Goal: Task Accomplishment & Management: Manage account settings

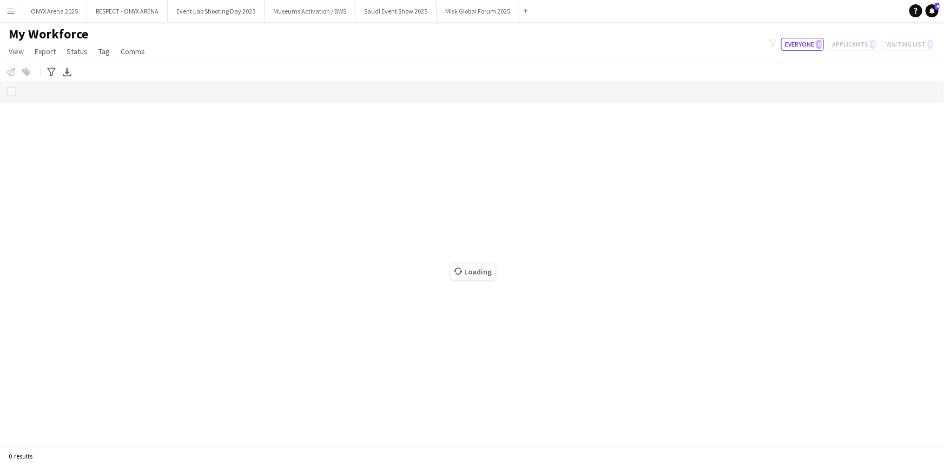
click at [15, 8] on button "Menu" at bounding box center [11, 11] width 22 height 22
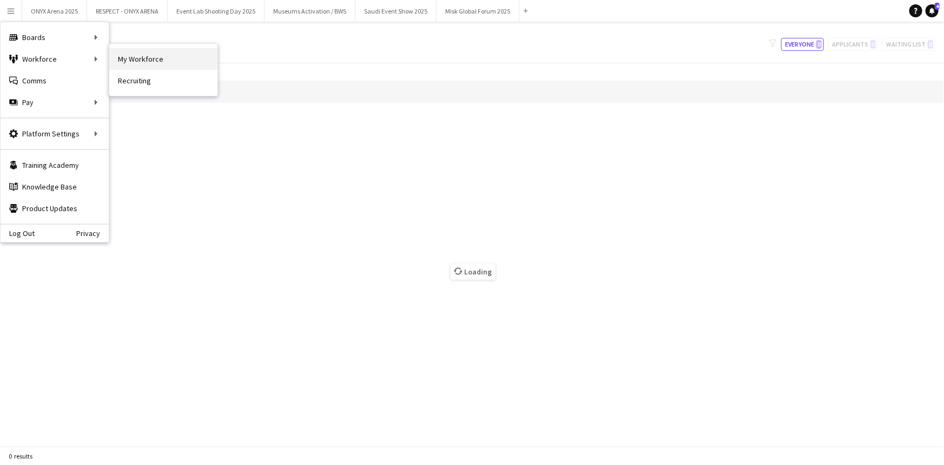
click at [157, 68] on link "My Workforce" at bounding box center [163, 59] width 108 height 22
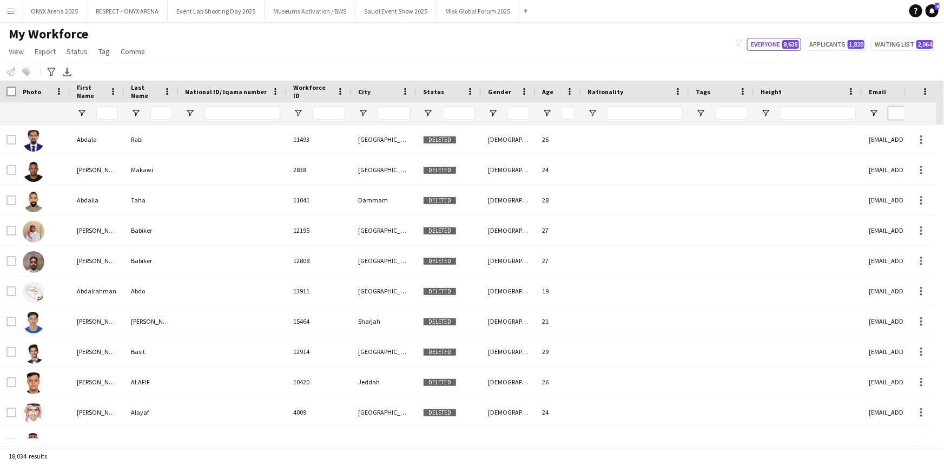
paste input "**********"
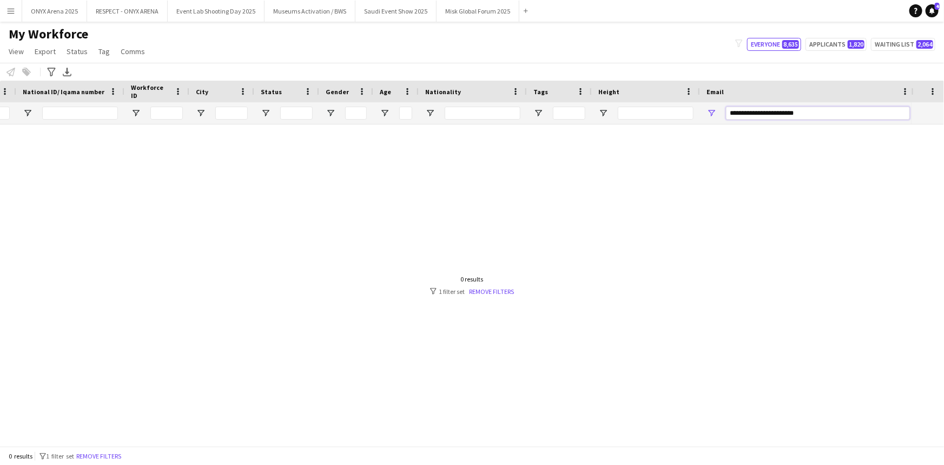
scroll to position [0, 98]
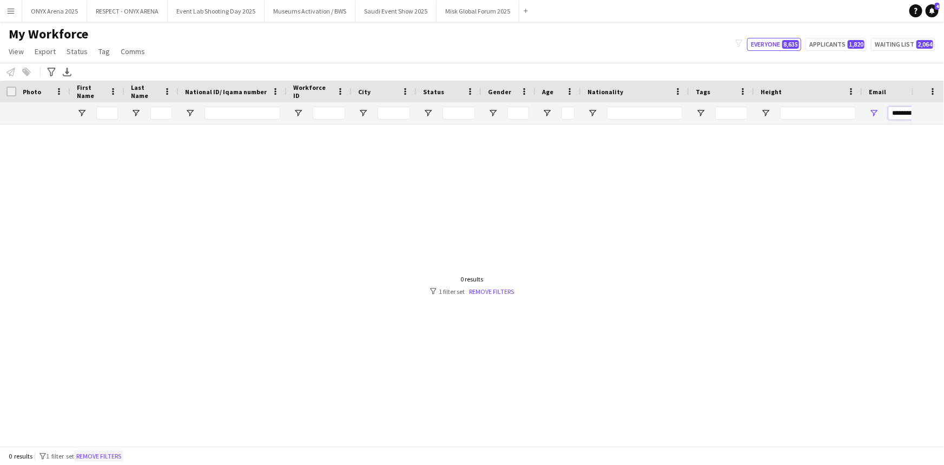
type input "**********"
click at [117, 457] on button "Remove filters" at bounding box center [98, 456] width 49 height 12
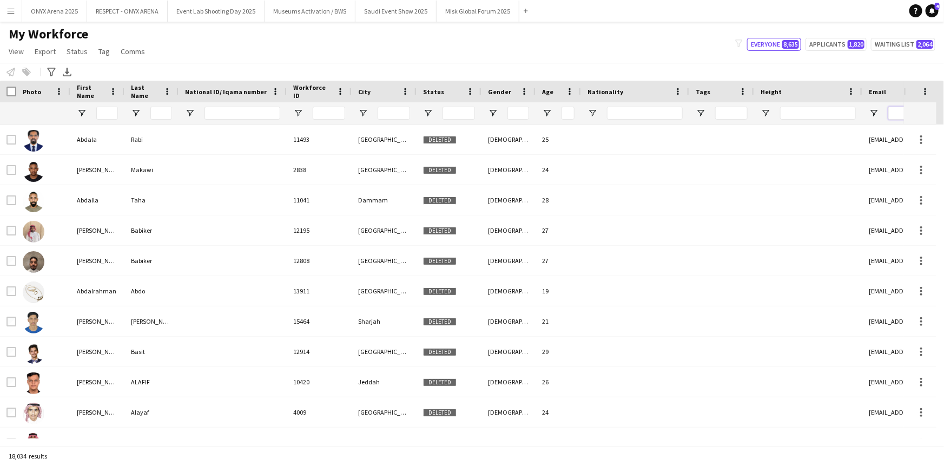
paste input "**********"
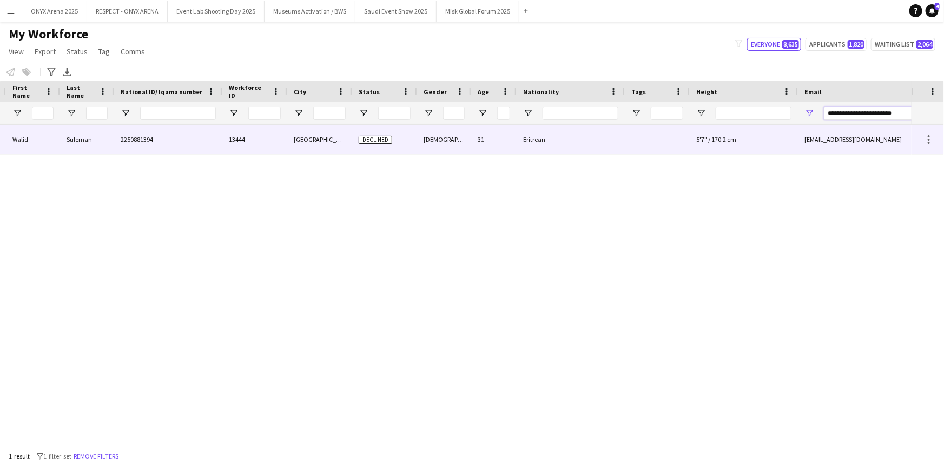
type input "**********"
click at [284, 137] on div "13444" at bounding box center [254, 139] width 65 height 30
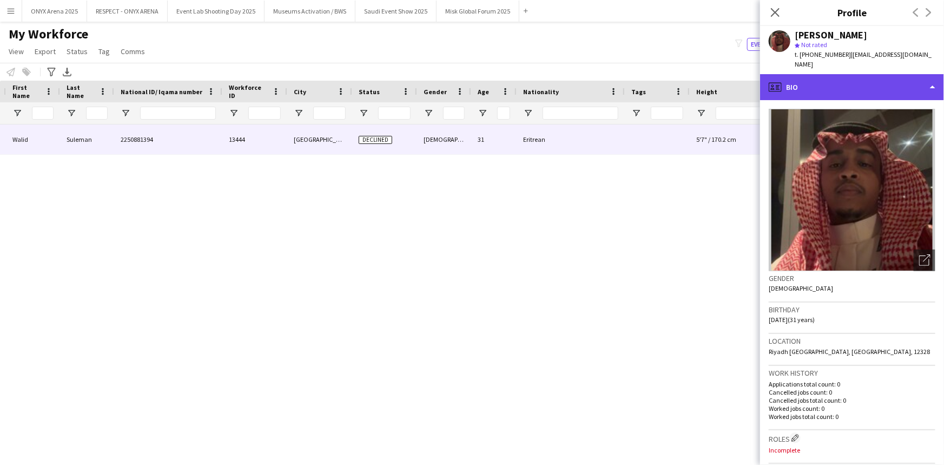
click at [812, 88] on div "profile Bio" at bounding box center [852, 87] width 184 height 26
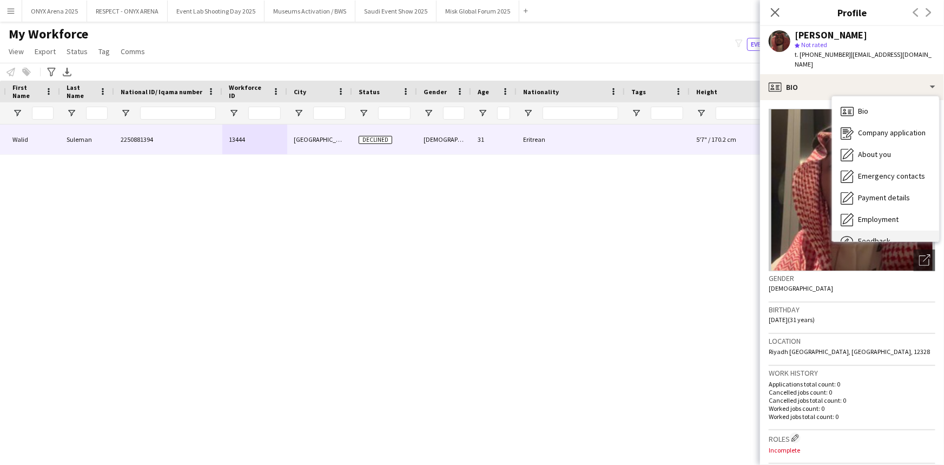
click at [869, 236] on span "Feedback" at bounding box center [874, 241] width 32 height 10
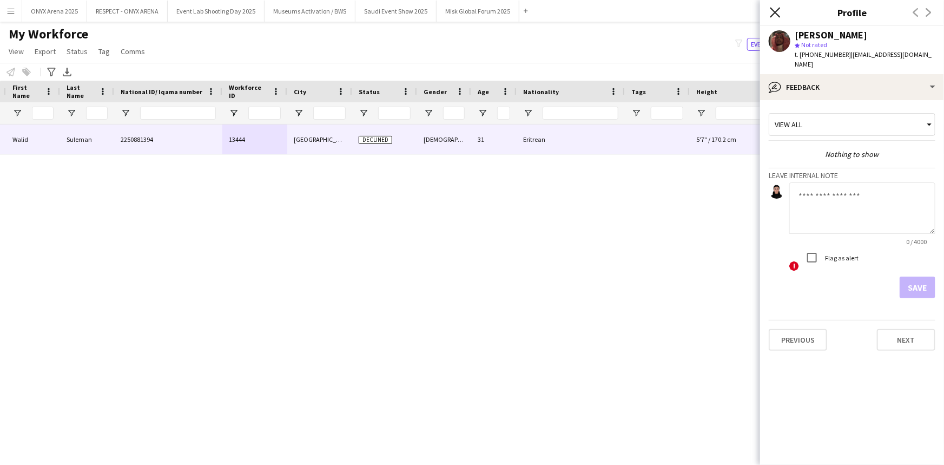
click at [778, 13] on icon "Close pop-in" at bounding box center [775, 12] width 10 height 10
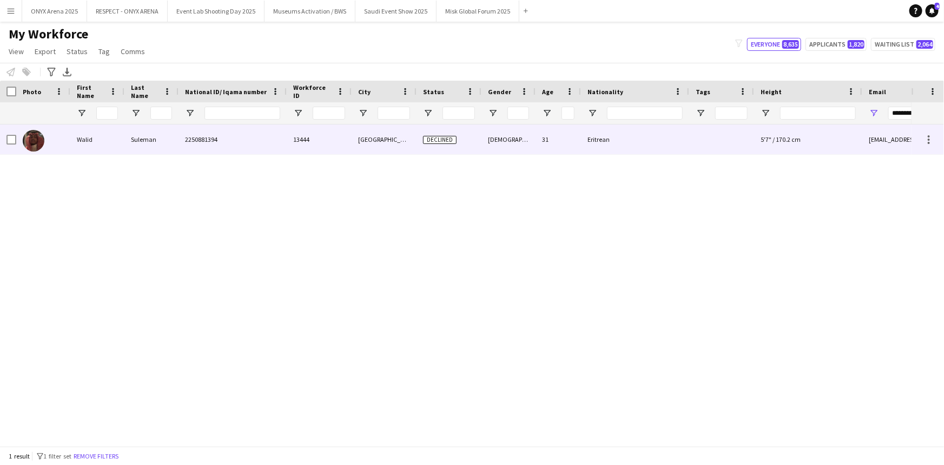
click at [214, 142] on span "2250881394" at bounding box center [201, 139] width 32 height 8
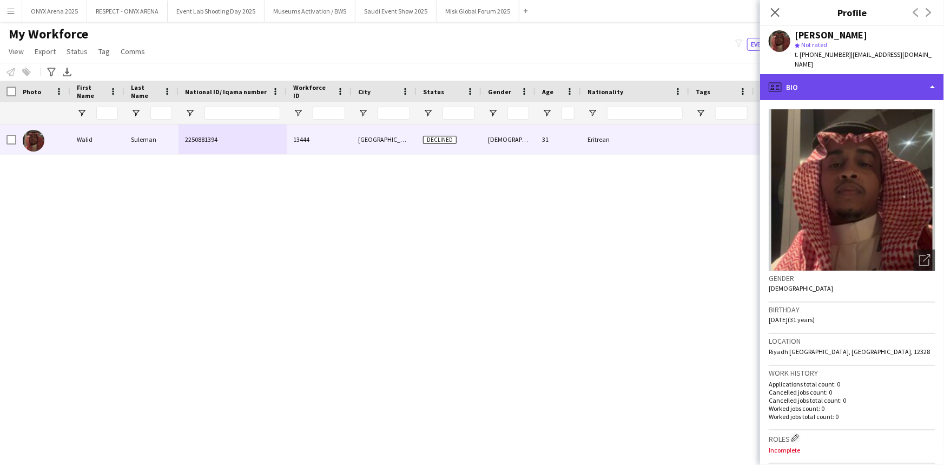
click at [861, 82] on div "profile Bio" at bounding box center [852, 87] width 184 height 26
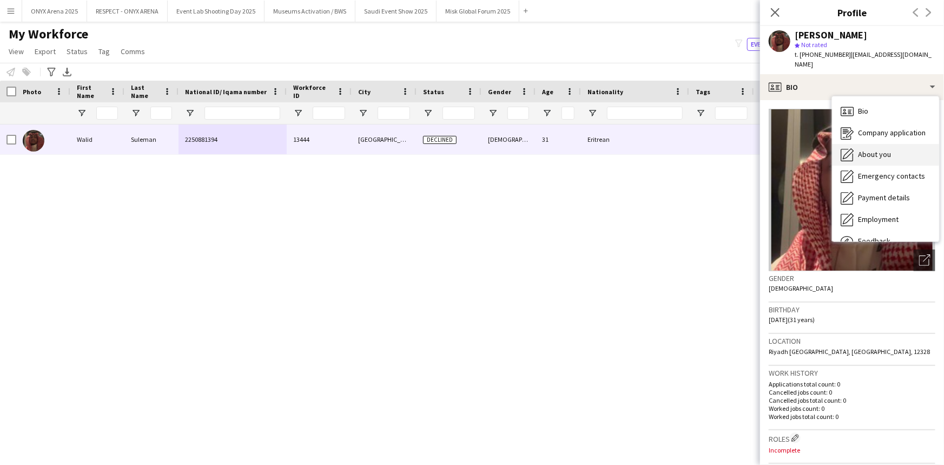
click at [861, 149] on span "About you" at bounding box center [874, 154] width 33 height 10
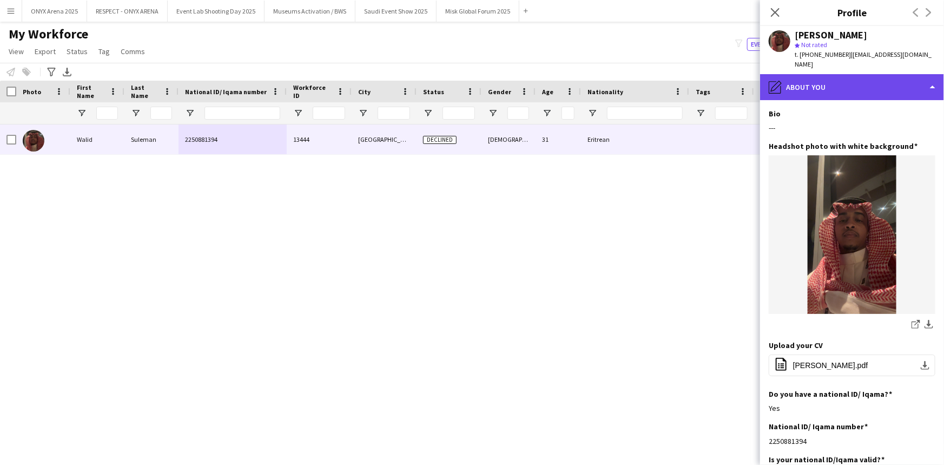
click at [853, 74] on div "pencil4 About you" at bounding box center [852, 87] width 184 height 26
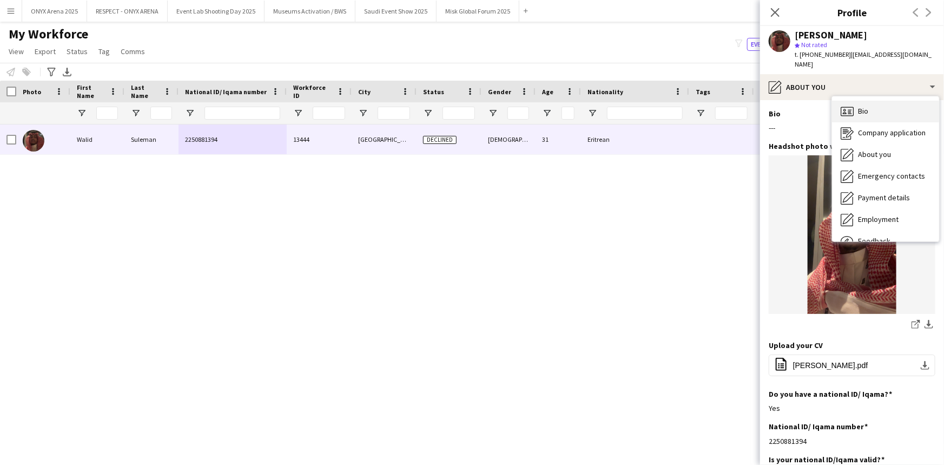
click at [856, 108] on div "Bio Bio" at bounding box center [885, 112] width 107 height 22
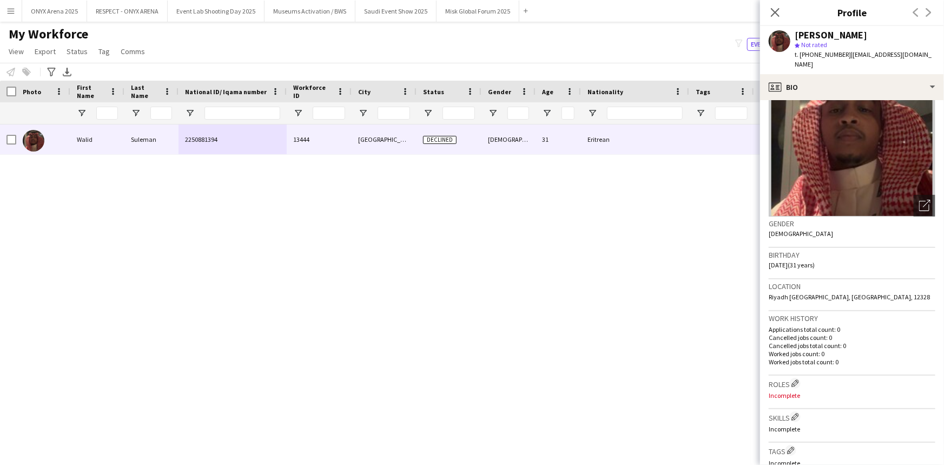
scroll to position [0, 0]
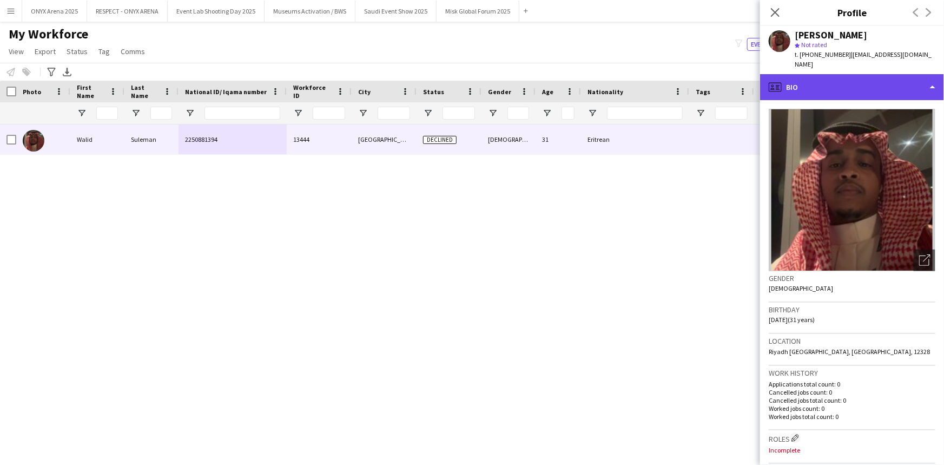
click at [877, 78] on div "profile Bio" at bounding box center [852, 87] width 184 height 26
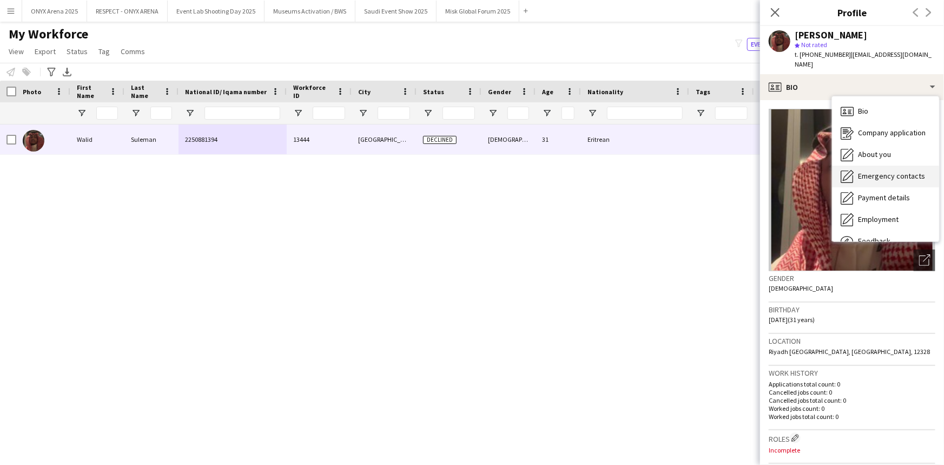
click at [872, 171] on span "Emergency contacts" at bounding box center [891, 176] width 67 height 10
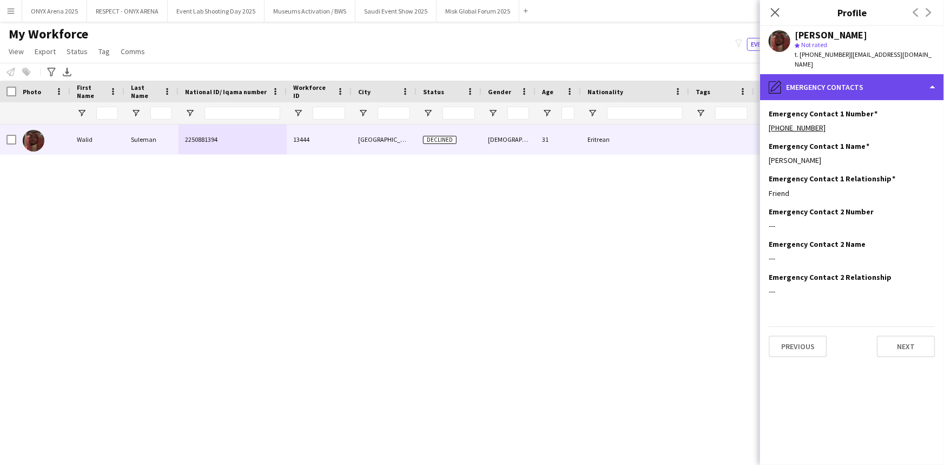
click at [864, 81] on div "pencil4 Emergency contacts" at bounding box center [852, 87] width 184 height 26
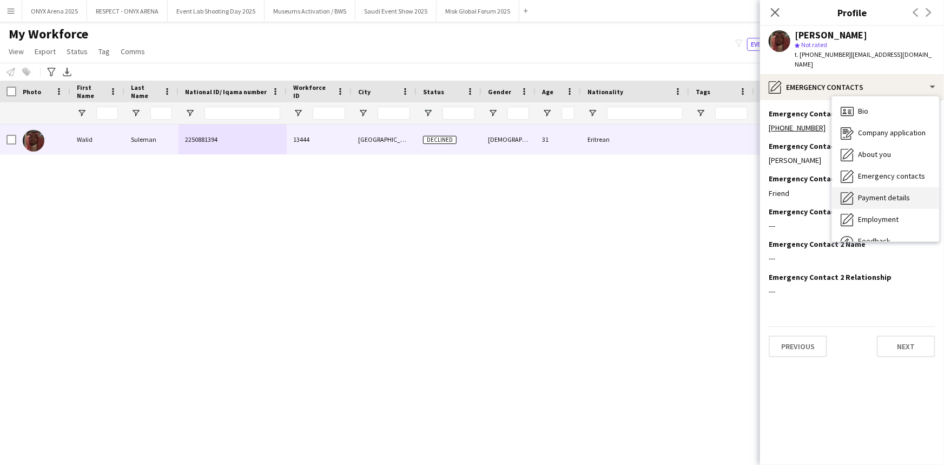
click at [861, 193] on span "Payment details" at bounding box center [884, 198] width 52 height 10
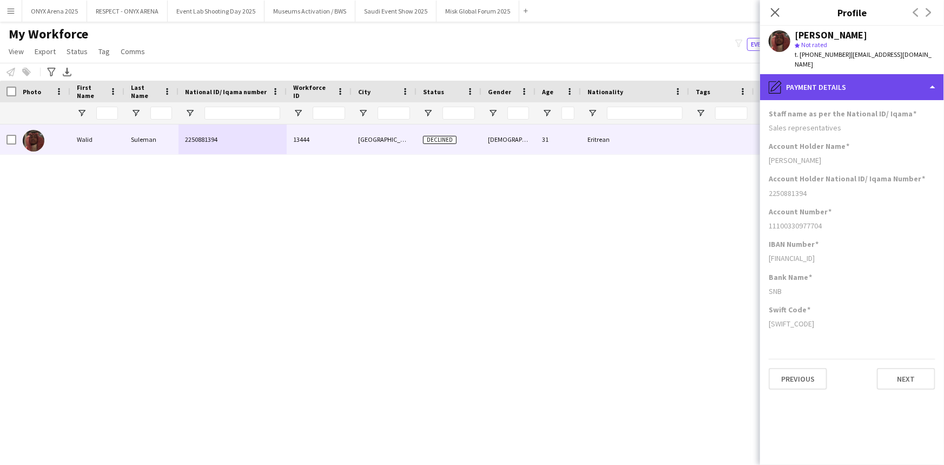
click at [859, 74] on div "pencil4 Payment details" at bounding box center [852, 87] width 184 height 26
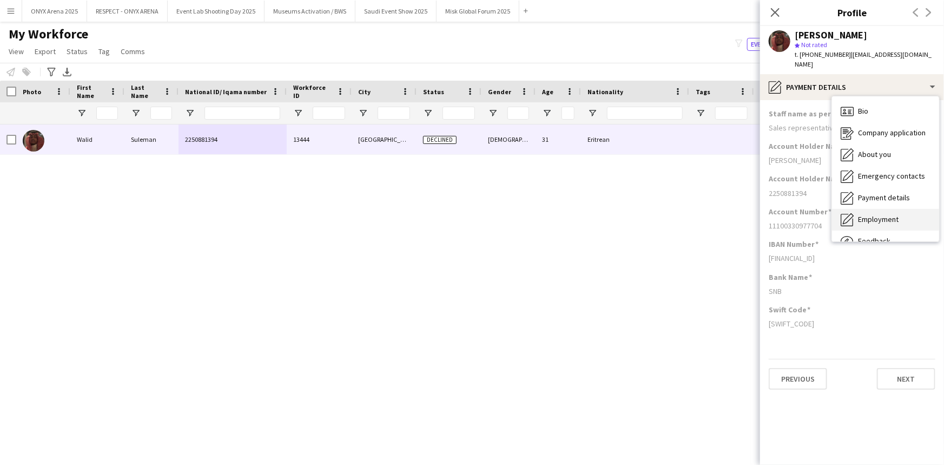
click at [871, 214] on span "Employment" at bounding box center [878, 219] width 41 height 10
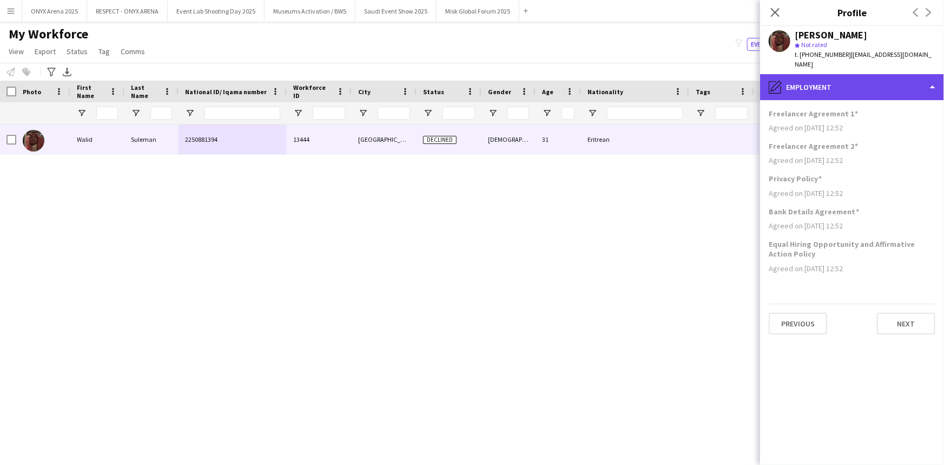
click at [847, 75] on div "pencil4 Employment" at bounding box center [852, 87] width 184 height 26
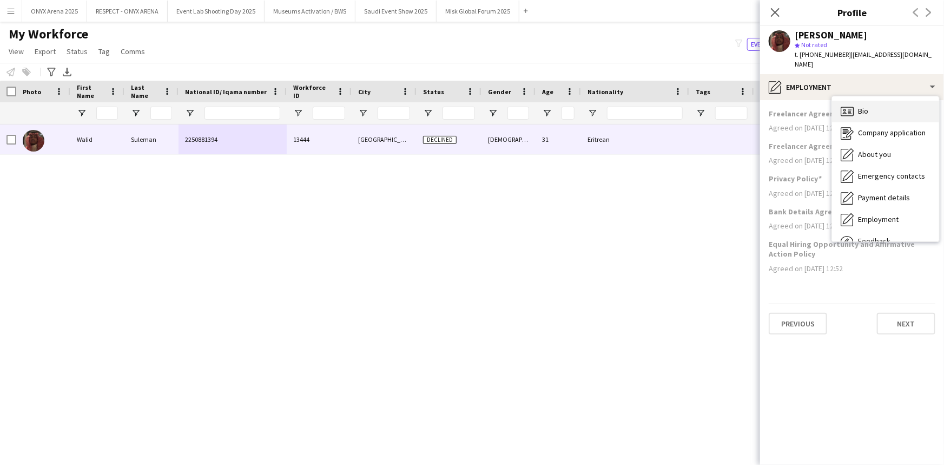
click at [854, 101] on div "Bio Bio" at bounding box center [885, 112] width 107 height 22
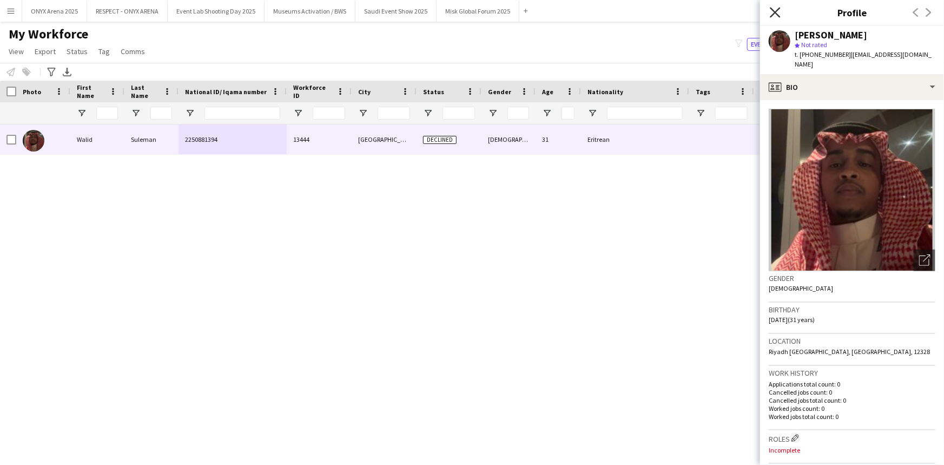
click at [778, 11] on icon "Close pop-in" at bounding box center [775, 12] width 10 height 10
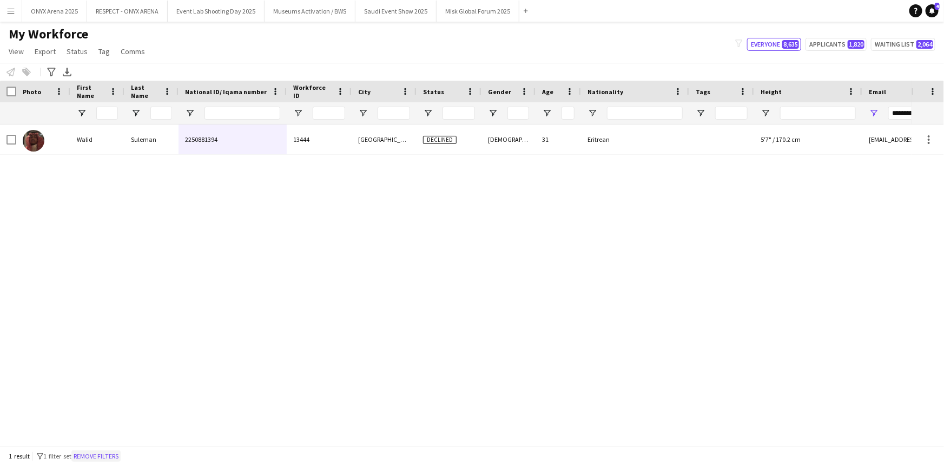
click at [111, 459] on button "Remove filters" at bounding box center [95, 456] width 49 height 12
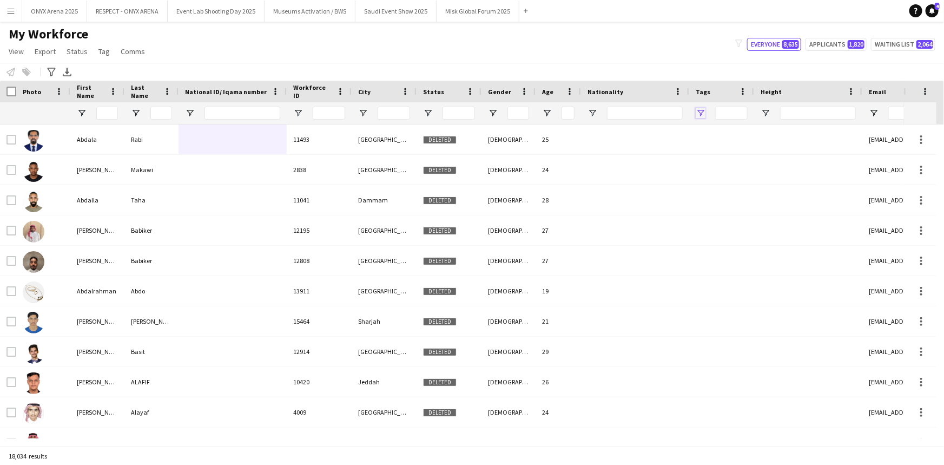
click at [705, 111] on span "Open Filter Menu" at bounding box center [701, 113] width 10 height 10
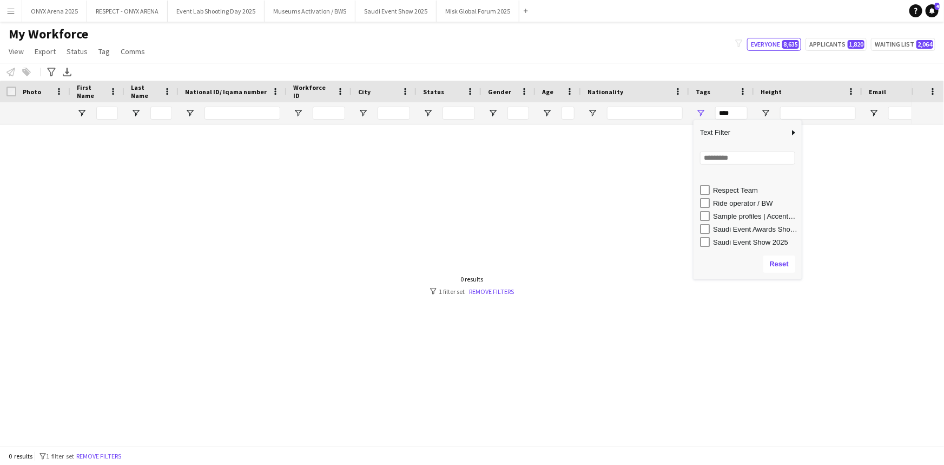
scroll to position [590, 0]
type input "**********"
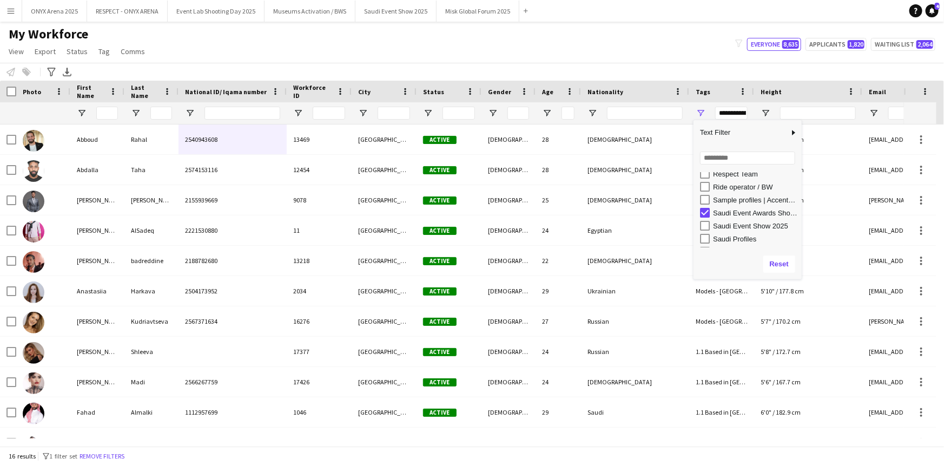
click at [590, 50] on div "My Workforce View Views Default view R4ven New view Update view Delete view Edi…" at bounding box center [472, 44] width 944 height 37
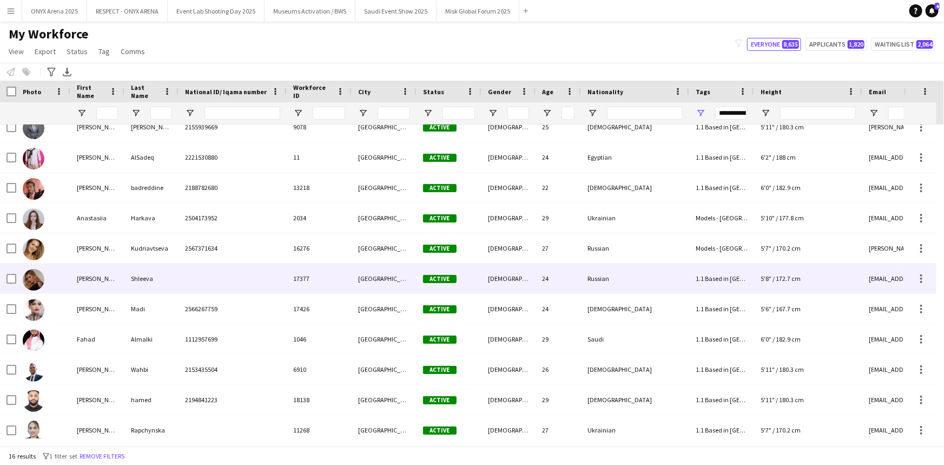
scroll to position [0, 0]
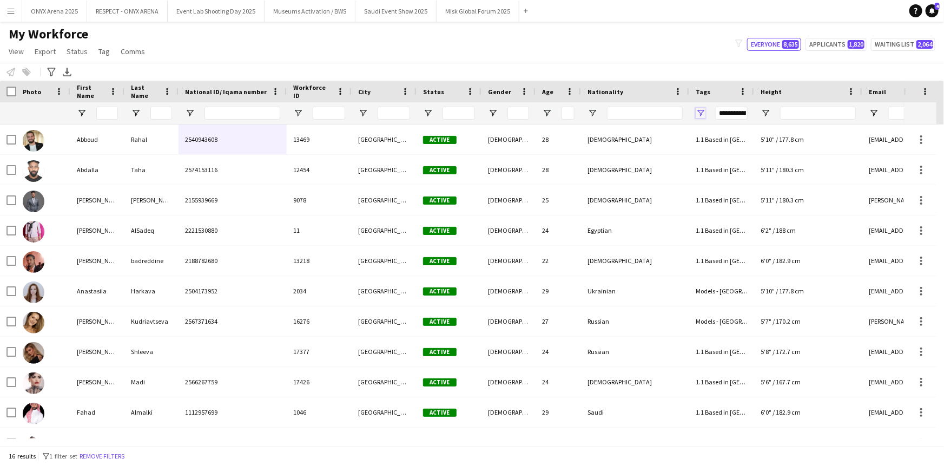
click at [701, 114] on span "Open Filter Menu" at bounding box center [701, 113] width 10 height 10
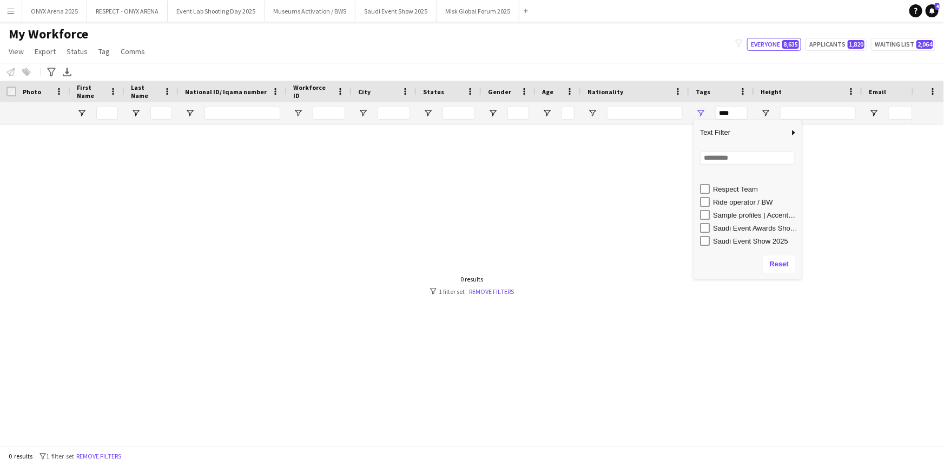
scroll to position [590, 0]
type input "**********"
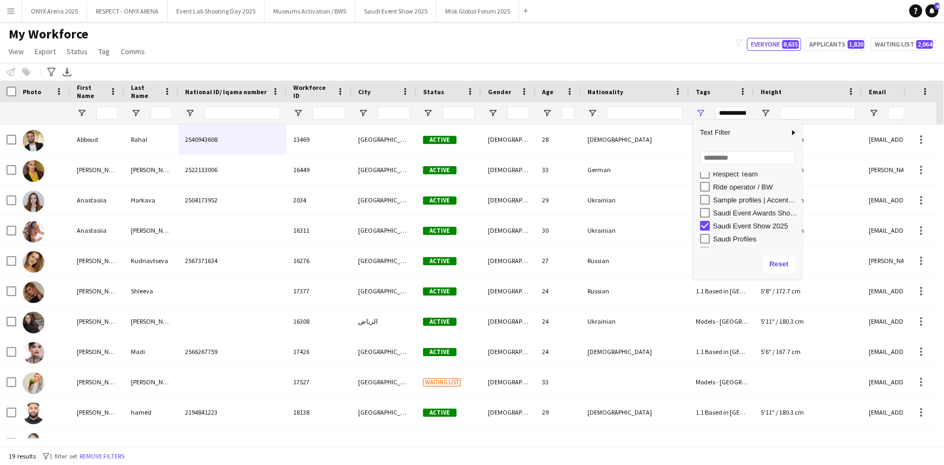
click at [604, 54] on div "My Workforce View Views Default view R4ven New view Update view Delete view Edi…" at bounding box center [472, 44] width 944 height 37
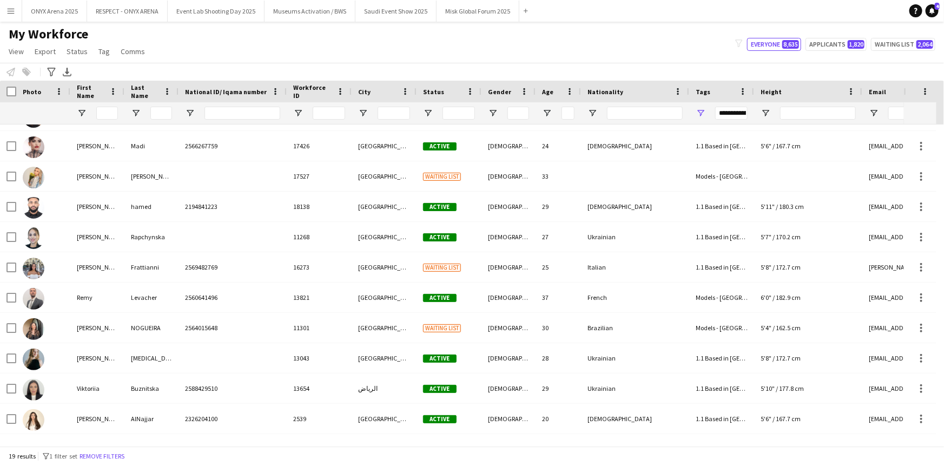
scroll to position [261, 0]
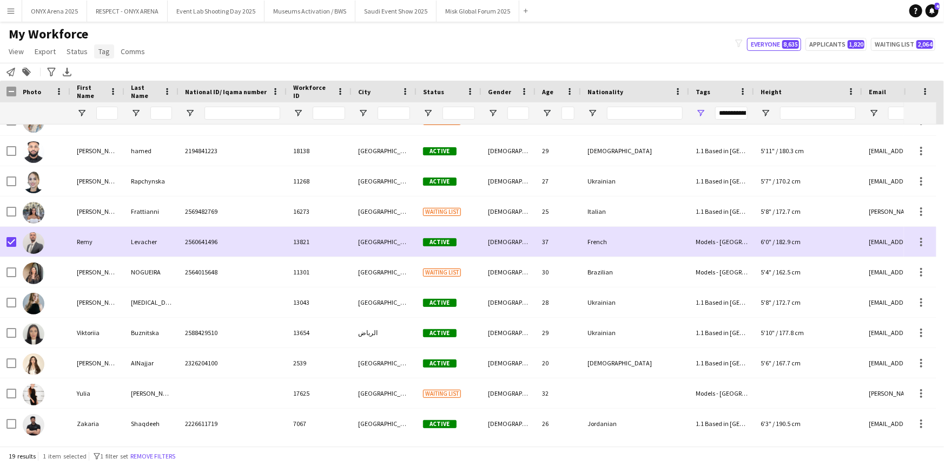
click at [98, 49] on span "Tag" at bounding box center [103, 52] width 11 height 10
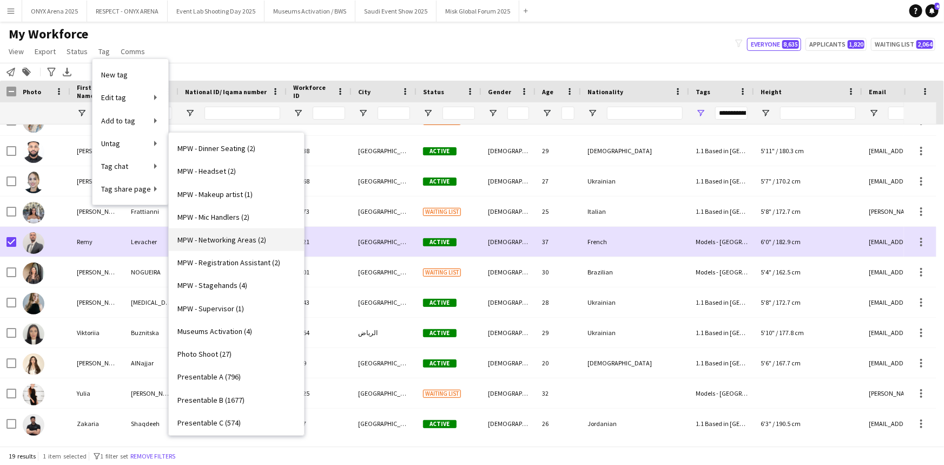
scroll to position [934, 0]
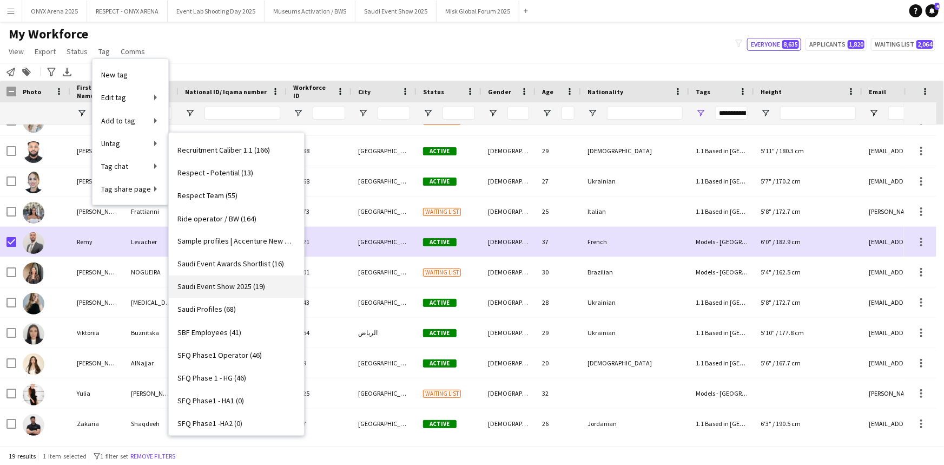
click at [221, 287] on span "Saudi Event Show 2025 (19)" at bounding box center [221, 287] width 88 height 10
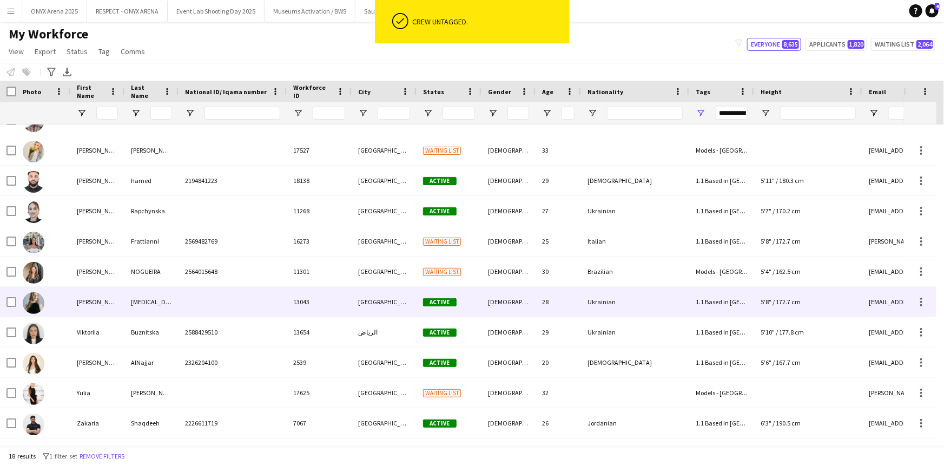
scroll to position [232, 0]
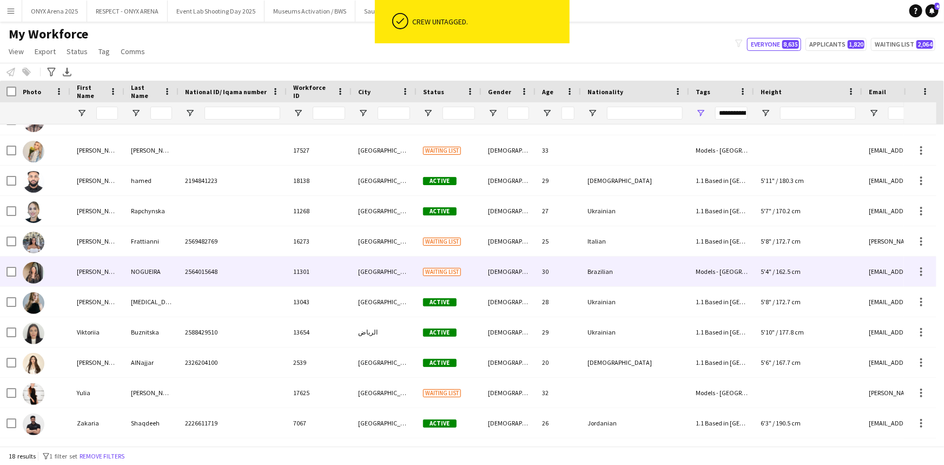
click at [79, 273] on div "[PERSON_NAME]" at bounding box center [97, 271] width 54 height 30
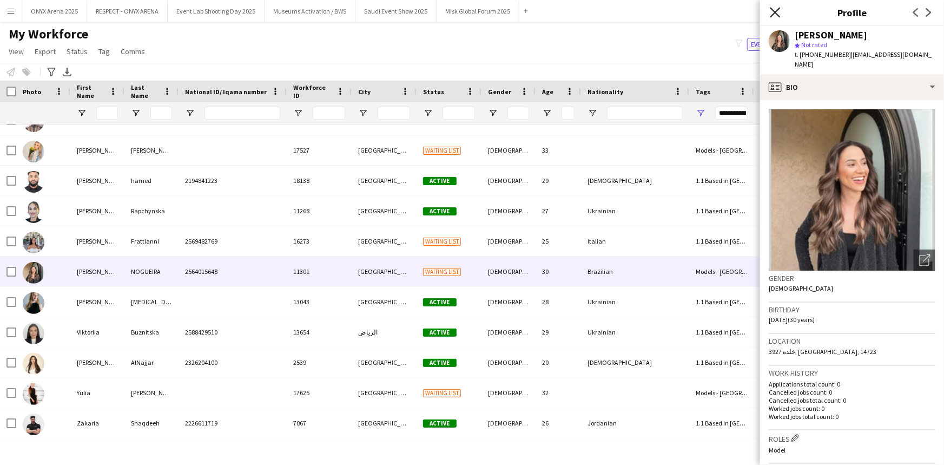
click at [778, 14] on icon at bounding box center [775, 12] width 10 height 10
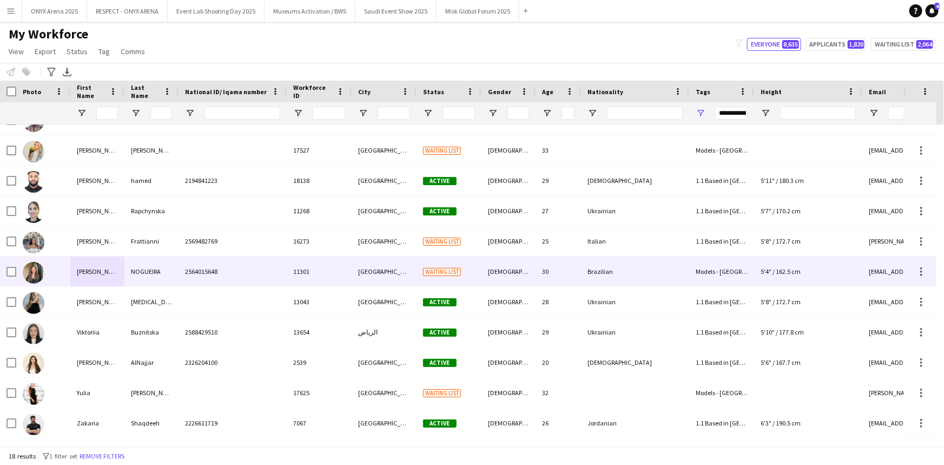
click at [81, 268] on div "[PERSON_NAME]" at bounding box center [97, 271] width 54 height 30
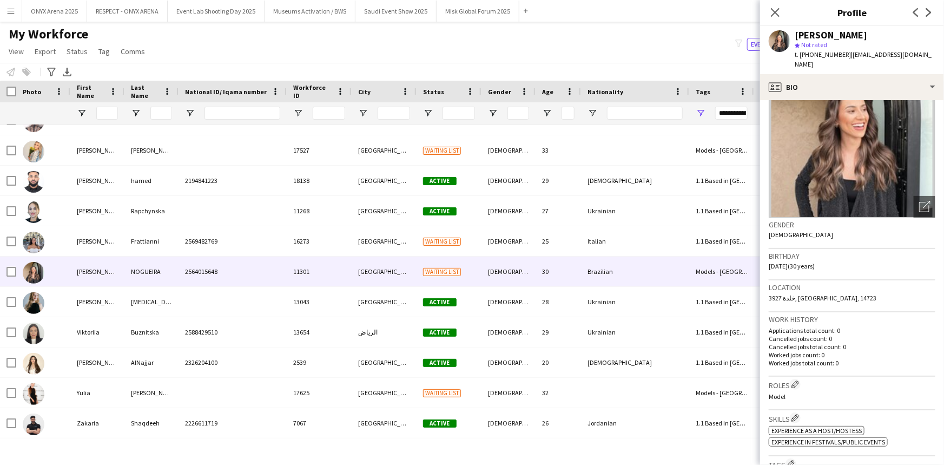
scroll to position [0, 0]
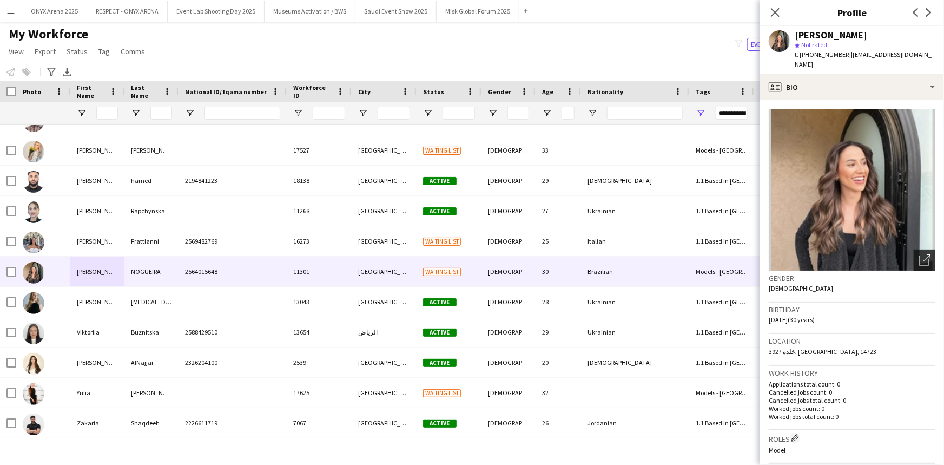
click at [919, 258] on icon at bounding box center [924, 260] width 10 height 10
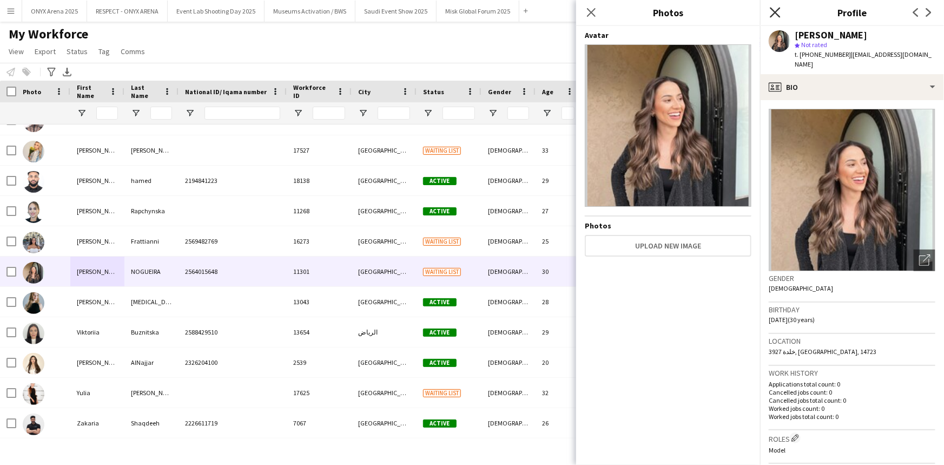
click at [776, 12] on icon at bounding box center [775, 12] width 10 height 10
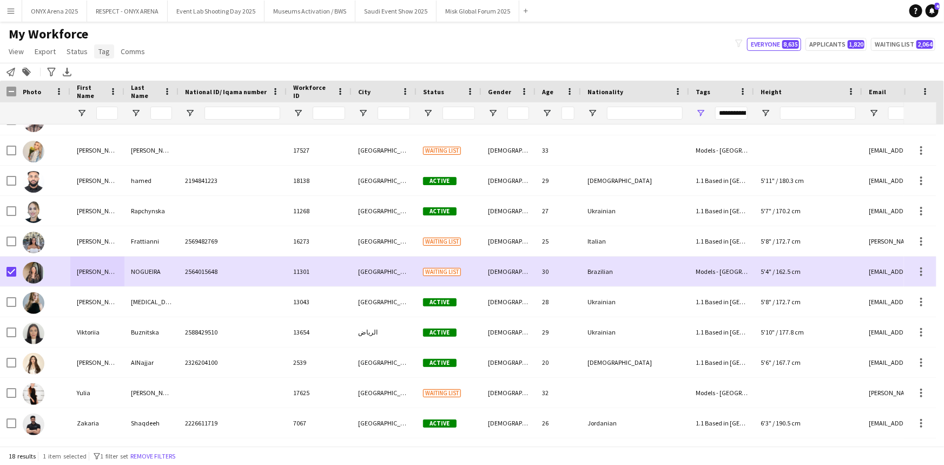
click at [107, 49] on span "Tag" at bounding box center [103, 52] width 11 height 10
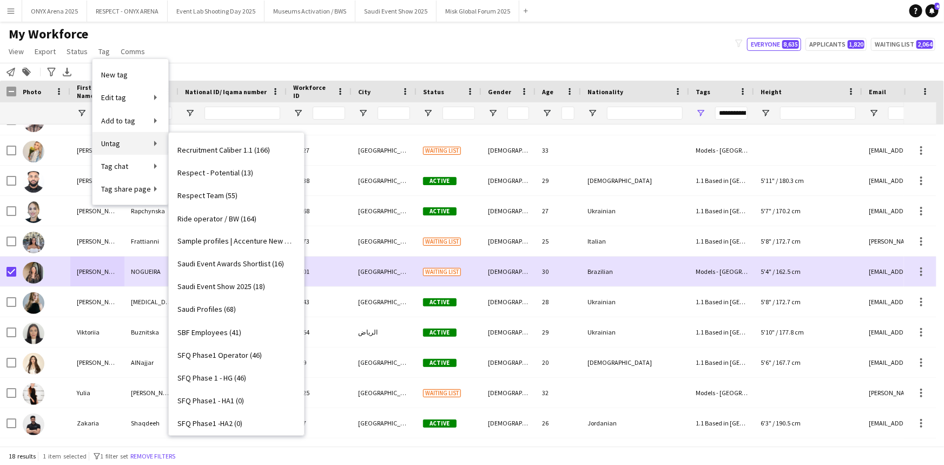
click at [121, 140] on link "Untag" at bounding box center [131, 143] width 76 height 23
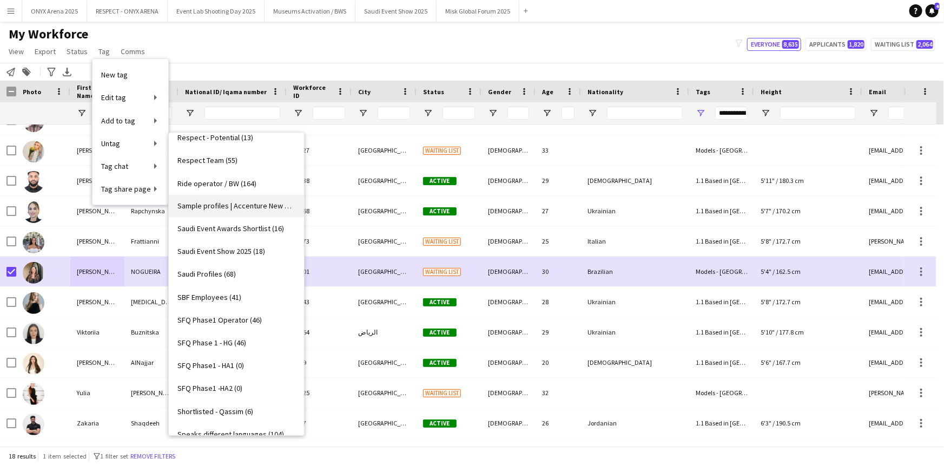
scroll to position [984, 0]
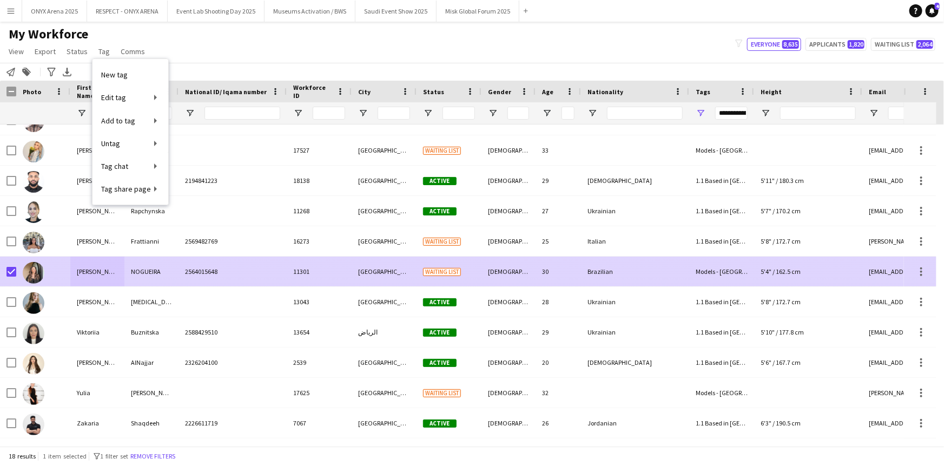
click at [42, 279] on img at bounding box center [34, 273] width 22 height 22
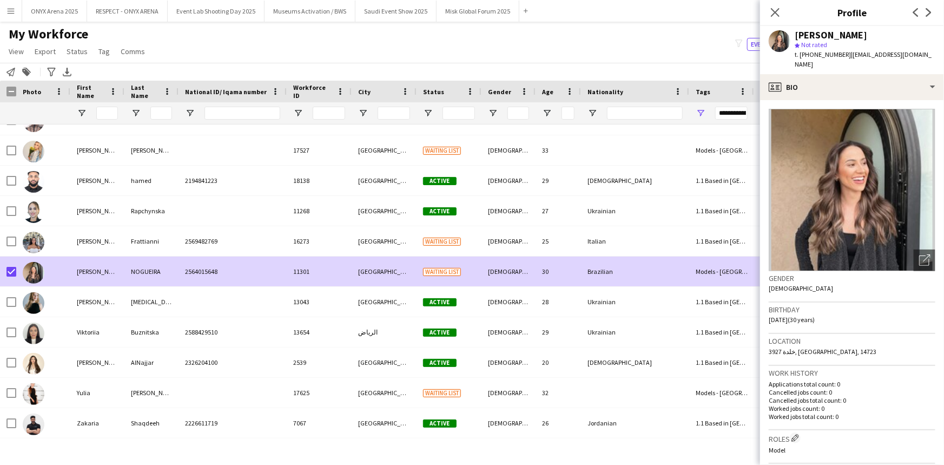
scroll to position [246, 0]
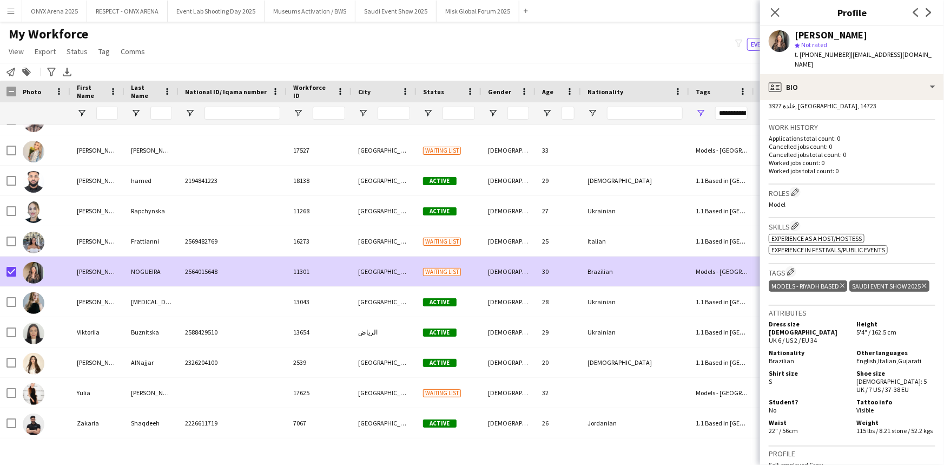
click at [922, 288] on icon at bounding box center [924, 286] width 4 height 4
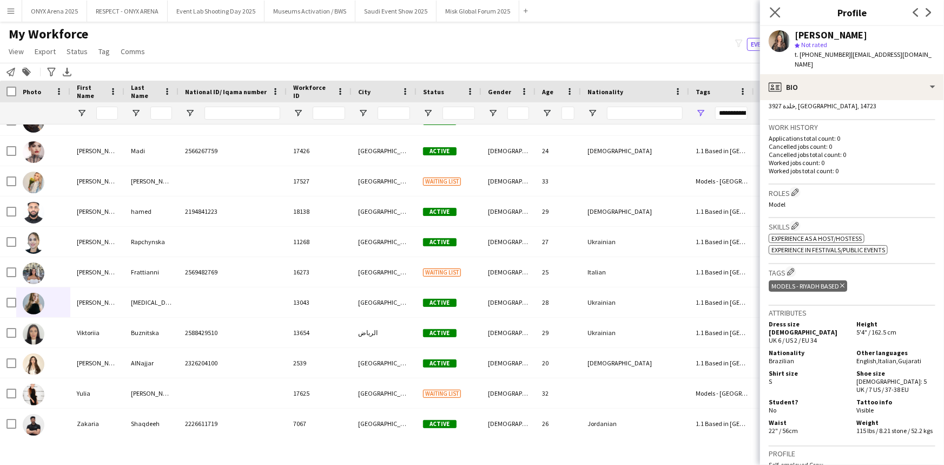
click at [780, 11] on icon "Close pop-in" at bounding box center [775, 12] width 10 height 10
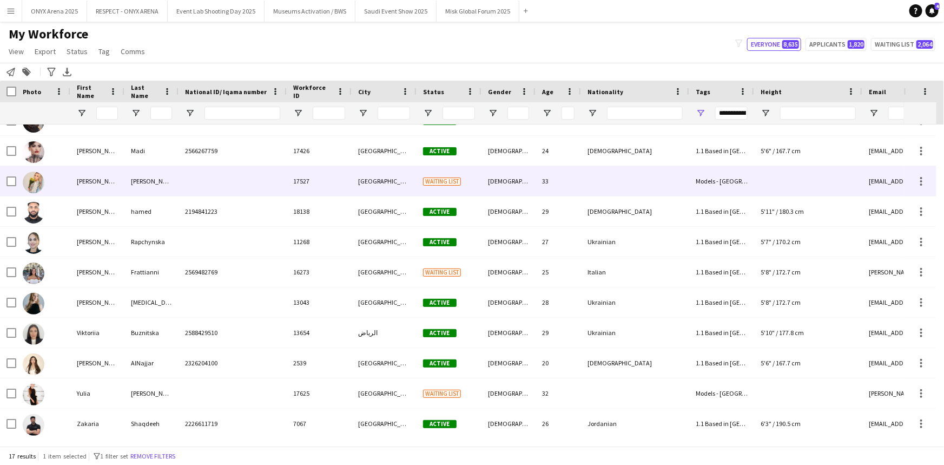
click at [123, 176] on div "[PERSON_NAME]" at bounding box center [97, 181] width 54 height 30
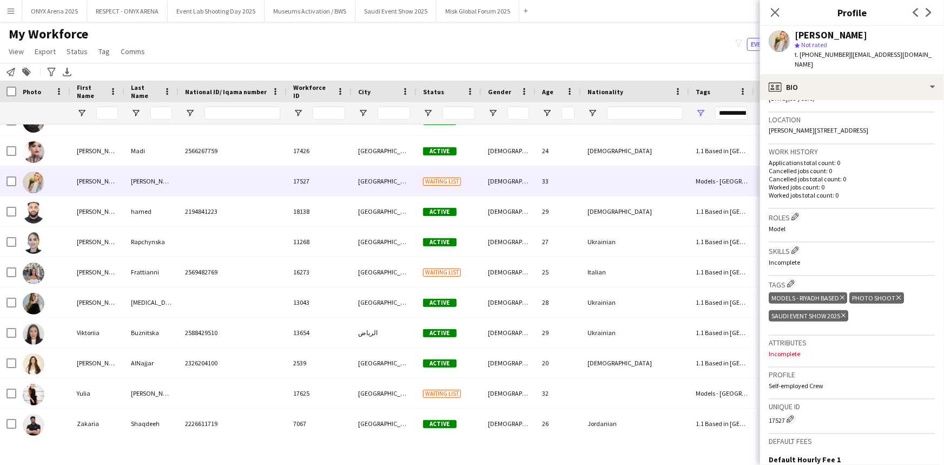
scroll to position [246, 0]
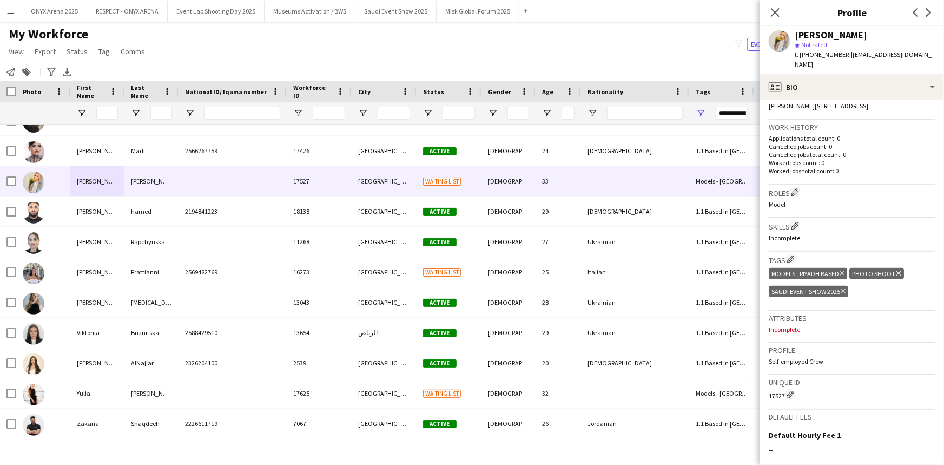
click at [846, 286] on div "Saudi Event Show 2025 Delete tag" at bounding box center [809, 291] width 80 height 11
click at [844, 289] on icon at bounding box center [843, 291] width 4 height 4
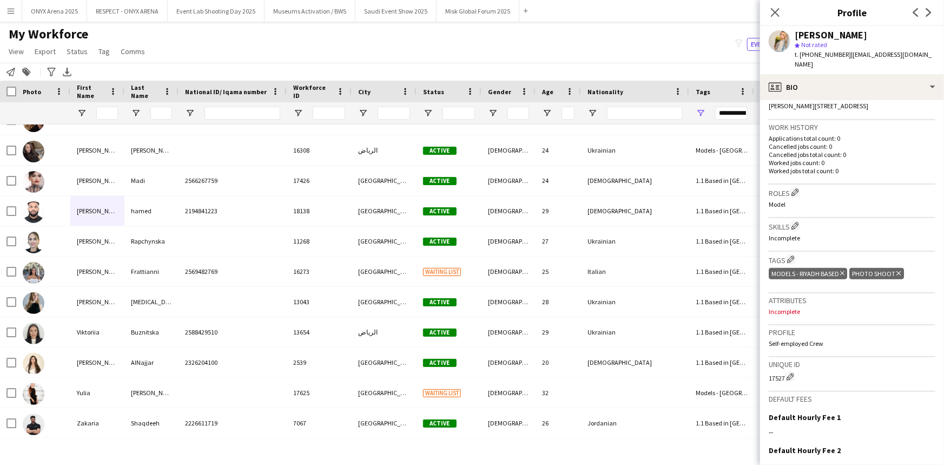
scroll to position [171, 0]
click at [775, 13] on icon at bounding box center [775, 12] width 10 height 10
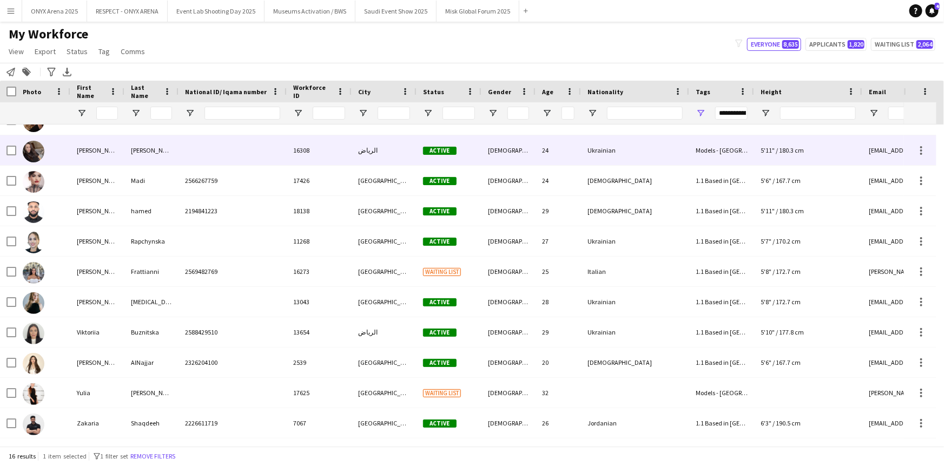
click at [73, 151] on div "[PERSON_NAME]" at bounding box center [97, 150] width 54 height 30
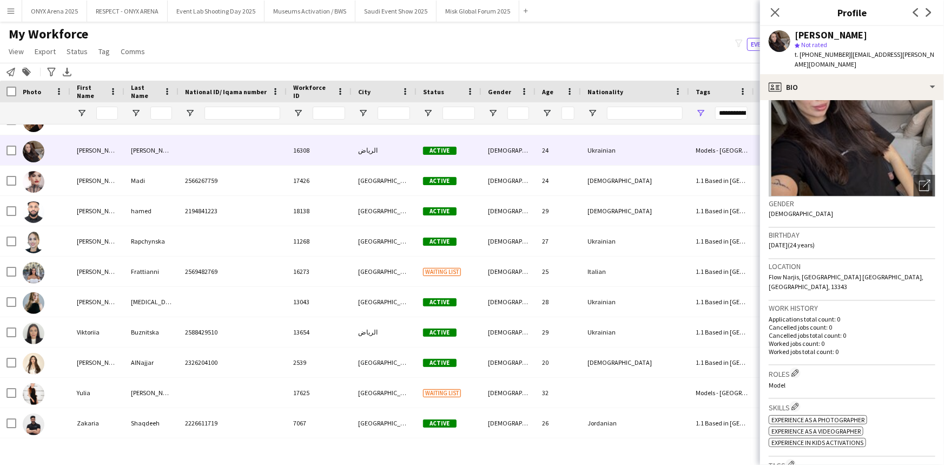
scroll to position [0, 0]
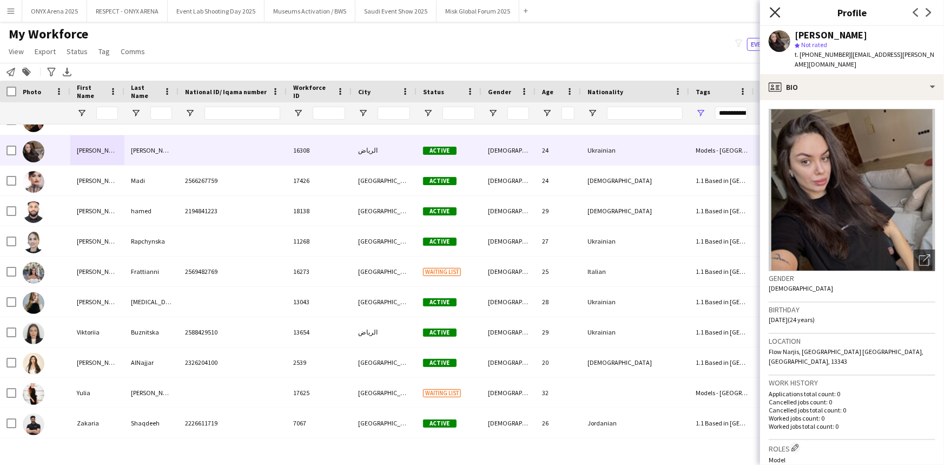
click at [775, 15] on icon "Close pop-in" at bounding box center [775, 12] width 10 height 10
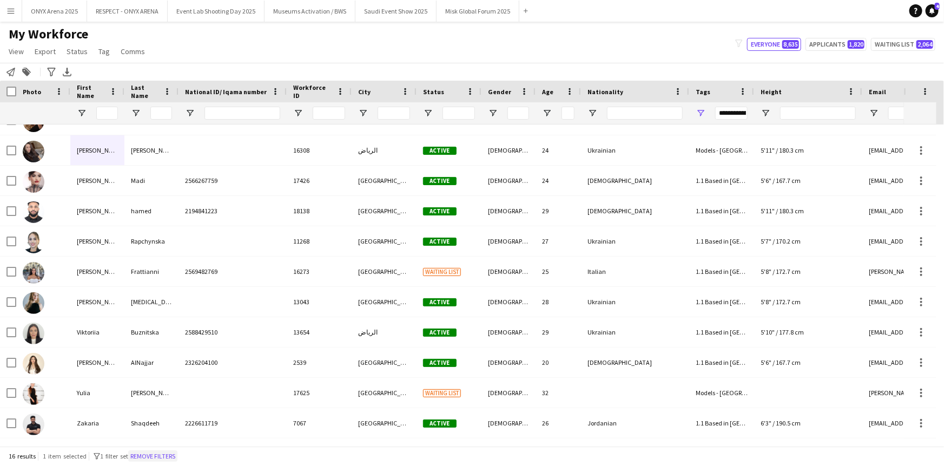
click at [154, 450] on button "Remove filters" at bounding box center [152, 456] width 49 height 12
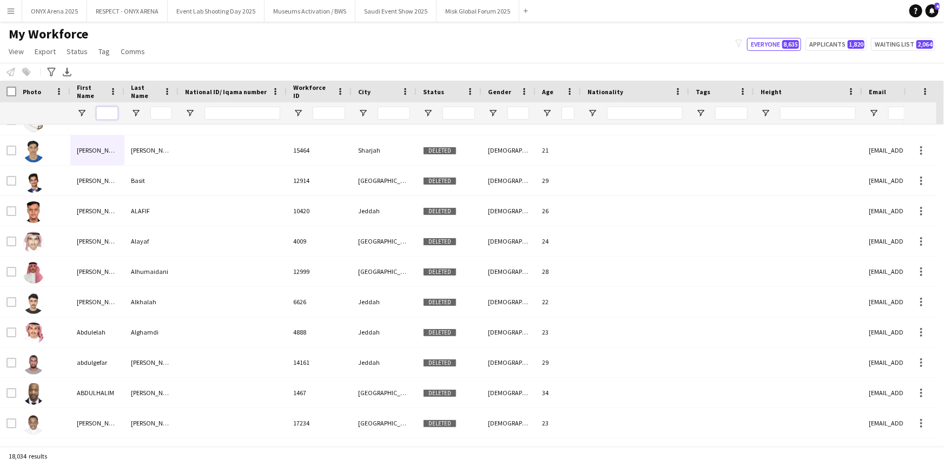
click at [98, 115] on input "First Name Filter Input" at bounding box center [107, 113] width 22 height 13
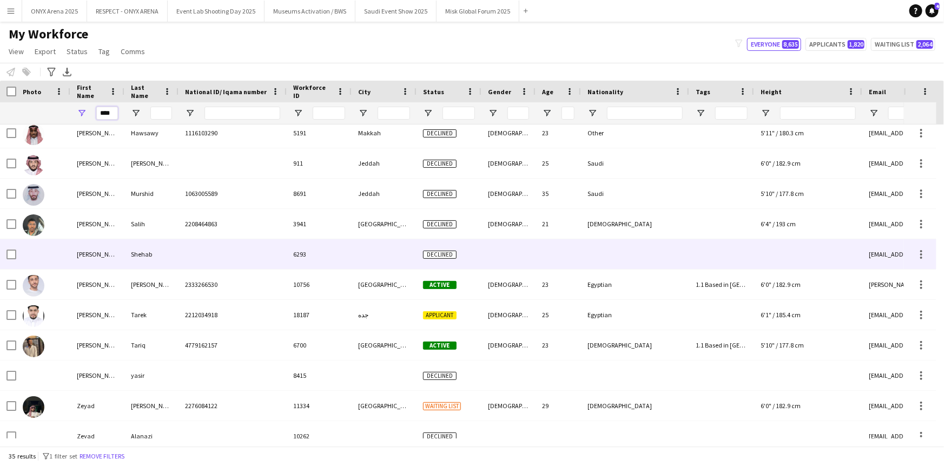
scroll to position [417, 0]
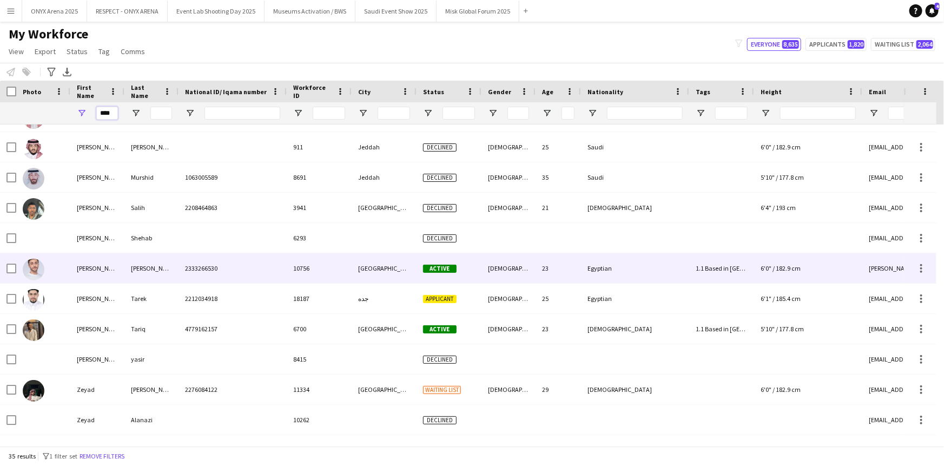
type input "****"
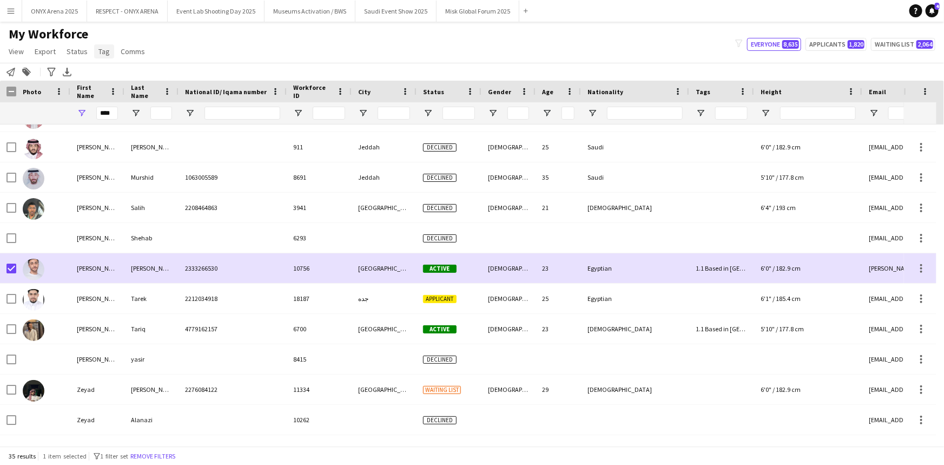
click at [101, 50] on span "Tag" at bounding box center [103, 52] width 11 height 10
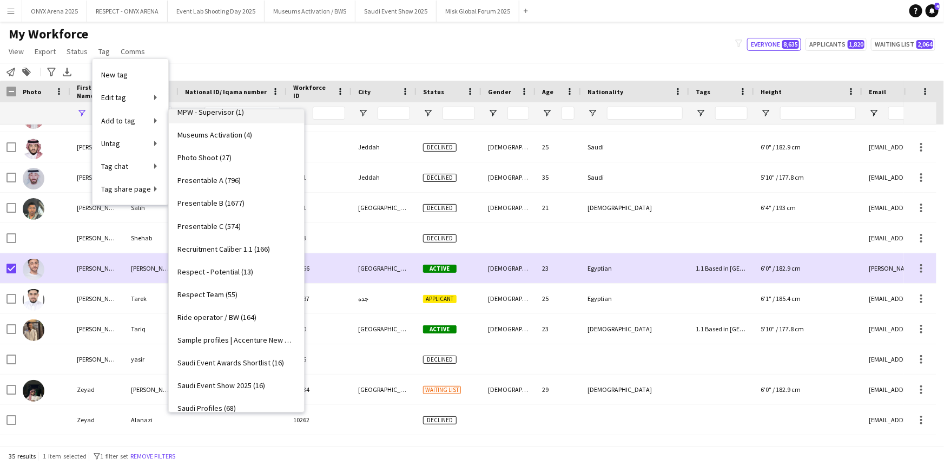
scroll to position [836, 0]
click at [222, 337] on span "Saudi Event Awards Shortlist (16)" at bounding box center [230, 340] width 107 height 10
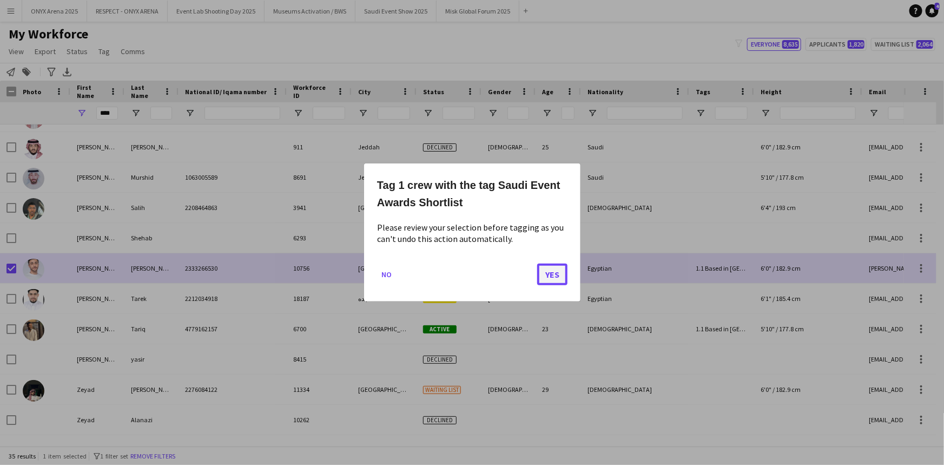
click at [544, 275] on button "Yes" at bounding box center [552, 275] width 30 height 22
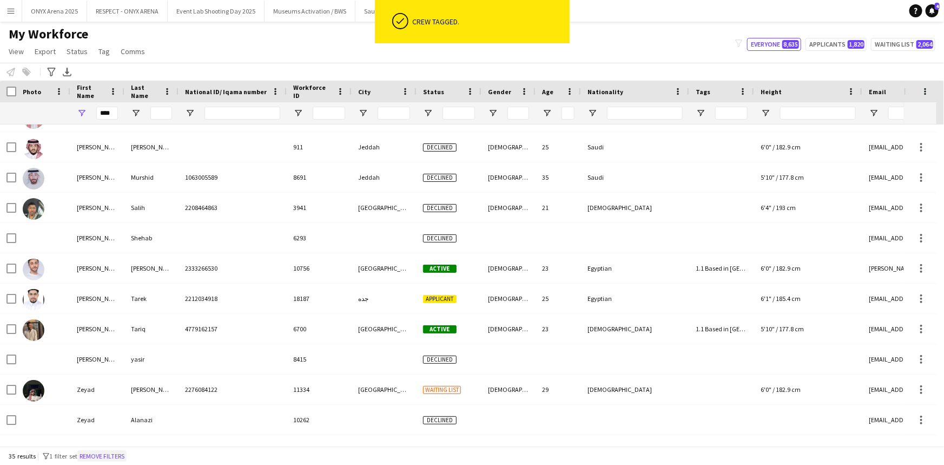
click at [121, 457] on button "Remove filters" at bounding box center [101, 456] width 49 height 12
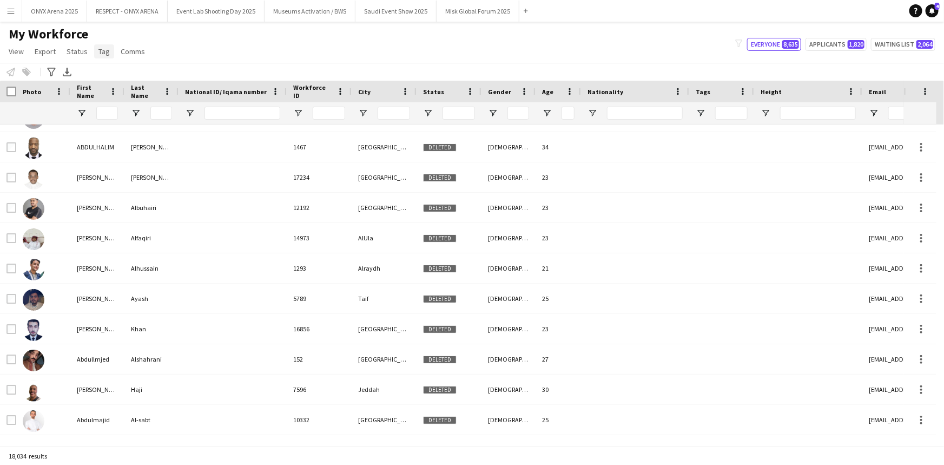
click at [104, 49] on span "Tag" at bounding box center [103, 52] width 11 height 10
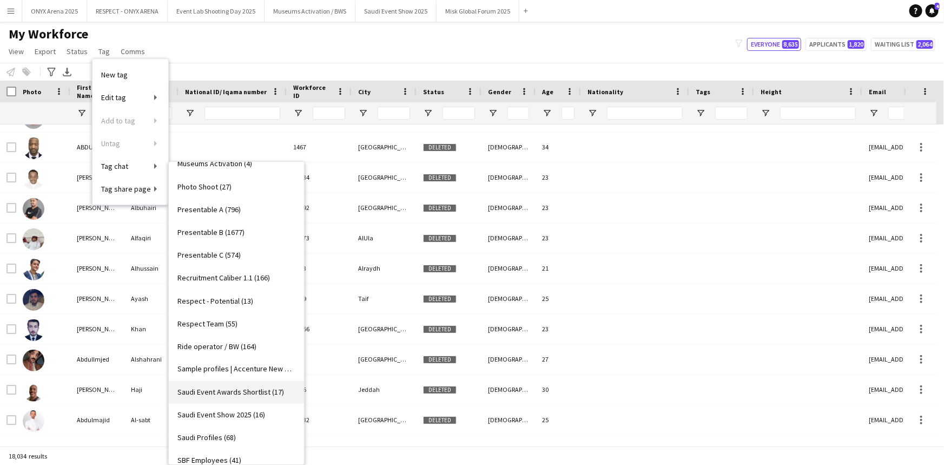
click at [236, 392] on span "Saudi Event Awards Shortlist (17)" at bounding box center [230, 392] width 107 height 10
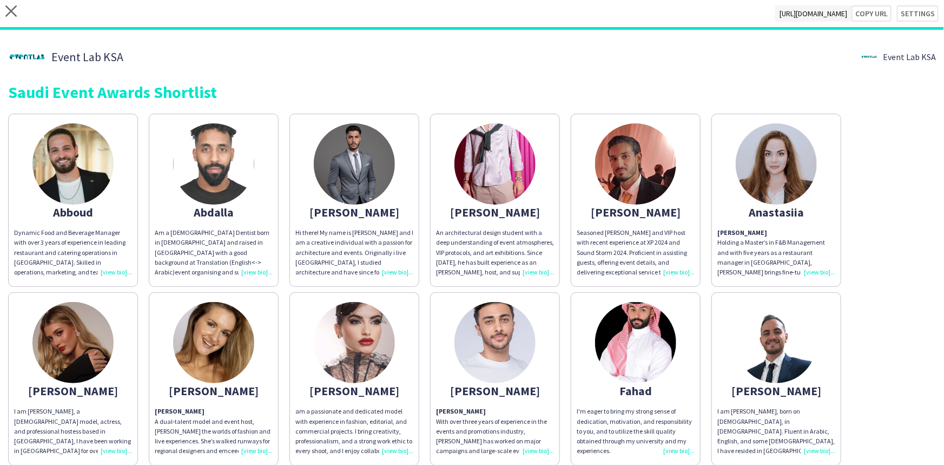
click at [530, 272] on div "An architectural design student with a deep understanding of event atmospheres,…" at bounding box center [495, 252] width 118 height 49
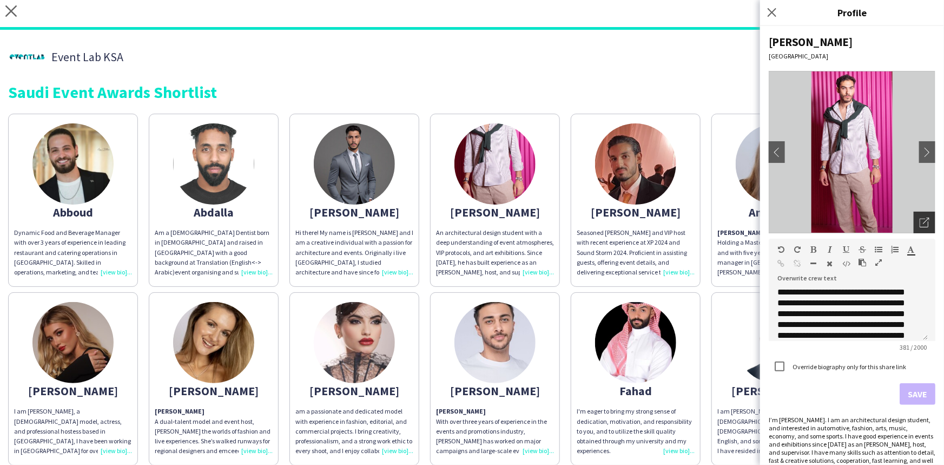
click at [923, 223] on icon at bounding box center [926, 221] width 6 height 6
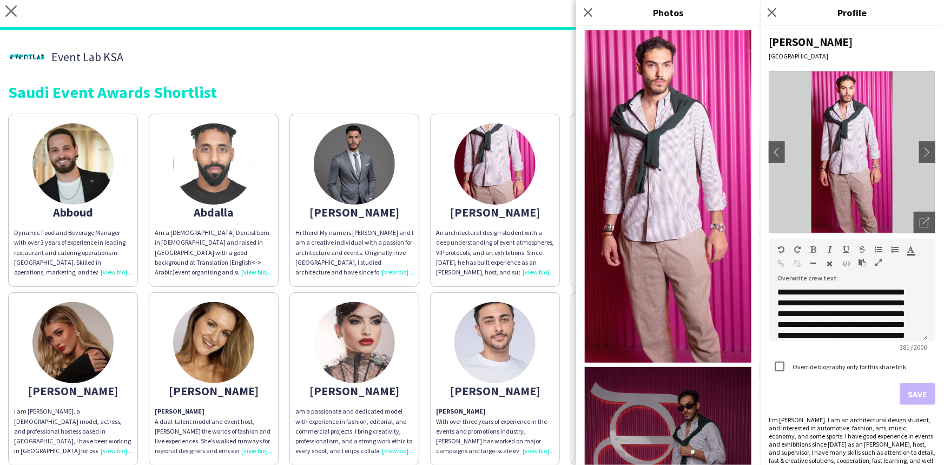
scroll to position [49, 0]
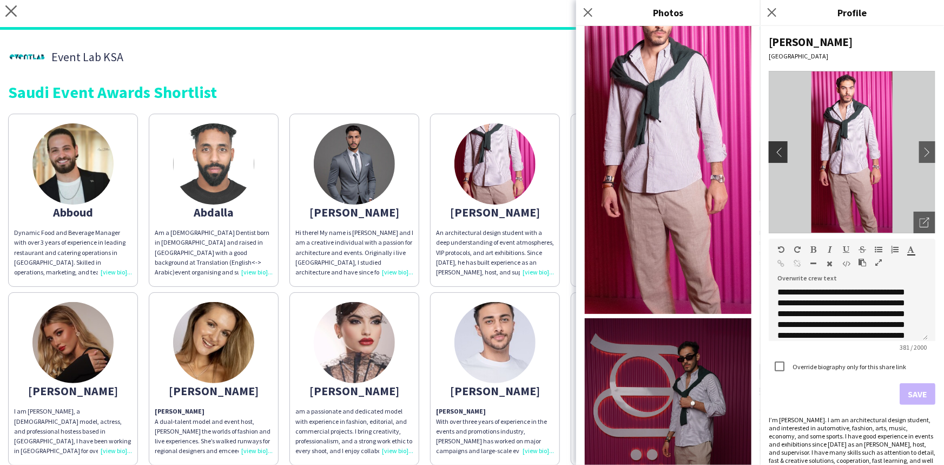
click at [775, 157] on button "chevron-left" at bounding box center [777, 152] width 22 height 22
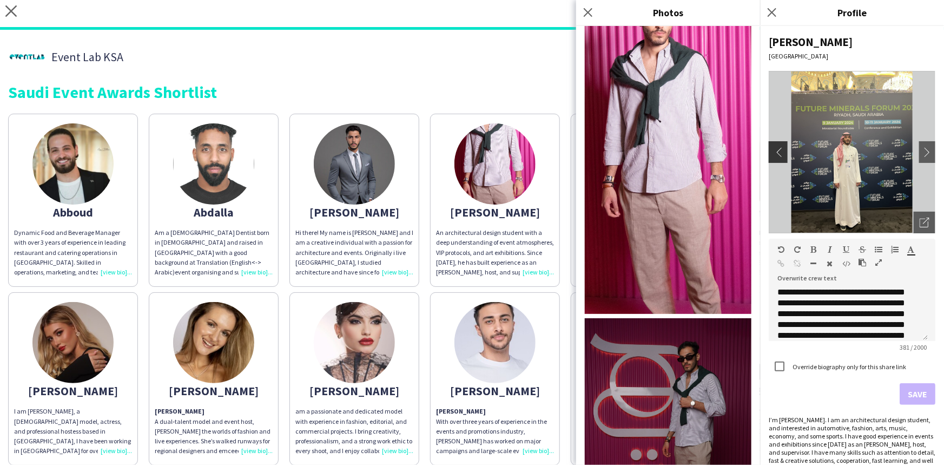
click at [775, 157] on button "chevron-left" at bounding box center [777, 152] width 22 height 22
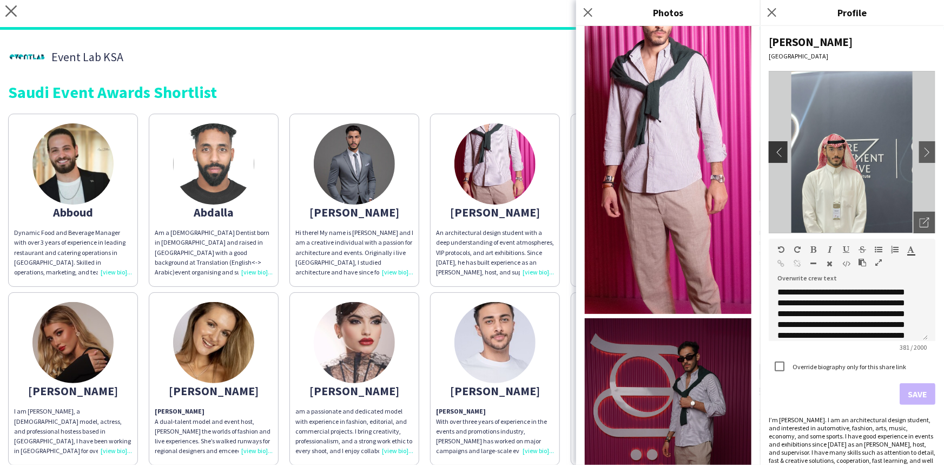
click at [775, 157] on button "chevron-left" at bounding box center [777, 152] width 22 height 22
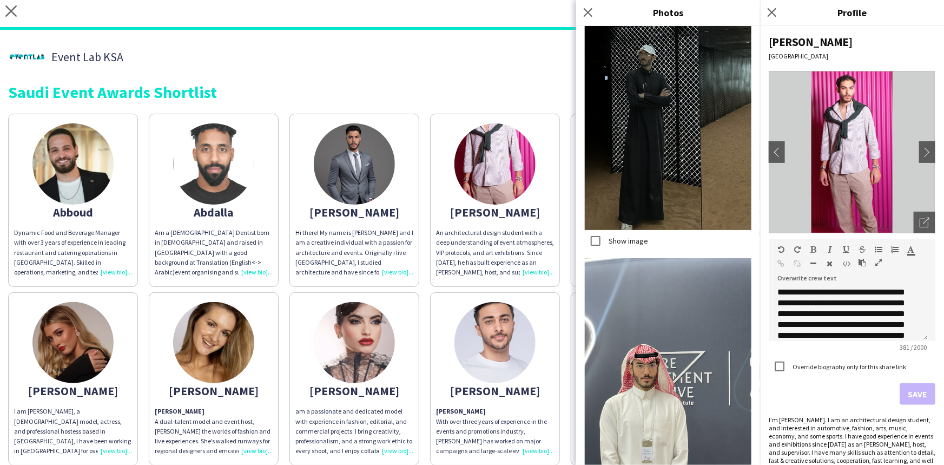
scroll to position [2213, 0]
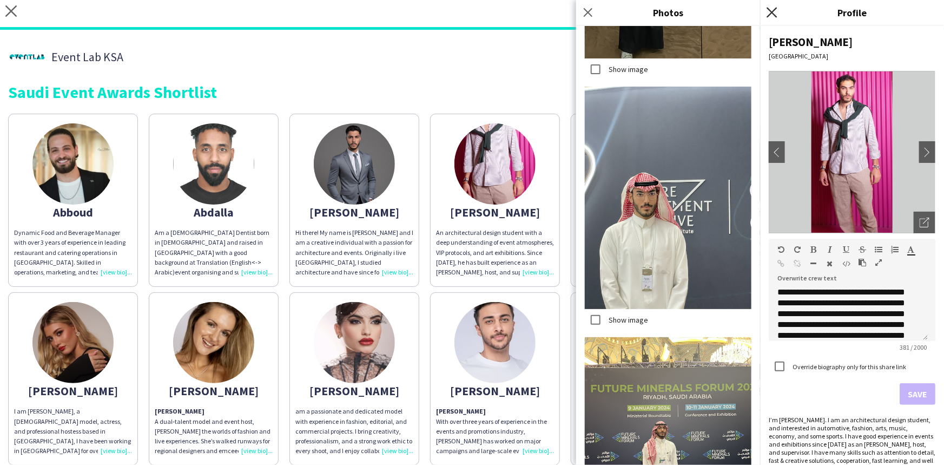
click at [772, 11] on icon at bounding box center [772, 12] width 10 height 10
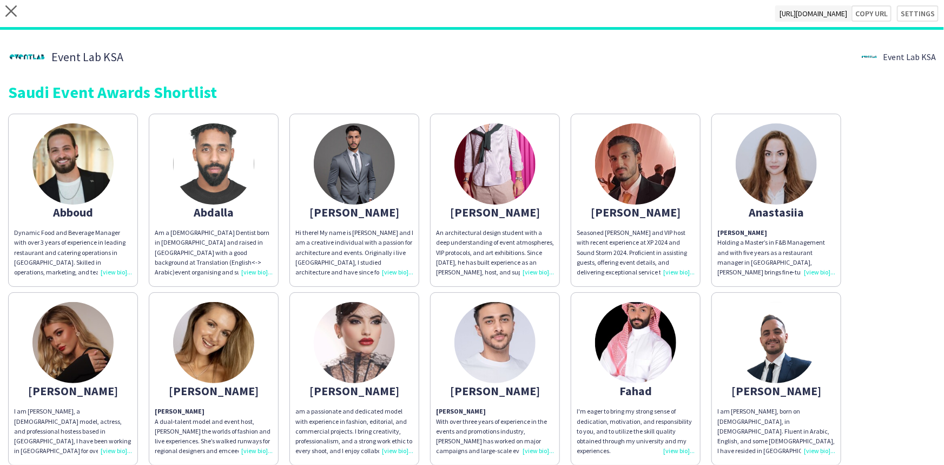
click at [668, 272] on div "Seasoned [PERSON_NAME] and VIP host with recent experience at XP 2024 and Sound…" at bounding box center [636, 252] width 118 height 49
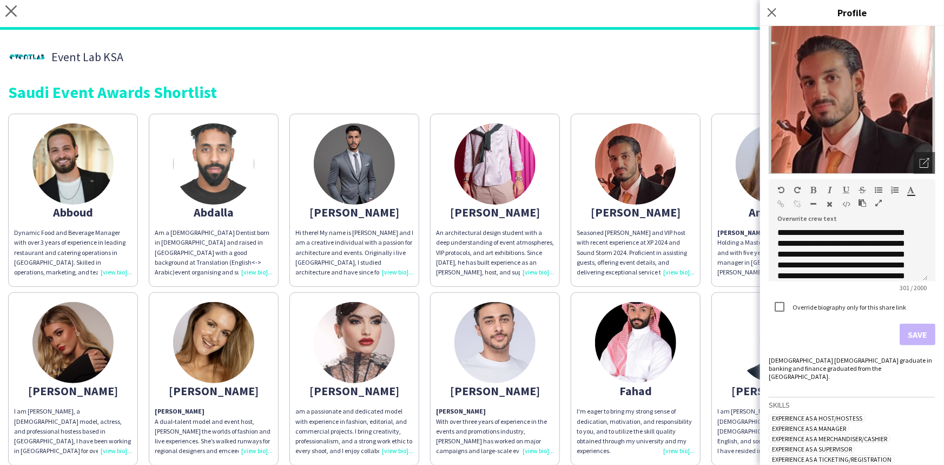
scroll to position [214, 0]
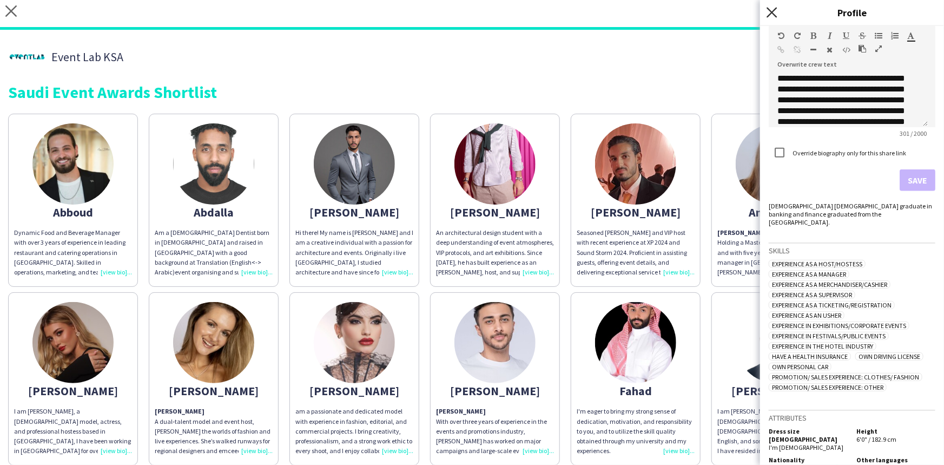
click at [774, 10] on icon "Close pop-in" at bounding box center [772, 12] width 10 height 10
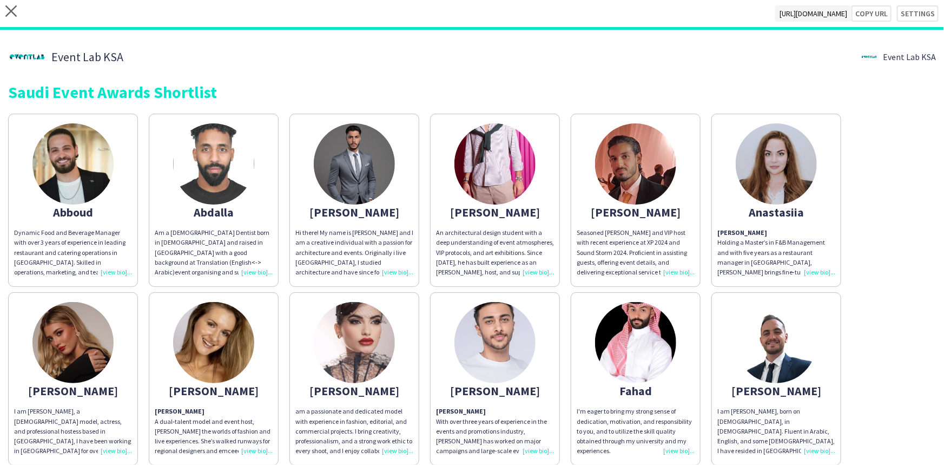
scroll to position [196, 0]
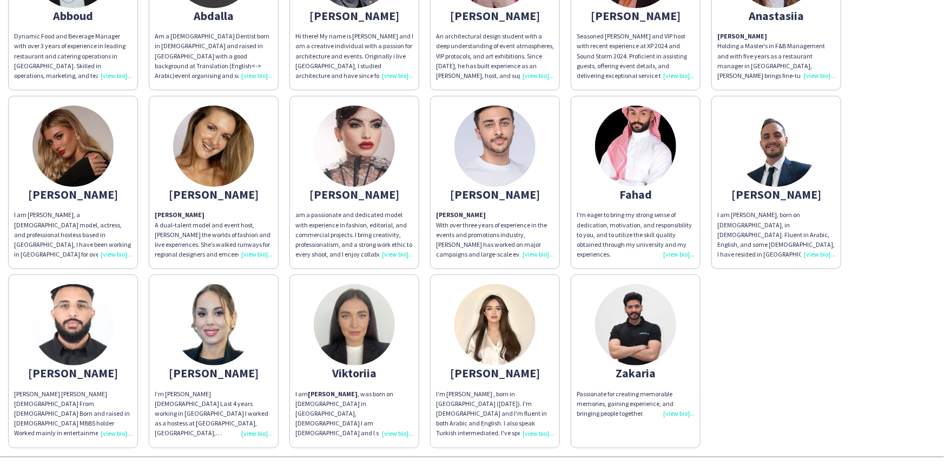
click at [819, 253] on div "I am [PERSON_NAME], born on [DEMOGRAPHIC_DATA], in [DEMOGRAPHIC_DATA]. Fluent i…" at bounding box center [776, 234] width 118 height 49
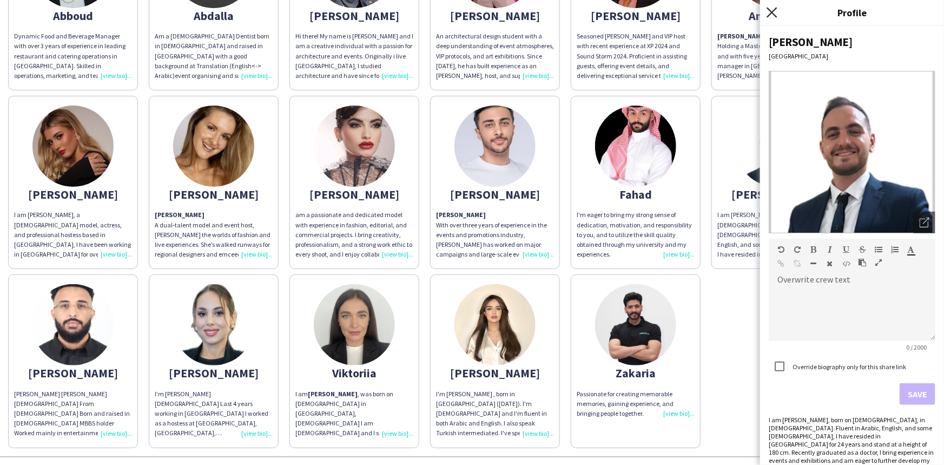
click at [776, 11] on icon "Close pop-in" at bounding box center [772, 12] width 10 height 10
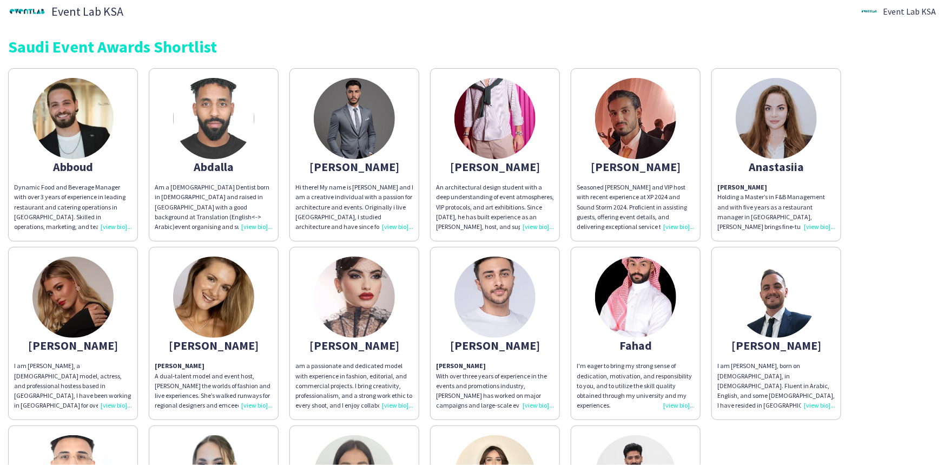
scroll to position [0, 0]
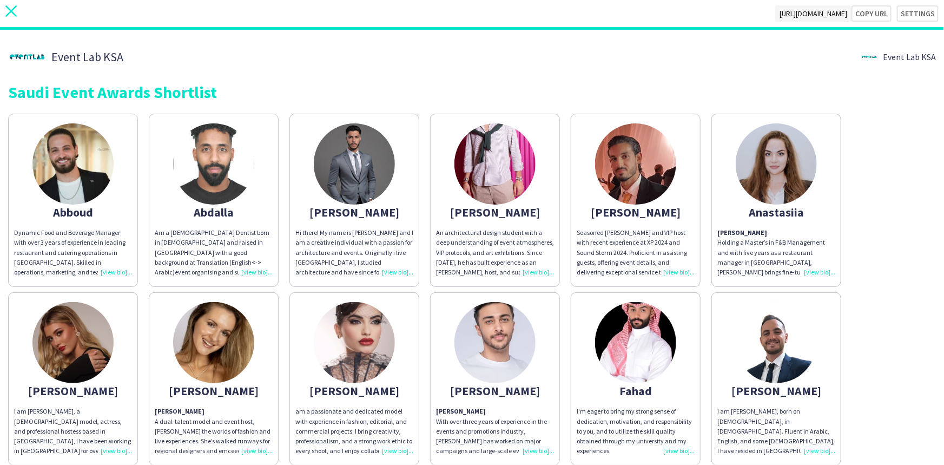
click at [9, 9] on icon at bounding box center [10, 10] width 11 height 11
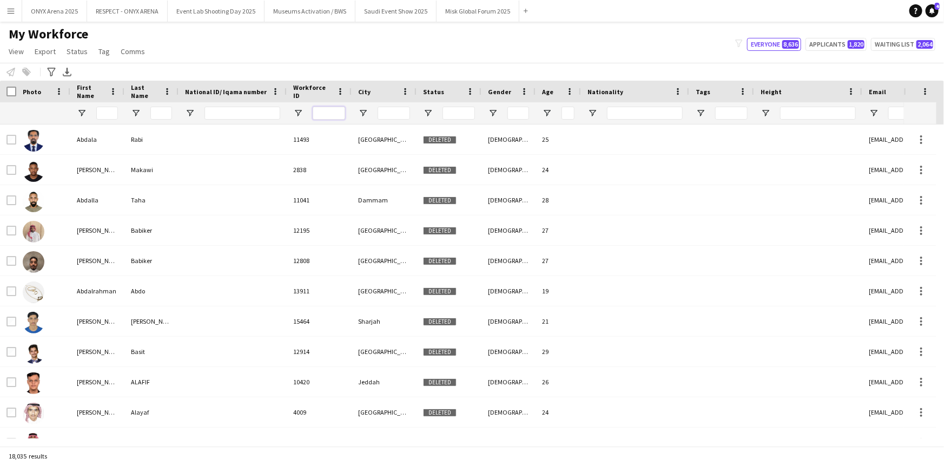
click at [338, 107] on input "Workforce ID Filter Input" at bounding box center [329, 113] width 32 height 13
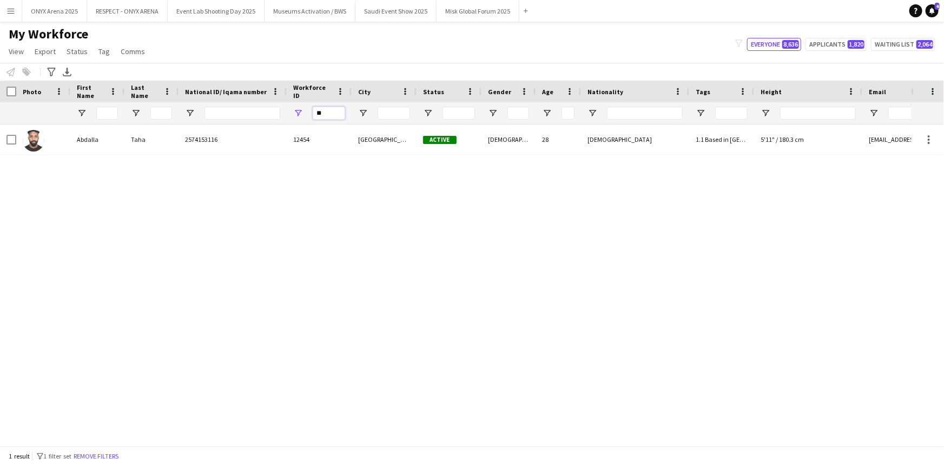
type input "*"
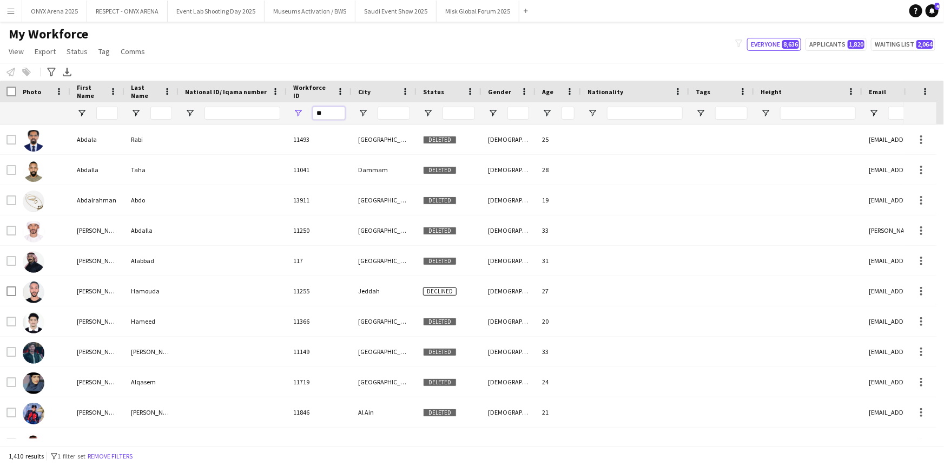
type input "**"
click at [150, 110] on input "Last Name Filter Input" at bounding box center [161, 113] width 22 height 13
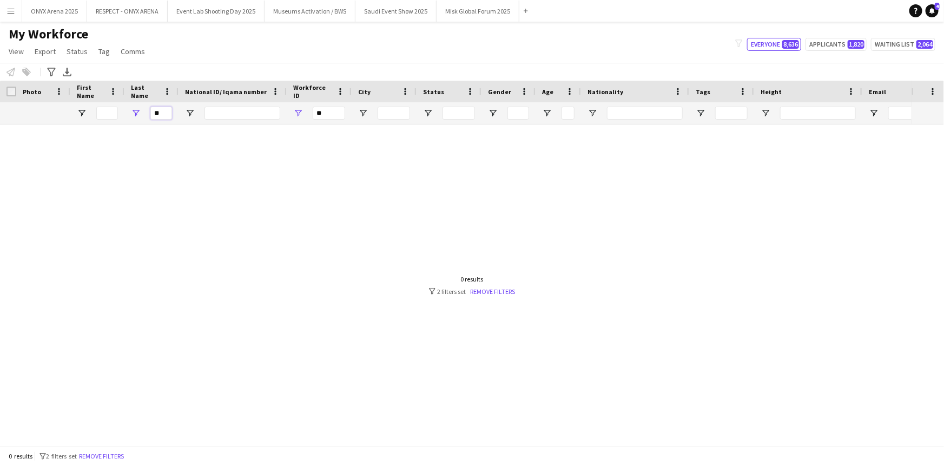
type input "*"
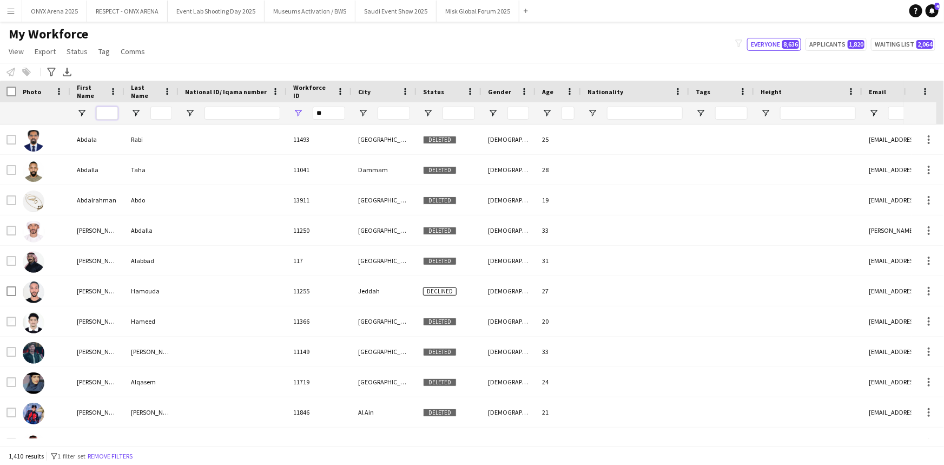
click at [104, 109] on input "First Name Filter Input" at bounding box center [107, 113] width 22 height 13
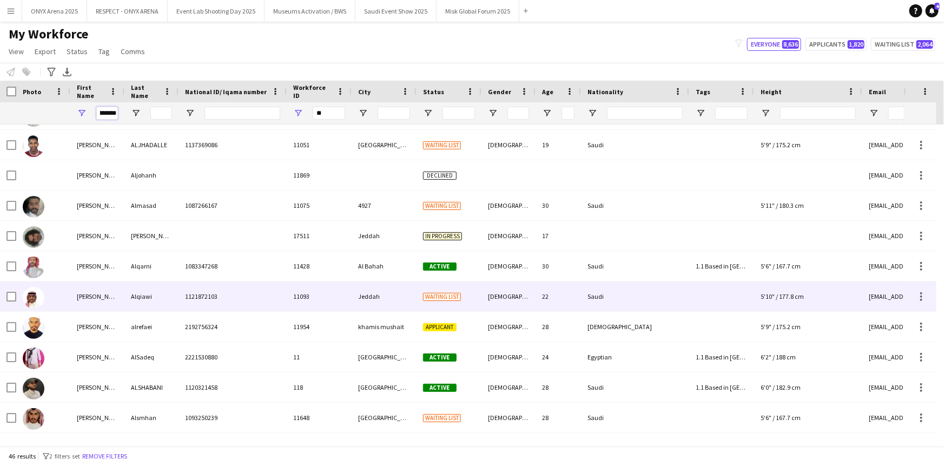
scroll to position [295, 0]
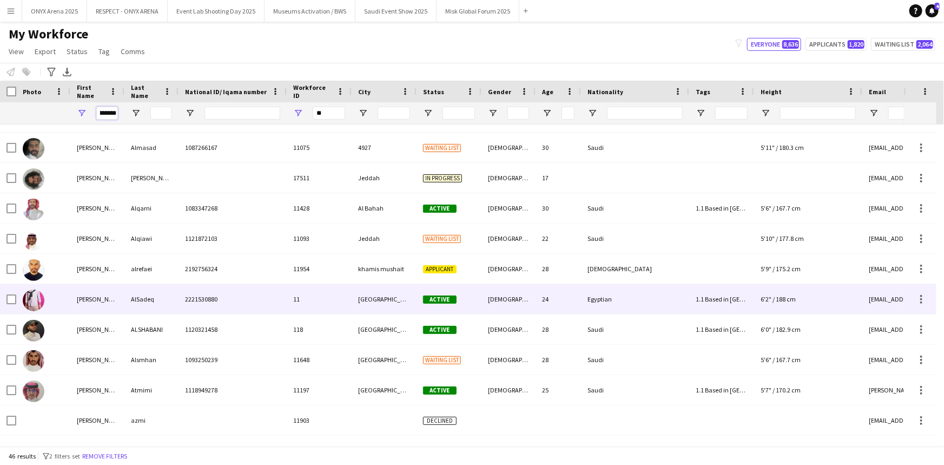
type input "********"
click at [83, 298] on div "[PERSON_NAME]" at bounding box center [97, 299] width 54 height 30
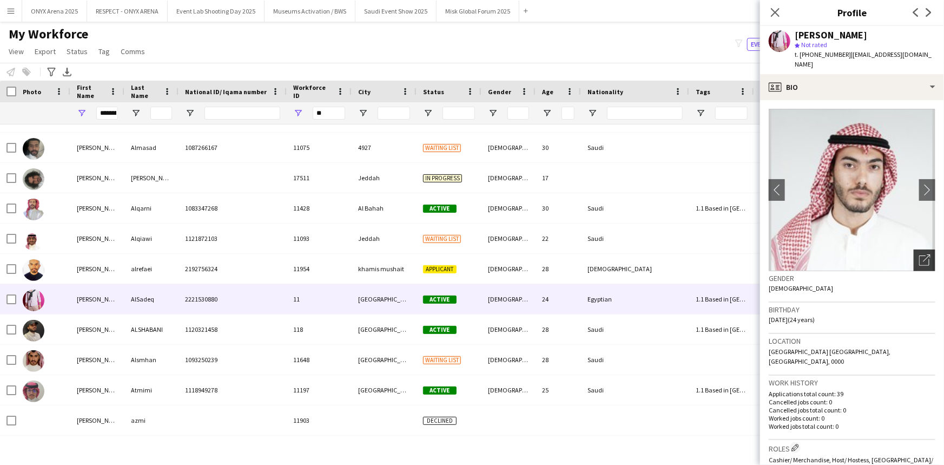
click at [920, 254] on icon "Open photos pop-in" at bounding box center [924, 259] width 11 height 11
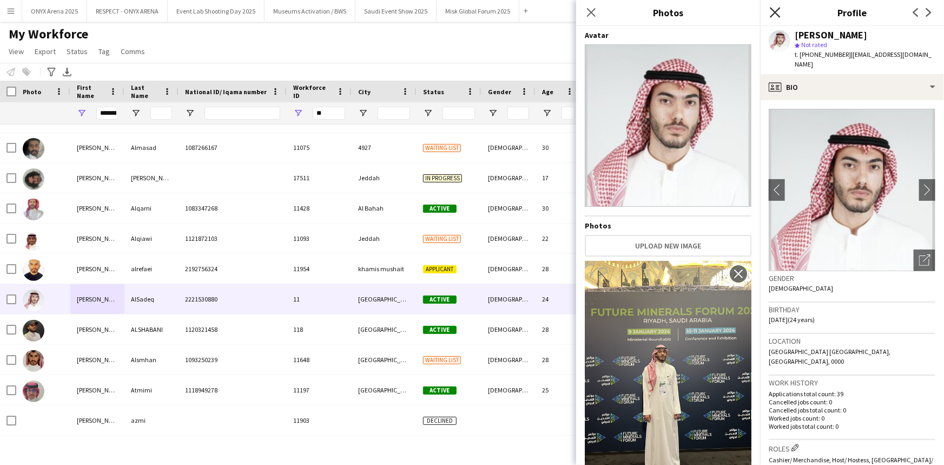
click at [775, 10] on icon "Close pop-in" at bounding box center [775, 12] width 10 height 10
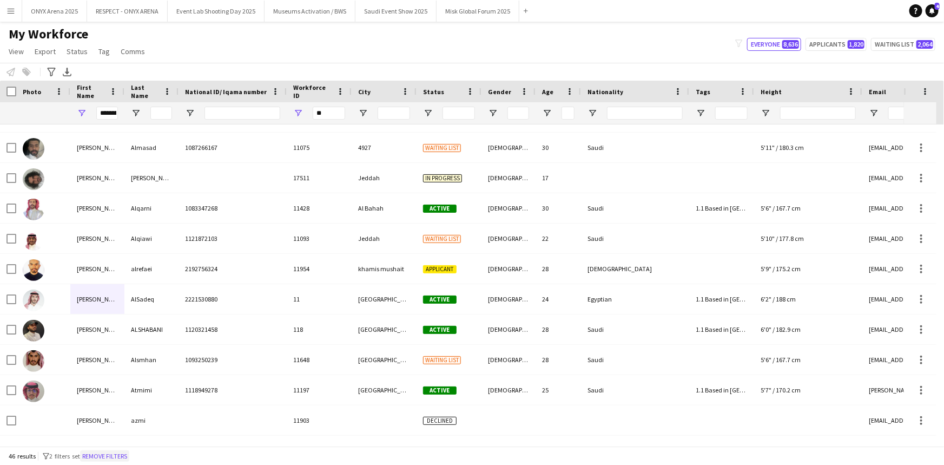
click at [102, 450] on button "Remove filters" at bounding box center [104, 456] width 49 height 12
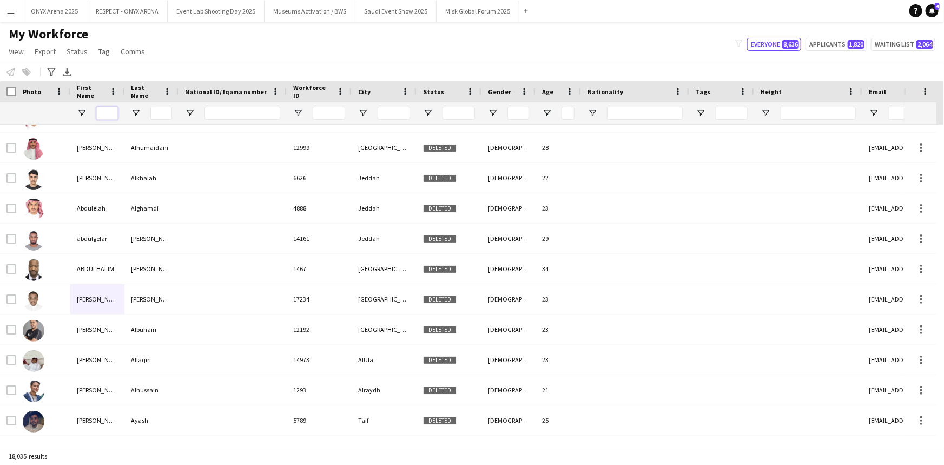
click at [109, 116] on input "First Name Filter Input" at bounding box center [107, 113] width 22 height 13
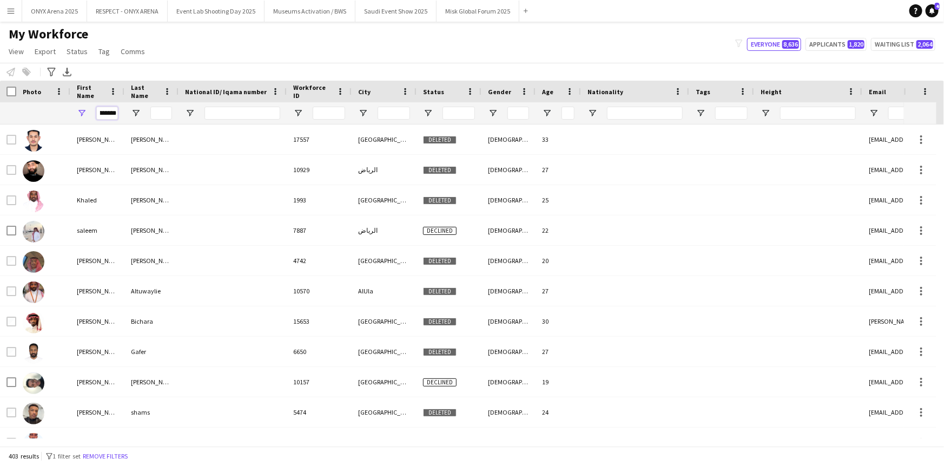
scroll to position [0, 7]
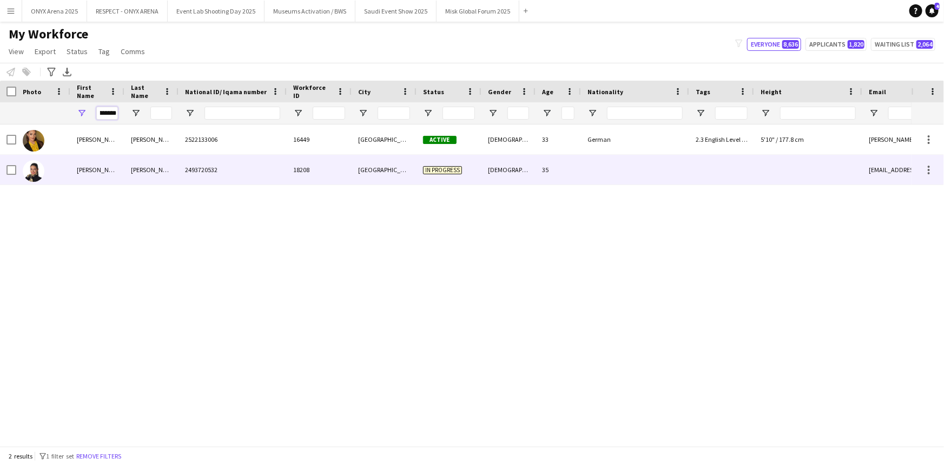
type input "********"
click at [93, 165] on div "[PERSON_NAME]" at bounding box center [97, 170] width 54 height 30
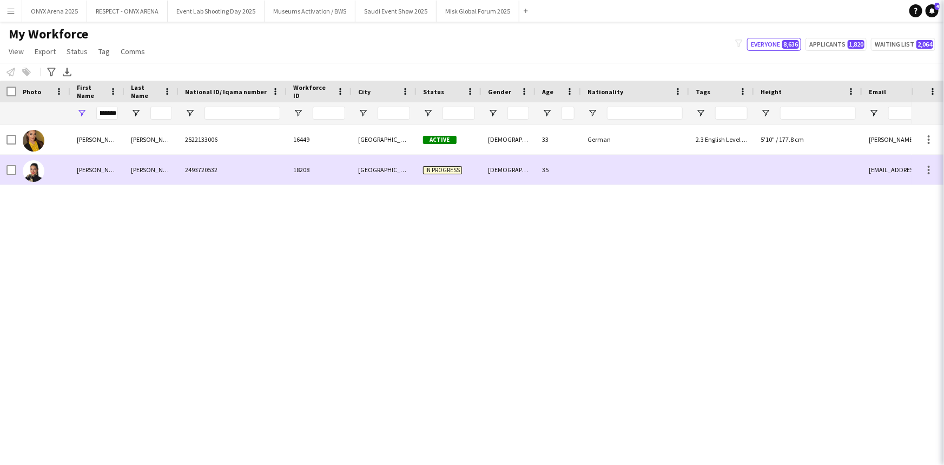
scroll to position [0, 0]
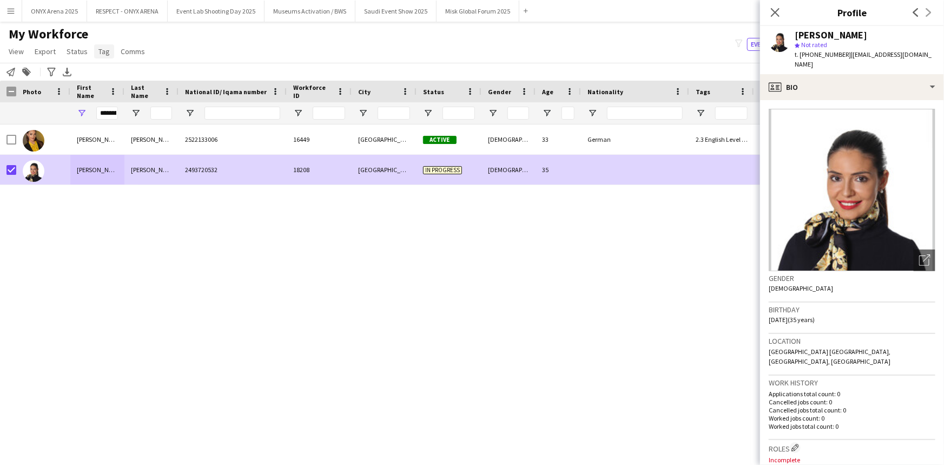
click at [104, 52] on span "Tag" at bounding box center [103, 52] width 11 height 10
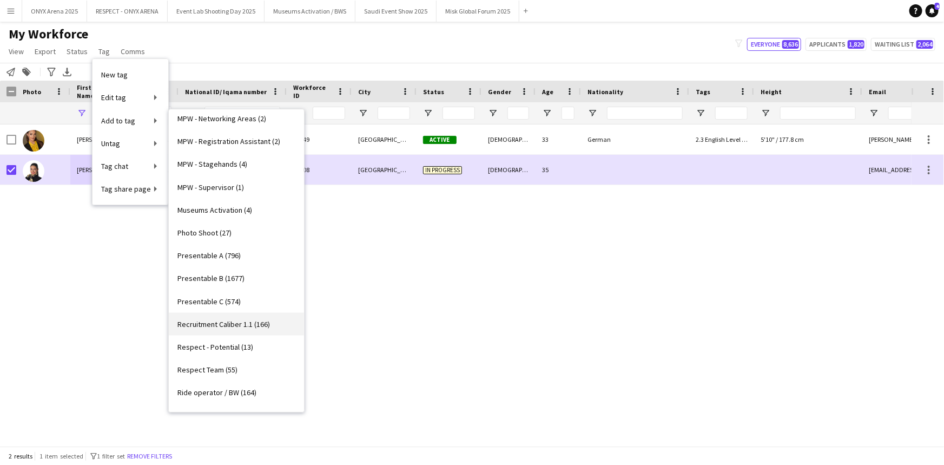
scroll to position [934, 0]
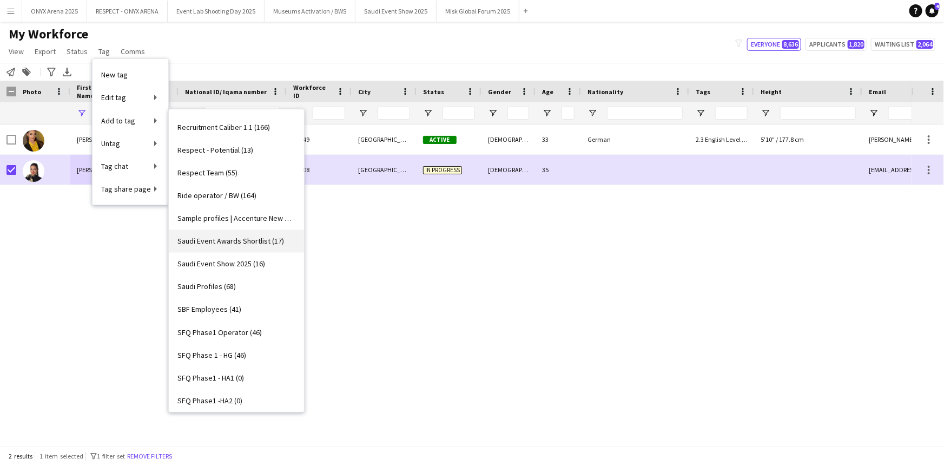
click at [223, 239] on span "Saudi Event Awards Shortlist (17)" at bounding box center [230, 241] width 107 height 10
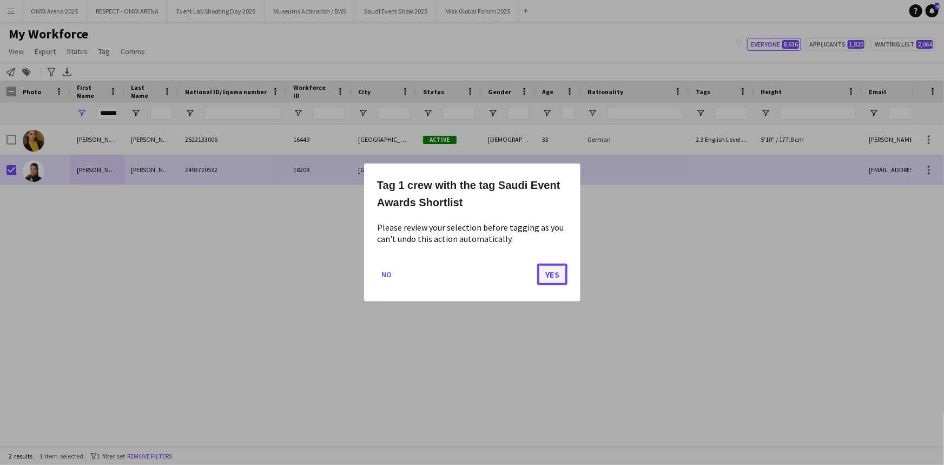
click at [551, 276] on button "Yes" at bounding box center [552, 275] width 30 height 22
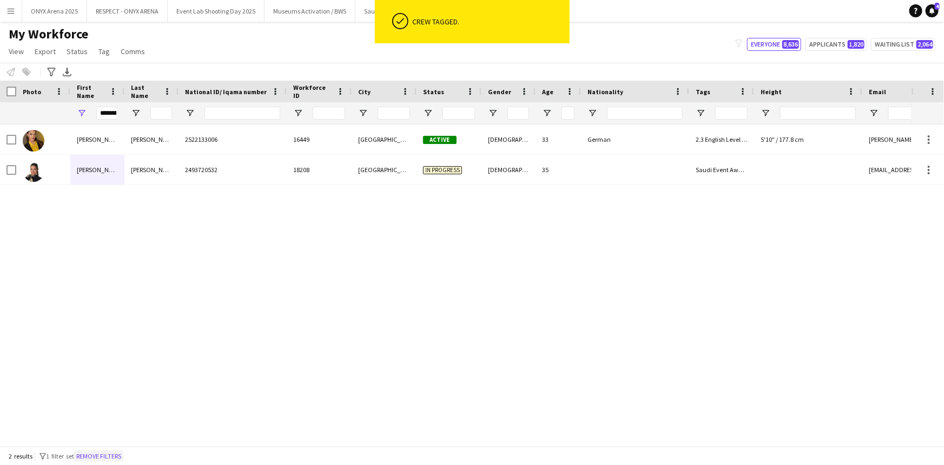
click at [113, 456] on button "Remove filters" at bounding box center [98, 456] width 49 height 12
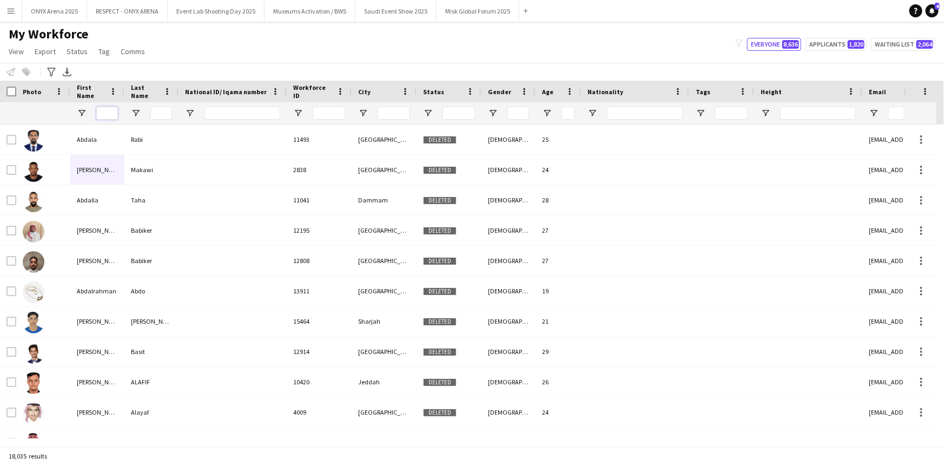
click at [113, 111] on input "First Name Filter Input" at bounding box center [107, 113] width 22 height 13
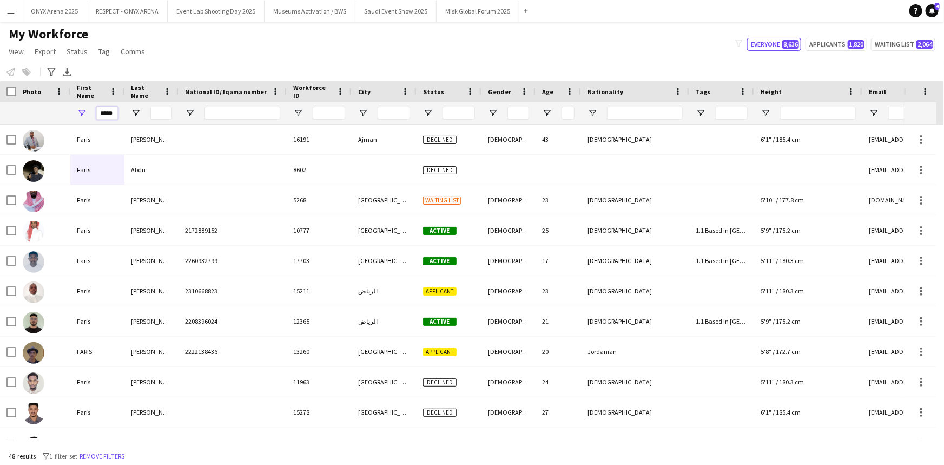
type input "*****"
click at [163, 114] on input "Last Name Filter Input" at bounding box center [161, 113] width 22 height 13
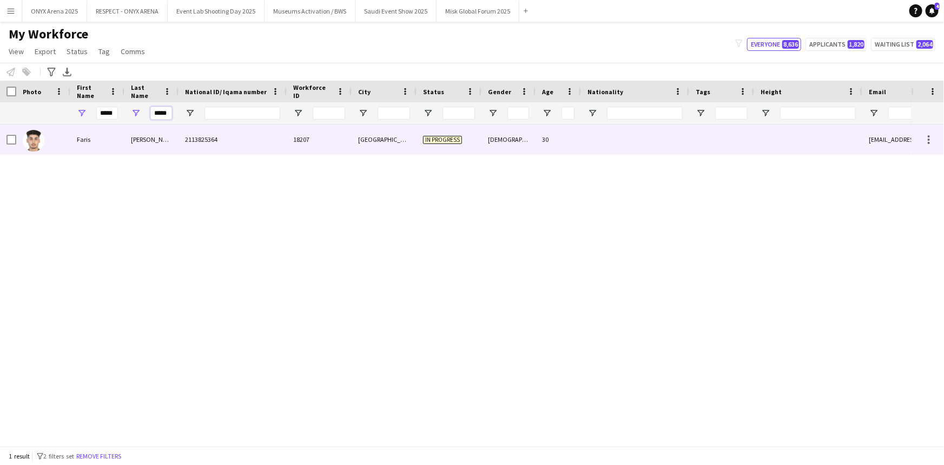
type input "*****"
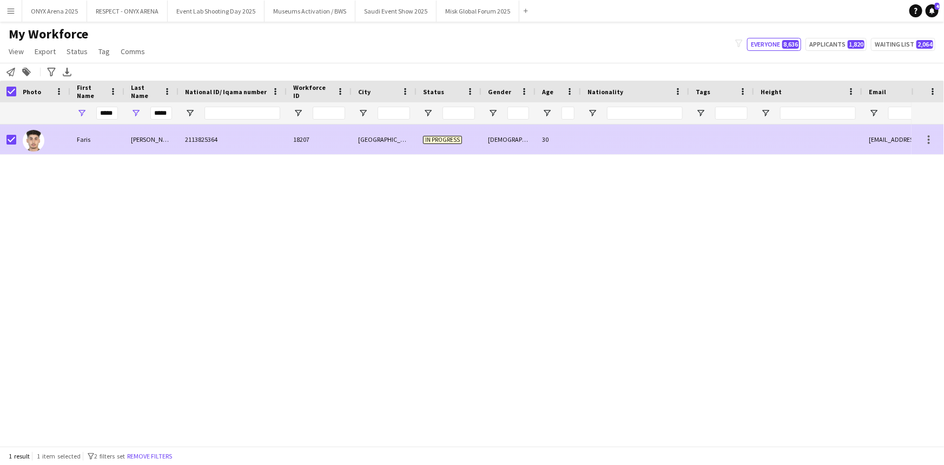
click at [28, 142] on img at bounding box center [34, 141] width 22 height 22
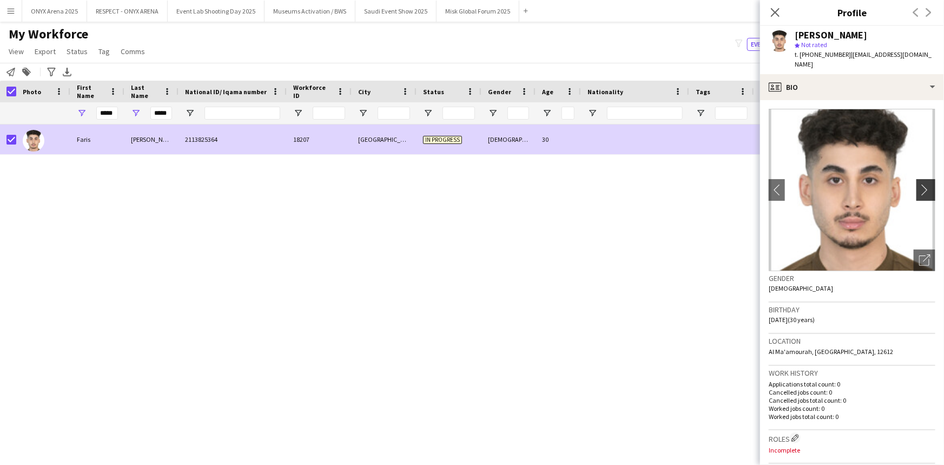
click at [919, 184] on app-icon "chevron-right" at bounding box center [927, 189] width 17 height 11
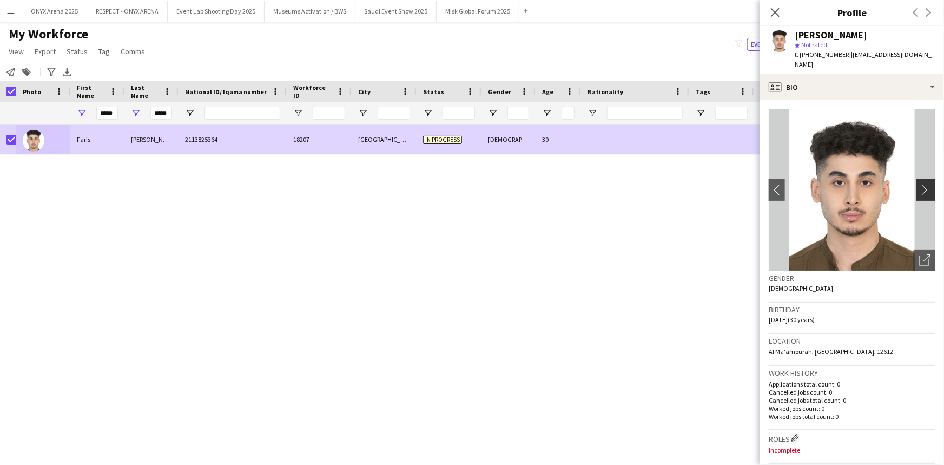
click at [919, 184] on app-icon "chevron-right" at bounding box center [927, 189] width 17 height 11
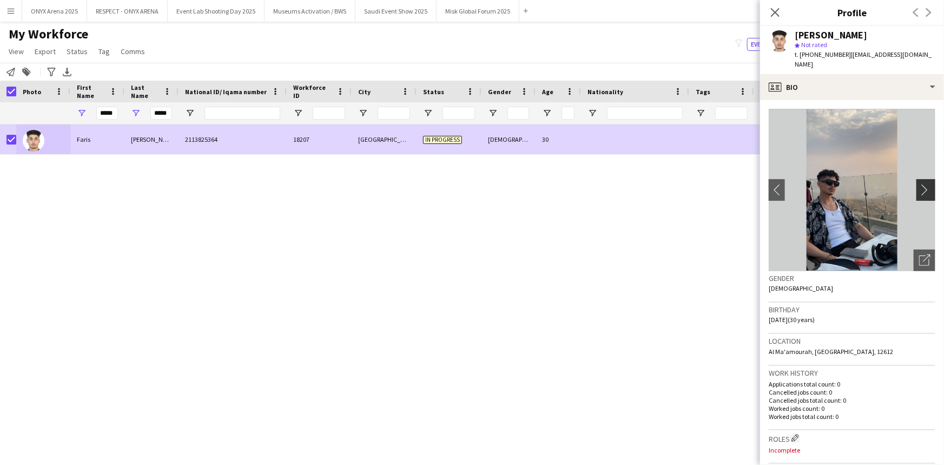
click at [919, 184] on app-icon "chevron-right" at bounding box center [927, 189] width 17 height 11
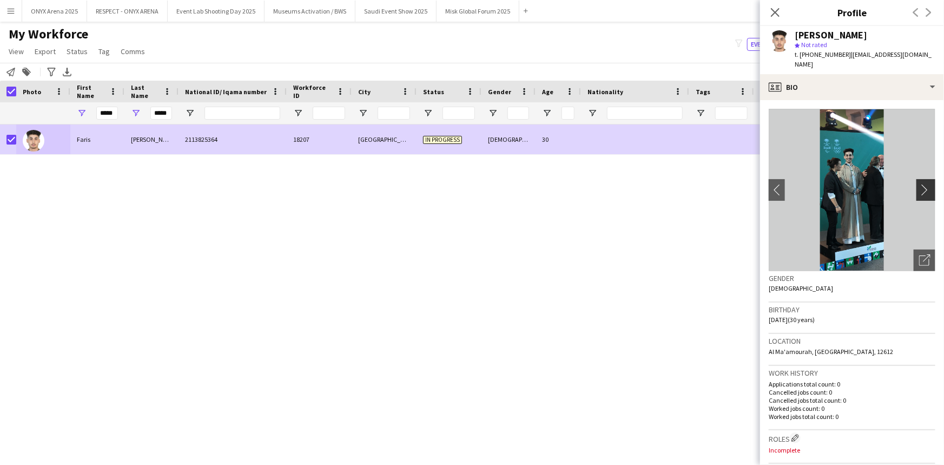
click at [919, 184] on app-icon "chevron-right" at bounding box center [927, 189] width 17 height 11
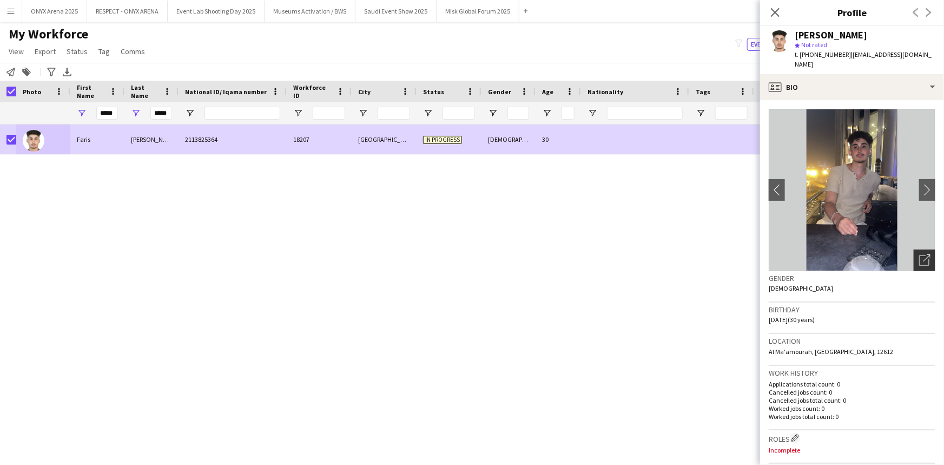
click at [920, 254] on icon "Open photos pop-in" at bounding box center [924, 259] width 11 height 11
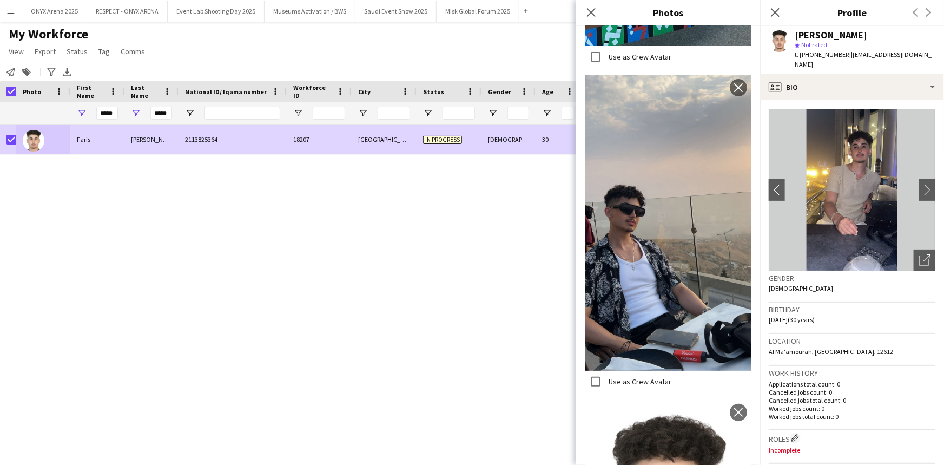
scroll to position [2130, 0]
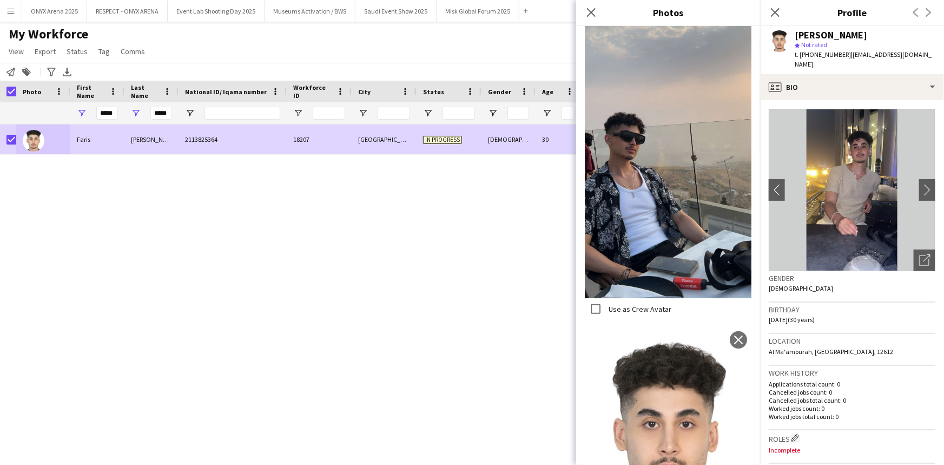
click at [779, 17] on icon "Close pop-in" at bounding box center [775, 12] width 9 height 9
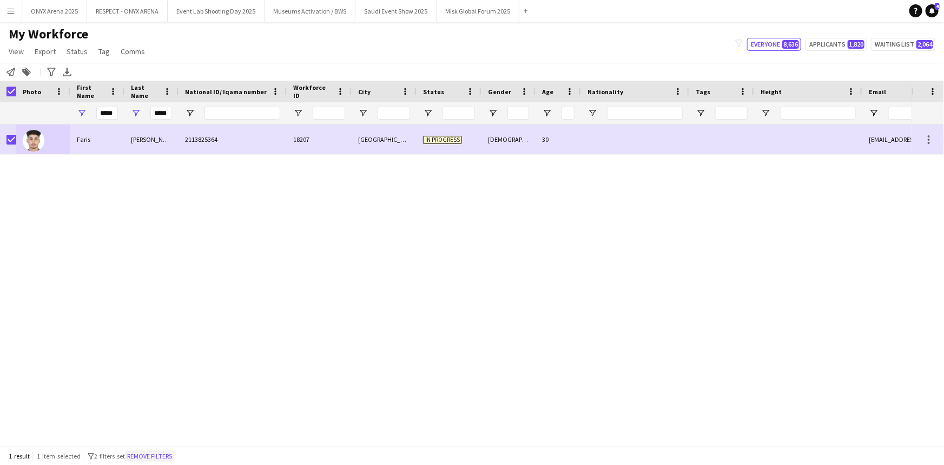
click at [162, 451] on button "Remove filters" at bounding box center [149, 456] width 49 height 12
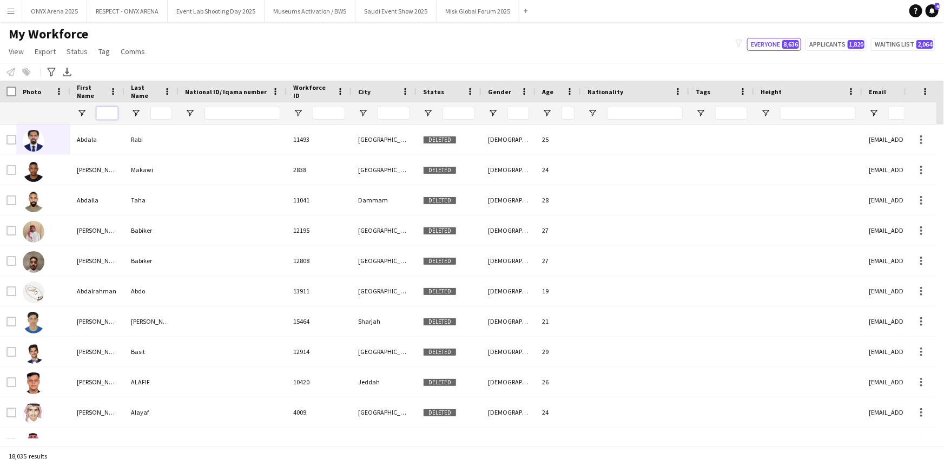
click at [114, 113] on input "First Name Filter Input" at bounding box center [107, 113] width 22 height 13
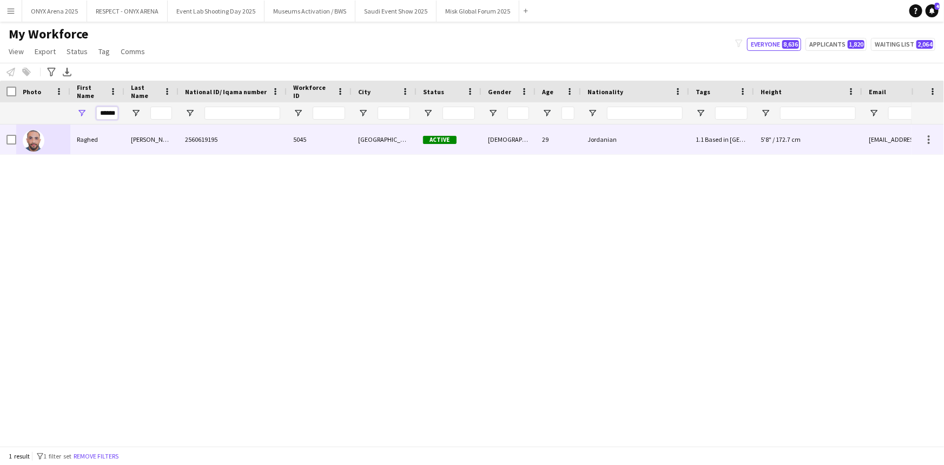
type input "******"
click at [73, 146] on div "Raghed" at bounding box center [97, 139] width 54 height 30
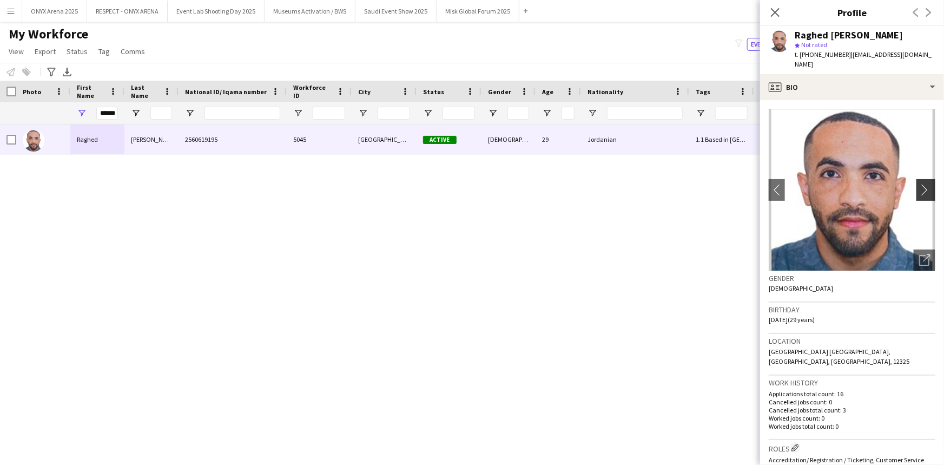
click at [919, 184] on app-icon "chevron-right" at bounding box center [927, 189] width 17 height 11
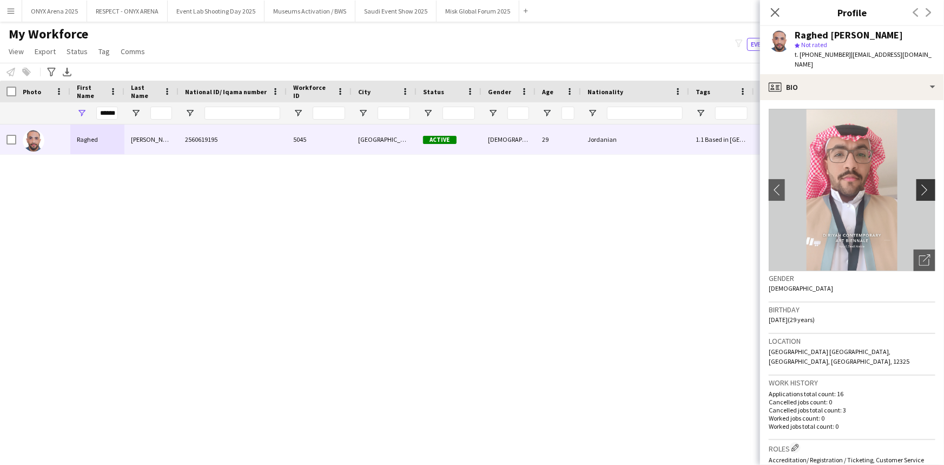
click at [919, 184] on app-icon "chevron-right" at bounding box center [927, 189] width 17 height 11
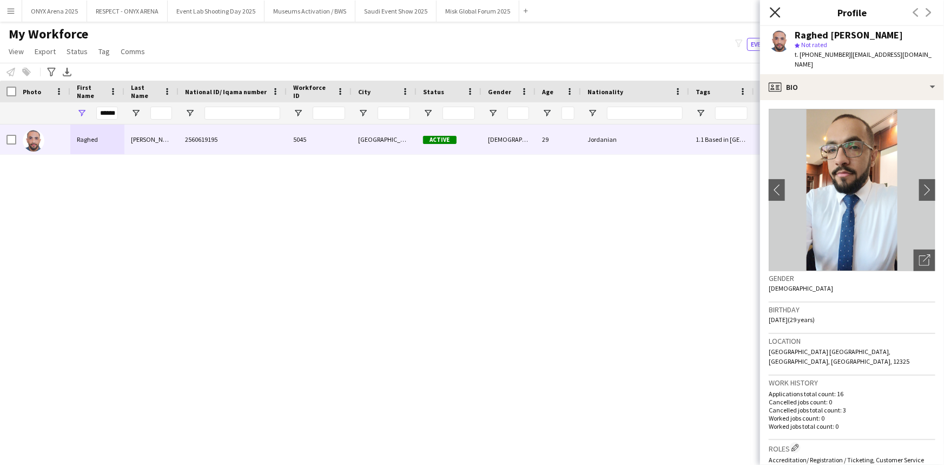
click at [774, 15] on icon "Close pop-in" at bounding box center [775, 12] width 10 height 10
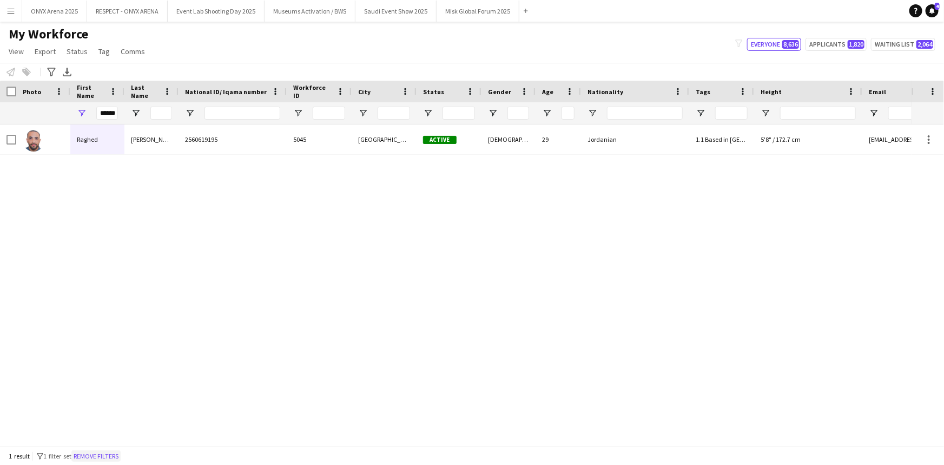
click at [99, 451] on button "Remove filters" at bounding box center [95, 456] width 49 height 12
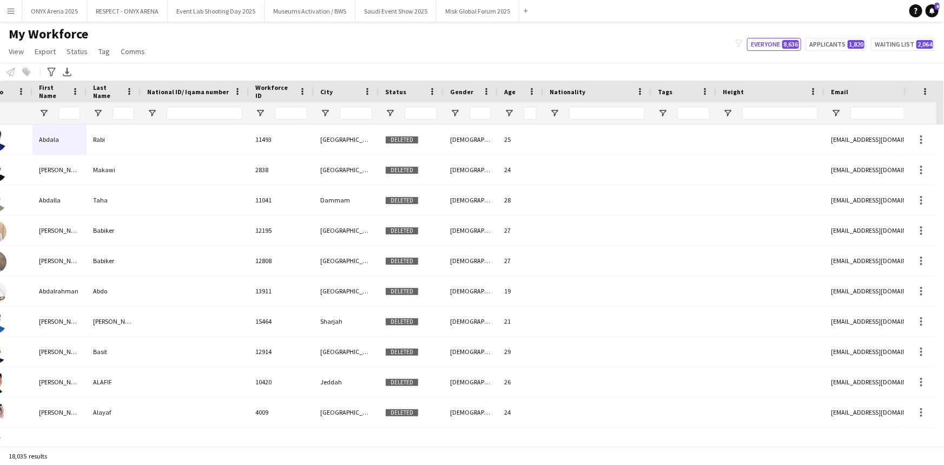
scroll to position [0, 168]
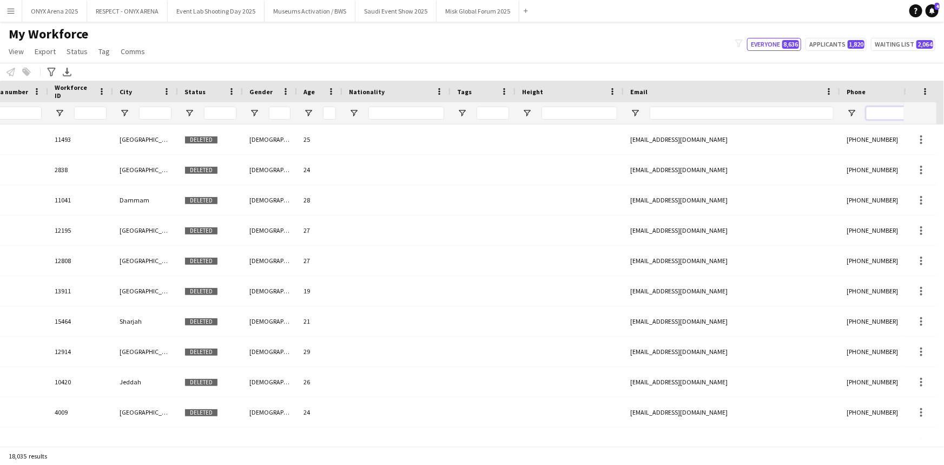
click at [875, 116] on input "Phone Filter Input" at bounding box center [919, 113] width 106 height 13
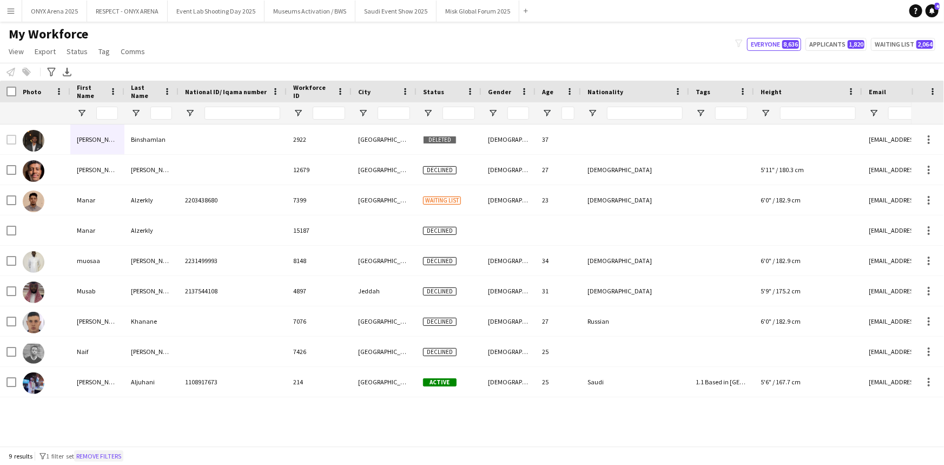
type input "****"
click at [114, 457] on button "Remove filters" at bounding box center [98, 456] width 49 height 12
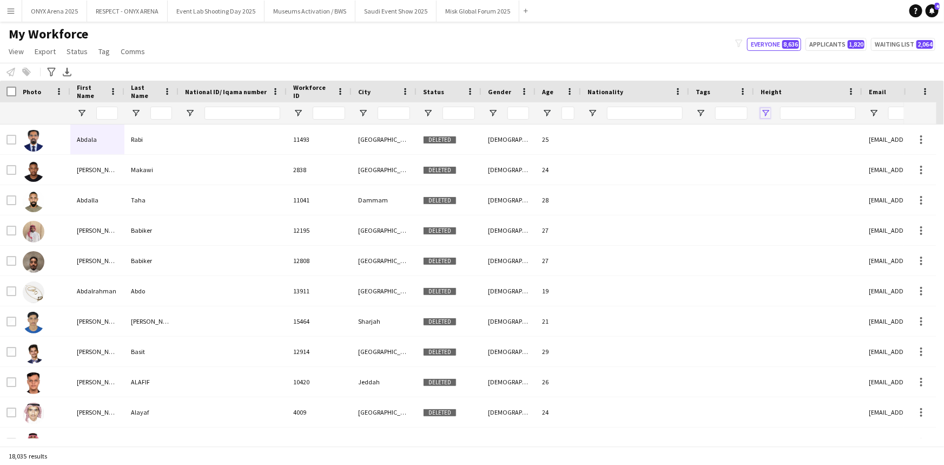
click at [764, 111] on span "Open Filter Menu" at bounding box center [766, 113] width 10 height 10
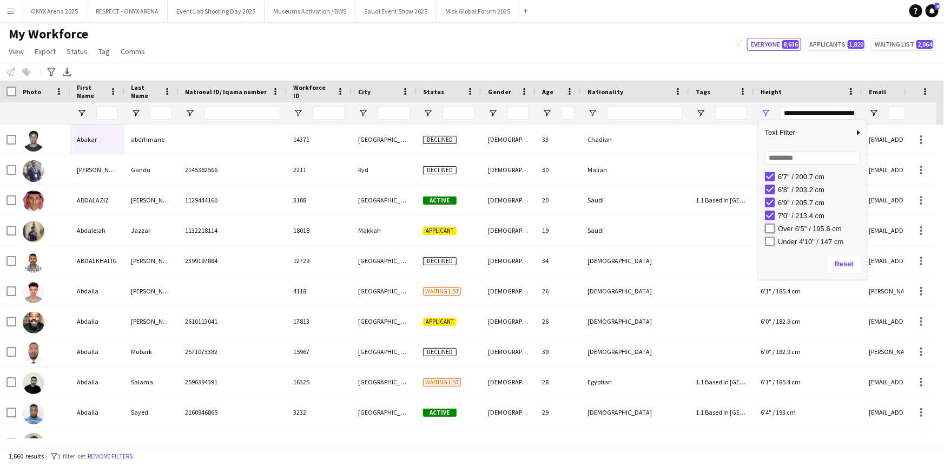
type input "**********"
click at [649, 54] on div "My Workforce View Views Default view R4ven New view Update view Delete view Edi…" at bounding box center [472, 44] width 944 height 37
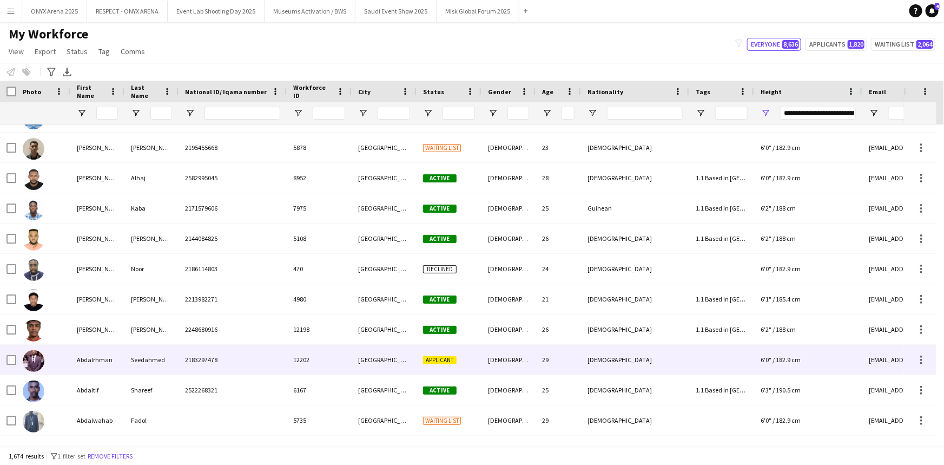
scroll to position [344, 0]
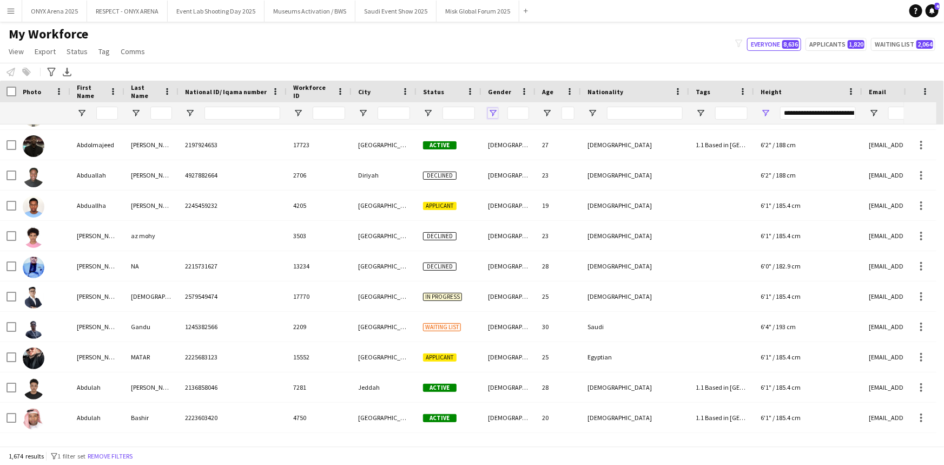
click at [497, 110] on span "Open Filter Menu" at bounding box center [493, 113] width 10 height 10
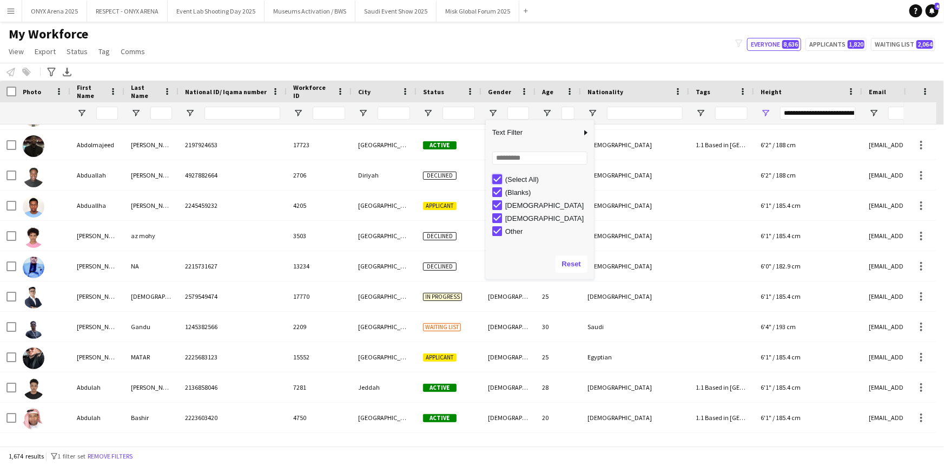
type input "***"
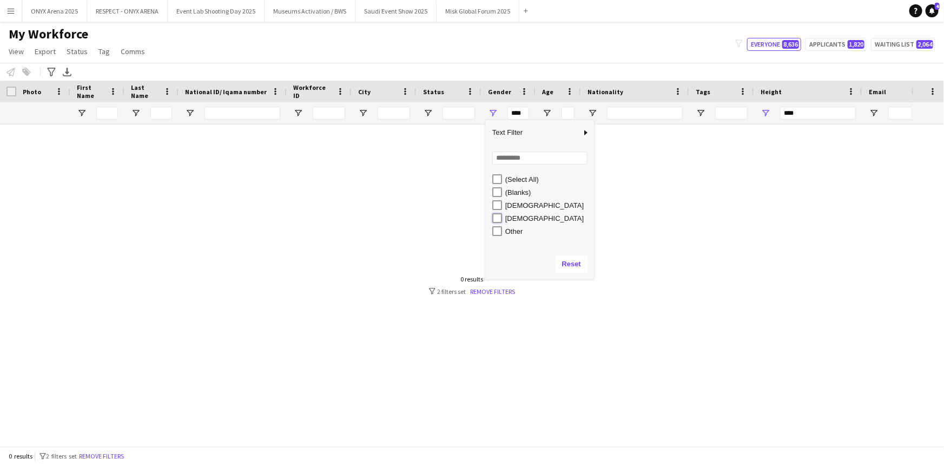
type input "********"
type input "**********"
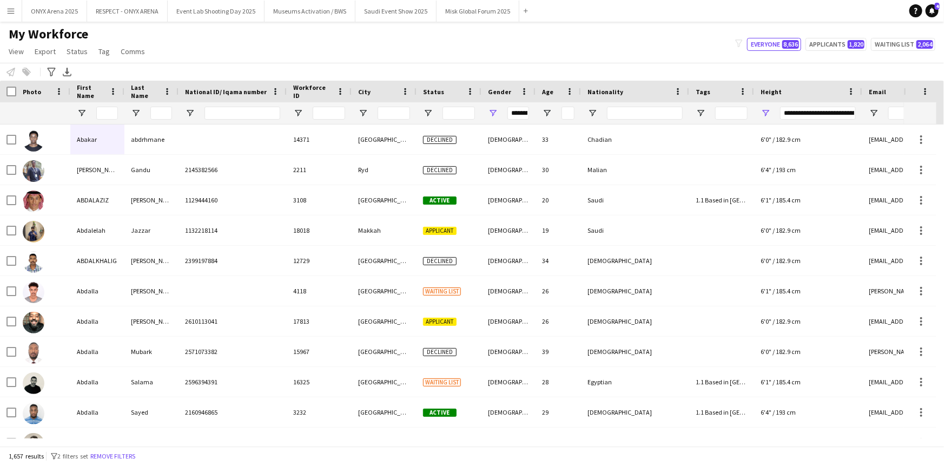
click at [460, 57] on div "My Workforce View Views Default view R4ven New view Update view Delete view Edi…" at bounding box center [472, 44] width 944 height 37
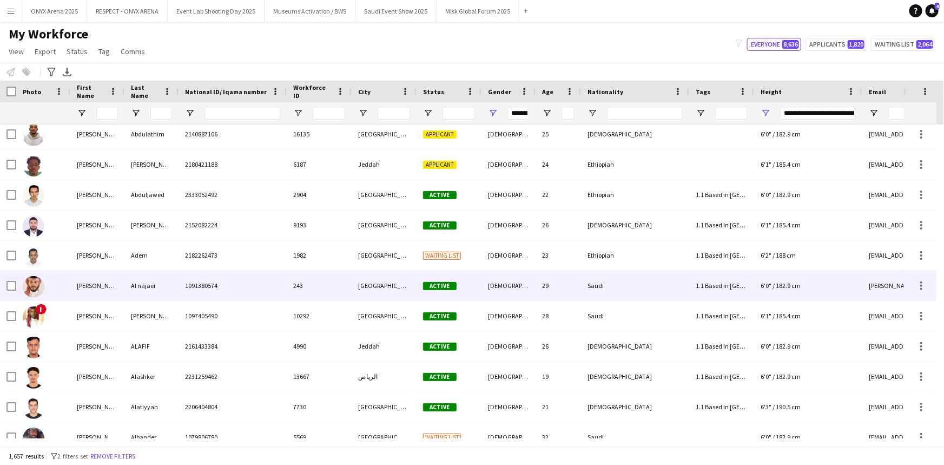
click at [83, 286] on div "[PERSON_NAME]" at bounding box center [97, 286] width 54 height 30
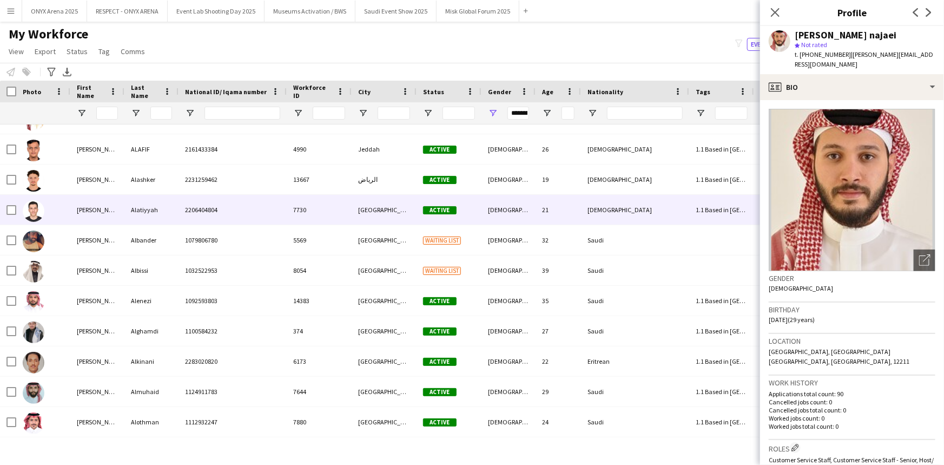
click at [71, 221] on div "[PERSON_NAME]" at bounding box center [97, 210] width 54 height 30
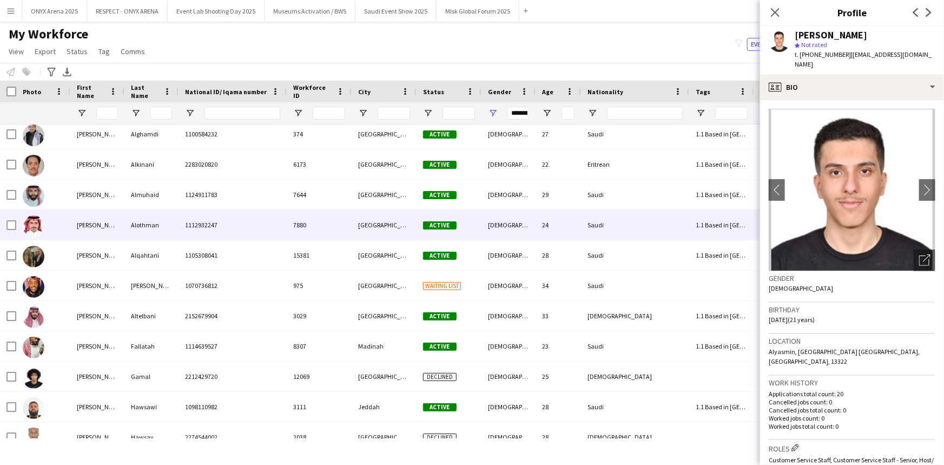
click at [67, 234] on div at bounding box center [43, 225] width 54 height 30
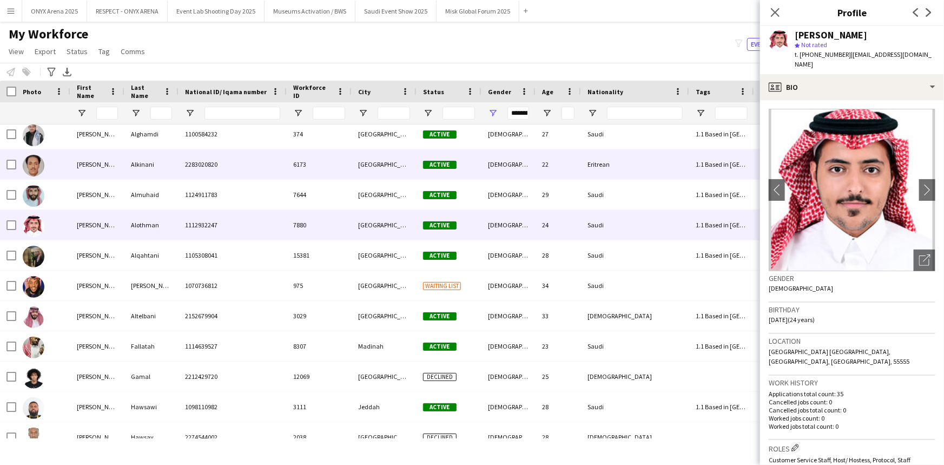
click at [96, 159] on div "[PERSON_NAME]" at bounding box center [97, 164] width 54 height 30
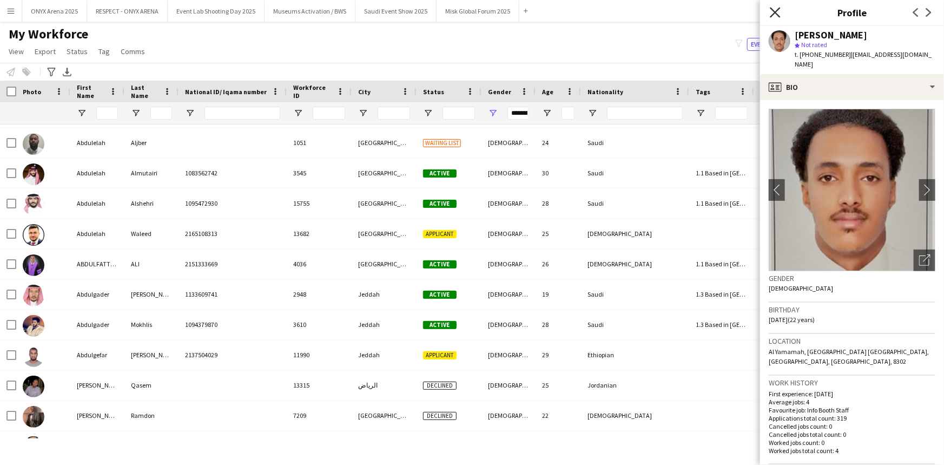
click at [770, 15] on icon "Close pop-in" at bounding box center [775, 12] width 10 height 10
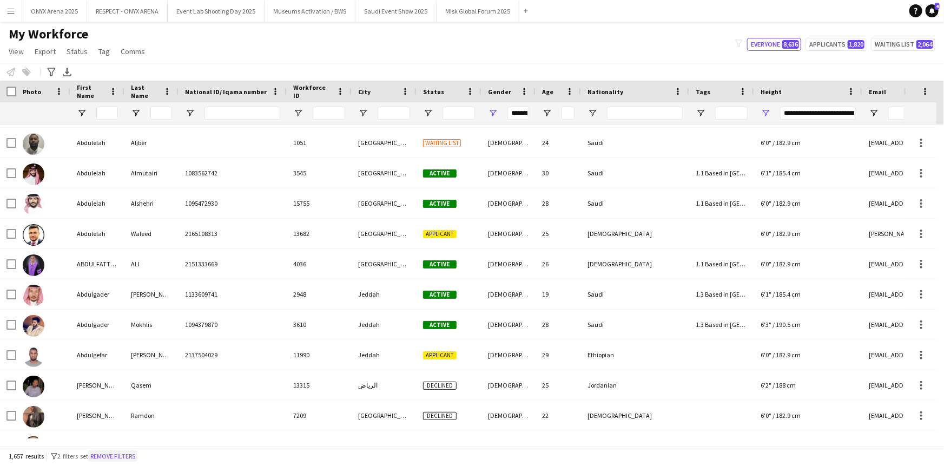
click at [134, 457] on button "Remove filters" at bounding box center [112, 456] width 49 height 12
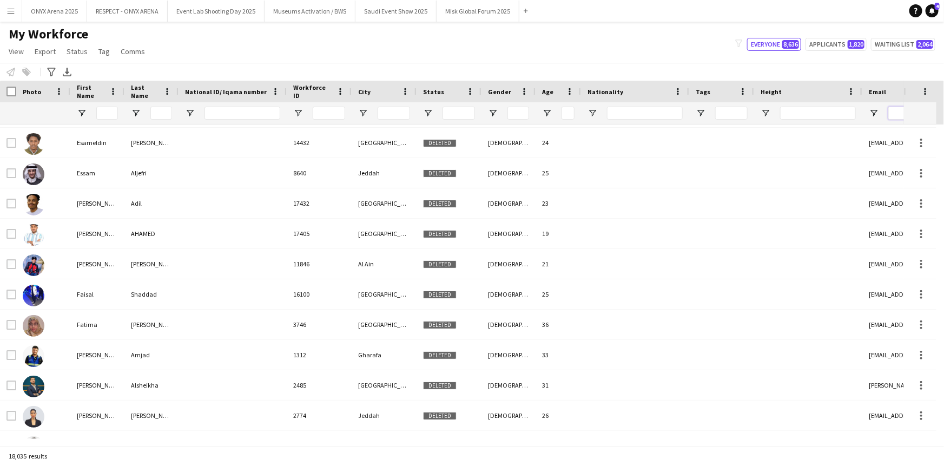
paste input "**********"
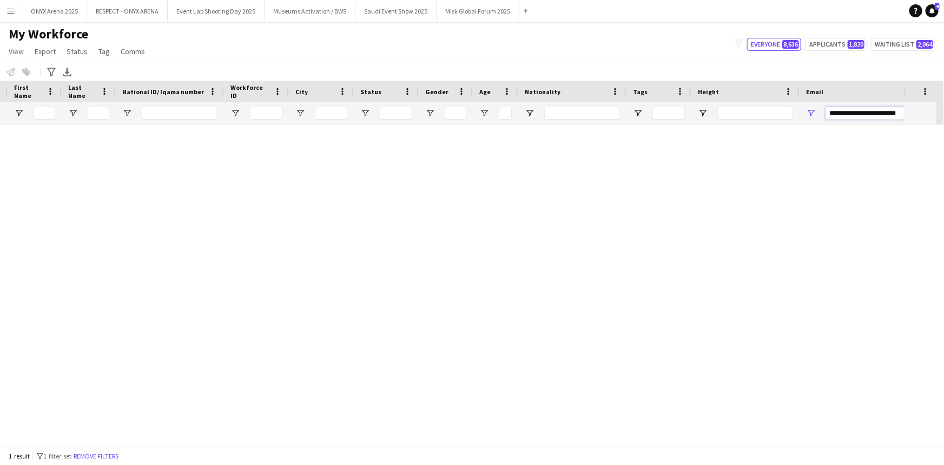
scroll to position [0, 0]
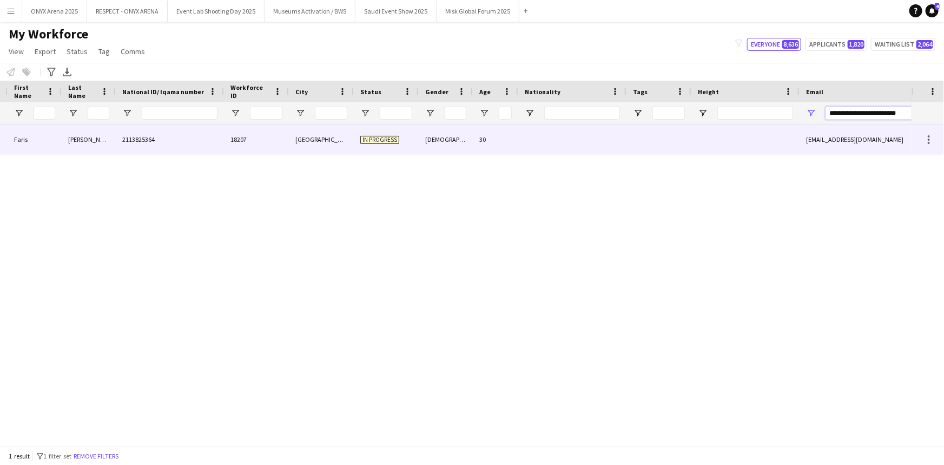
type input "**********"
click at [243, 147] on div "18207" at bounding box center [256, 139] width 65 height 30
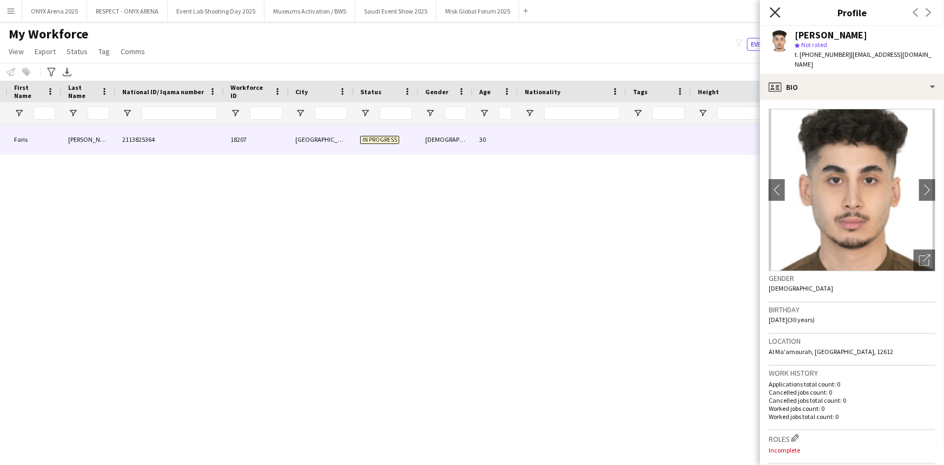
click at [773, 9] on icon at bounding box center [775, 12] width 10 height 10
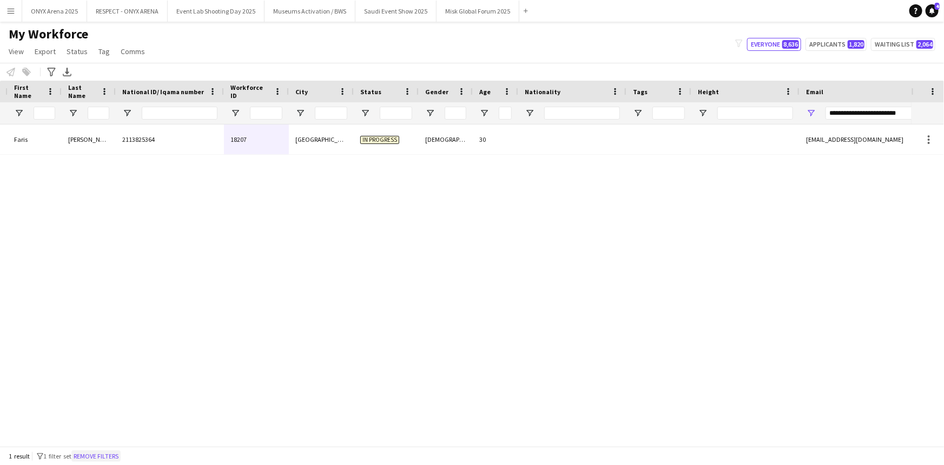
click at [119, 456] on button "Remove filters" at bounding box center [95, 456] width 49 height 12
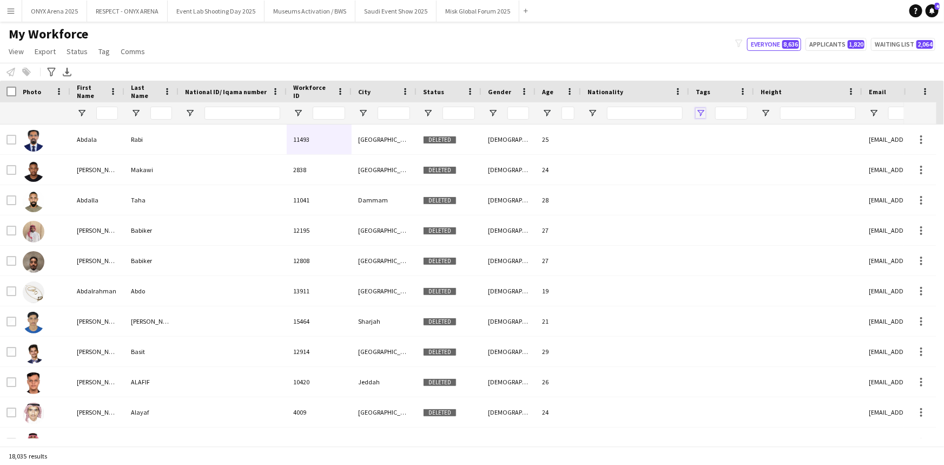
click at [699, 117] on span "Open Filter Menu" at bounding box center [701, 113] width 10 height 10
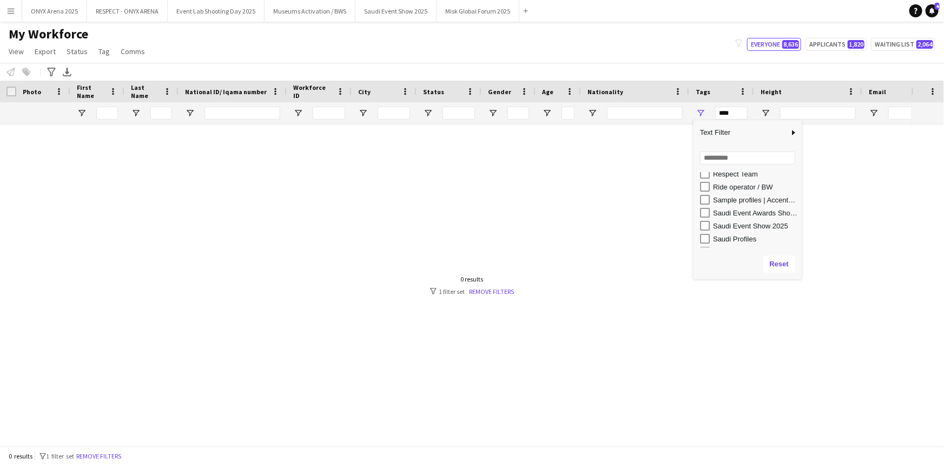
scroll to position [590, 0]
type input "**********"
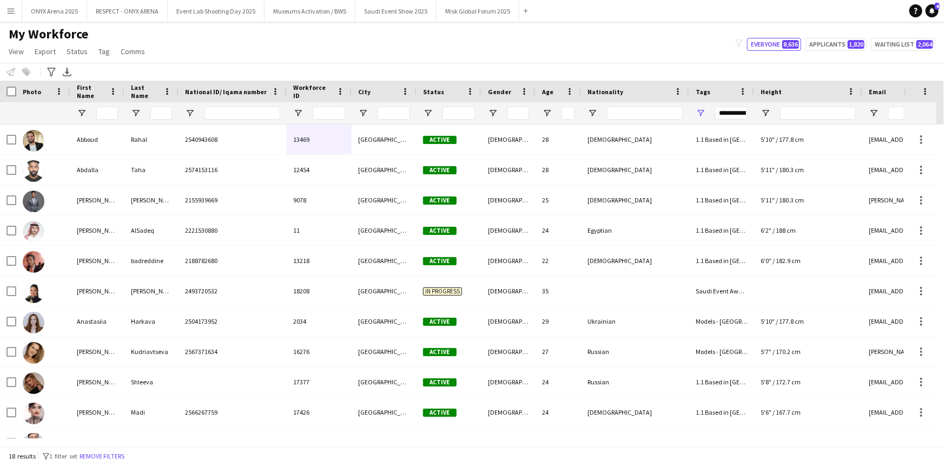
click at [614, 57] on div "My Workforce View Views Default view R4ven New view Update view Delete view Edi…" at bounding box center [472, 44] width 944 height 37
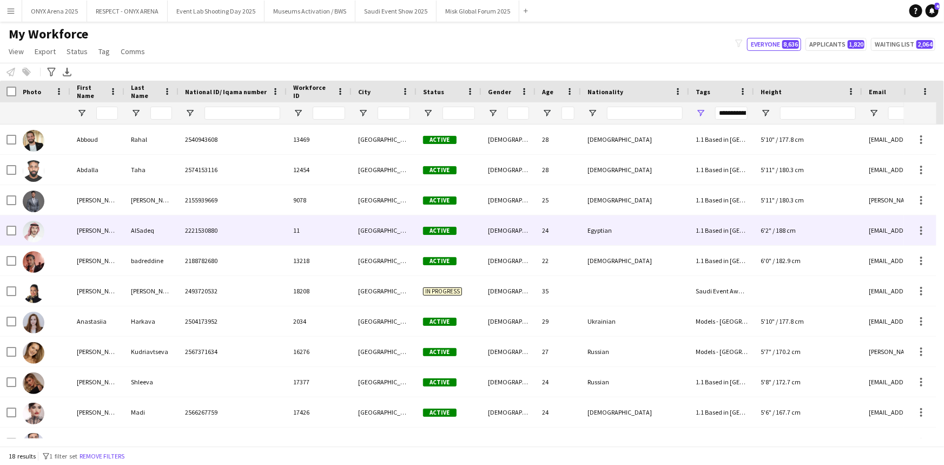
click at [54, 225] on div at bounding box center [43, 230] width 54 height 30
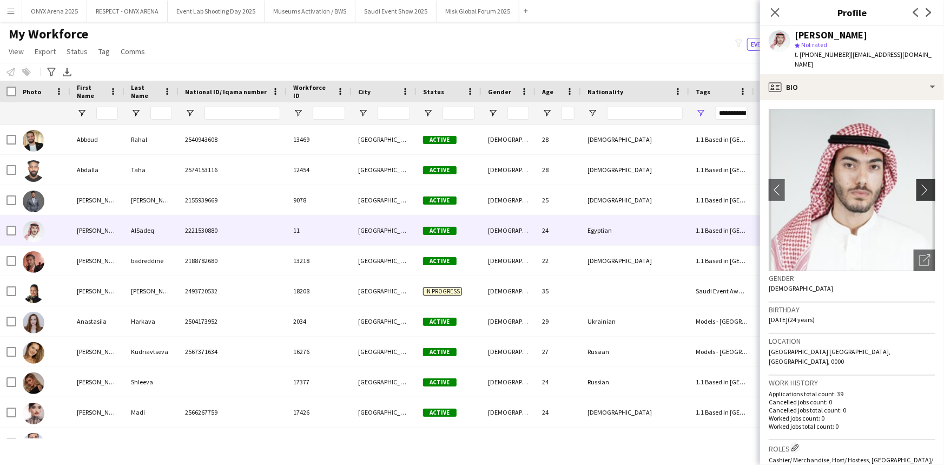
click at [919, 184] on app-icon "chevron-right" at bounding box center [927, 189] width 17 height 11
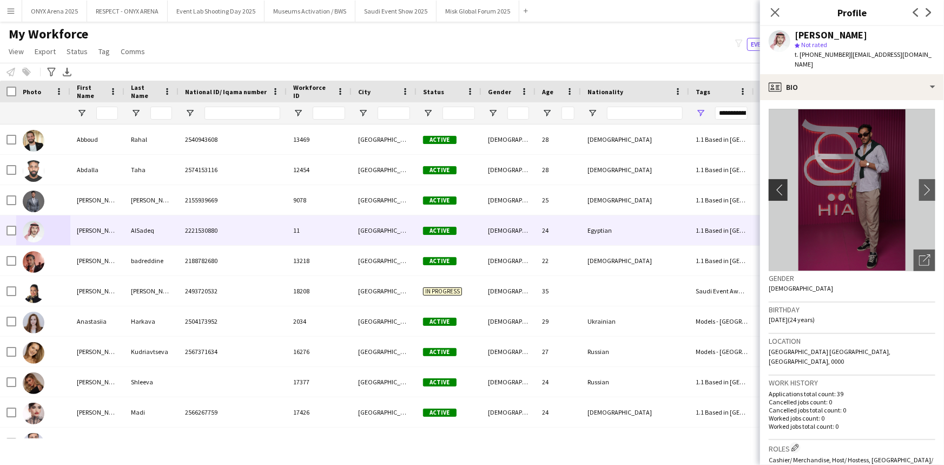
click at [778, 184] on app-icon "chevron-left" at bounding box center [777, 189] width 17 height 11
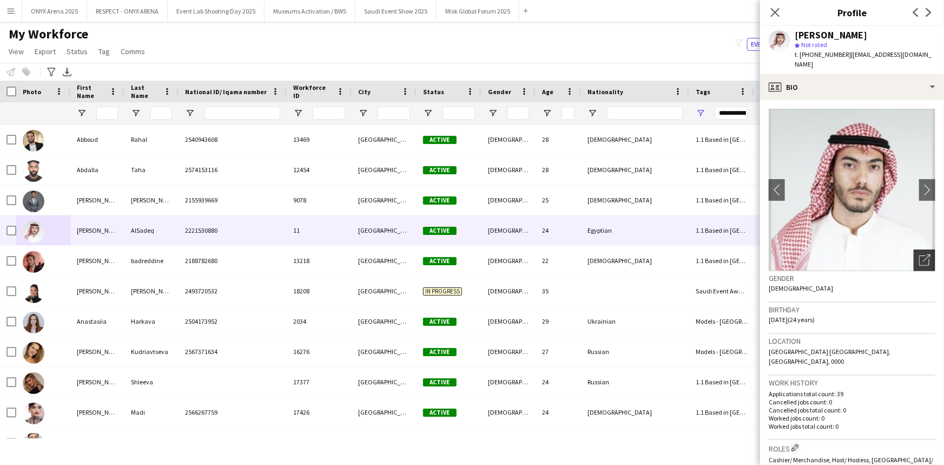
click at [925, 256] on div "Open photos pop-in" at bounding box center [925, 260] width 22 height 22
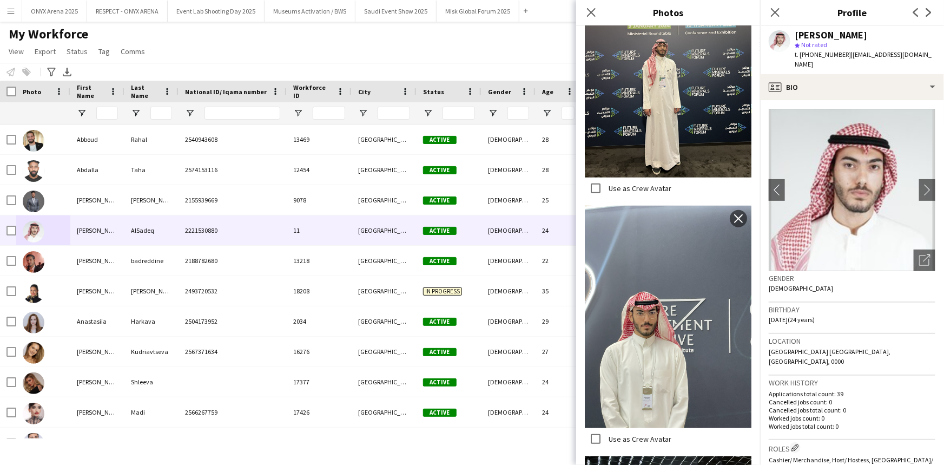
scroll to position [0, 0]
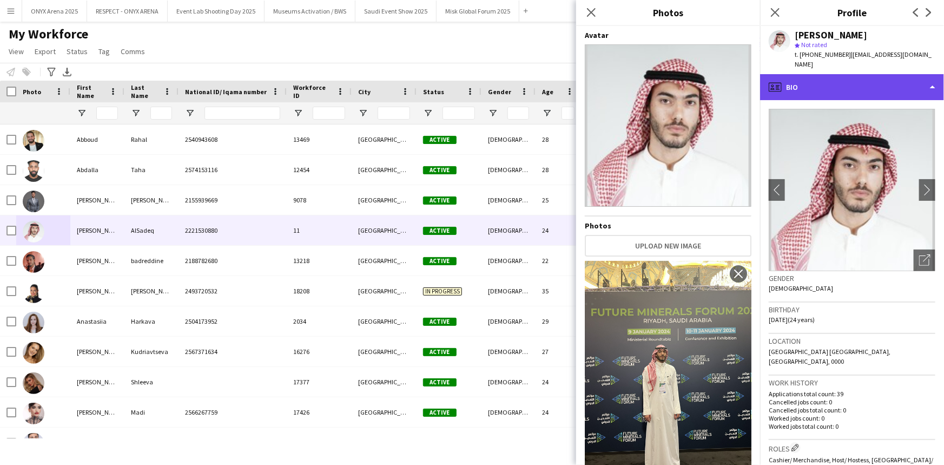
click at [832, 81] on div "profile Bio" at bounding box center [852, 87] width 184 height 26
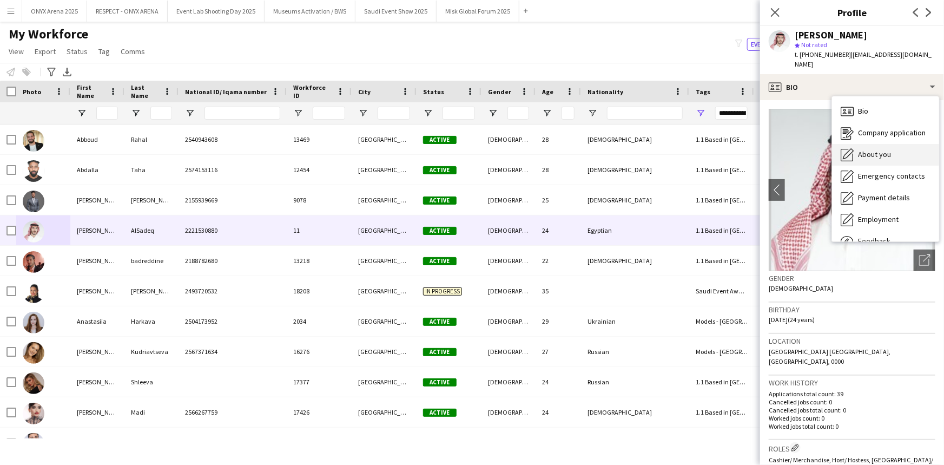
click at [852, 148] on icon "About you" at bounding box center [847, 154] width 13 height 13
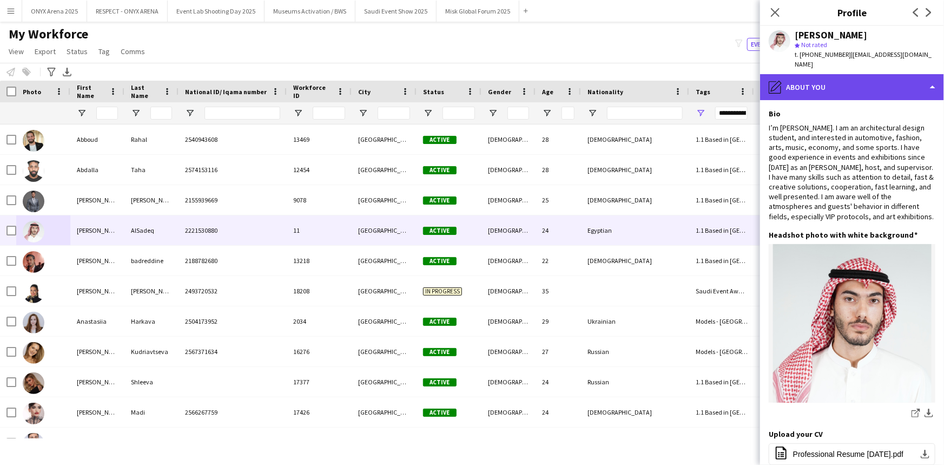
click at [825, 84] on div "pencil4 About you" at bounding box center [852, 87] width 184 height 26
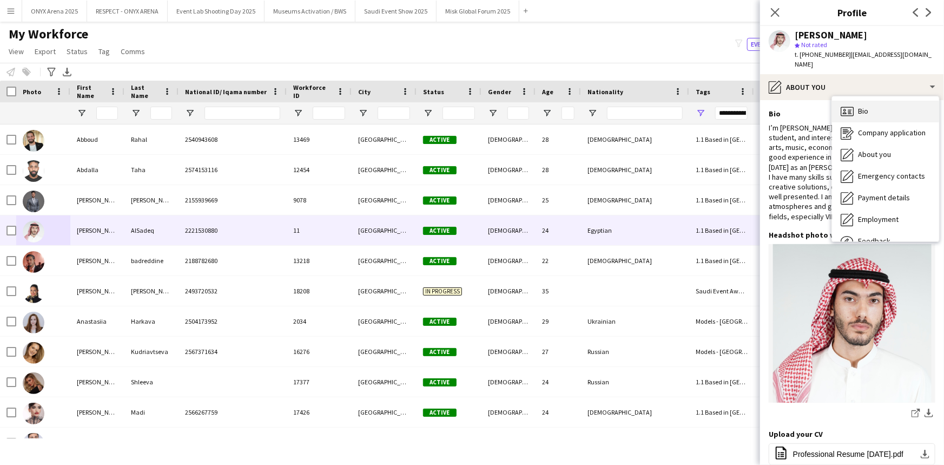
click at [844, 105] on icon "Bio" at bounding box center [847, 111] width 13 height 13
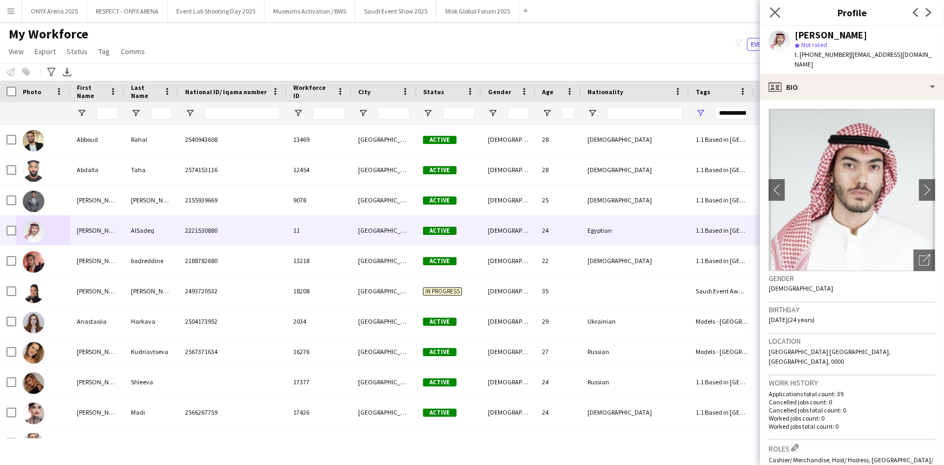
click at [779, 18] on app-icon "Close pop-in" at bounding box center [776, 13] width 16 height 16
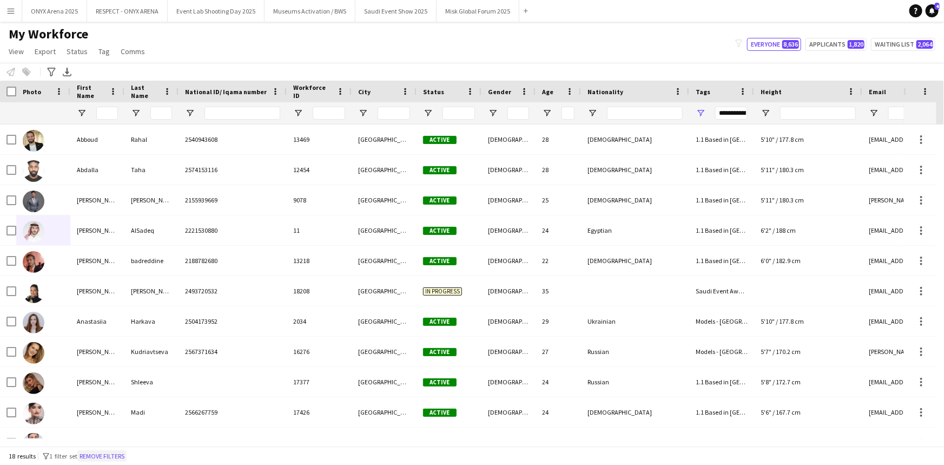
click at [116, 456] on button "Remove filters" at bounding box center [101, 456] width 49 height 12
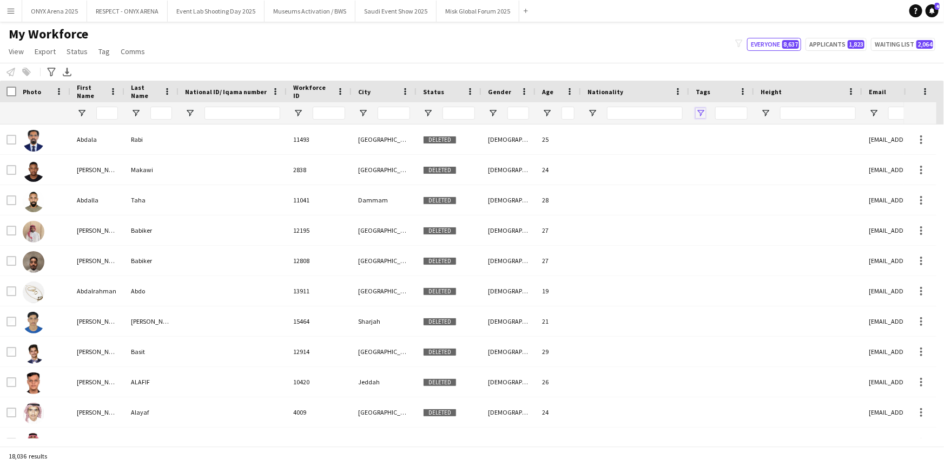
click at [703, 110] on span "Open Filter Menu" at bounding box center [701, 113] width 10 height 10
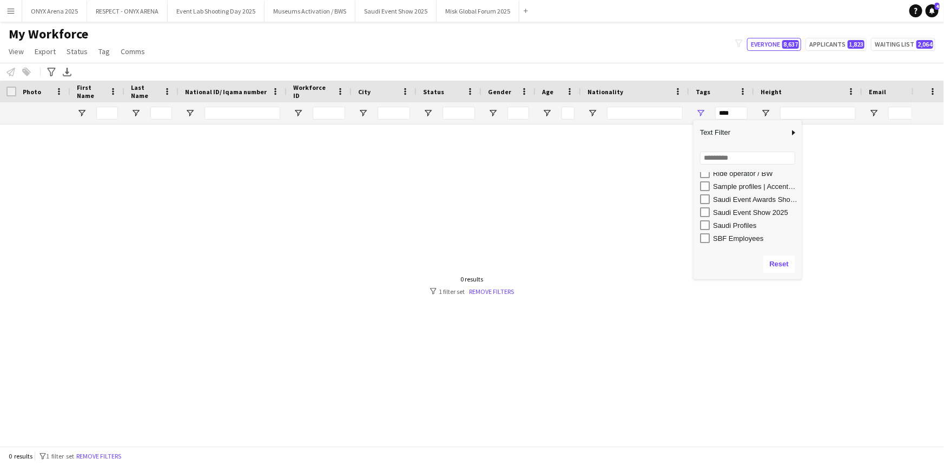
scroll to position [590, 0]
type input "**********"
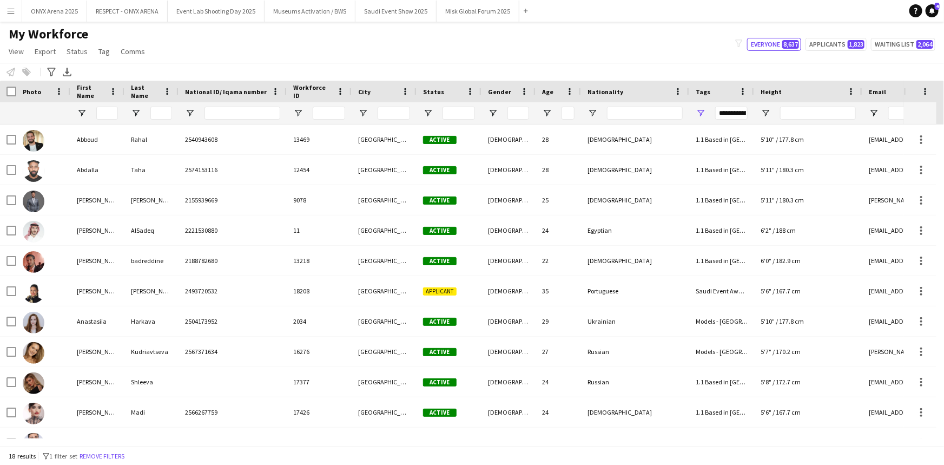
click at [592, 50] on div "My Workforce View Views Default view R4ven New view Update view Delete view Edi…" at bounding box center [472, 44] width 944 height 37
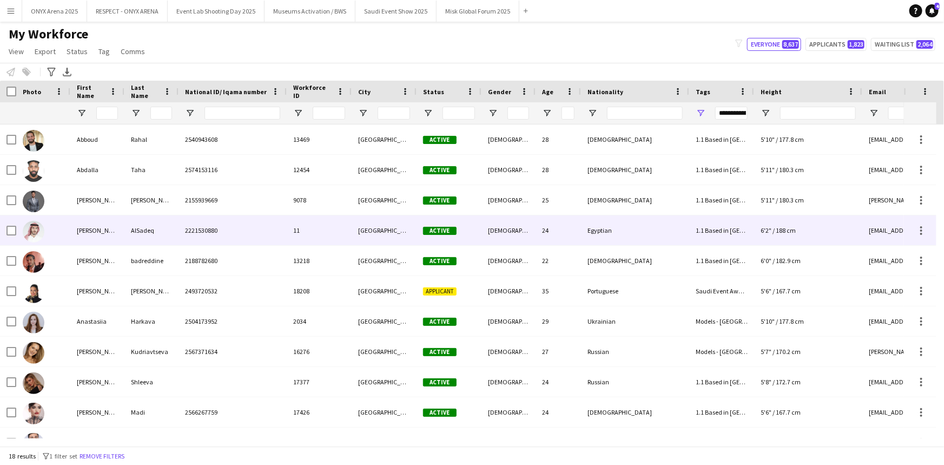
click at [62, 229] on div at bounding box center [43, 230] width 54 height 30
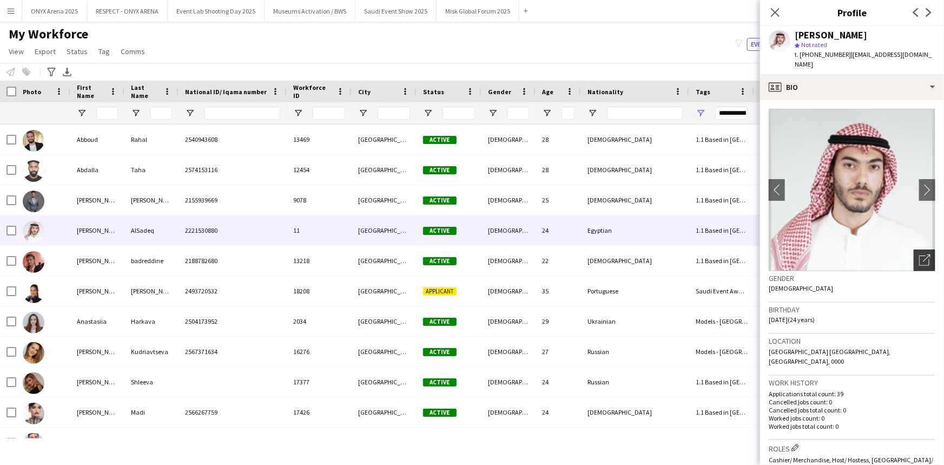
click at [919, 255] on icon "Open photos pop-in" at bounding box center [924, 259] width 11 height 11
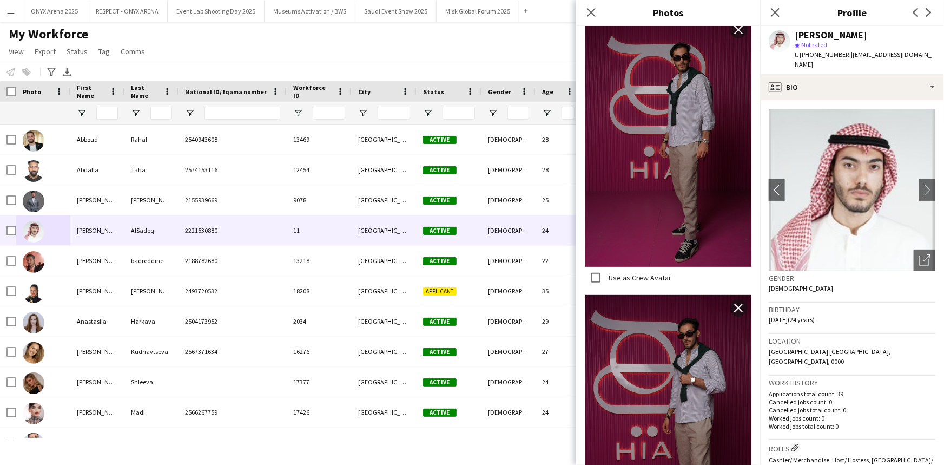
scroll to position [2126, 0]
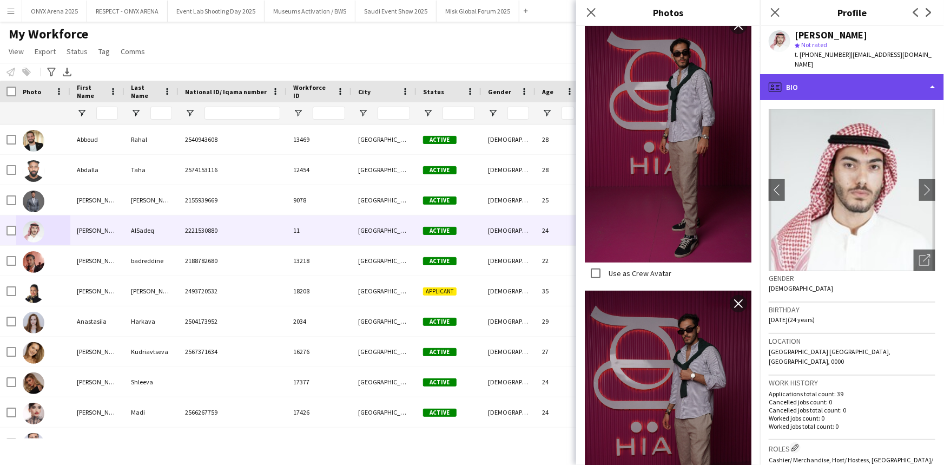
click at [827, 81] on div "profile Bio" at bounding box center [852, 87] width 184 height 26
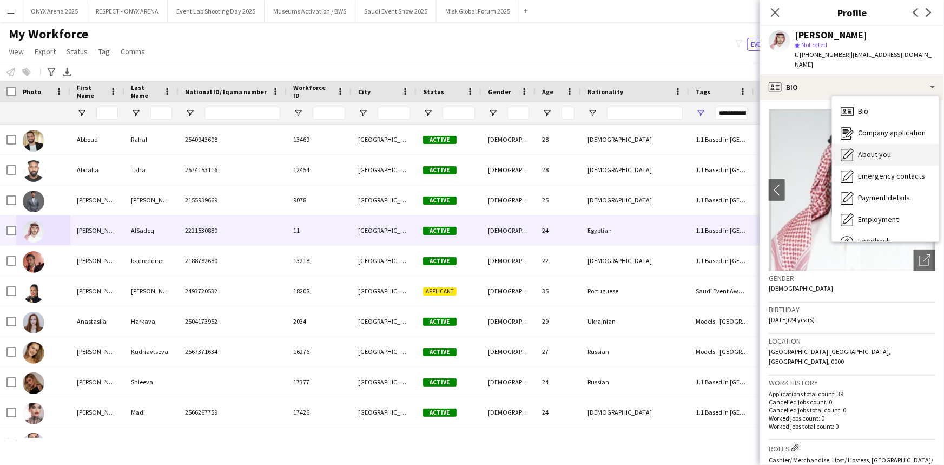
click at [867, 151] on div "About you About you" at bounding box center [885, 155] width 107 height 22
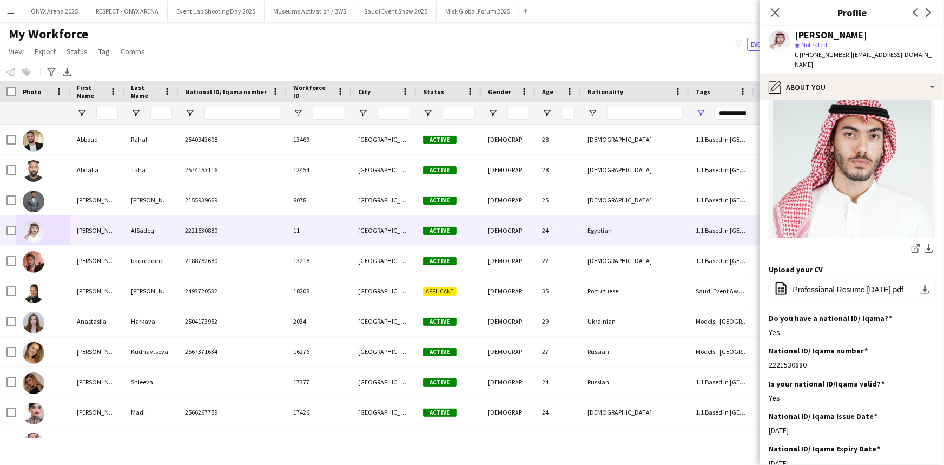
scroll to position [0, 0]
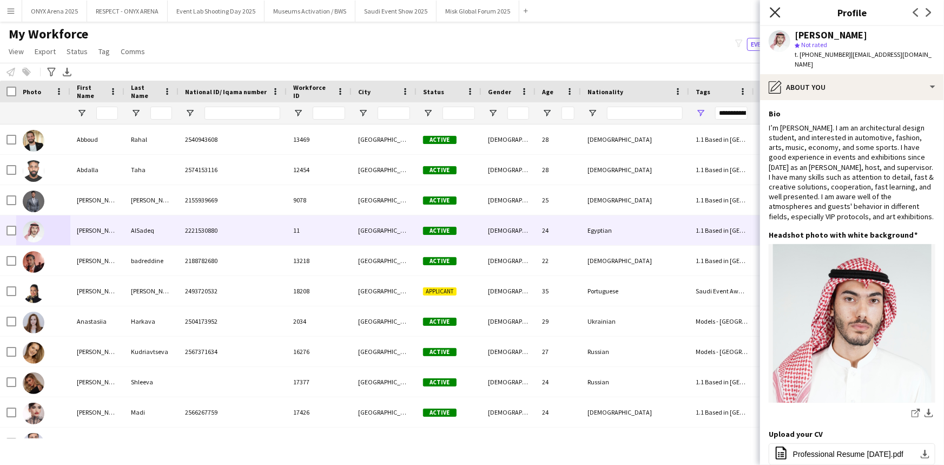
click at [773, 7] on icon "Close pop-in" at bounding box center [775, 12] width 10 height 10
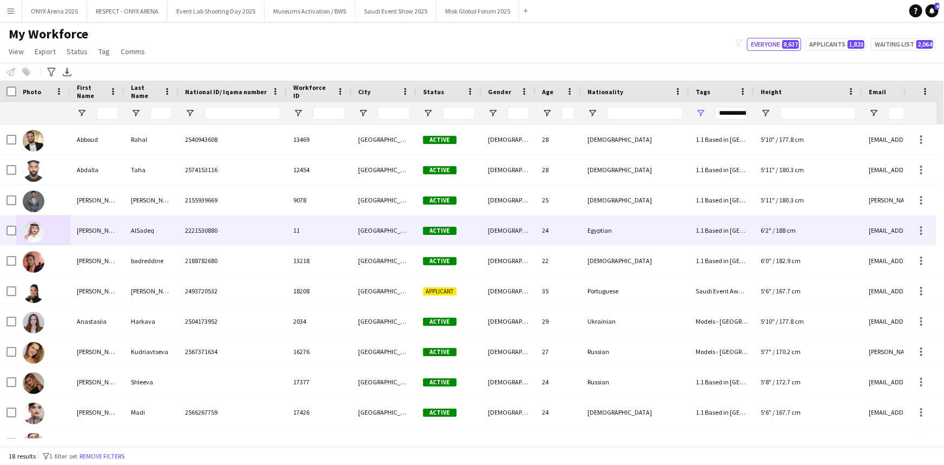
click at [108, 237] on div "[PERSON_NAME]" at bounding box center [97, 230] width 54 height 30
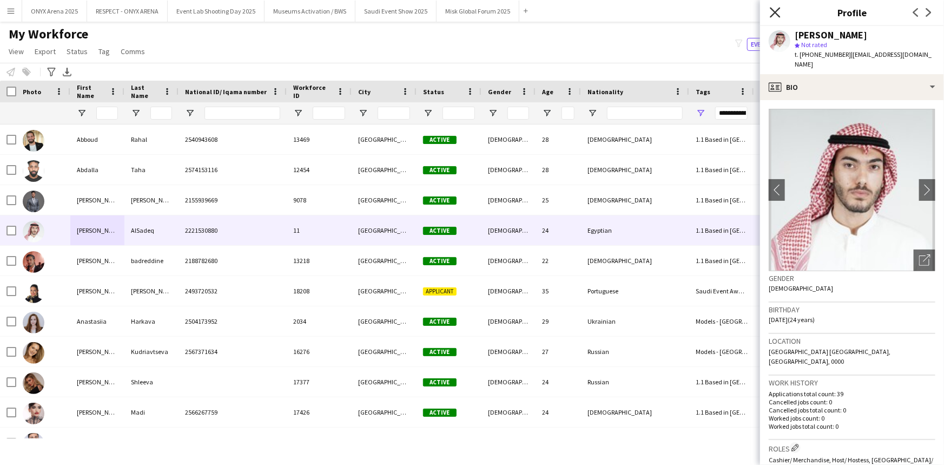
click at [777, 15] on icon "Close pop-in" at bounding box center [775, 12] width 10 height 10
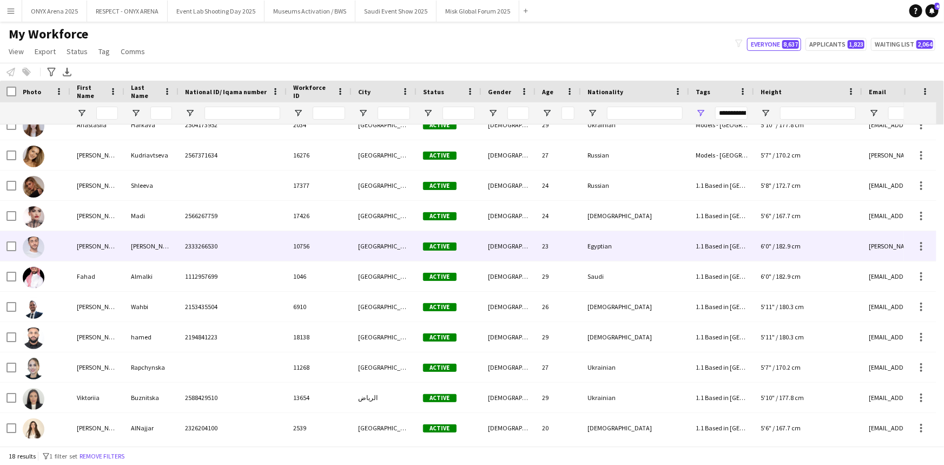
scroll to position [196, 0]
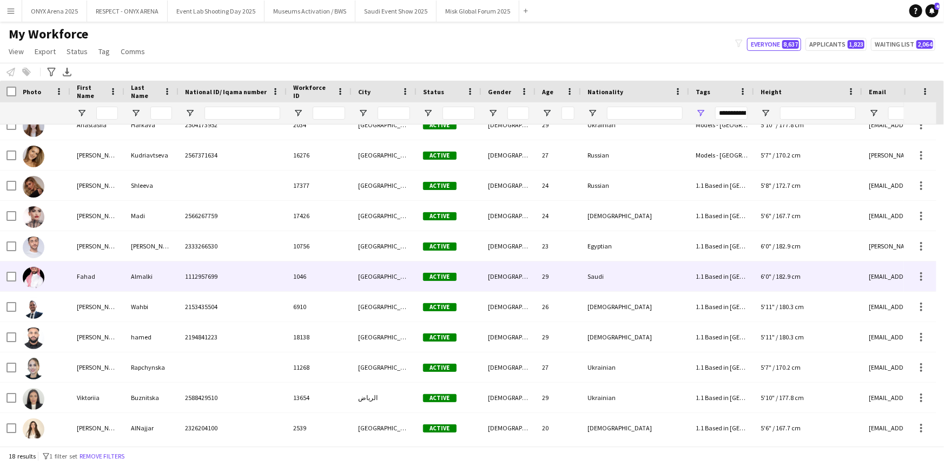
click at [89, 275] on div "Fahad" at bounding box center [97, 276] width 54 height 30
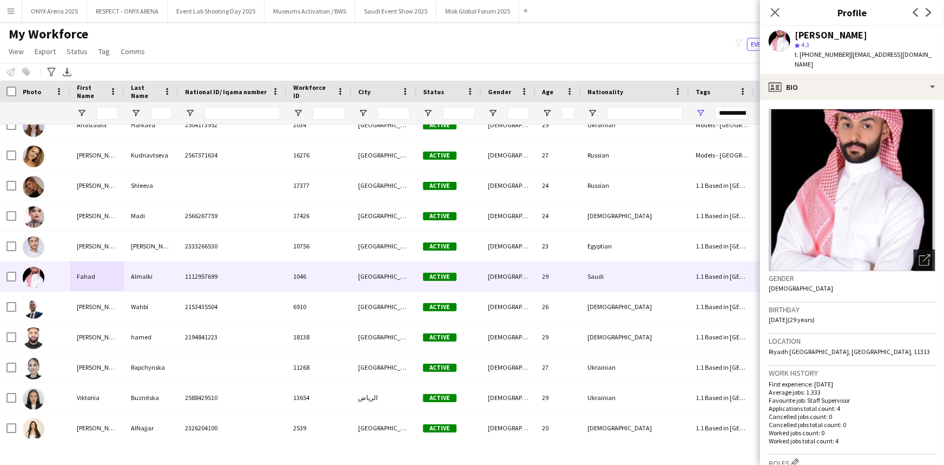
click at [922, 254] on icon "Open photos pop-in" at bounding box center [924, 259] width 11 height 11
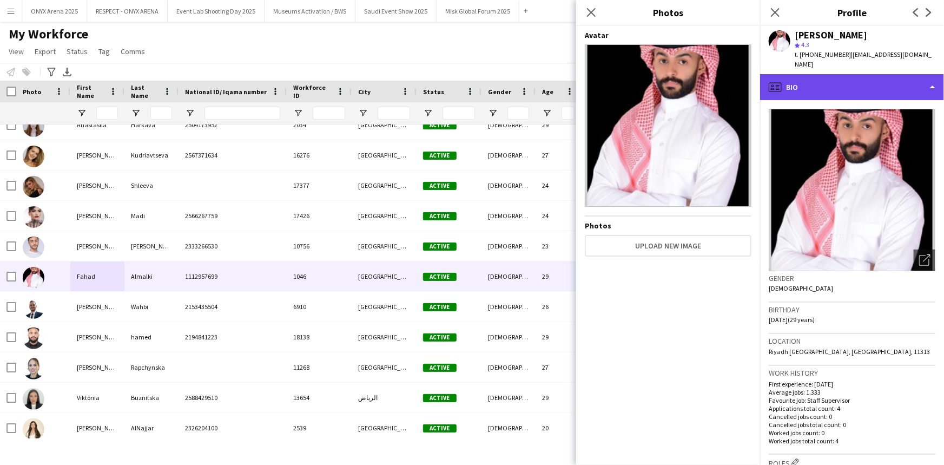
click at [801, 80] on div "profile Bio" at bounding box center [852, 87] width 184 height 26
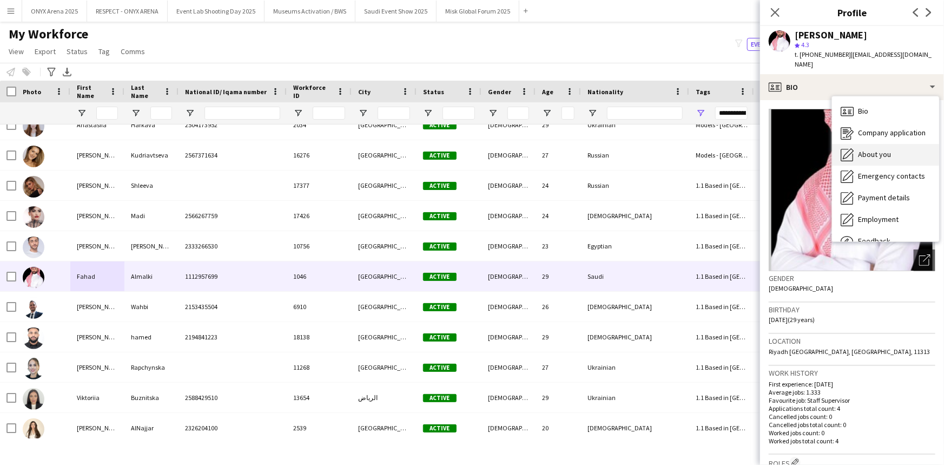
click at [859, 149] on span "About you" at bounding box center [874, 154] width 33 height 10
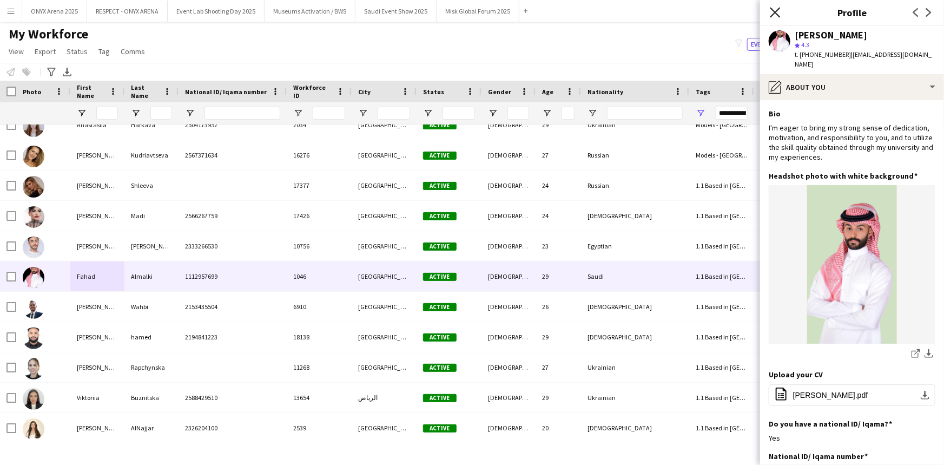
click at [775, 10] on icon "Close pop-in" at bounding box center [775, 12] width 10 height 10
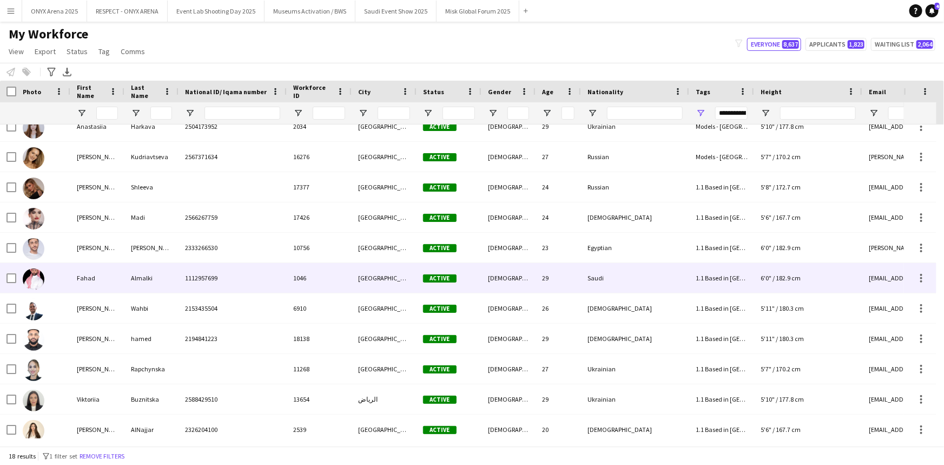
scroll to position [196, 0]
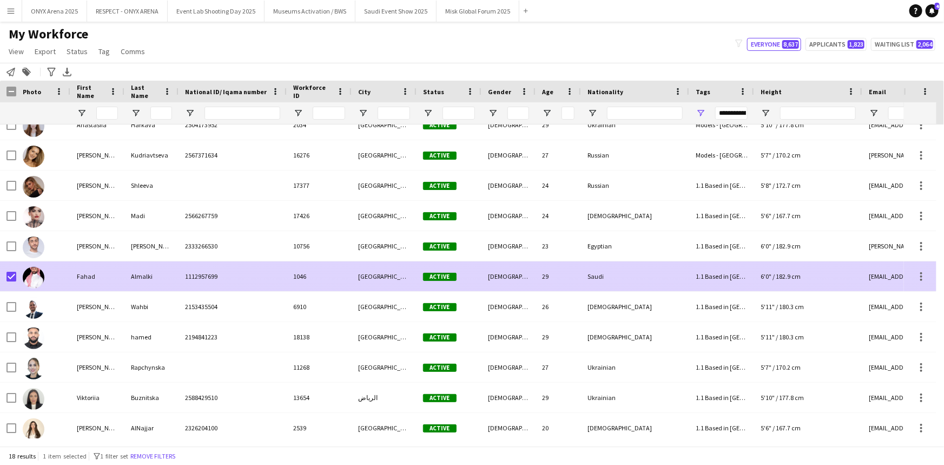
click at [24, 280] on img at bounding box center [34, 278] width 22 height 22
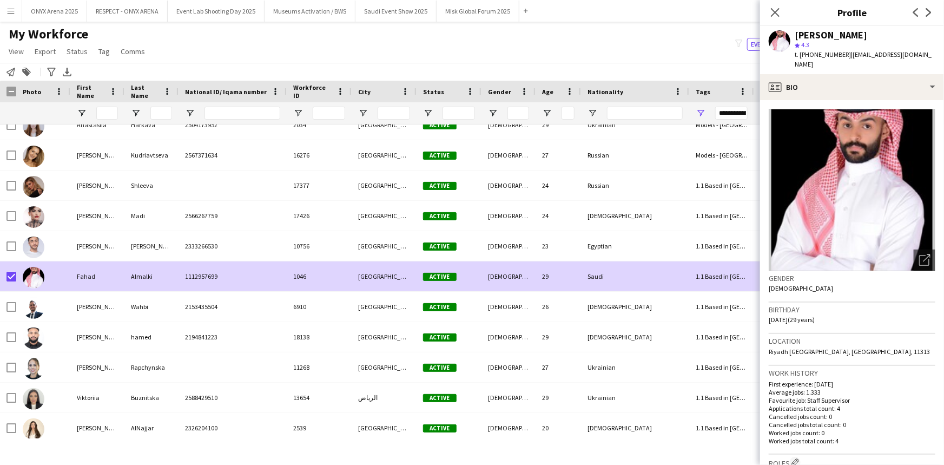
scroll to position [246, 0]
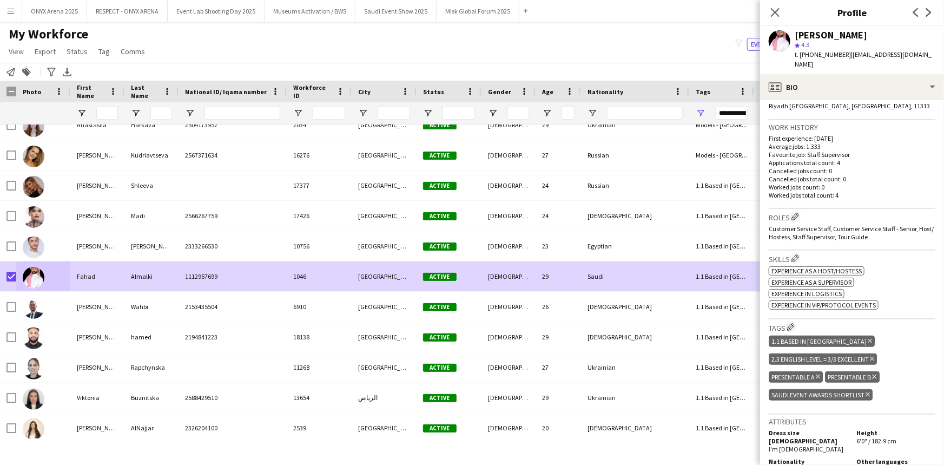
click at [867, 391] on icon "Delete tag" at bounding box center [868, 394] width 4 height 6
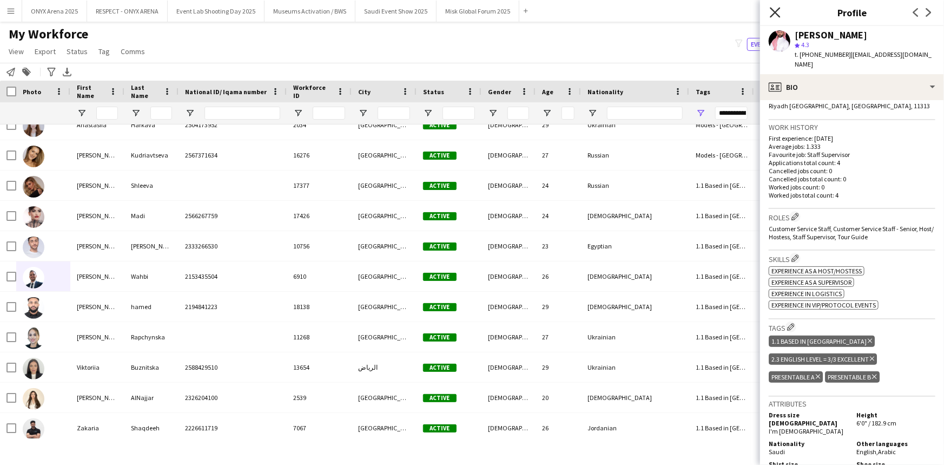
click at [779, 11] on icon "Close pop-in" at bounding box center [775, 12] width 10 height 10
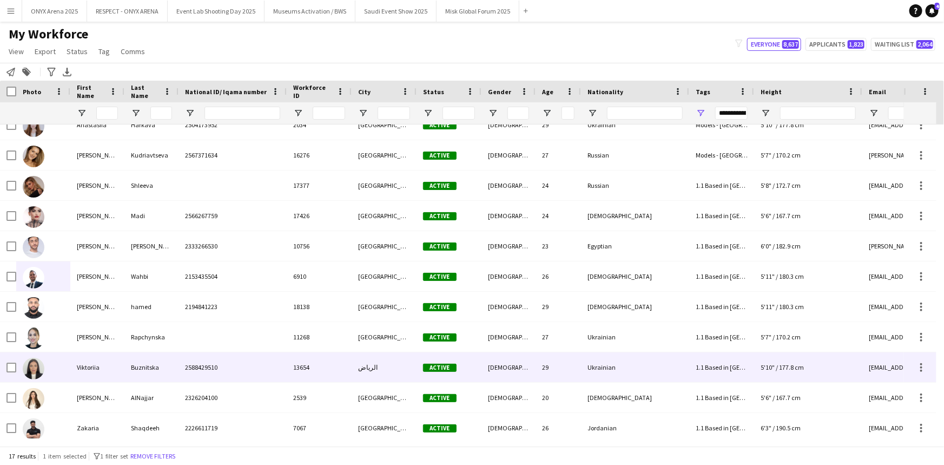
scroll to position [0, 0]
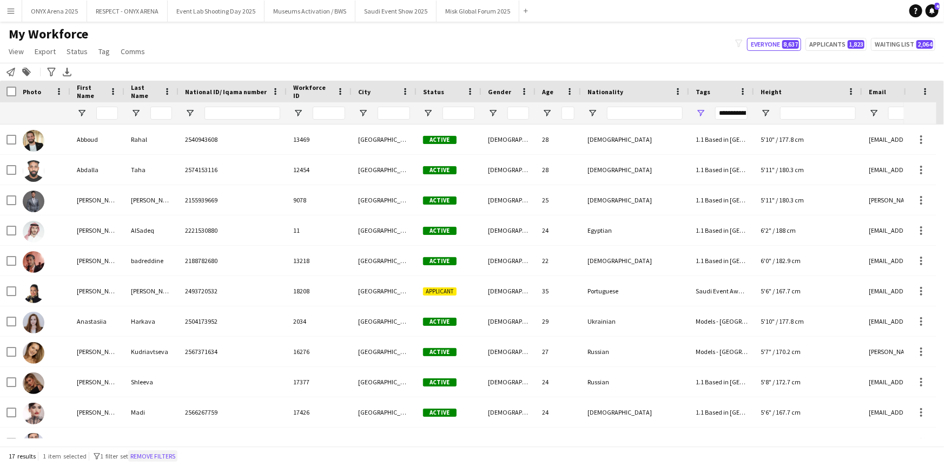
click at [151, 455] on button "Remove filters" at bounding box center [152, 456] width 49 height 12
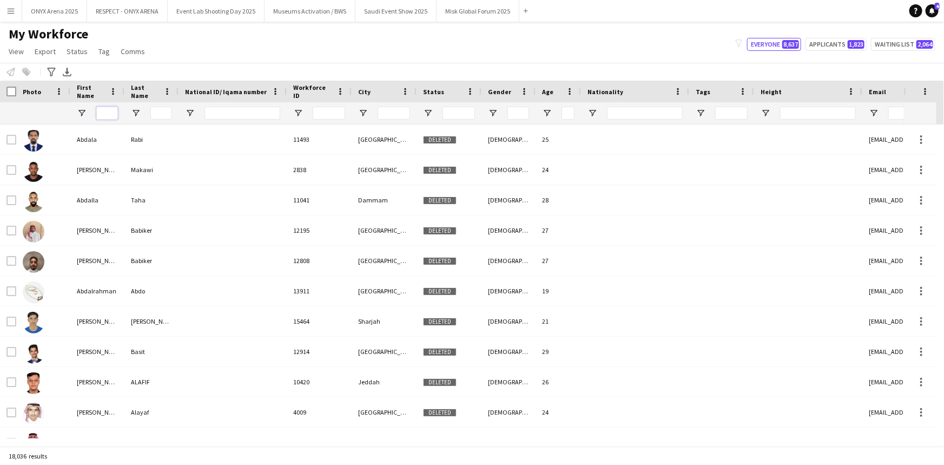
click at [107, 116] on input "First Name Filter Input" at bounding box center [107, 113] width 22 height 13
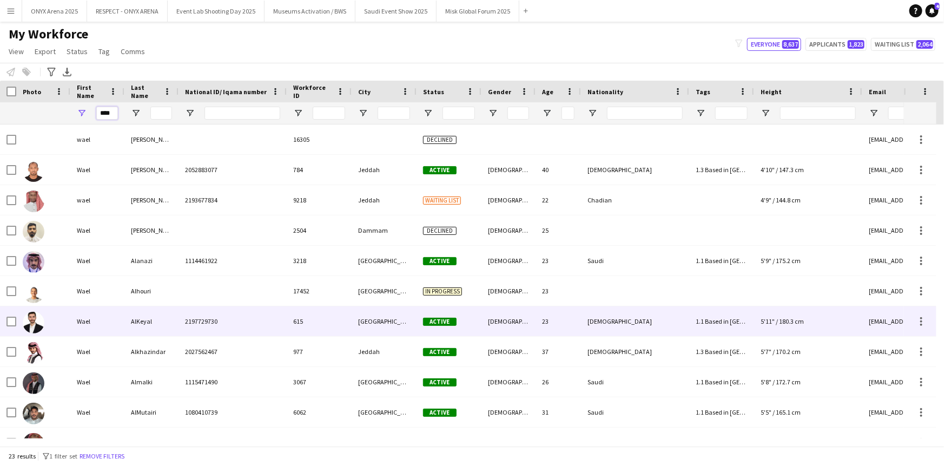
type input "****"
click at [106, 319] on div "Wael" at bounding box center [97, 321] width 54 height 30
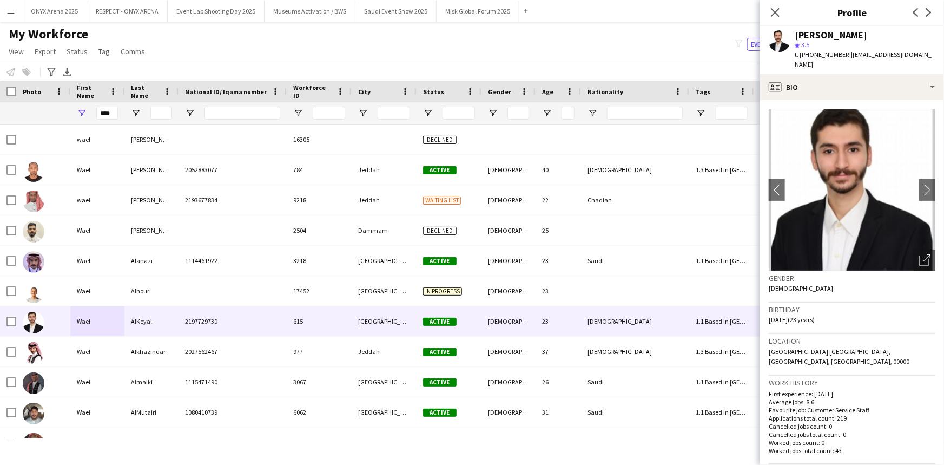
drag, startPoint x: 847, startPoint y: 54, endPoint x: 936, endPoint y: 54, distance: 88.2
click at [936, 54] on div "Wael AlKeyal star 3.5 t. +966557408112 | waelalkeyeal.k.2002@gmail.com" at bounding box center [852, 50] width 184 height 48
copy span "waelalkeyeal.k.2002@gmail.com"
click at [780, 15] on icon "Close pop-in" at bounding box center [775, 12] width 10 height 10
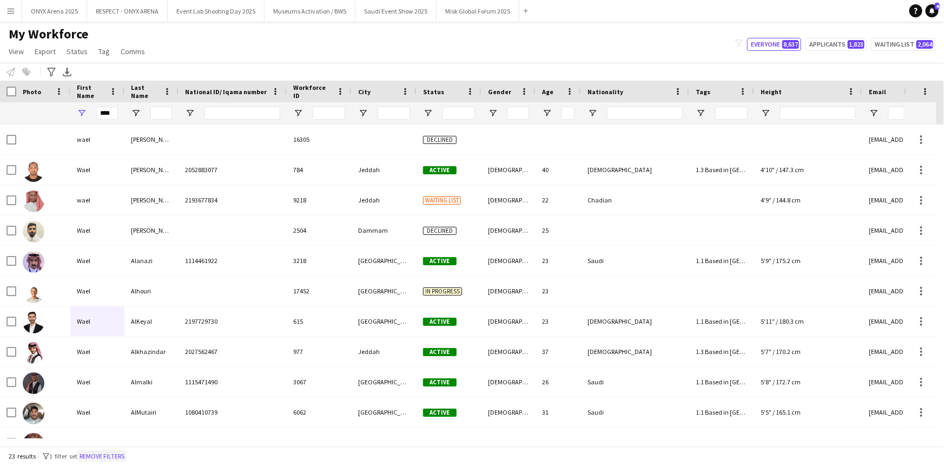
click at [127, 452] on button "Remove filters" at bounding box center [101, 456] width 49 height 12
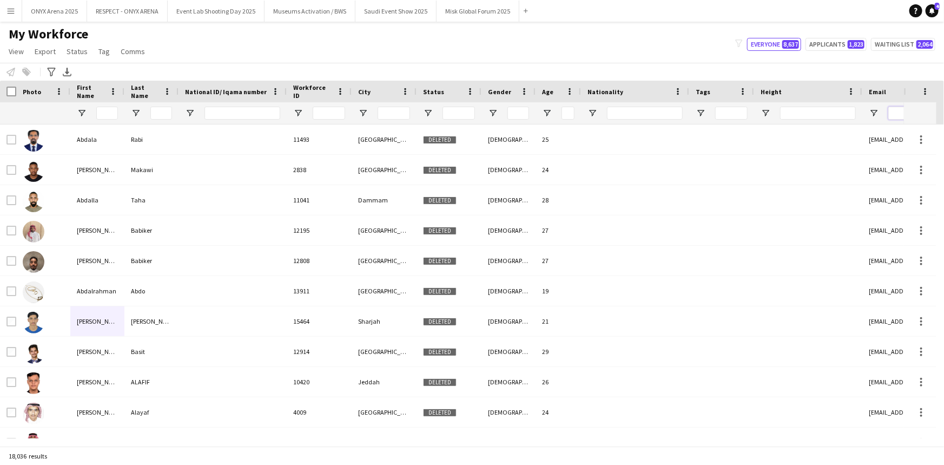
paste input "**********"
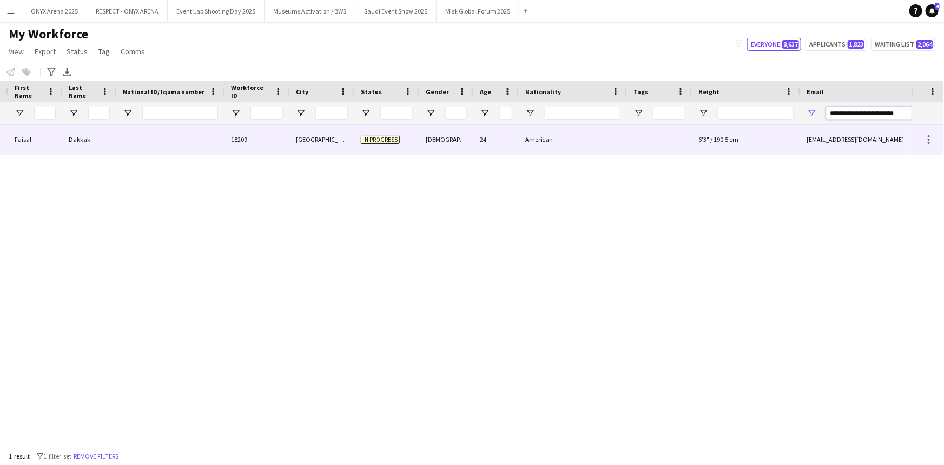
type input "**********"
click at [118, 145] on div at bounding box center [170, 139] width 108 height 30
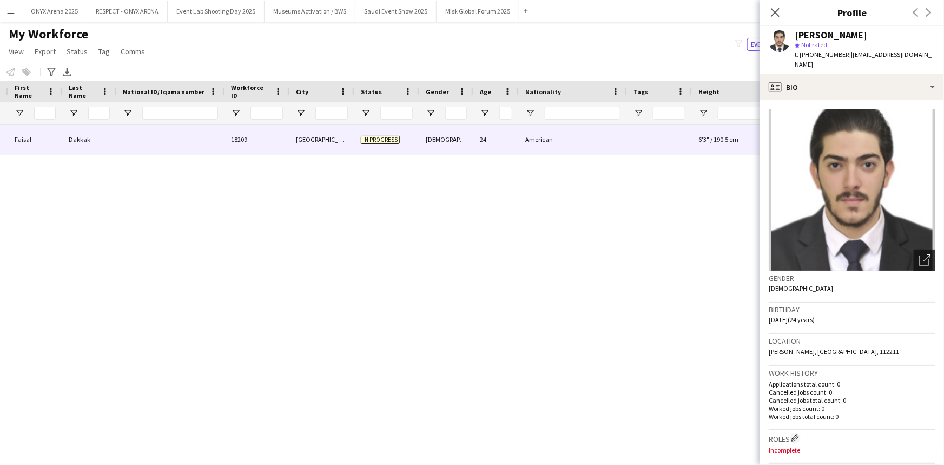
click at [921, 255] on icon at bounding box center [924, 260] width 10 height 10
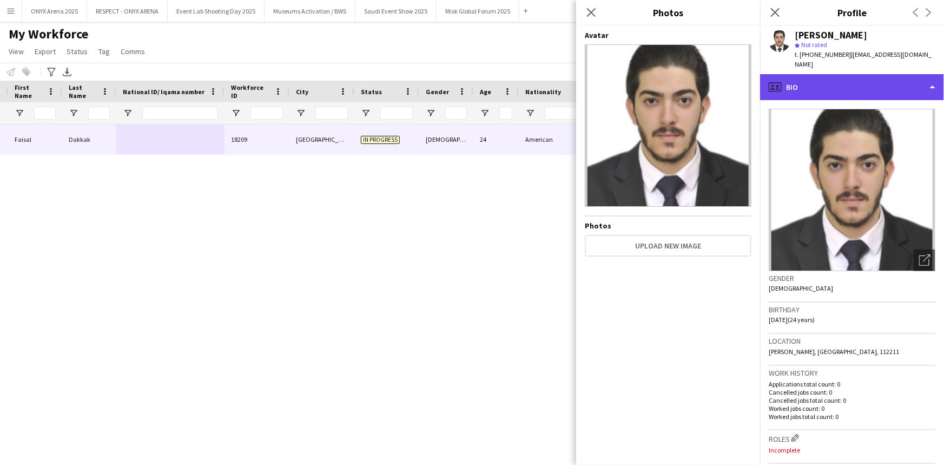
click at [808, 74] on div "profile Bio" at bounding box center [852, 87] width 184 height 26
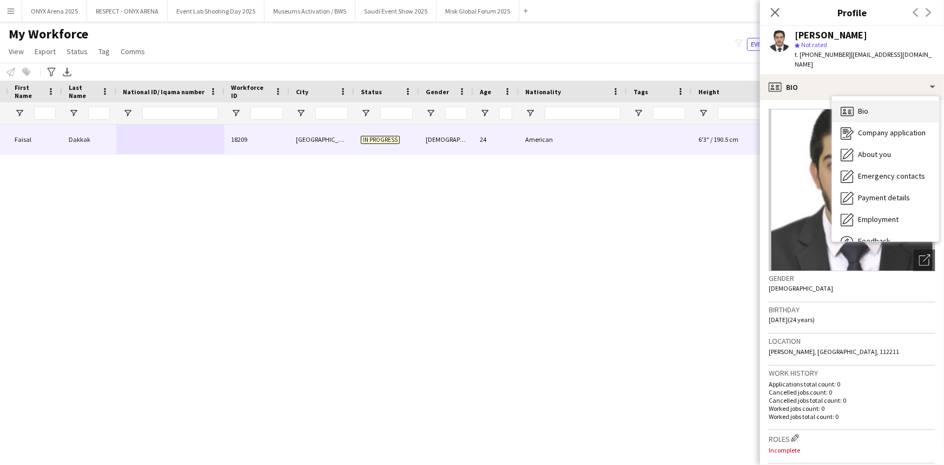
click at [849, 113] on icon at bounding box center [850, 113] width 4 height 1
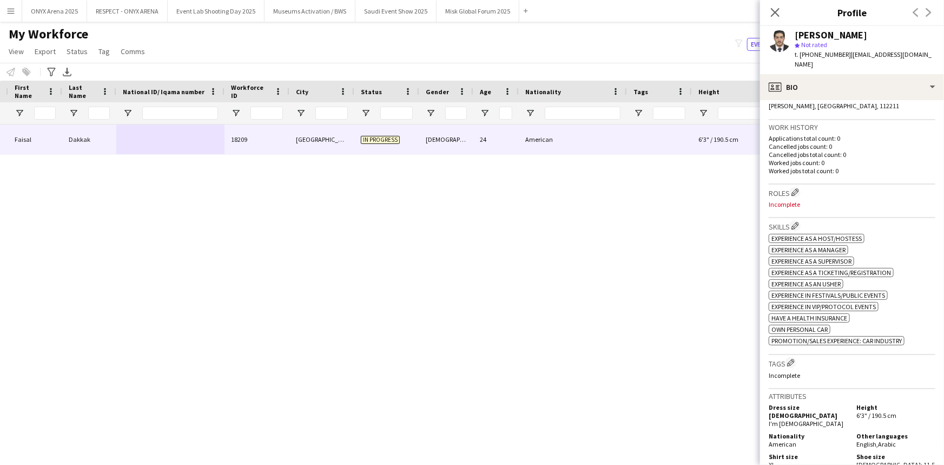
scroll to position [0, 0]
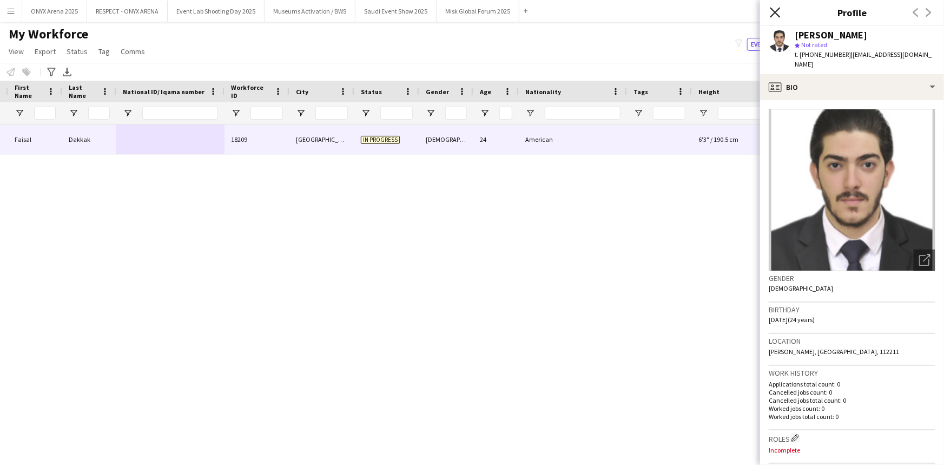
click at [777, 14] on icon at bounding box center [775, 12] width 10 height 10
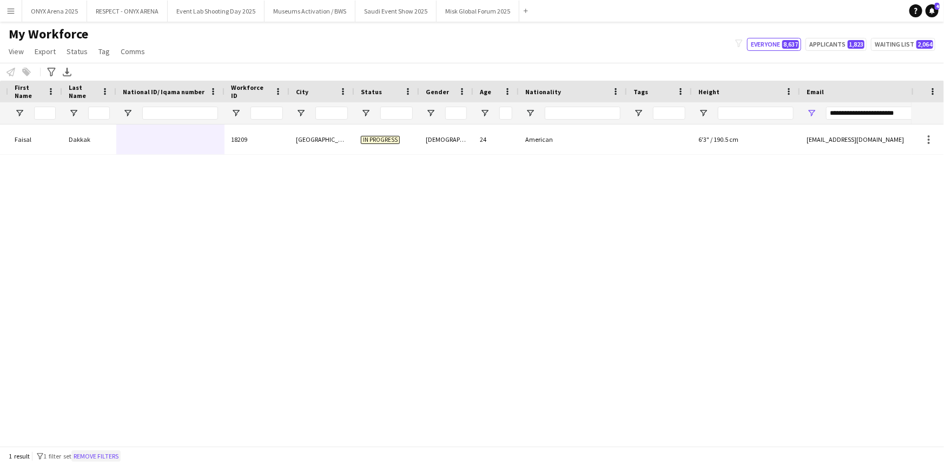
click at [94, 452] on button "Remove filters" at bounding box center [95, 456] width 49 height 12
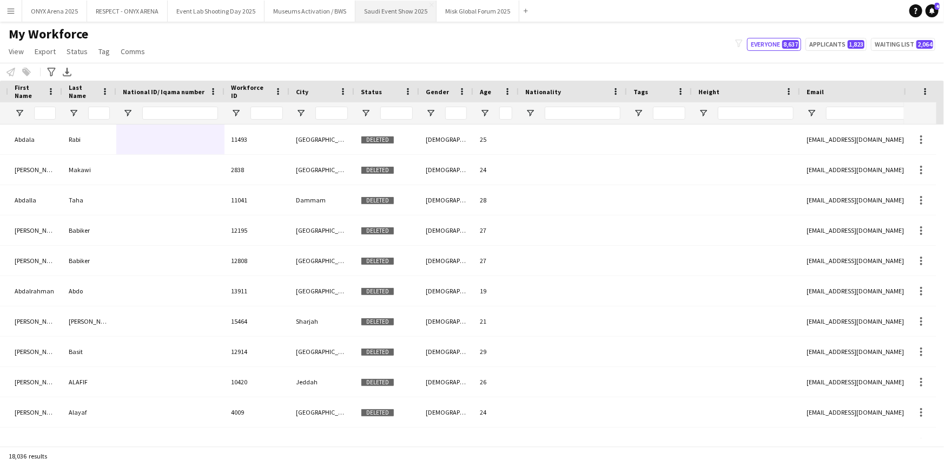
click at [372, 13] on button "Saudi Event Show 2025 Close" at bounding box center [395, 11] width 81 height 21
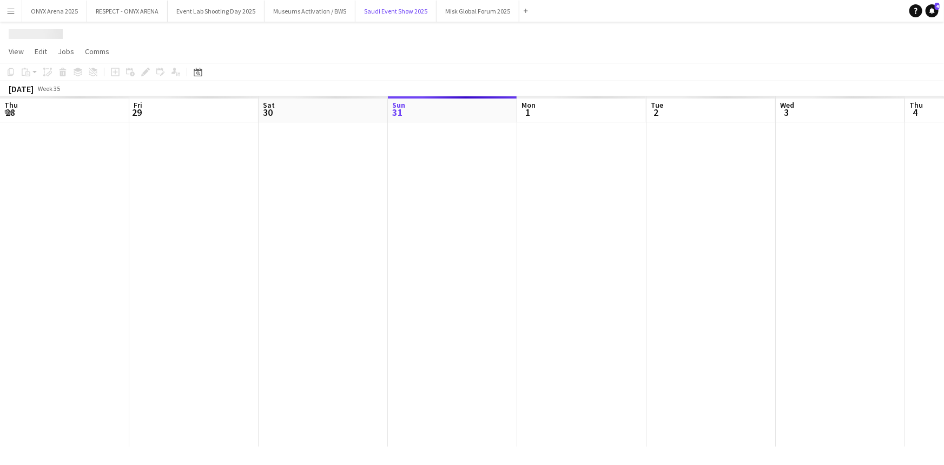
scroll to position [0, 259]
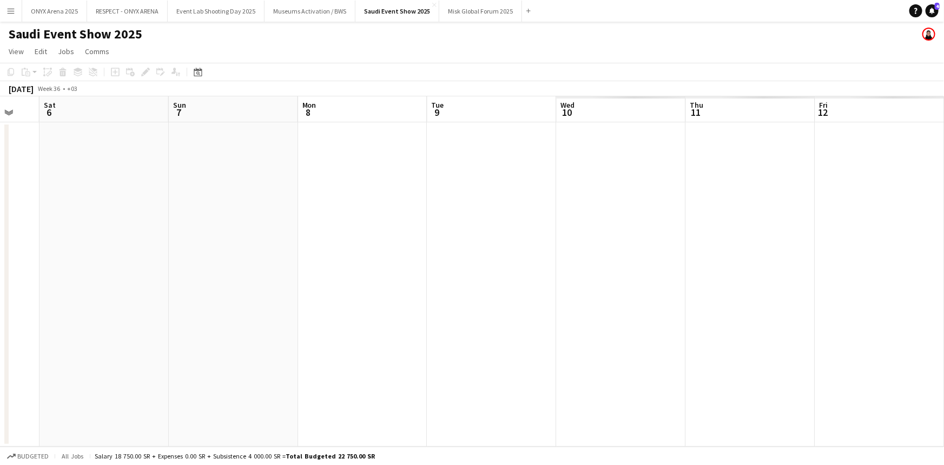
drag, startPoint x: 673, startPoint y: 205, endPoint x: 383, endPoint y: 235, distance: 291.6
click at [152, 235] on app-calendar-viewport "Sun 31 Mon 1 Tue 2 Wed 3 Thu 4 Fri 5 Sat 6 Sun 7 Mon 8 Tue 9 Wed 10 Thu 11 Fri …" at bounding box center [472, 271] width 944 height 350
drag, startPoint x: 289, startPoint y: 287, endPoint x: 266, endPoint y: 279, distance: 24.5
click at [238, 280] on app-calendar-viewport "Tue 2 Wed 3 Thu 4 Fri 5 Sat 6 Sun 7 Mon 8 Tue 9 Wed 10 Thu 11 Fri 12 Sat 13 Sun…" at bounding box center [472, 271] width 944 height 350
drag, startPoint x: 569, startPoint y: 266, endPoint x: 346, endPoint y: 268, distance: 222.9
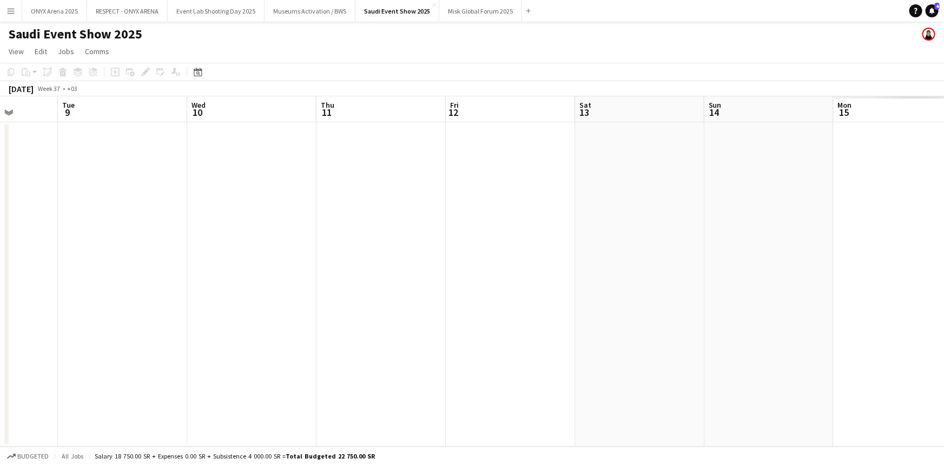
click at [346, 268] on app-calendar-viewport "Sat 6 Sun 7 Mon 8 Tue 9 Wed 10 Thu 11 Fri 12 Sat 13 Sun 14 Mon 15 Tue 16 Wed 17…" at bounding box center [472, 271] width 944 height 350
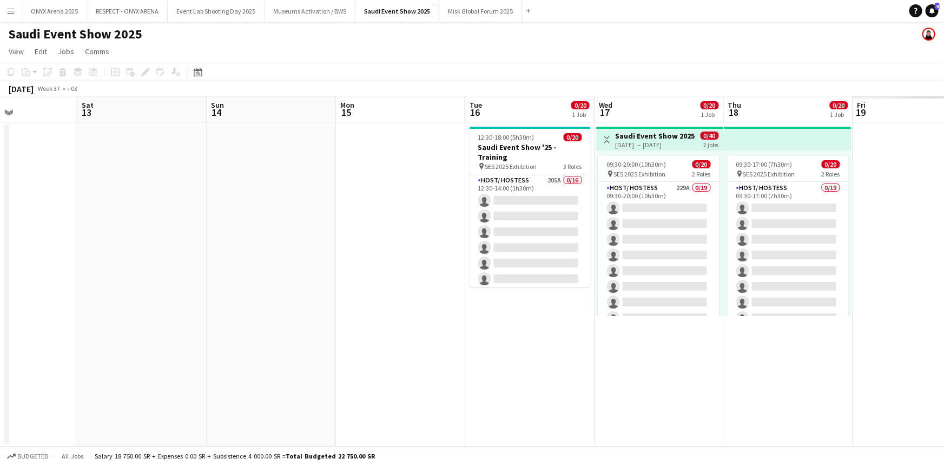
drag, startPoint x: 572, startPoint y: 277, endPoint x: 309, endPoint y: 278, distance: 263.0
click at [309, 278] on app-calendar-viewport "Tue 9 Wed 10 Thu 11 Fri 12 Sat 13 Sun 14 Mon 15 Tue 16 0/20 1 Job Wed 17 0/20 1…" at bounding box center [472, 271] width 944 height 350
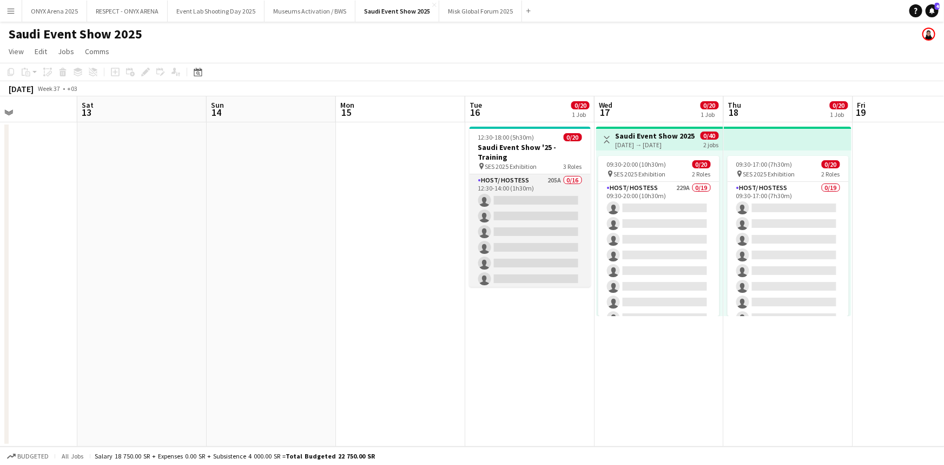
click at [525, 189] on app-card-role "Host/ Hostess 205A 0/16 12:30-14:00 (1h30m) single-neutral-actions single-neutr…" at bounding box center [530, 310] width 121 height 272
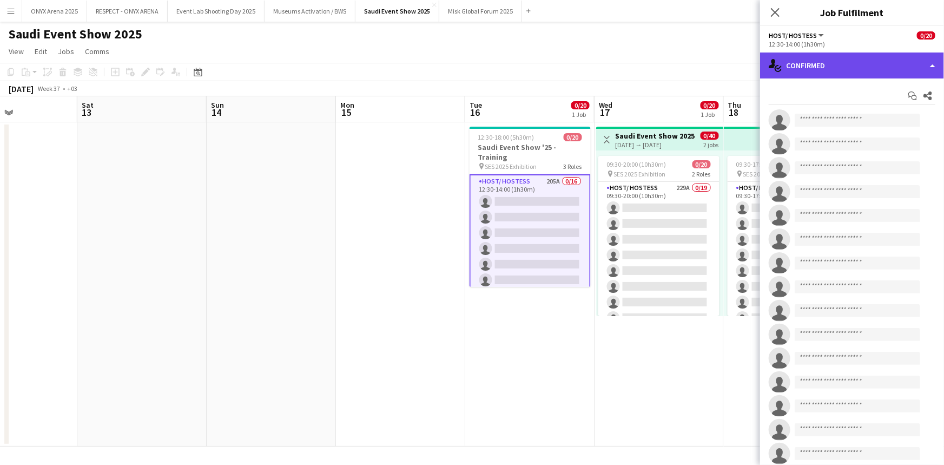
click at [833, 73] on div "single-neutral-actions-check-2 Confirmed" at bounding box center [852, 65] width 184 height 26
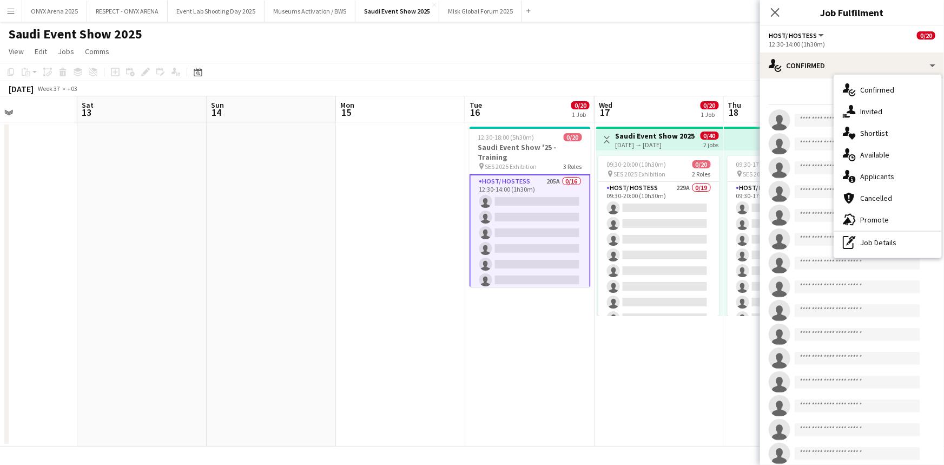
click at [868, 177] on div "single-neutral-actions-information Applicants" at bounding box center [887, 177] width 107 height 22
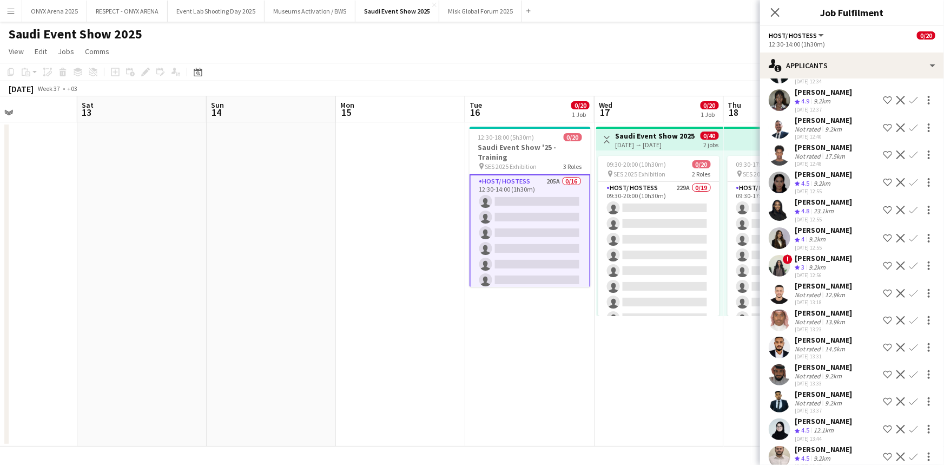
scroll to position [98, 0]
click at [787, 263] on app-user-avatar at bounding box center [780, 265] width 22 height 22
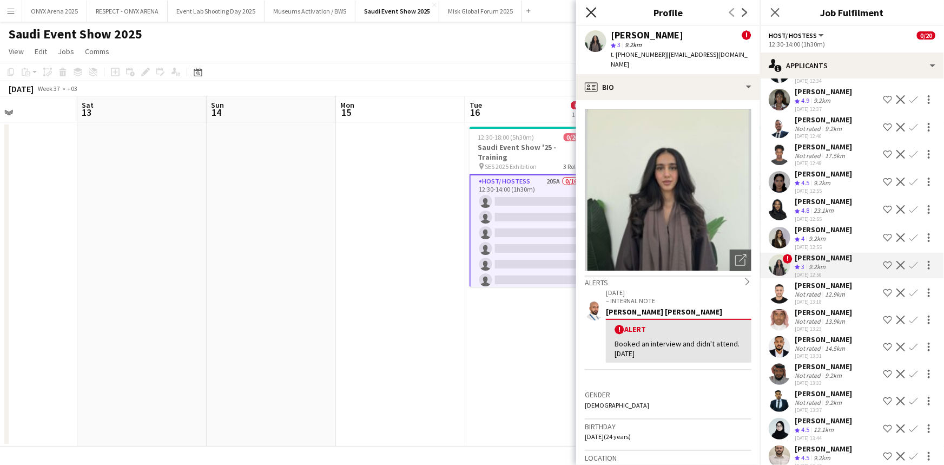
click at [592, 15] on icon "Close pop-in" at bounding box center [591, 12] width 10 height 10
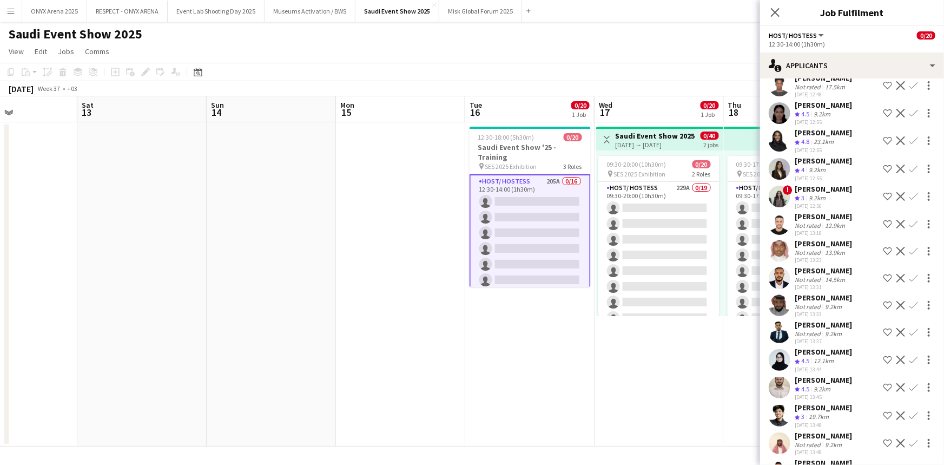
scroll to position [196, 0]
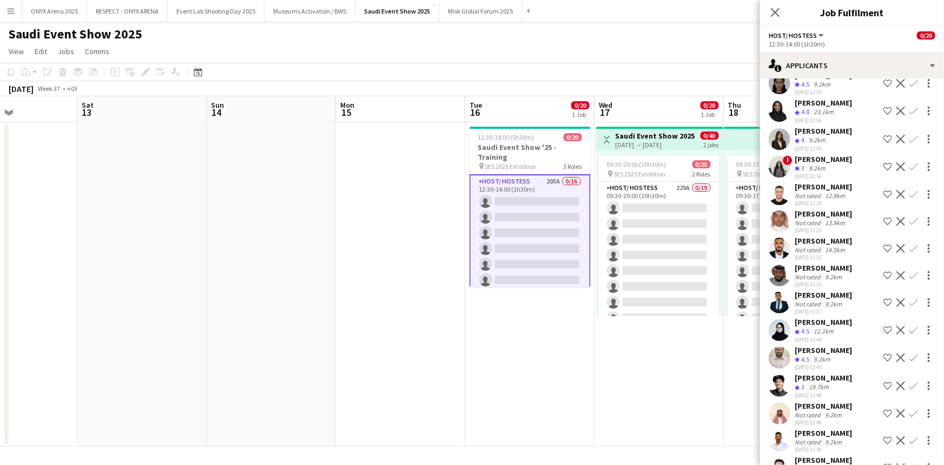
click at [781, 267] on app-user-avatar at bounding box center [780, 276] width 22 height 22
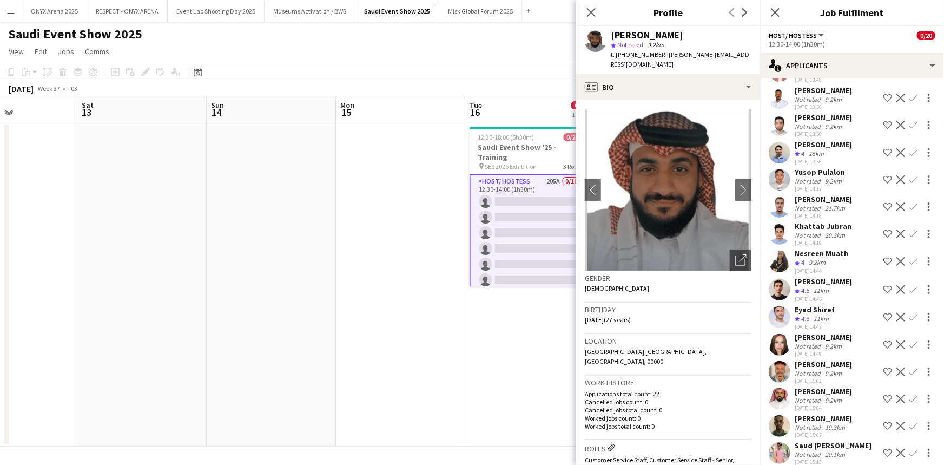
scroll to position [541, 0]
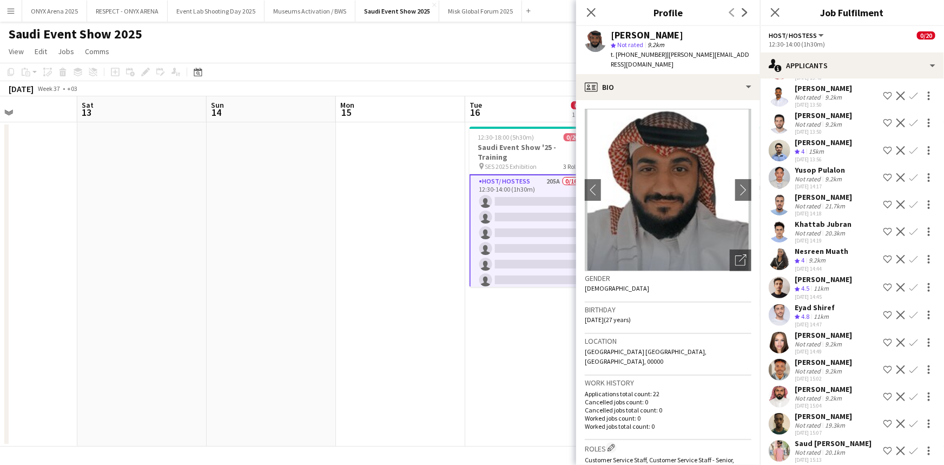
click at [785, 291] on app-user-avatar at bounding box center [780, 287] width 22 height 22
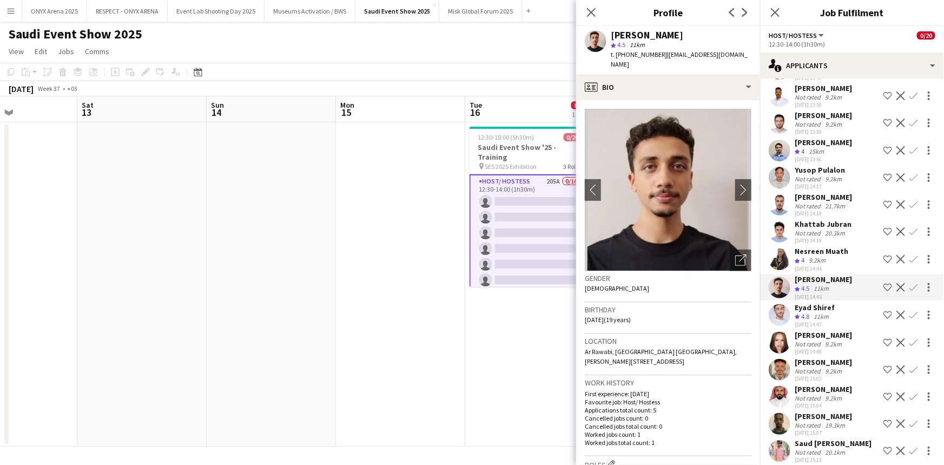
click at [884, 288] on app-icon "Shortlist crew" at bounding box center [888, 287] width 9 height 9
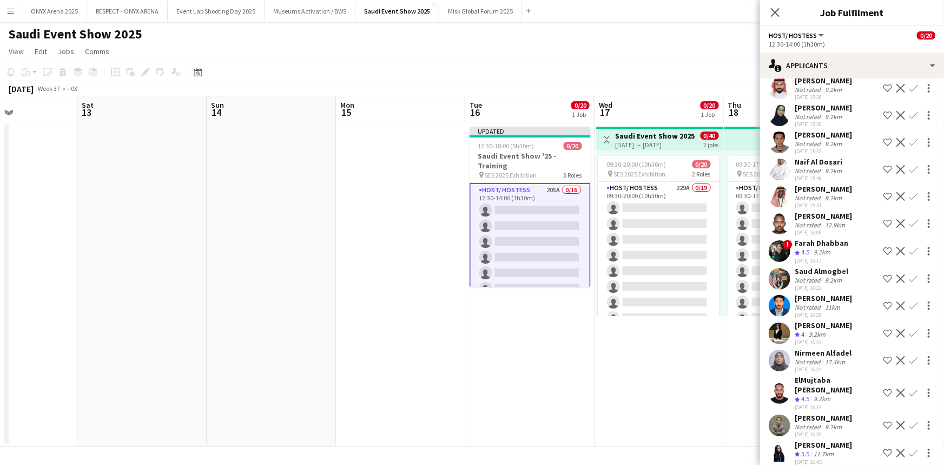
scroll to position [984, 0]
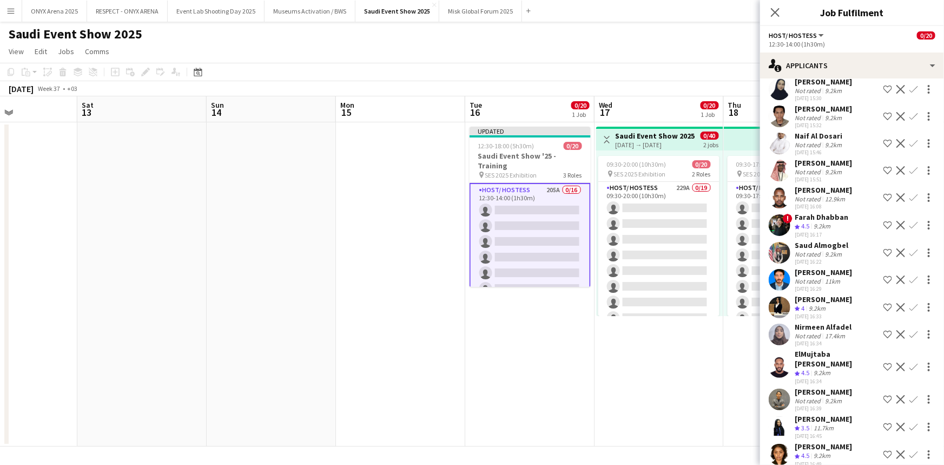
click at [785, 305] on app-user-avatar at bounding box center [780, 308] width 22 height 22
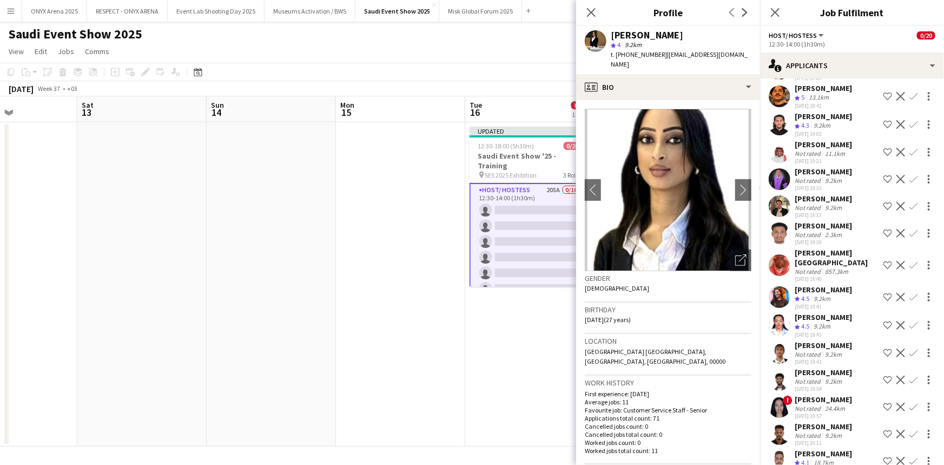
scroll to position [1623, 0]
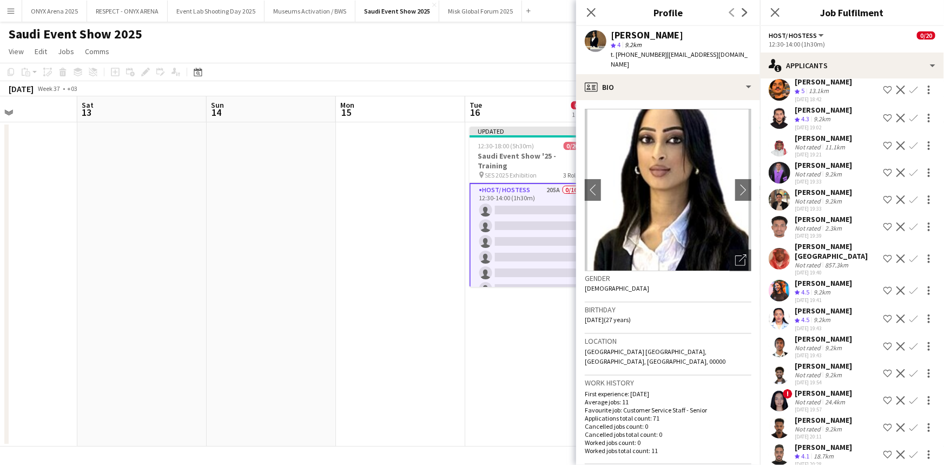
click at [884, 287] on app-icon "Shortlist crew" at bounding box center [888, 290] width 9 height 9
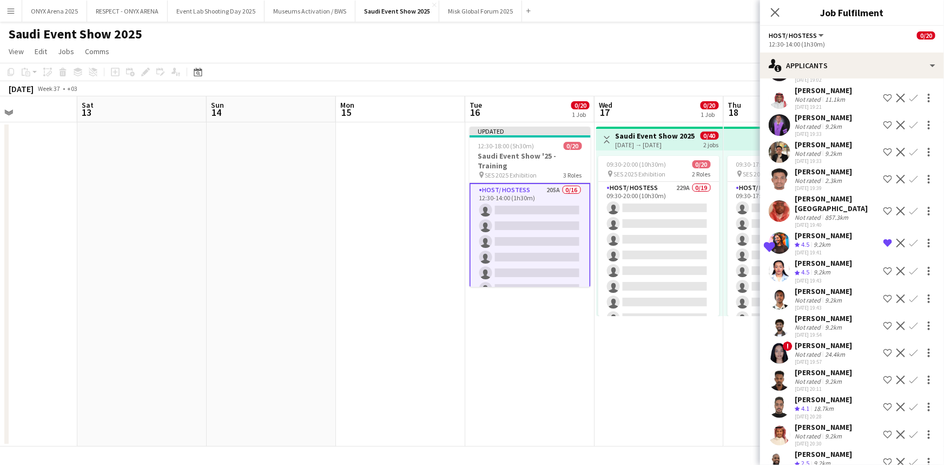
scroll to position [1721, 0]
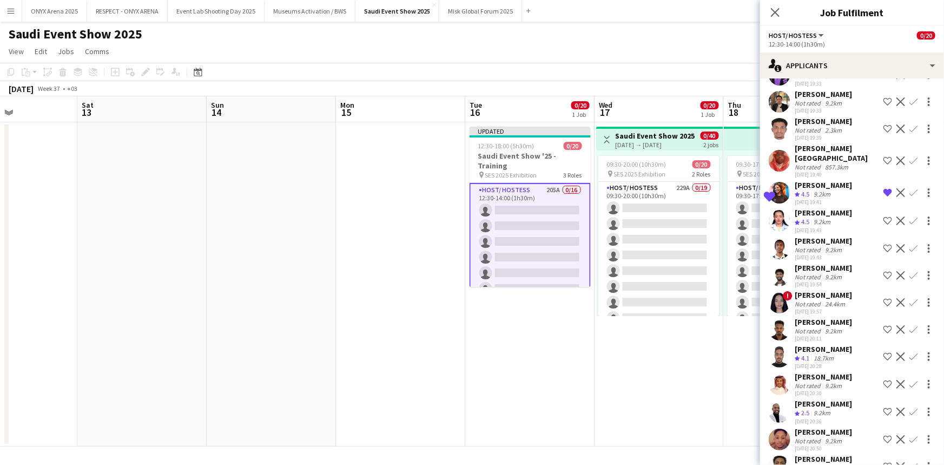
click at [884, 352] on app-icon "Shortlist crew" at bounding box center [888, 356] width 9 height 9
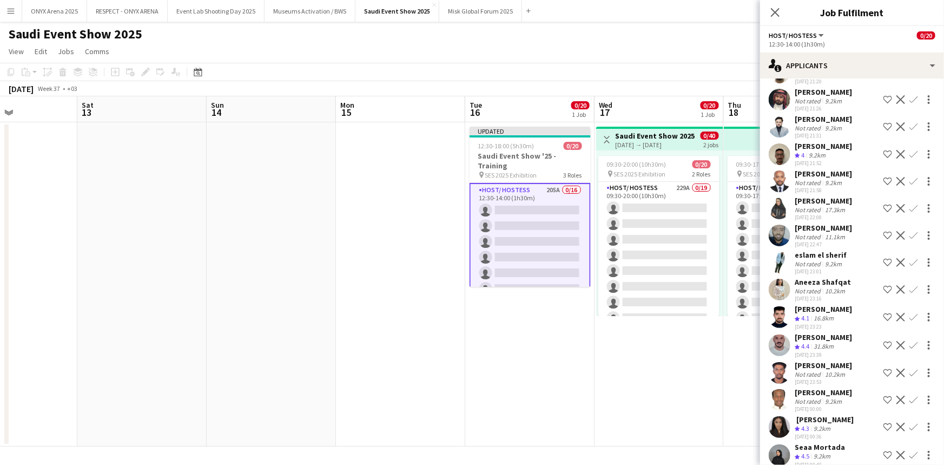
scroll to position [2164, 0]
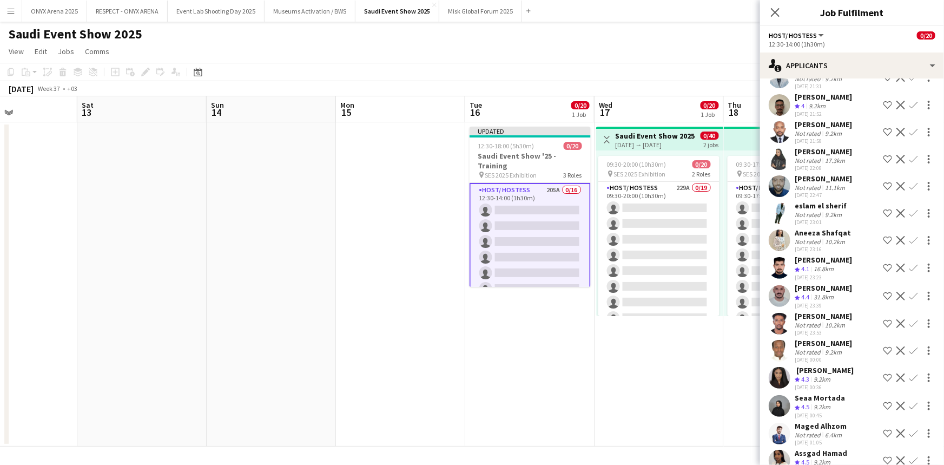
click at [884, 292] on app-icon "Shortlist crew" at bounding box center [888, 296] width 9 height 9
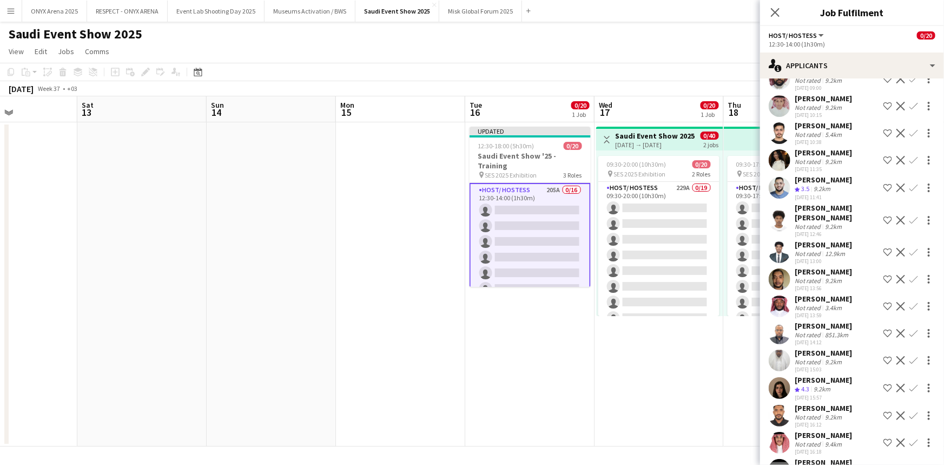
scroll to position [3049, 0]
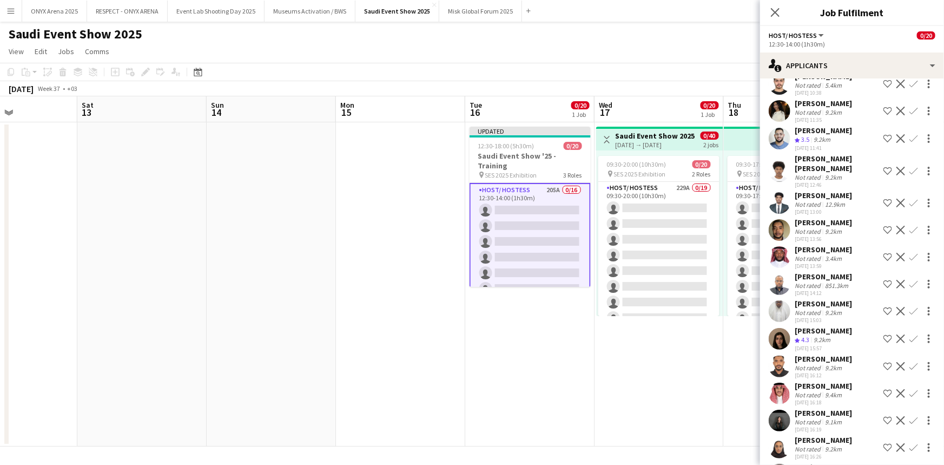
click at [884, 334] on app-icon "Shortlist crew" at bounding box center [888, 338] width 9 height 9
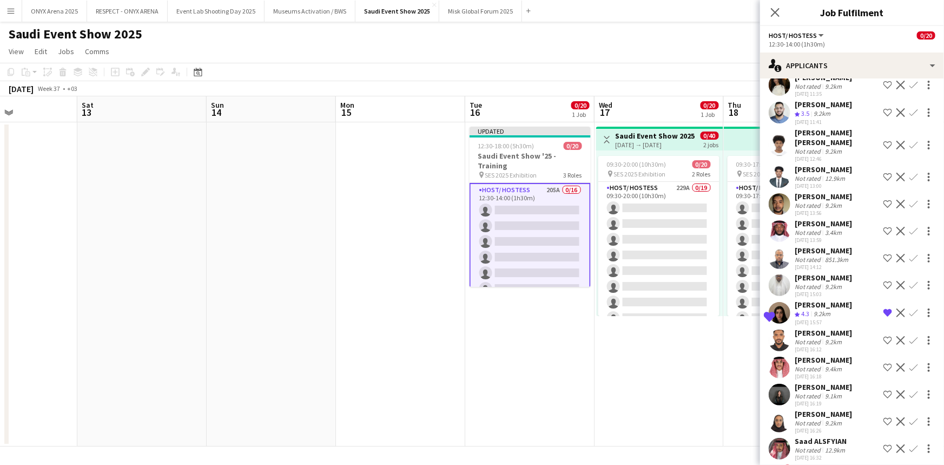
scroll to position [3148, 0]
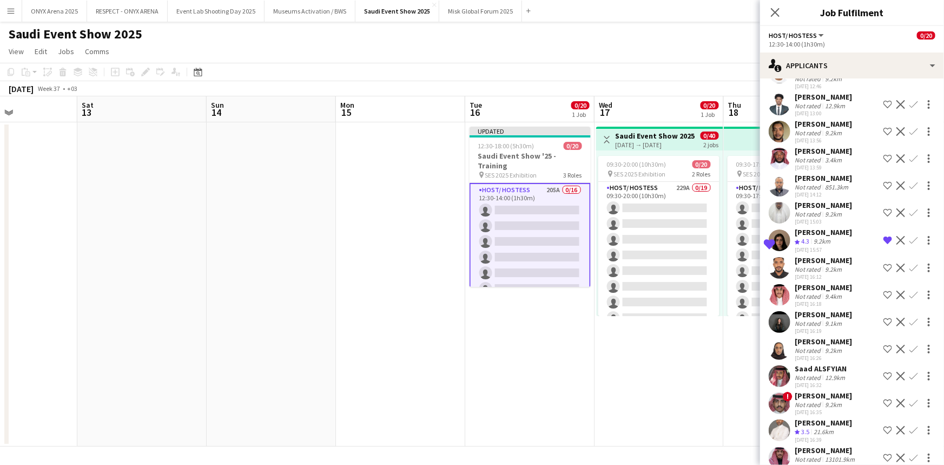
click at [782, 321] on app-user-avatar at bounding box center [780, 322] width 22 height 22
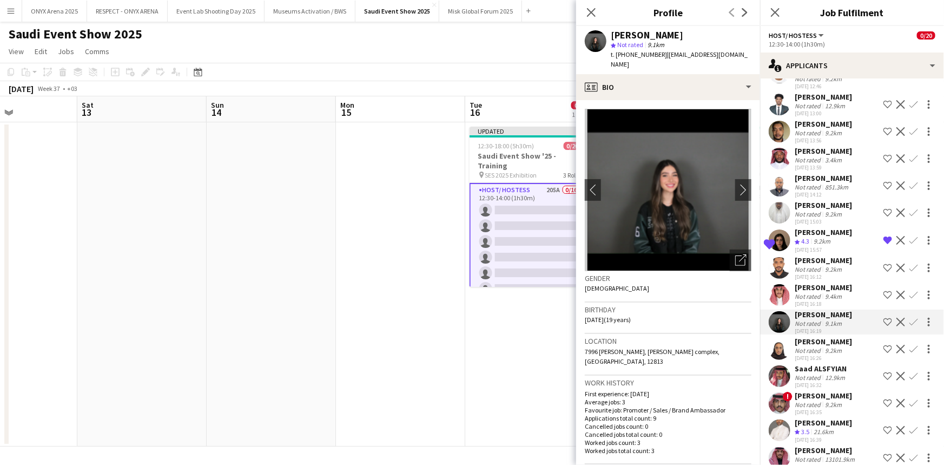
click at [884, 326] on app-icon "Shortlist crew" at bounding box center [888, 322] width 9 height 9
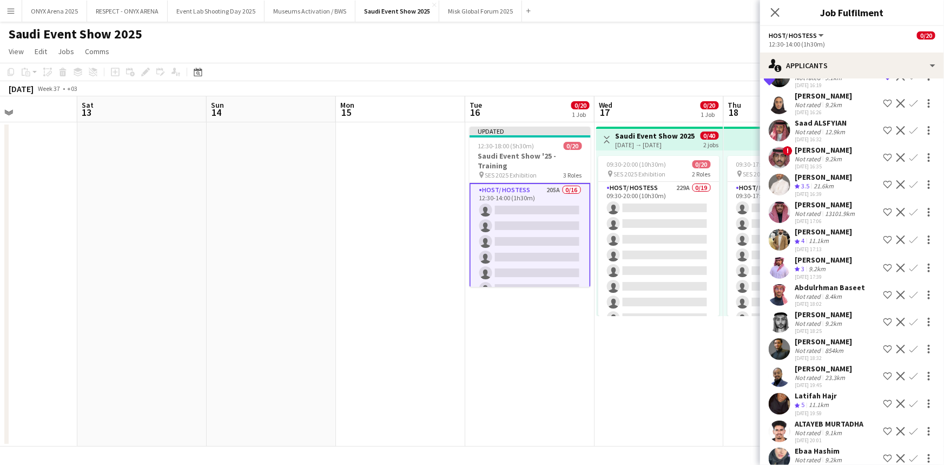
scroll to position [3443, 0]
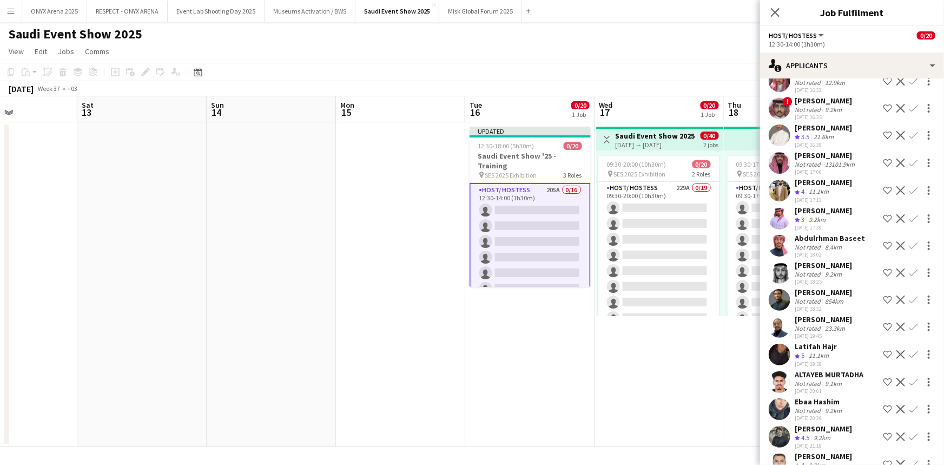
click at [884, 277] on app-icon "Shortlist crew" at bounding box center [888, 272] width 9 height 9
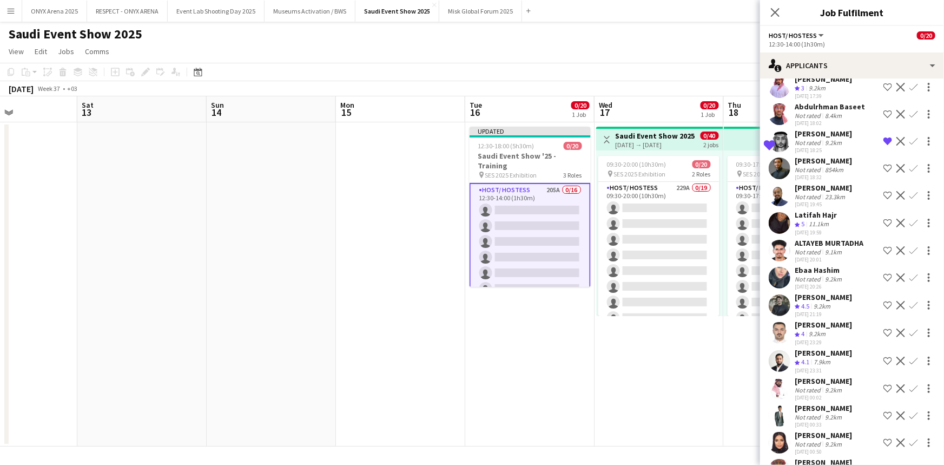
scroll to position [3591, 0]
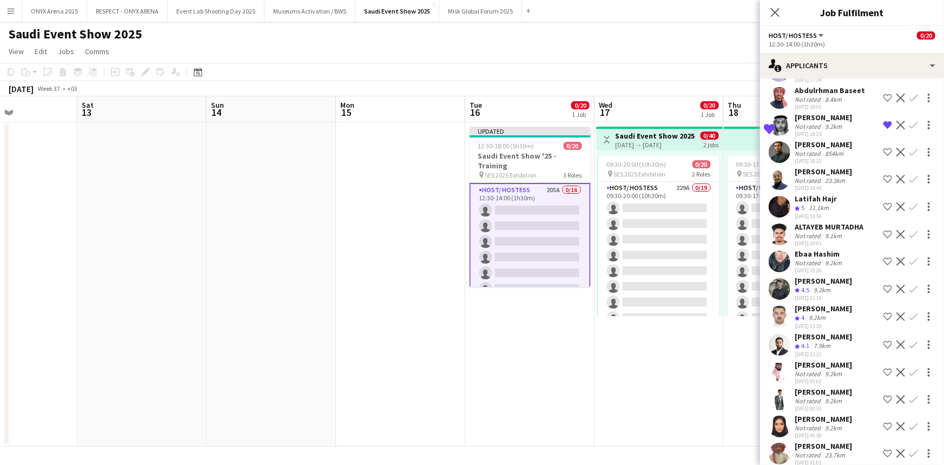
click at [884, 293] on app-icon "Shortlist crew" at bounding box center [888, 289] width 9 height 9
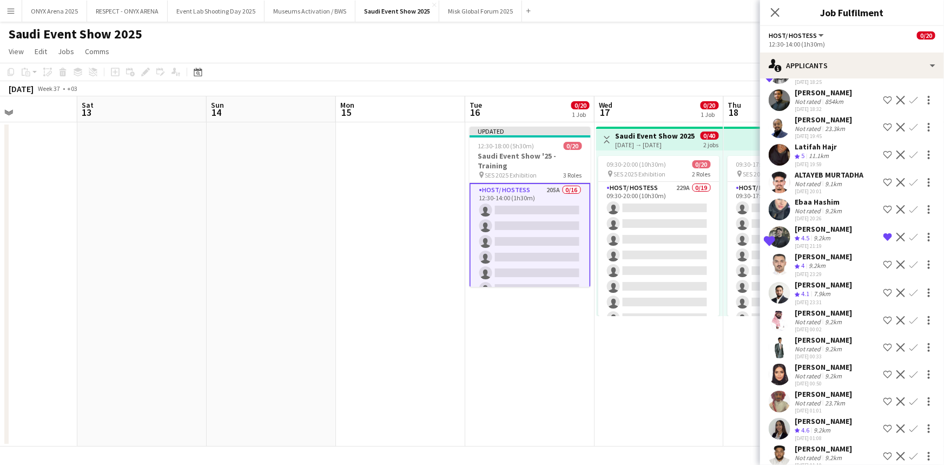
scroll to position [3689, 0]
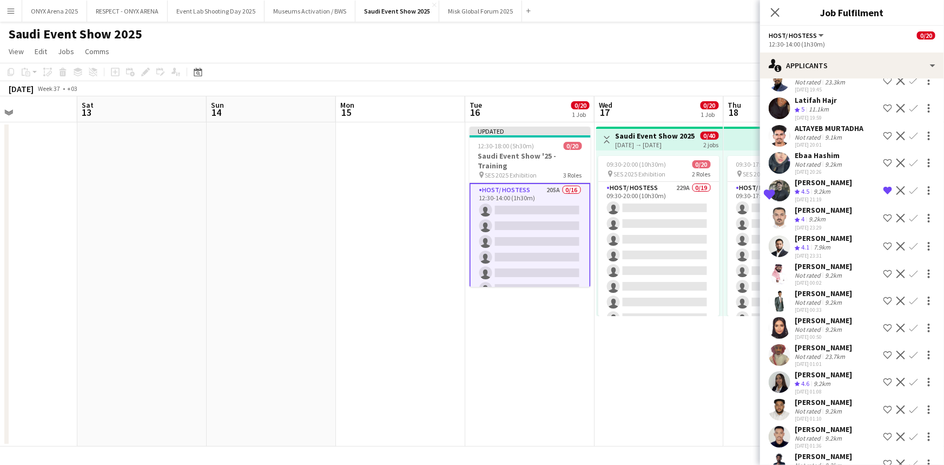
click at [884, 251] on app-icon "Shortlist crew" at bounding box center [888, 246] width 9 height 9
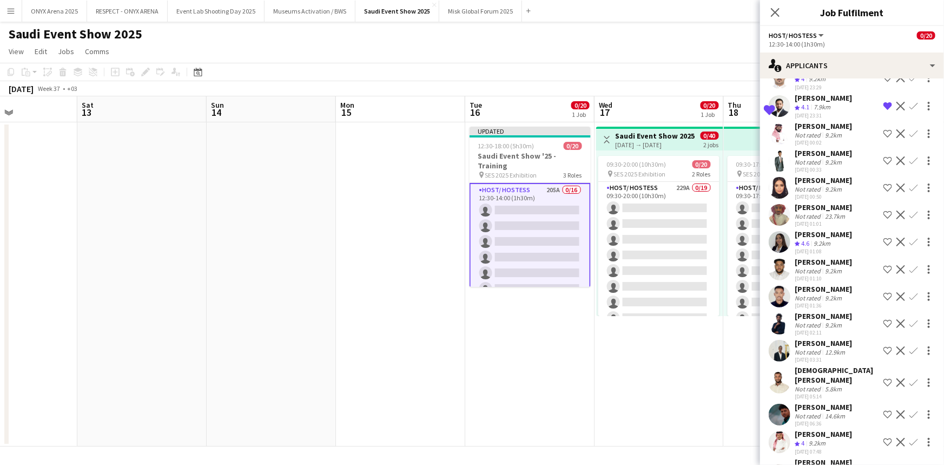
scroll to position [3836, 0]
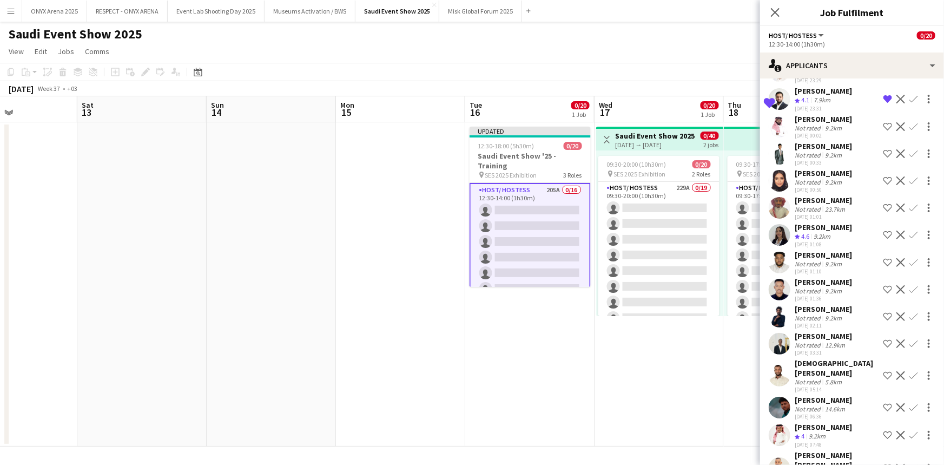
click at [884, 239] on app-icon "Shortlist crew" at bounding box center [888, 234] width 9 height 9
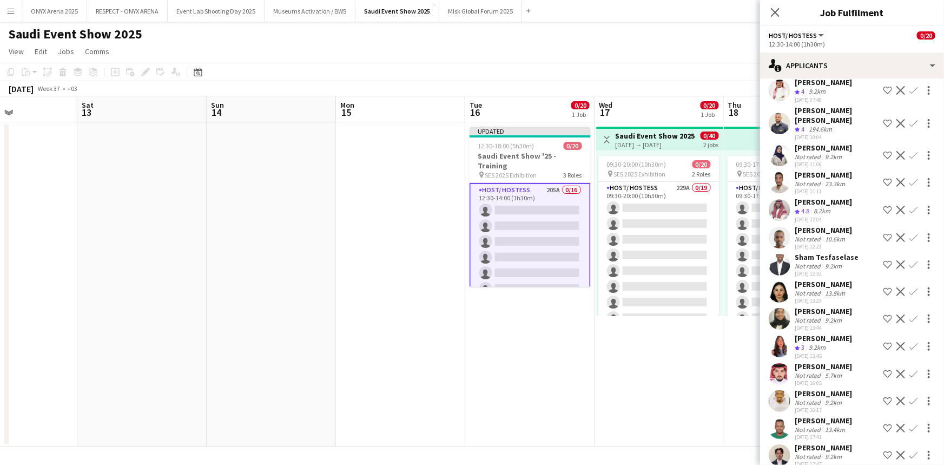
scroll to position [4230, 0]
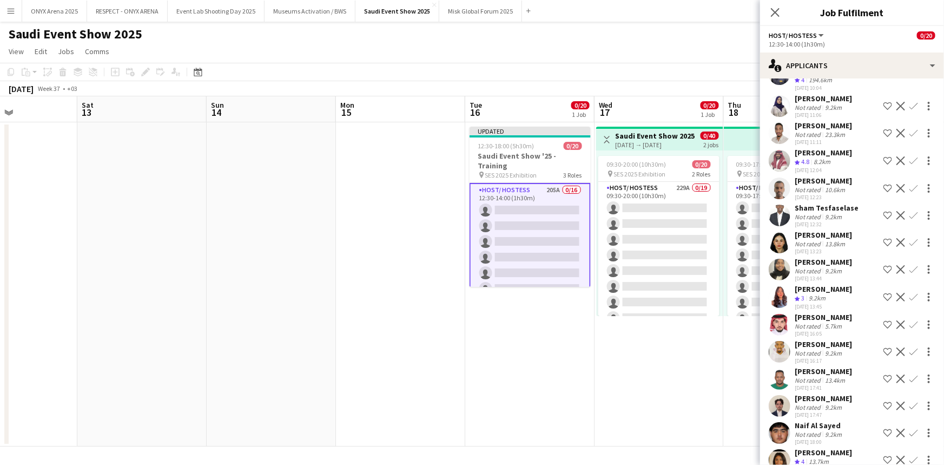
click at [884, 301] on app-icon "Shortlist crew" at bounding box center [888, 297] width 9 height 9
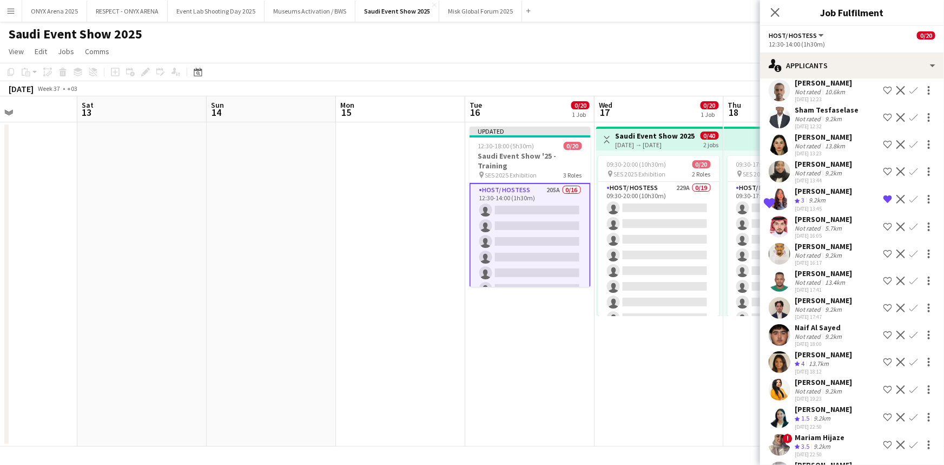
scroll to position [4329, 0]
click at [776, 209] on app-user-avatar at bounding box center [780, 199] width 22 height 22
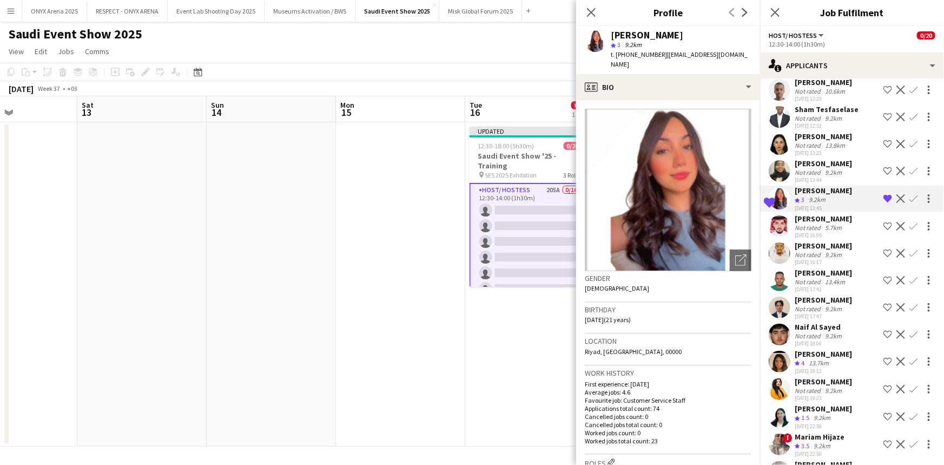
scroll to position [4377, 0]
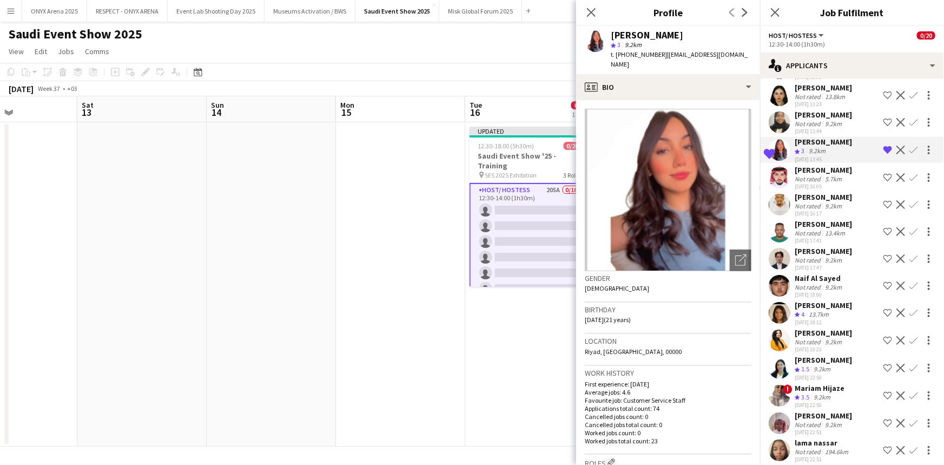
click at [820, 264] on div "Not rated" at bounding box center [809, 260] width 28 height 8
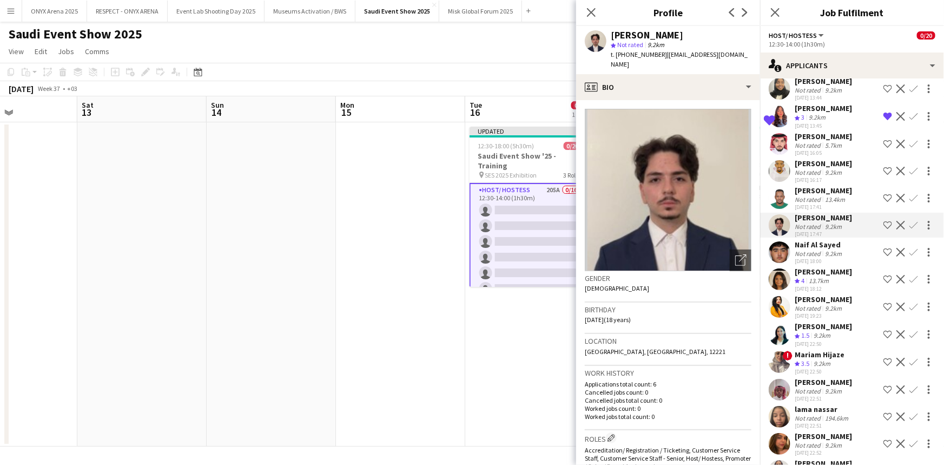
scroll to position [4427, 0]
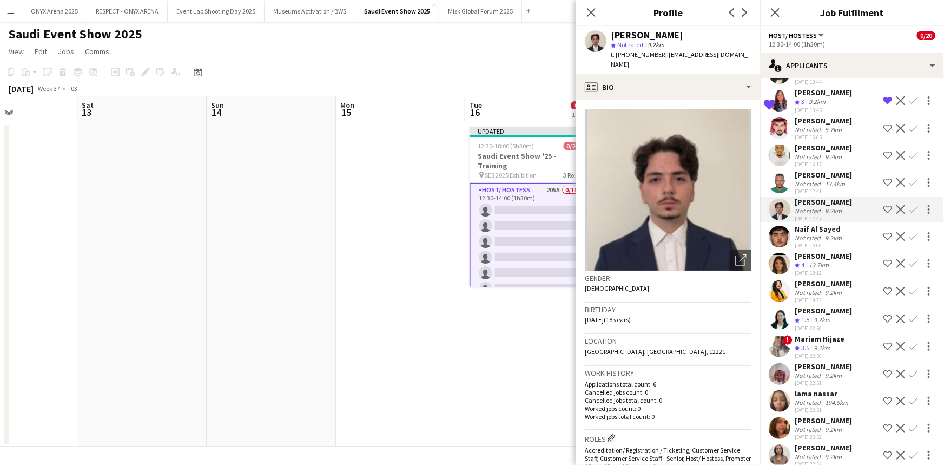
click at [884, 268] on app-icon "Shortlist crew" at bounding box center [888, 263] width 9 height 9
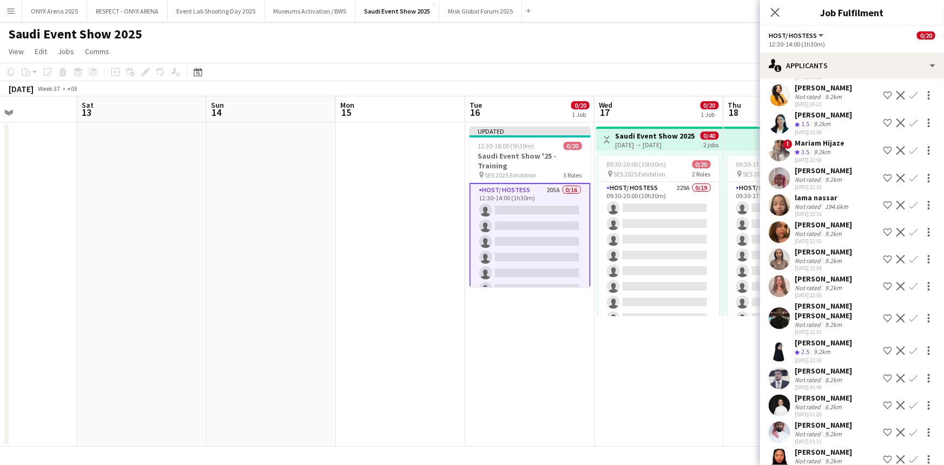
scroll to position [4623, 0]
click at [781, 296] on app-user-avatar at bounding box center [780, 285] width 22 height 22
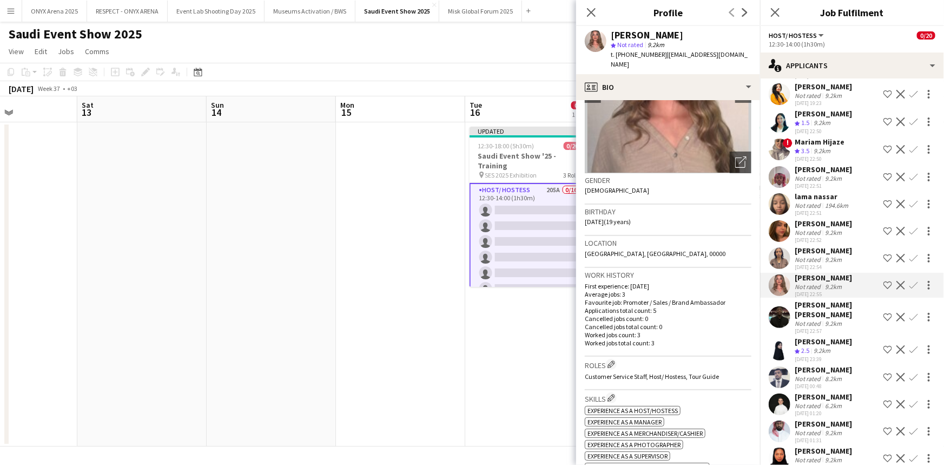
scroll to position [0, 0]
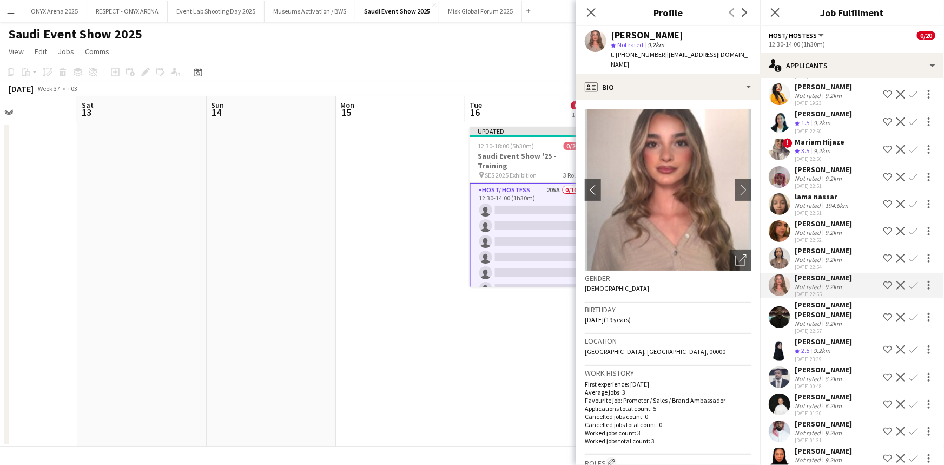
click at [884, 289] on app-icon "Shortlist crew" at bounding box center [888, 285] width 9 height 9
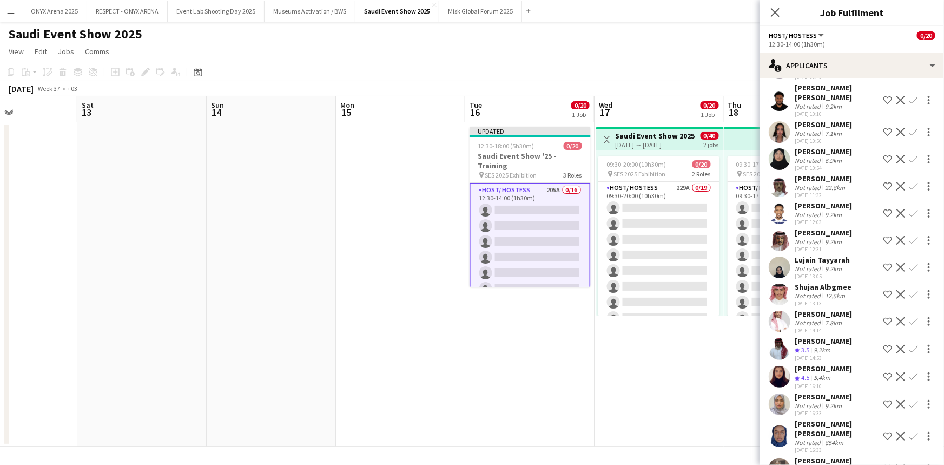
scroll to position [5361, 0]
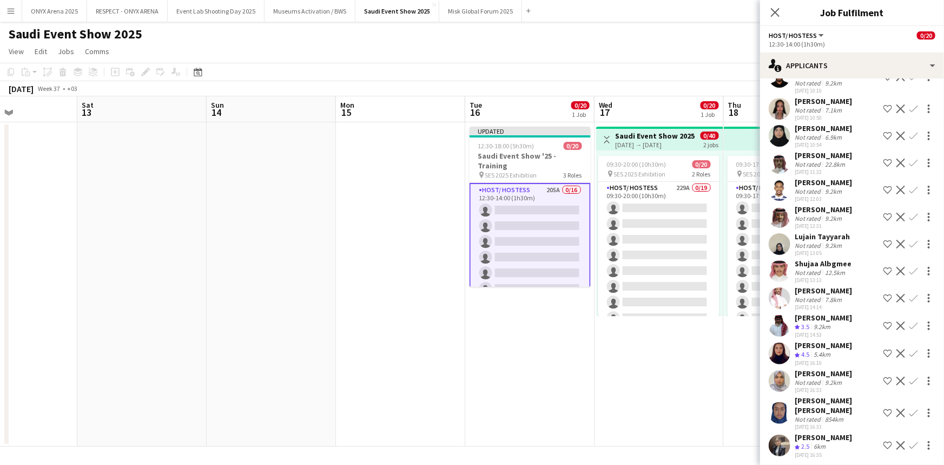
click at [884, 330] on app-icon "Shortlist crew" at bounding box center [888, 325] width 9 height 9
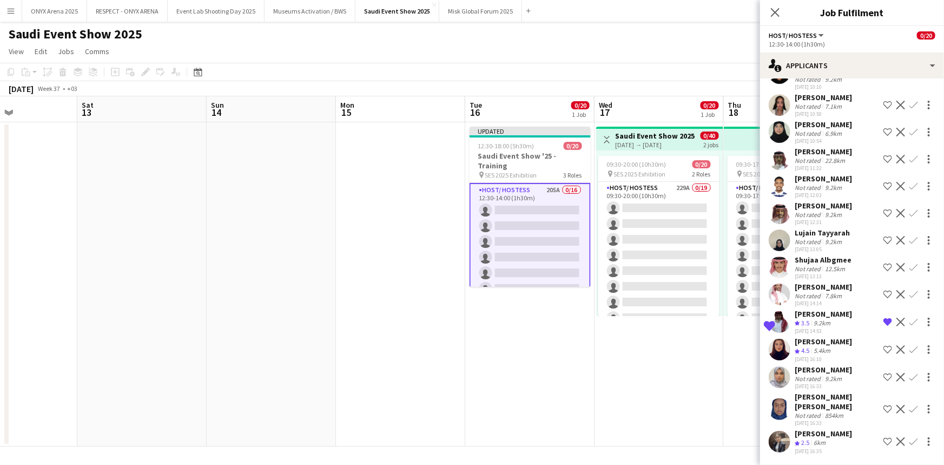
scroll to position [5379, 0]
click at [786, 438] on app-user-avatar at bounding box center [780, 442] width 22 height 22
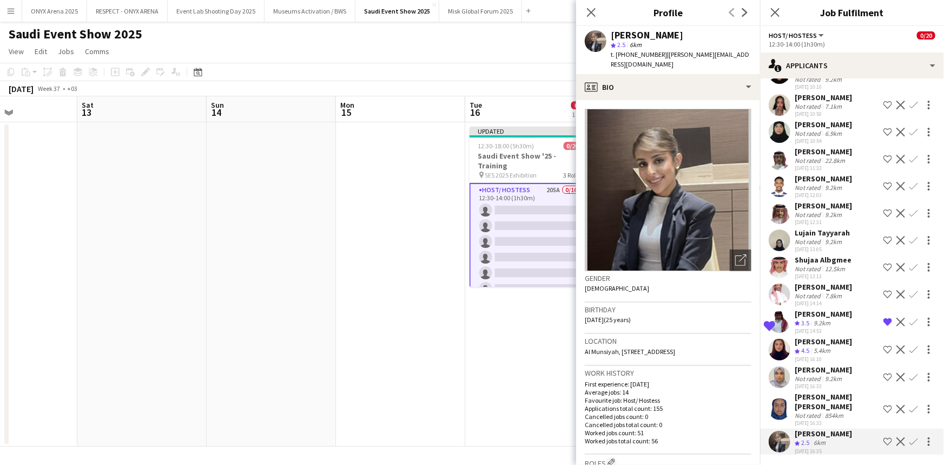
click at [884, 443] on app-icon "Shortlist crew" at bounding box center [888, 441] width 9 height 9
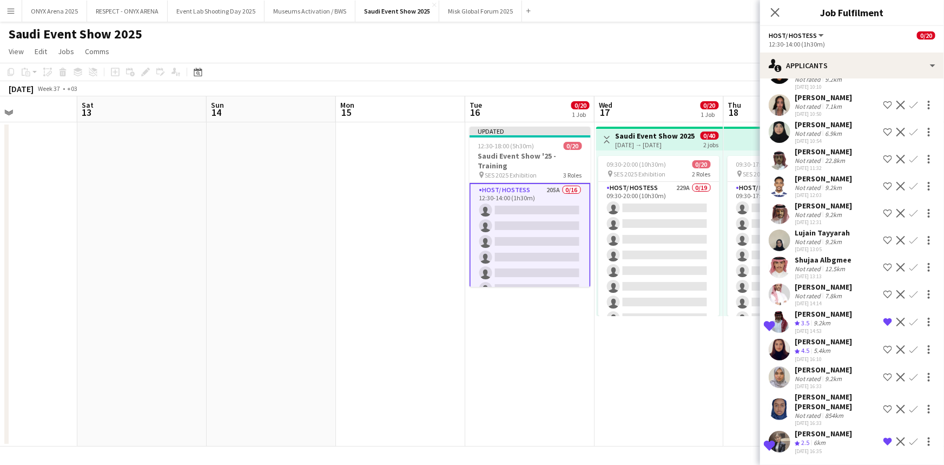
click at [827, 355] on div "5.4km" at bounding box center [822, 350] width 21 height 9
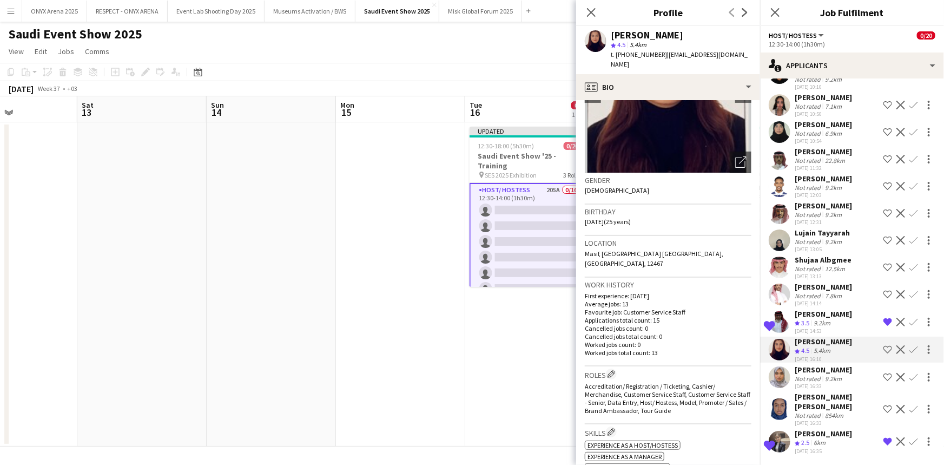
scroll to position [0, 0]
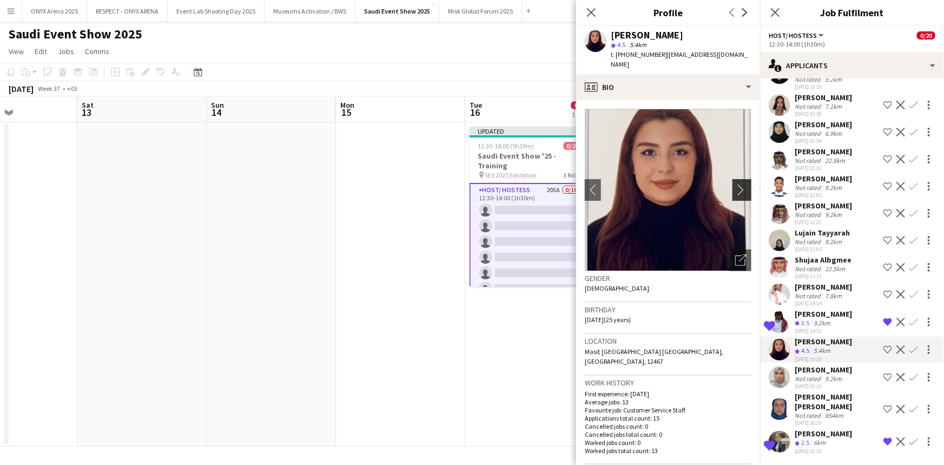
click at [735, 184] on app-icon "chevron-right" at bounding box center [743, 189] width 17 height 11
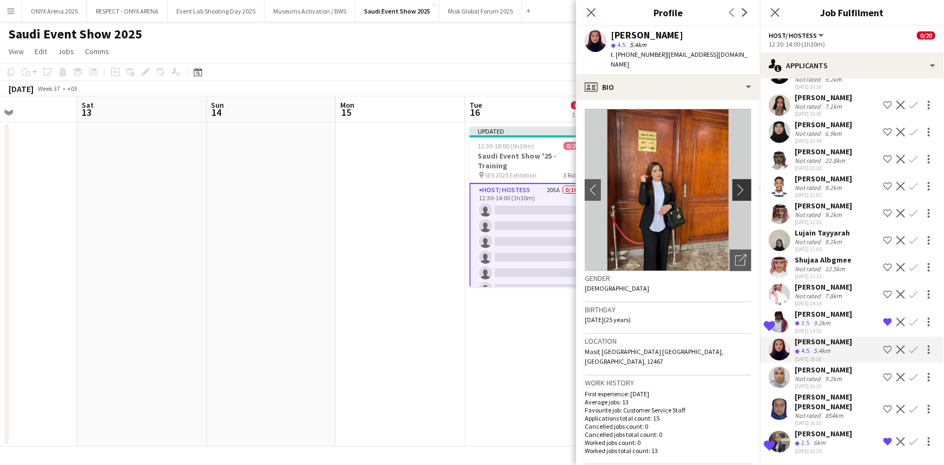
click at [736, 184] on app-icon "chevron-right" at bounding box center [743, 189] width 17 height 11
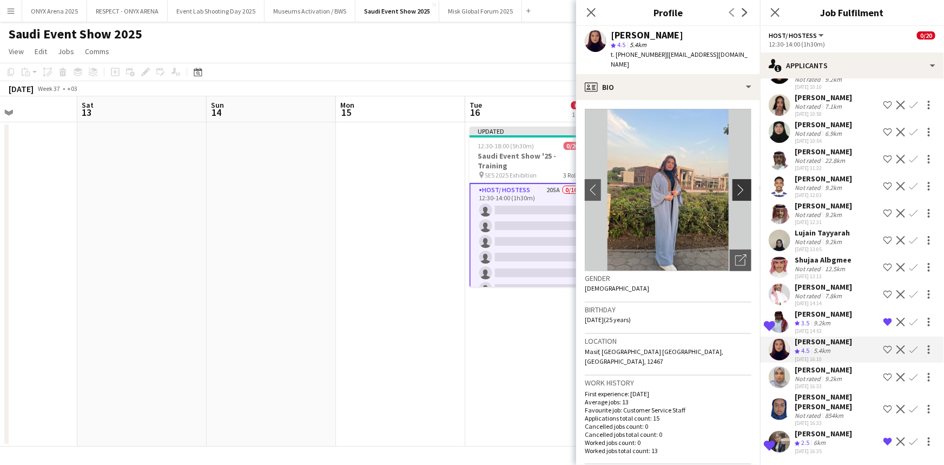
click at [736, 184] on app-icon "chevron-right" at bounding box center [743, 189] width 17 height 11
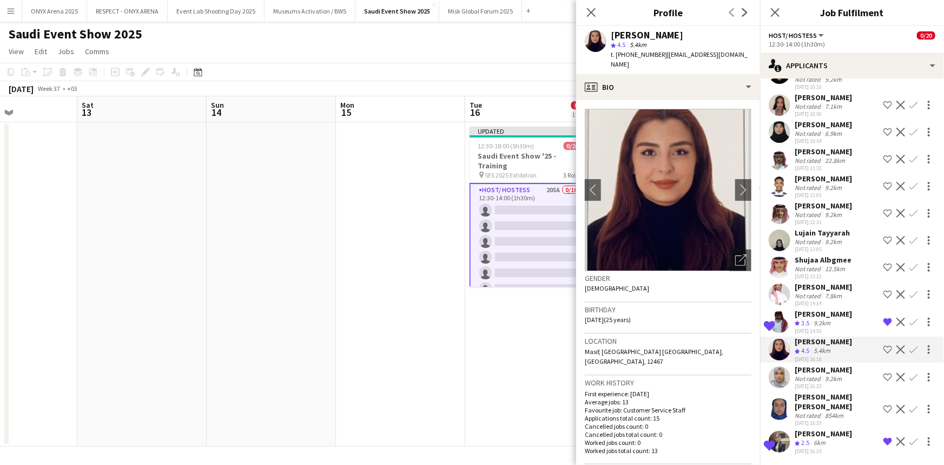
click at [788, 248] on app-user-avatar at bounding box center [780, 240] width 22 height 22
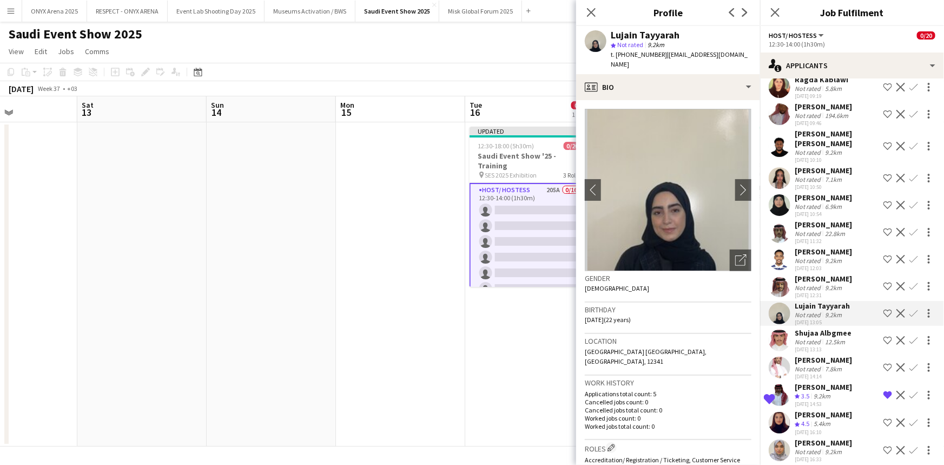
scroll to position [5281, 0]
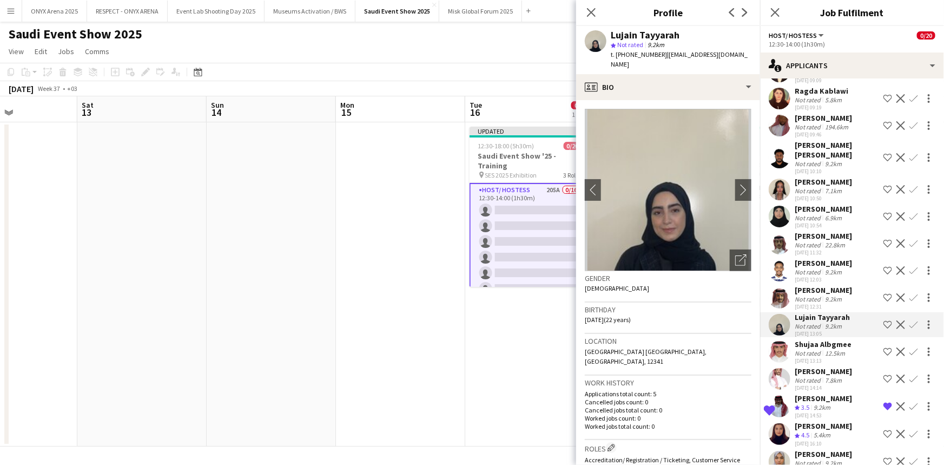
click at [779, 254] on app-user-avatar at bounding box center [780, 244] width 22 height 22
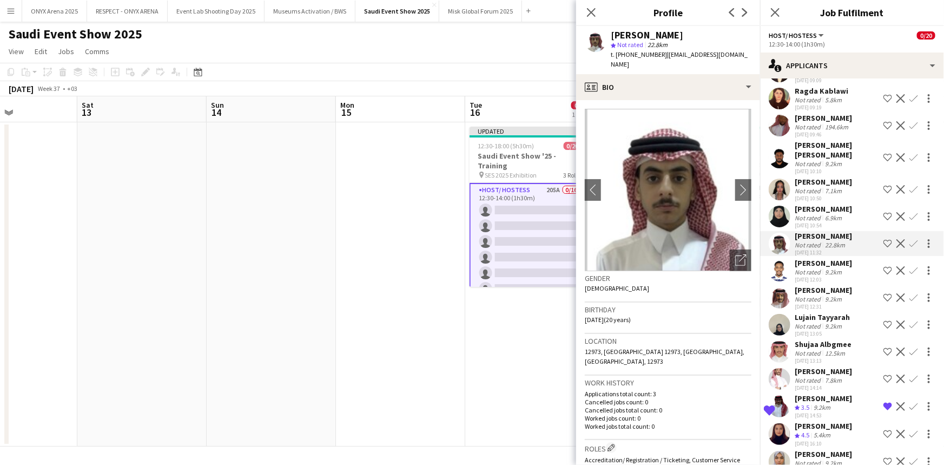
click at [781, 200] on app-user-avatar at bounding box center [780, 190] width 22 height 22
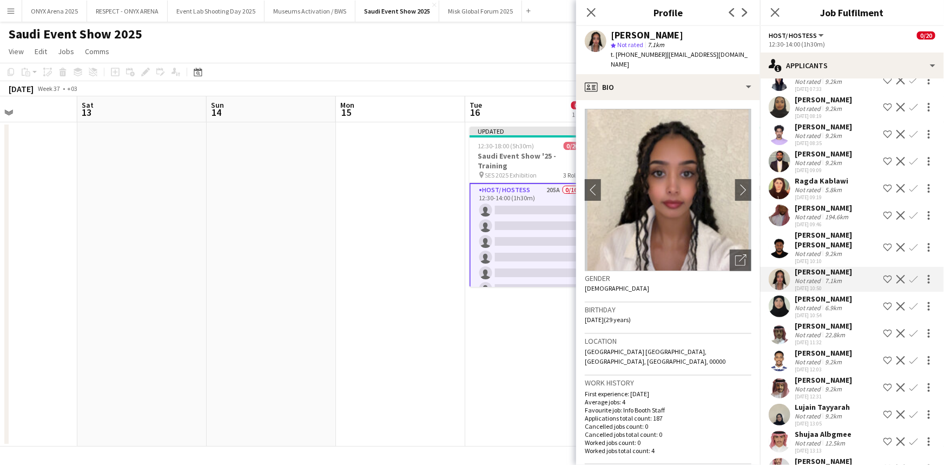
scroll to position [5183, 0]
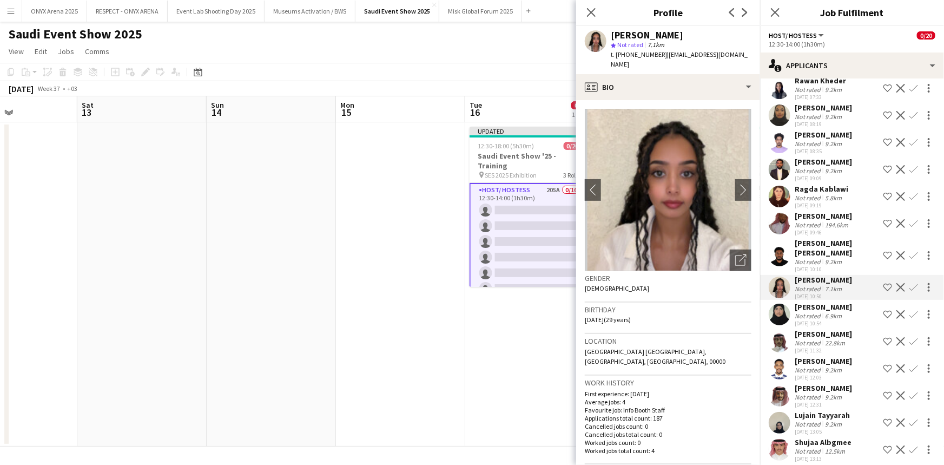
click at [776, 180] on app-user-avatar at bounding box center [780, 170] width 22 height 22
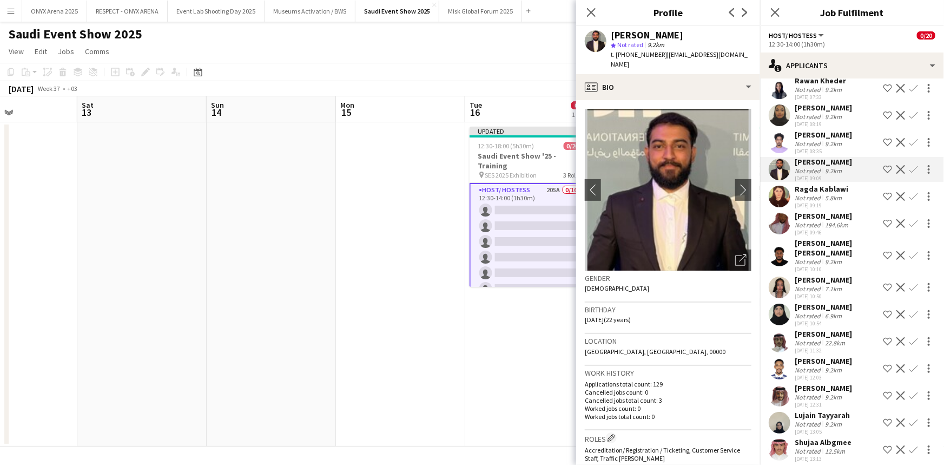
click at [781, 153] on app-user-avatar at bounding box center [780, 142] width 22 height 22
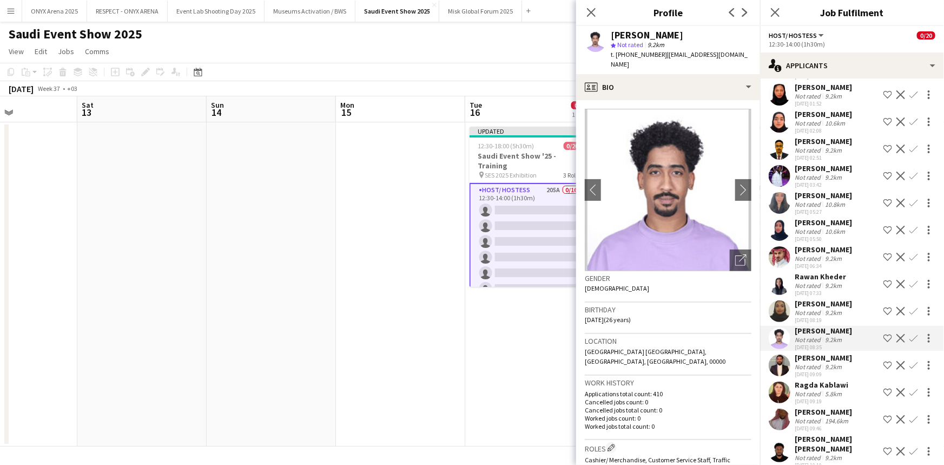
scroll to position [4986, 0]
click at [774, 16] on icon "Close pop-in" at bounding box center [775, 12] width 10 height 10
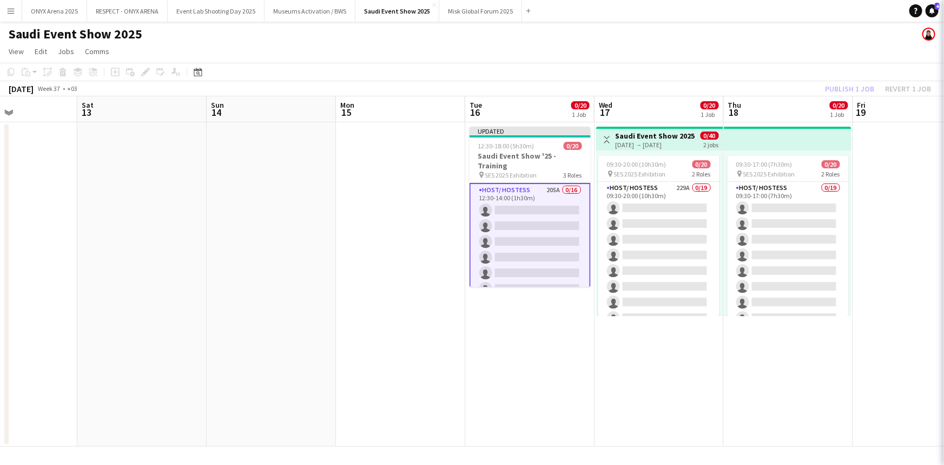
scroll to position [0, 0]
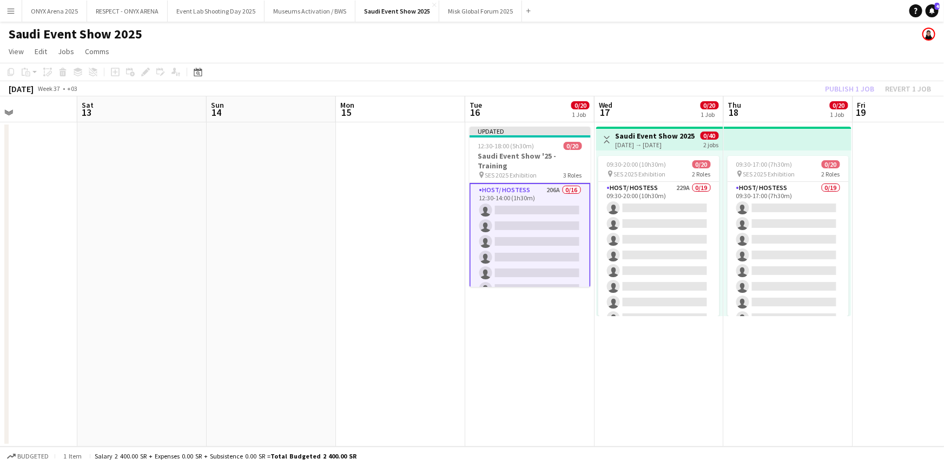
click at [519, 193] on app-card-role "Host/ Hostess 206A 0/16 12:30-14:00 (1h30m) single-neutral-actions single-neutr…" at bounding box center [530, 320] width 121 height 274
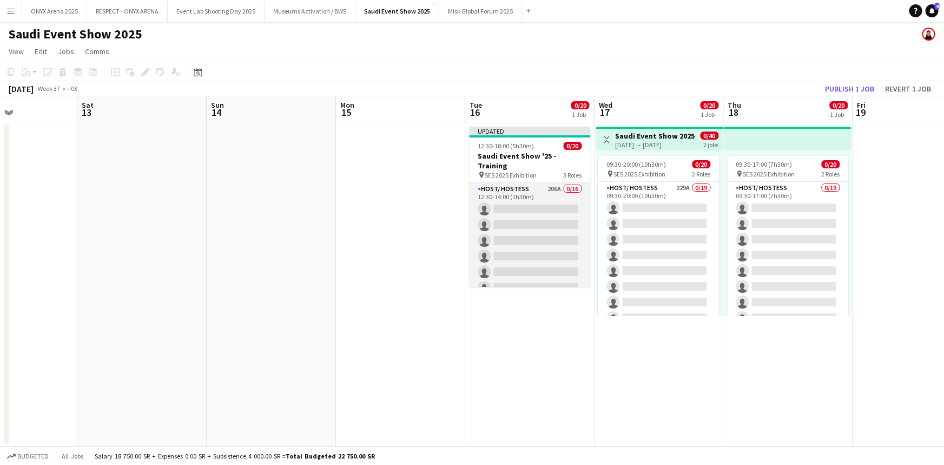
click at [513, 207] on app-card-role "Host/ Hostess 206A 0/16 12:30-14:00 (1h30m) single-neutral-actions single-neutr…" at bounding box center [530, 319] width 121 height 272
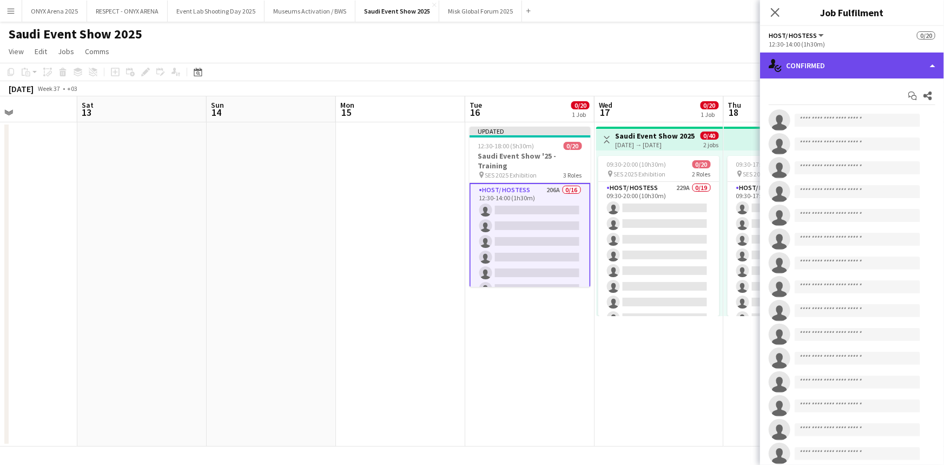
click at [844, 70] on div "single-neutral-actions-check-2 Confirmed" at bounding box center [852, 65] width 184 height 26
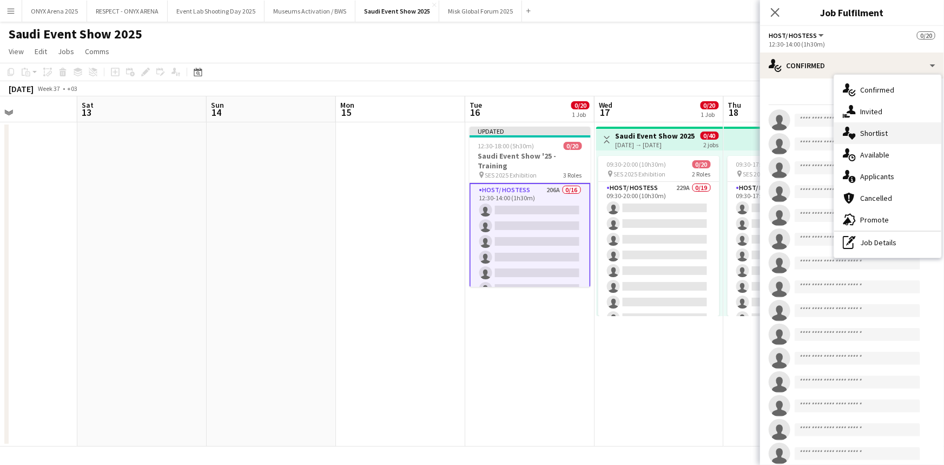
click at [868, 129] on div "single-neutral-actions-heart Shortlist" at bounding box center [887, 133] width 107 height 22
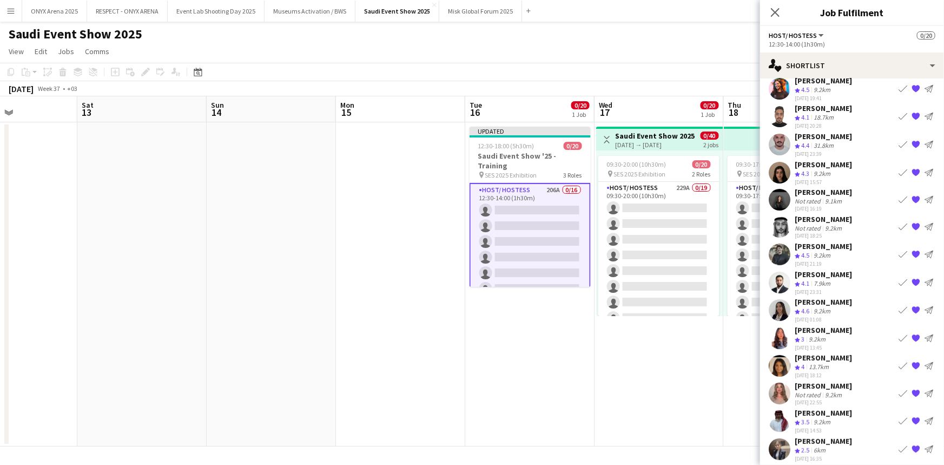
scroll to position [12, 0]
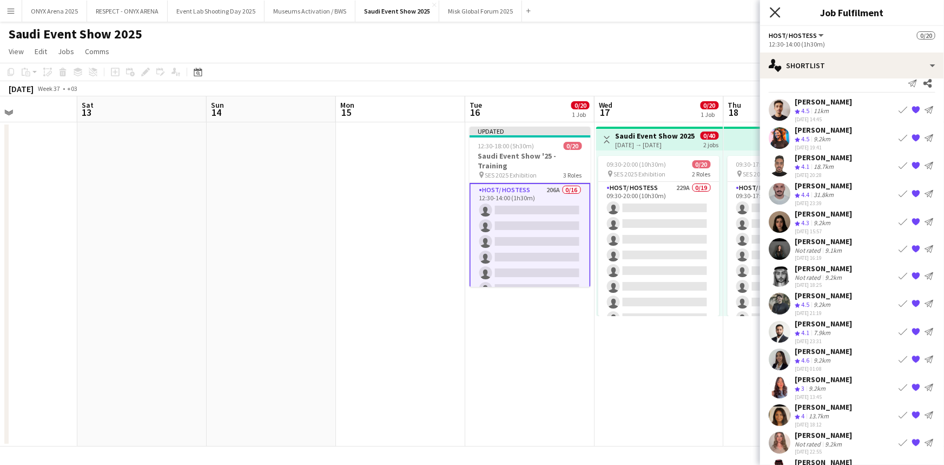
click at [778, 9] on icon "Close pop-in" at bounding box center [775, 12] width 10 height 10
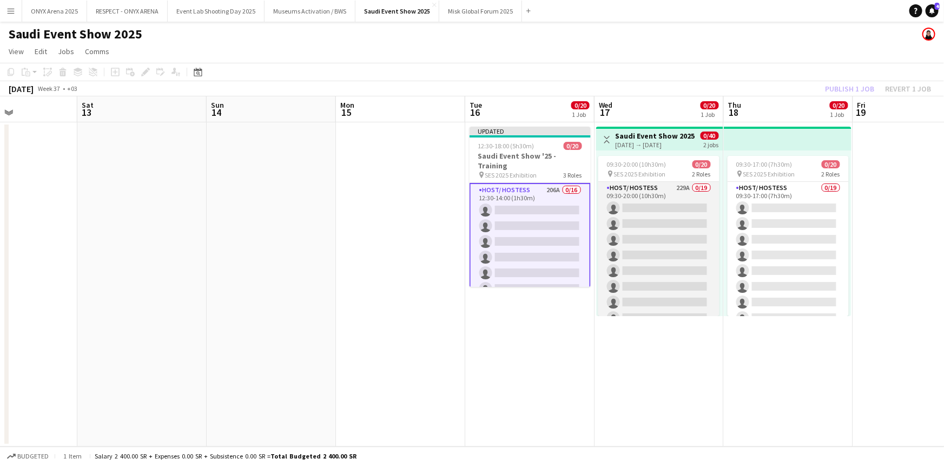
click at [662, 188] on app-card-role "Host/ Hostess 229A 0/19 09:30-20:00 (10h30m) single-neutral-actions single-neut…" at bounding box center [658, 341] width 121 height 319
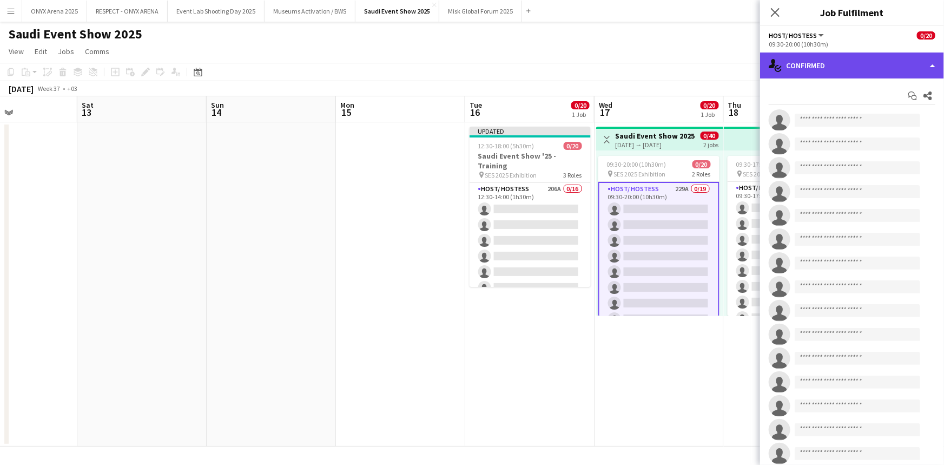
click at [842, 64] on div "single-neutral-actions-check-2 Confirmed" at bounding box center [852, 65] width 184 height 26
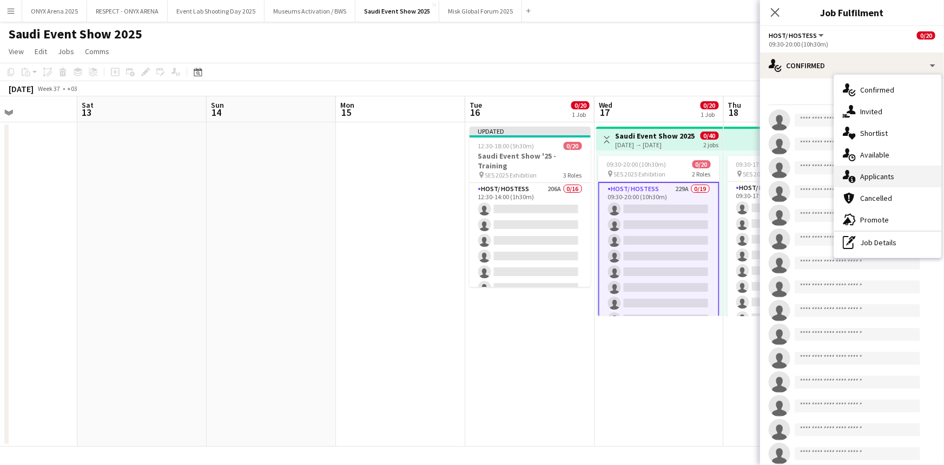
click at [860, 167] on div "single-neutral-actions-information Applicants" at bounding box center [887, 177] width 107 height 22
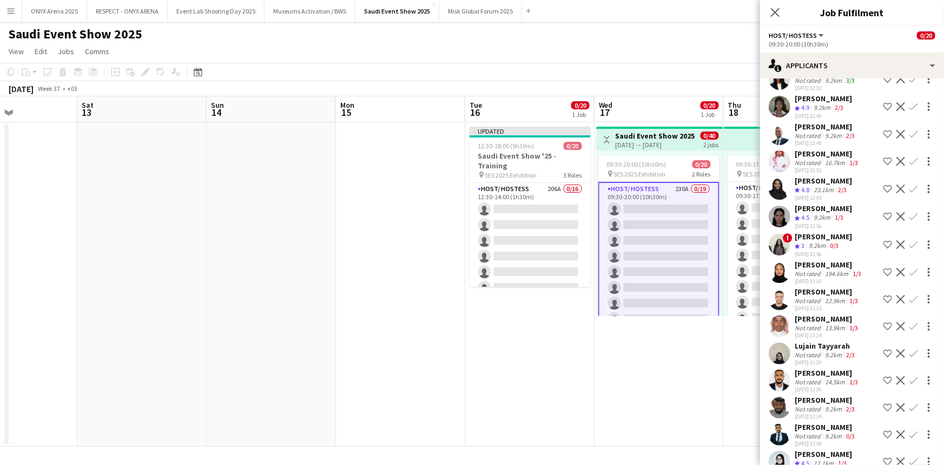
scroll to position [98, 0]
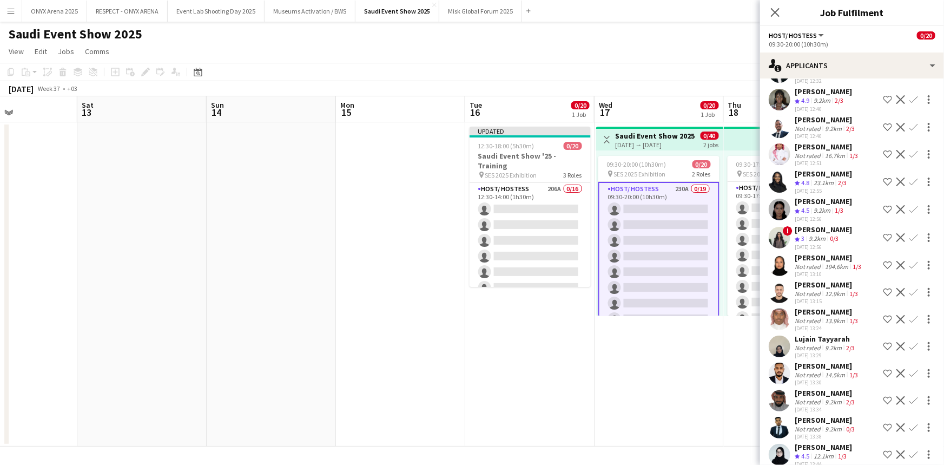
click at [781, 205] on app-user-avatar at bounding box center [780, 210] width 22 height 22
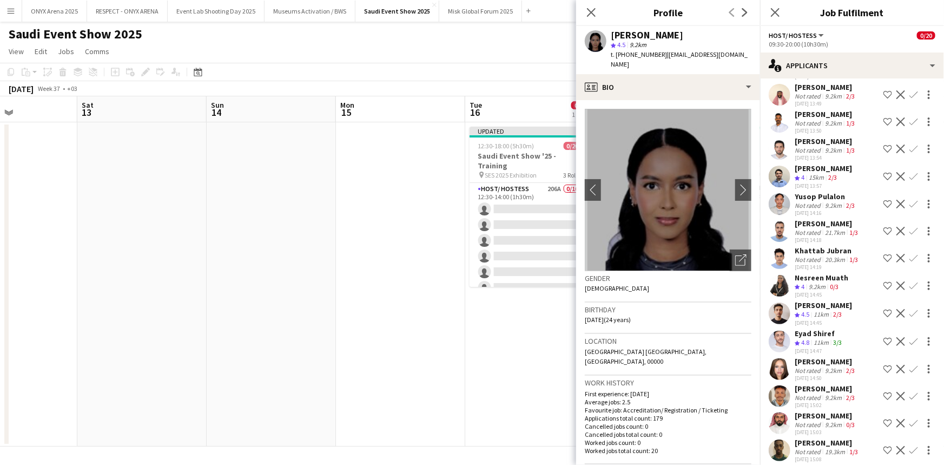
scroll to position [590, 0]
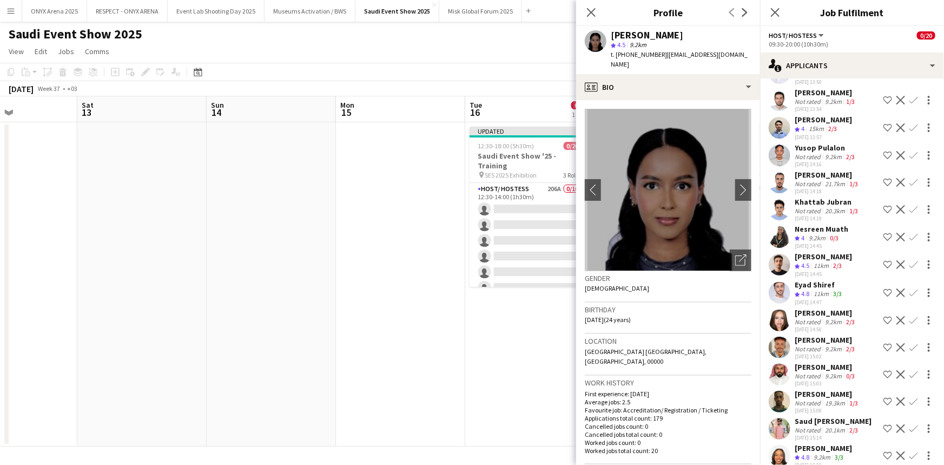
click at [775, 188] on app-user-avatar at bounding box center [780, 183] width 22 height 22
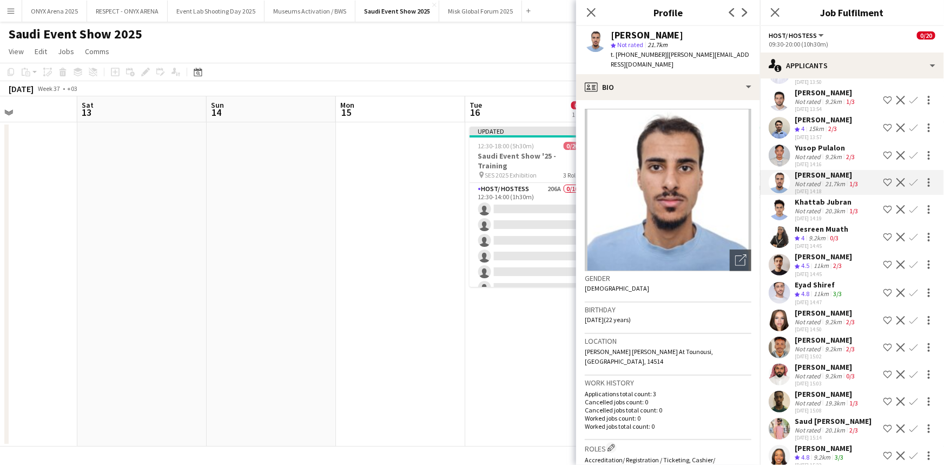
click at [815, 211] on div "Not rated" at bounding box center [809, 211] width 28 height 8
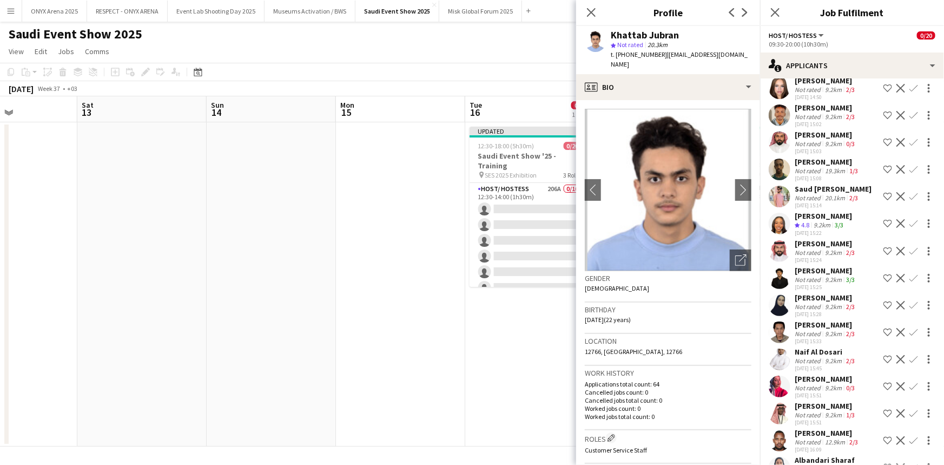
scroll to position [836, 0]
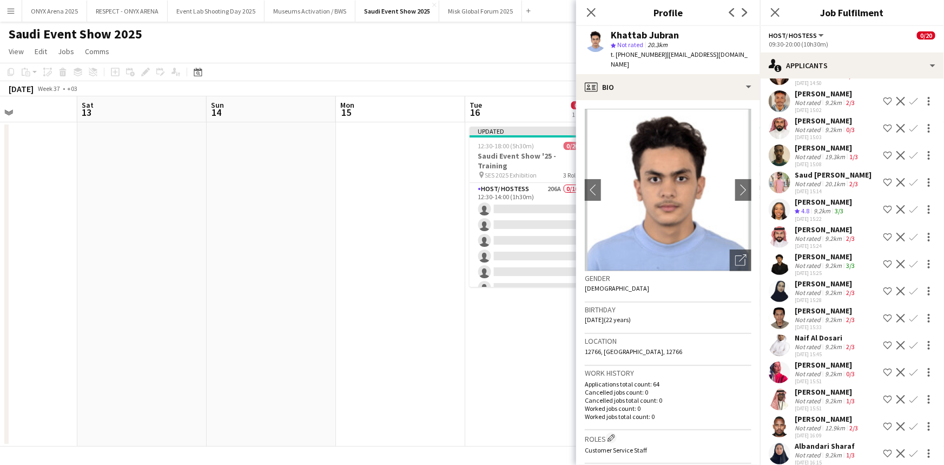
click at [884, 214] on app-icon "Shortlist crew" at bounding box center [888, 209] width 9 height 9
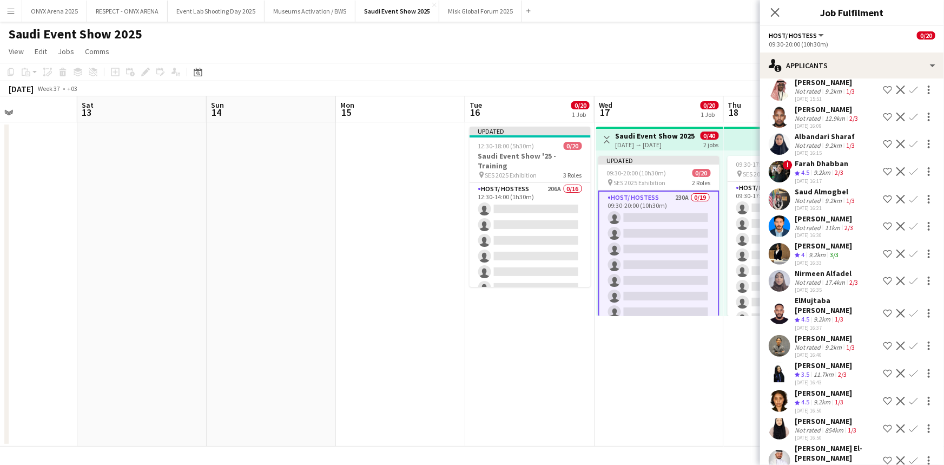
scroll to position [1180, 0]
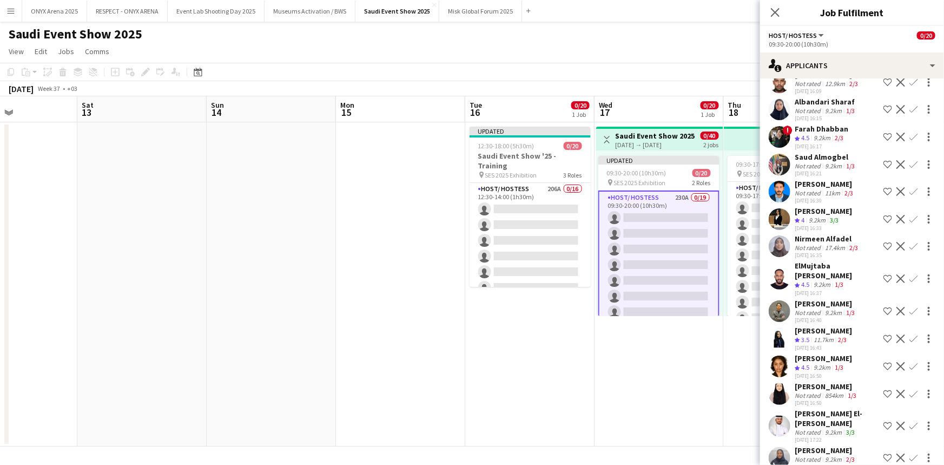
click at [884, 283] on app-icon "Shortlist crew" at bounding box center [888, 278] width 9 height 9
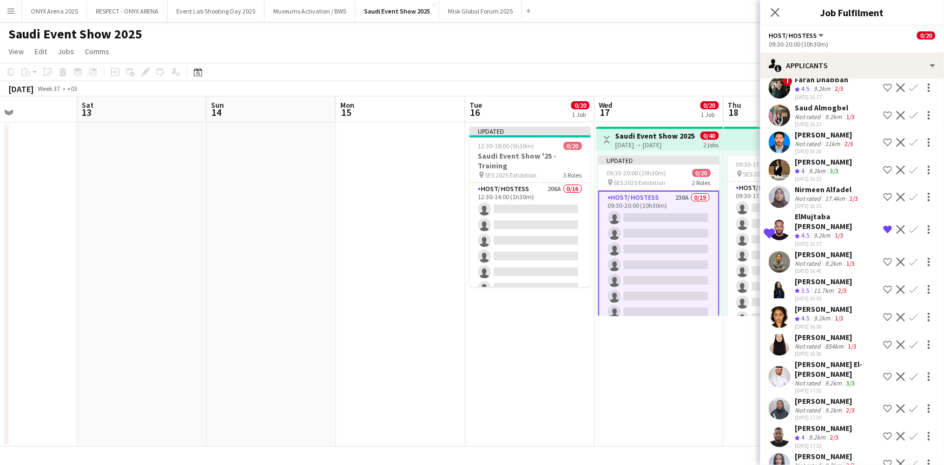
click at [785, 255] on app-user-avatar at bounding box center [780, 262] width 22 height 22
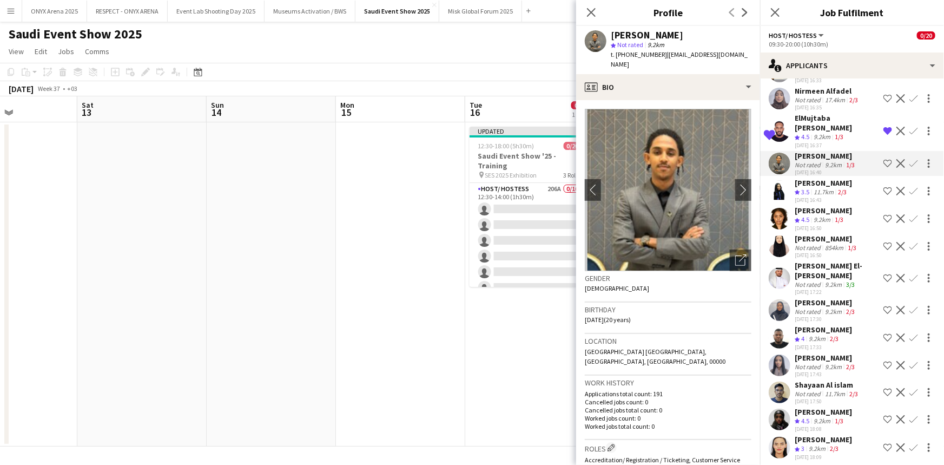
scroll to position [1377, 0]
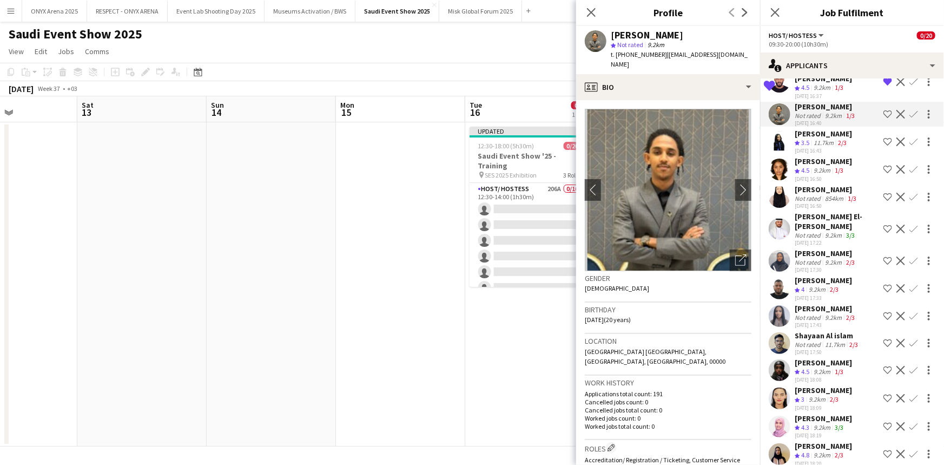
click at [780, 240] on app-user-avatar at bounding box center [780, 229] width 22 height 22
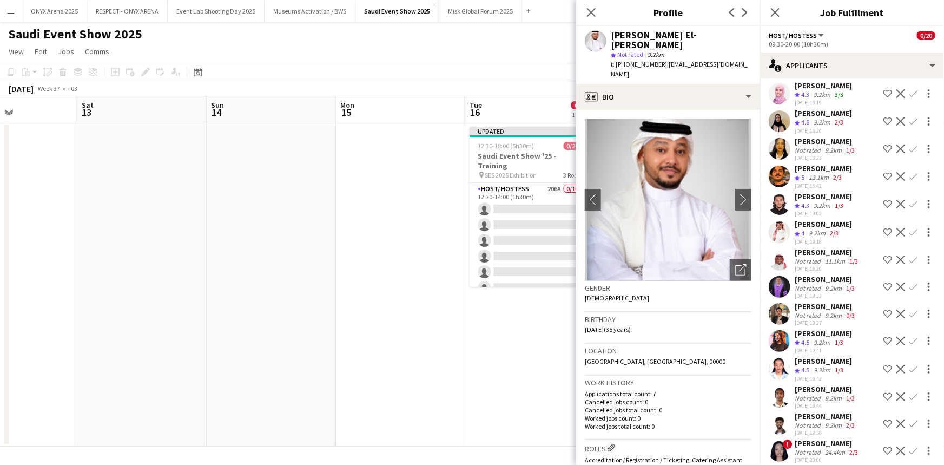
scroll to position [1721, 0]
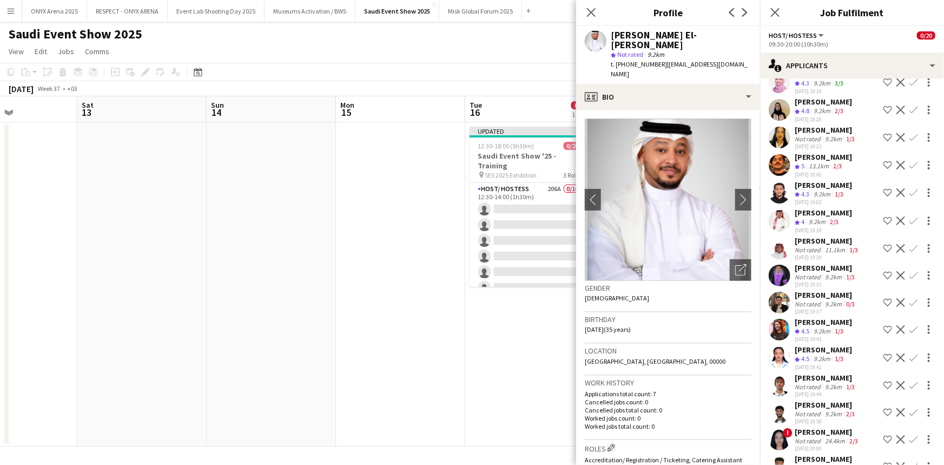
click at [779, 117] on app-user-avatar at bounding box center [780, 110] width 22 height 22
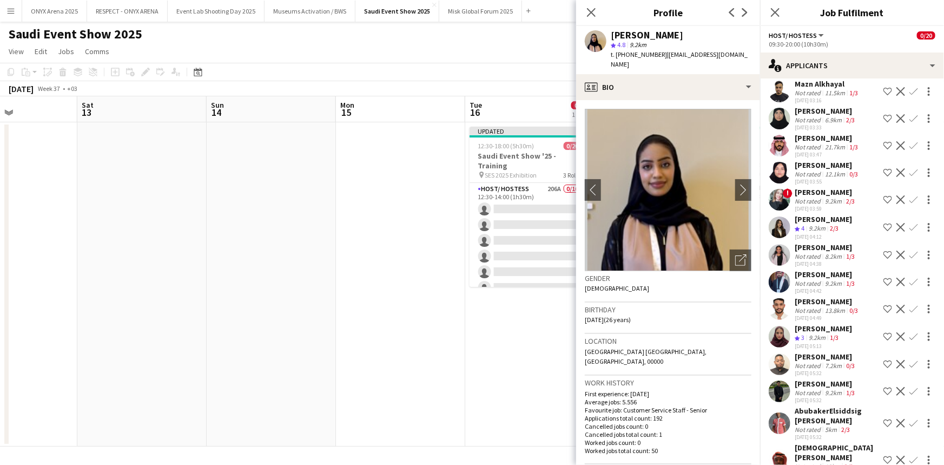
scroll to position [2902, 0]
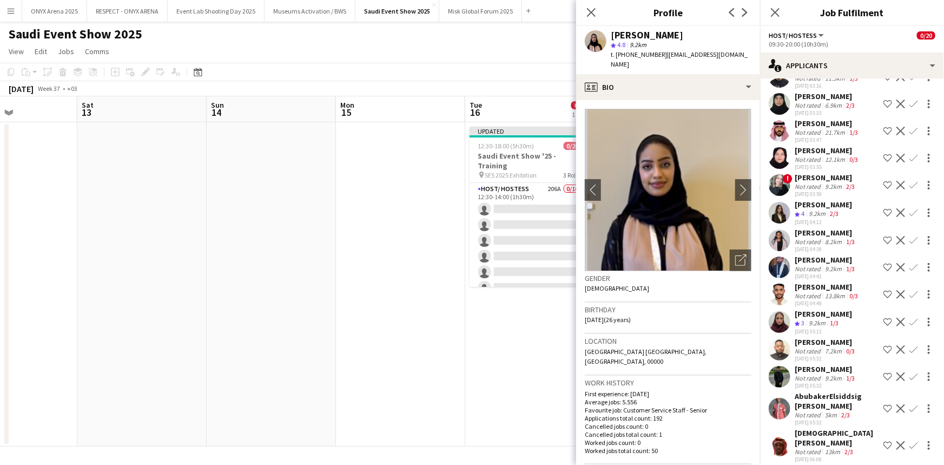
click at [775, 207] on app-user-avatar at bounding box center [780, 213] width 22 height 22
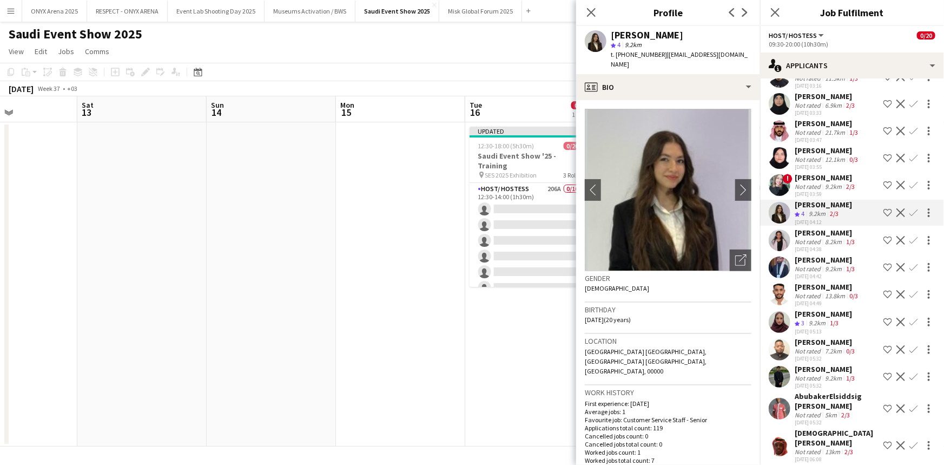
click at [884, 210] on app-icon "Shortlist crew" at bounding box center [888, 212] width 9 height 9
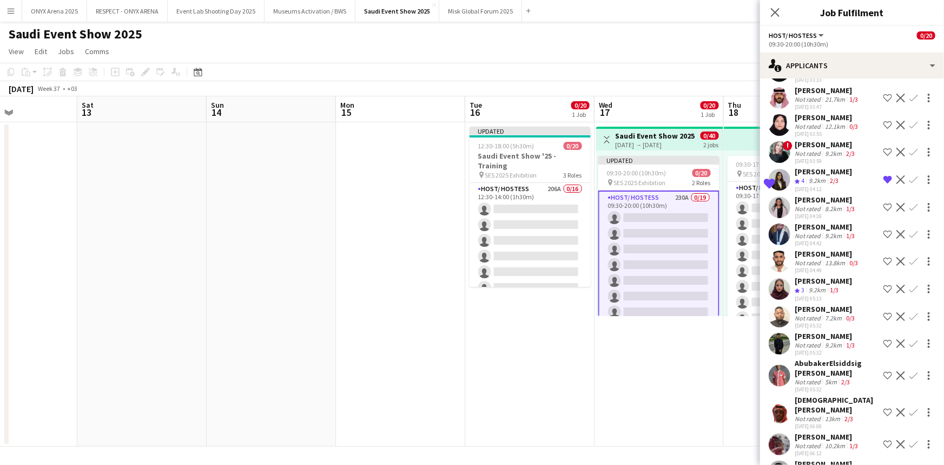
scroll to position [2951, 0]
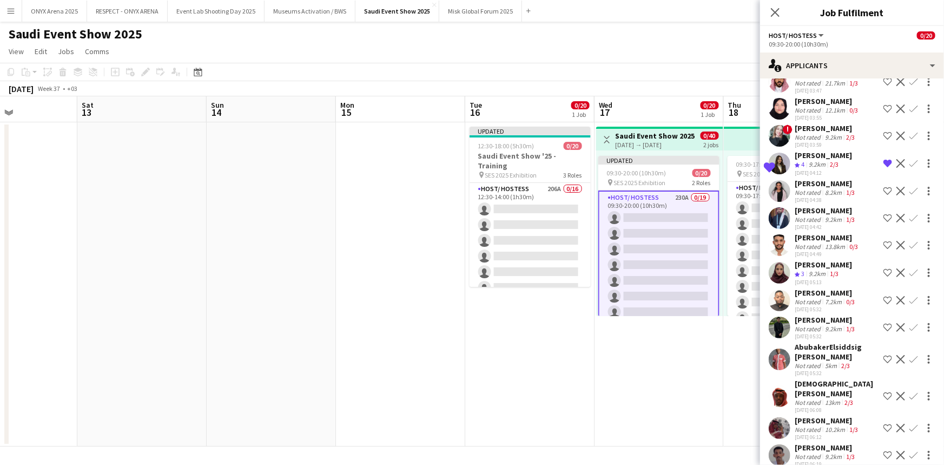
click at [781, 211] on app-user-avatar at bounding box center [780, 218] width 22 height 22
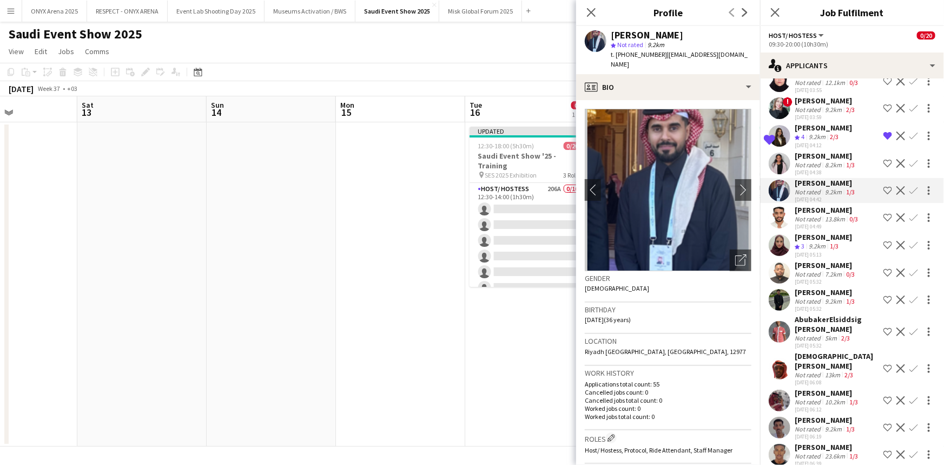
scroll to position [3000, 0]
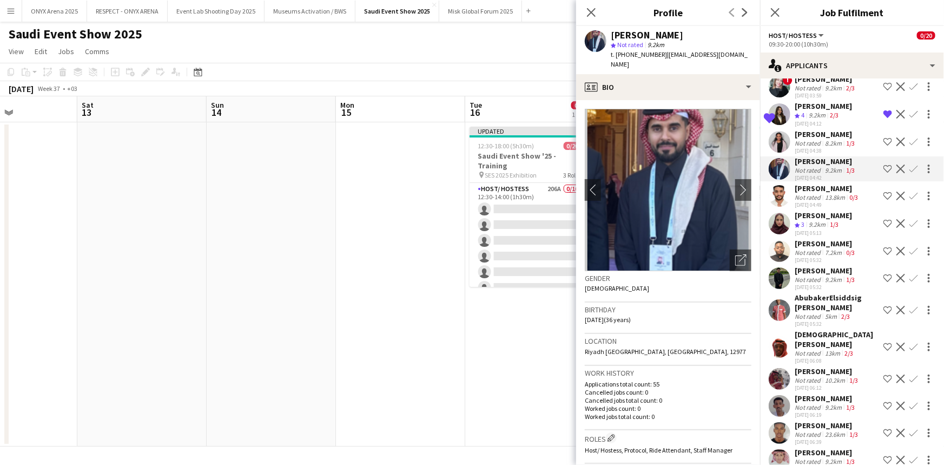
click at [884, 220] on app-icon "Shortlist crew" at bounding box center [888, 223] width 9 height 9
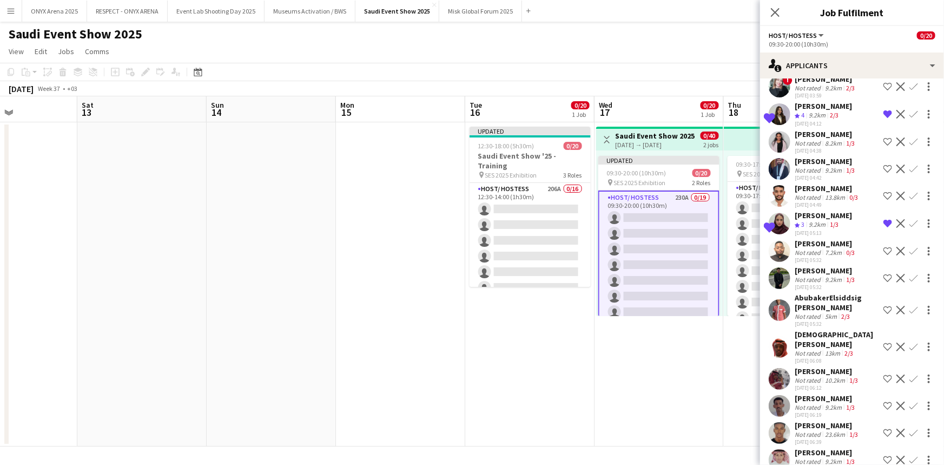
click at [884, 220] on app-icon "Remove crew from shortlist" at bounding box center [888, 223] width 9 height 9
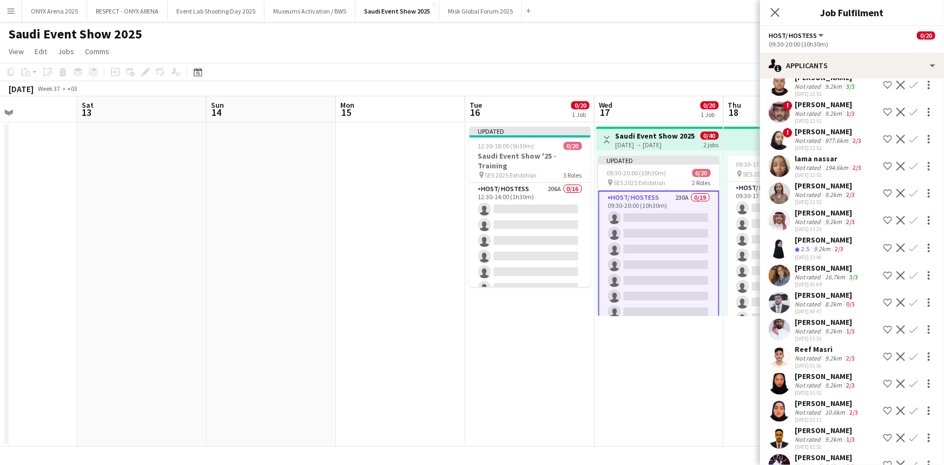
scroll to position [5312, 0]
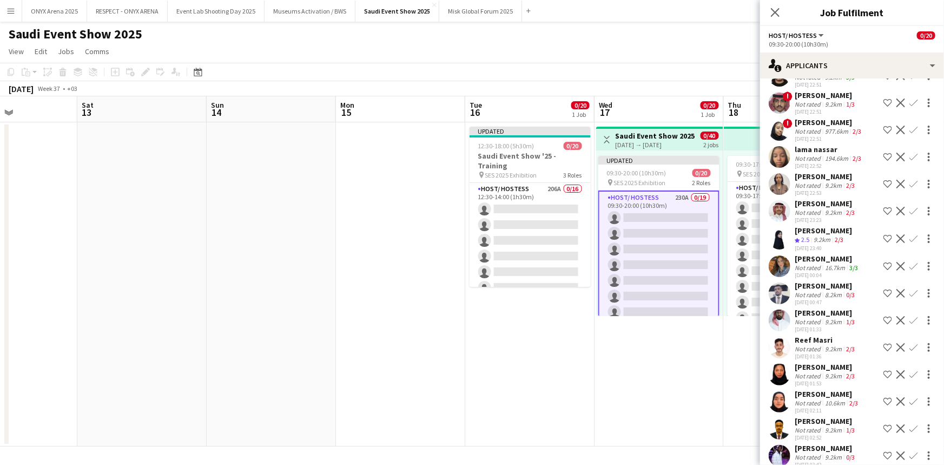
click at [787, 260] on app-user-avatar at bounding box center [780, 266] width 22 height 22
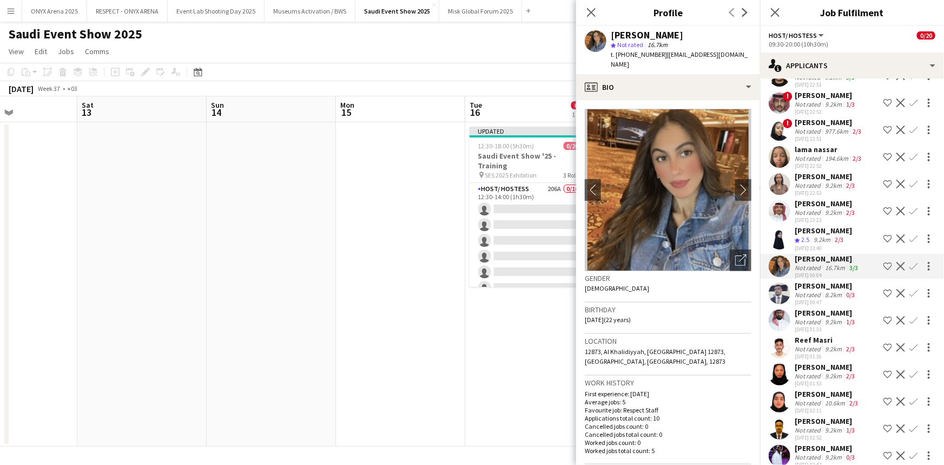
click at [884, 262] on app-icon "Shortlist crew" at bounding box center [888, 266] width 9 height 9
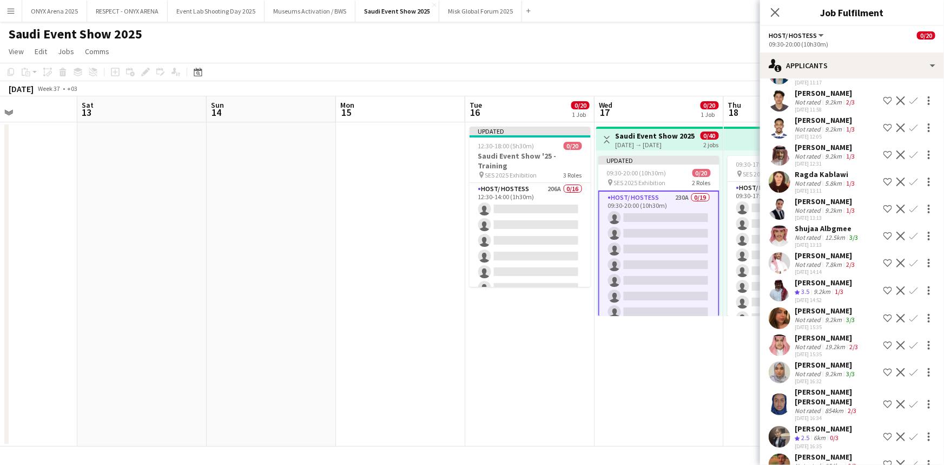
scroll to position [6050, 0]
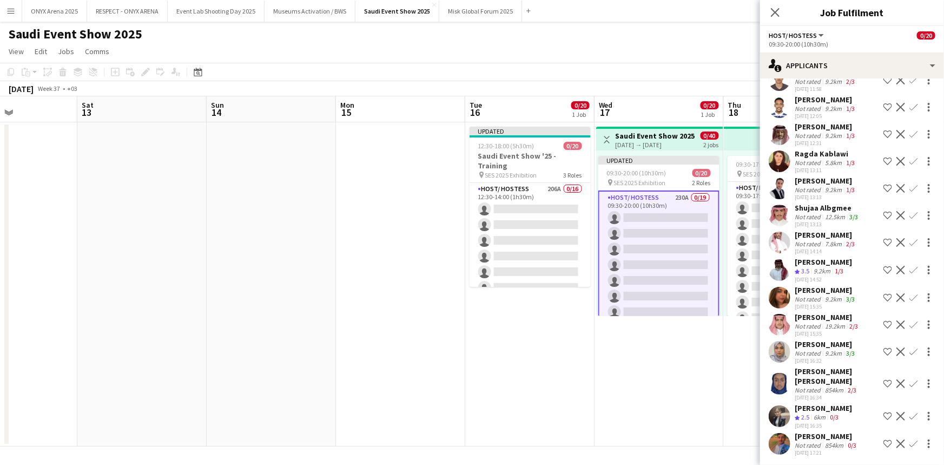
click at [783, 253] on app-user-avatar at bounding box center [780, 243] width 22 height 22
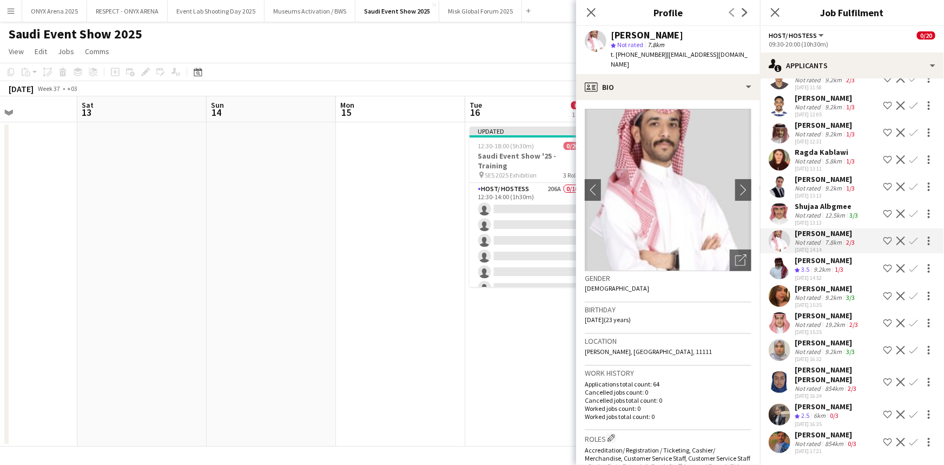
scroll to position [6065, 0]
click at [786, 440] on app-user-avatar at bounding box center [780, 442] width 22 height 22
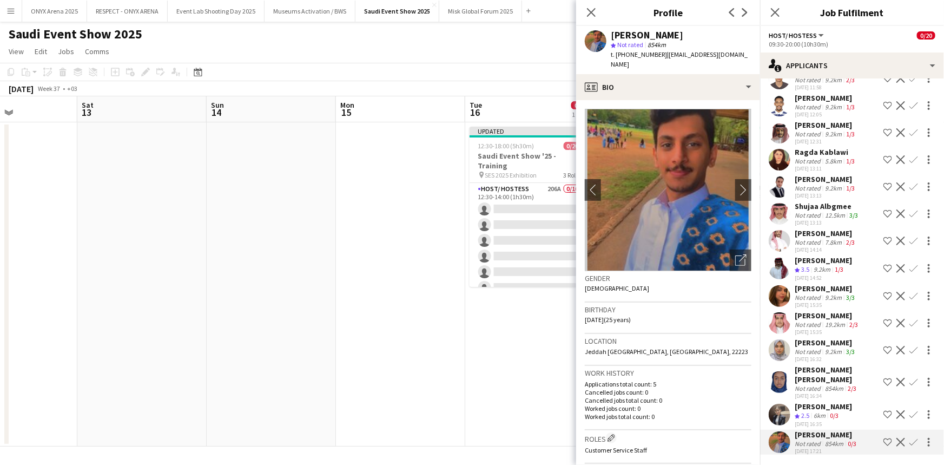
click at [785, 417] on app-user-avatar at bounding box center [780, 415] width 22 height 22
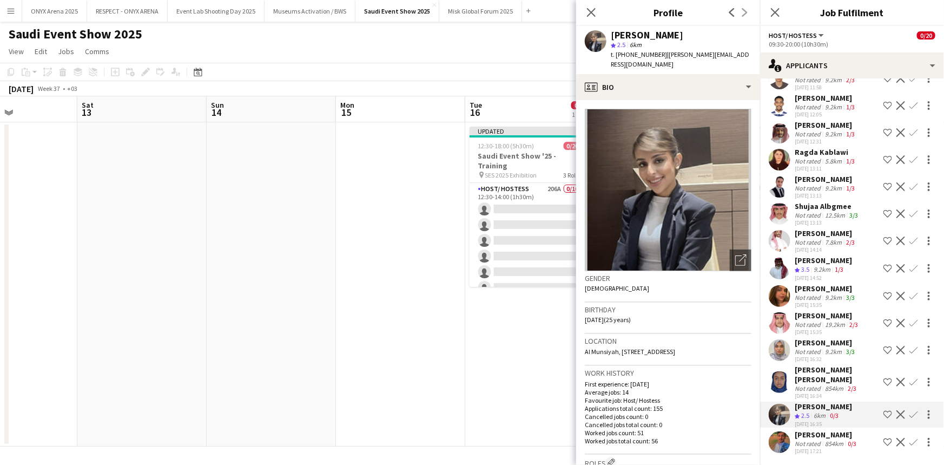
click at [782, 387] on app-user-avatar at bounding box center [780, 382] width 22 height 22
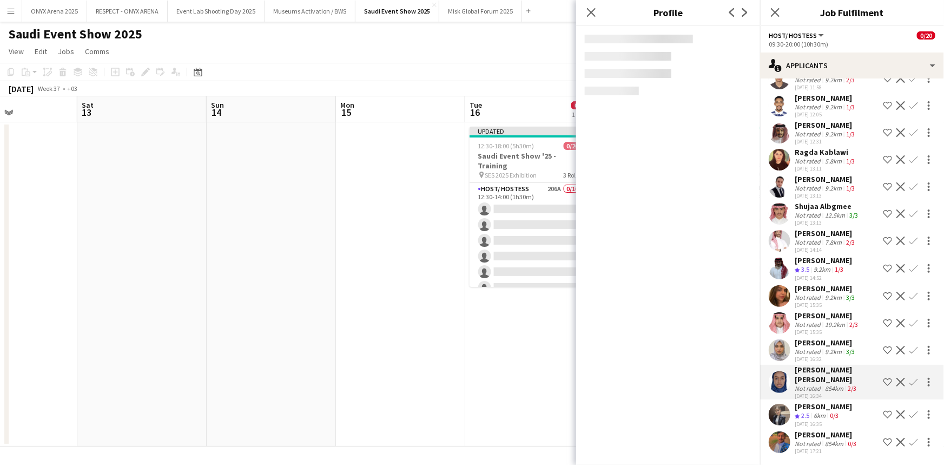
click at [778, 360] on app-user-avatar at bounding box center [780, 350] width 22 height 22
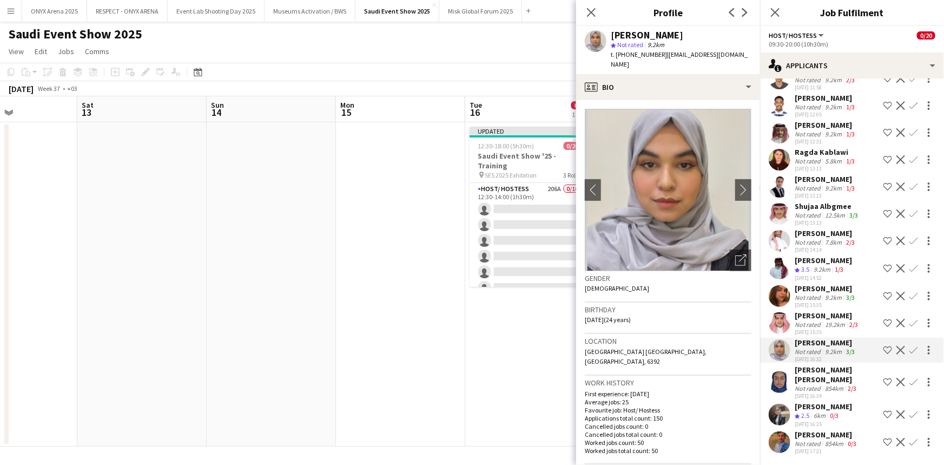
click at [790, 328] on app-user-avatar at bounding box center [780, 323] width 22 height 22
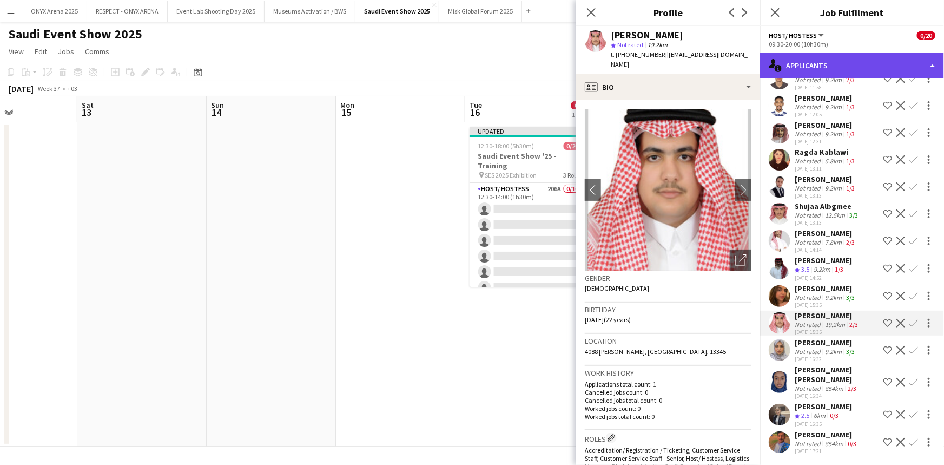
click at [851, 64] on div "single-neutral-actions-information Applicants" at bounding box center [852, 65] width 184 height 26
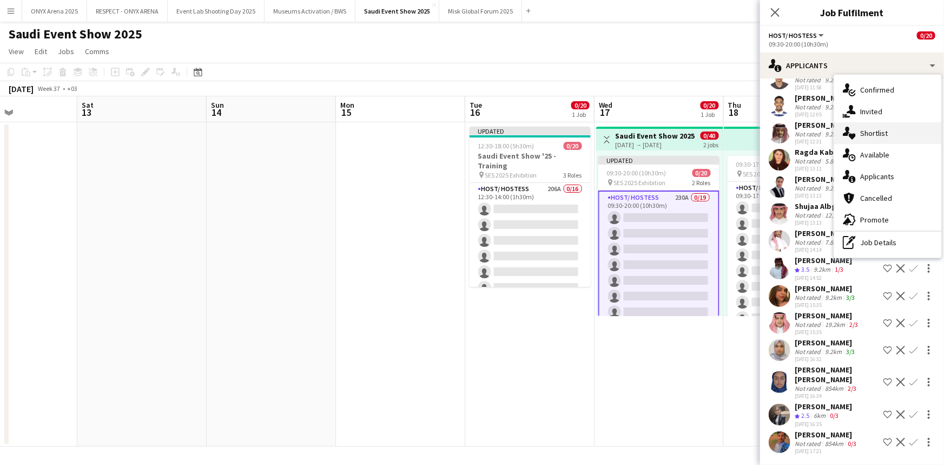
click at [854, 136] on icon at bounding box center [852, 137] width 7 height 6
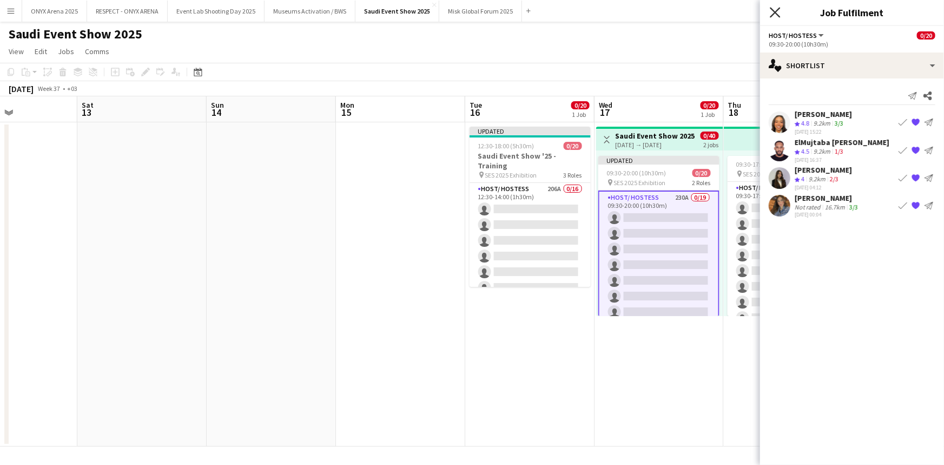
click at [775, 11] on icon at bounding box center [775, 12] width 10 height 10
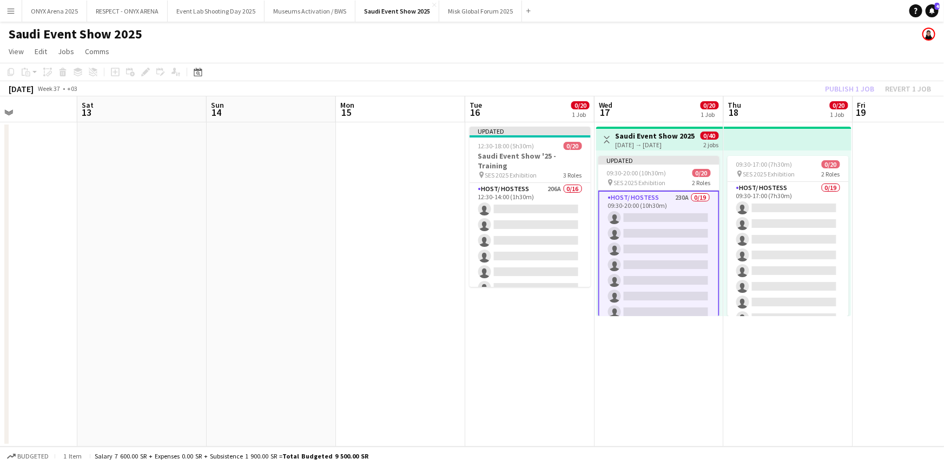
click at [533, 311] on app-date-cell "Updated 12:30-18:00 (5h30m) 0/20 Saudi Event Show '25 - Training pin SES 2025 E…" at bounding box center [529, 284] width 129 height 324
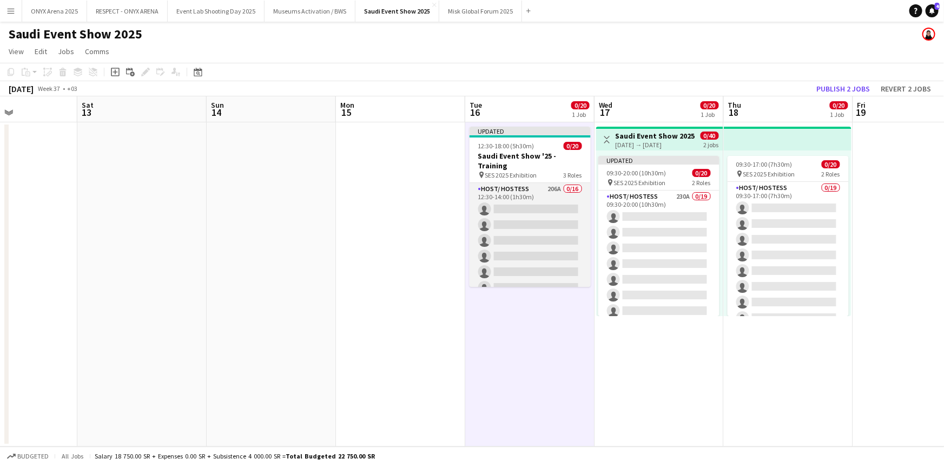
click at [508, 197] on app-card-role "Host/ Hostess 206A 0/16 12:30-14:00 (1h30m) single-neutral-actions single-neutr…" at bounding box center [530, 319] width 121 height 272
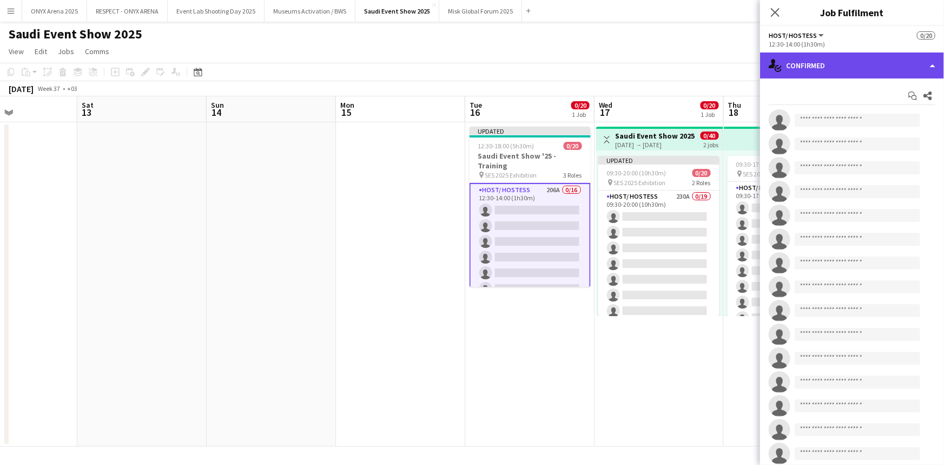
click at [817, 61] on div "single-neutral-actions-check-2 Confirmed" at bounding box center [852, 65] width 184 height 26
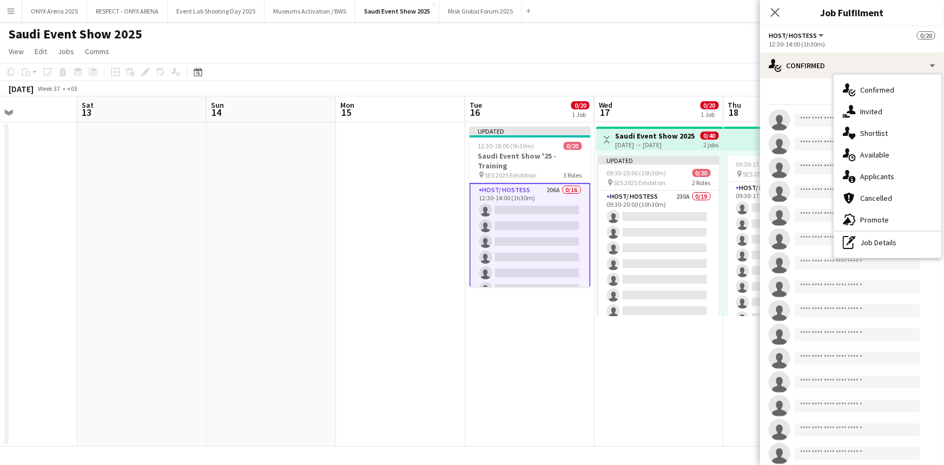
click at [855, 135] on div "single-neutral-actions-heart Shortlist" at bounding box center [887, 133] width 107 height 22
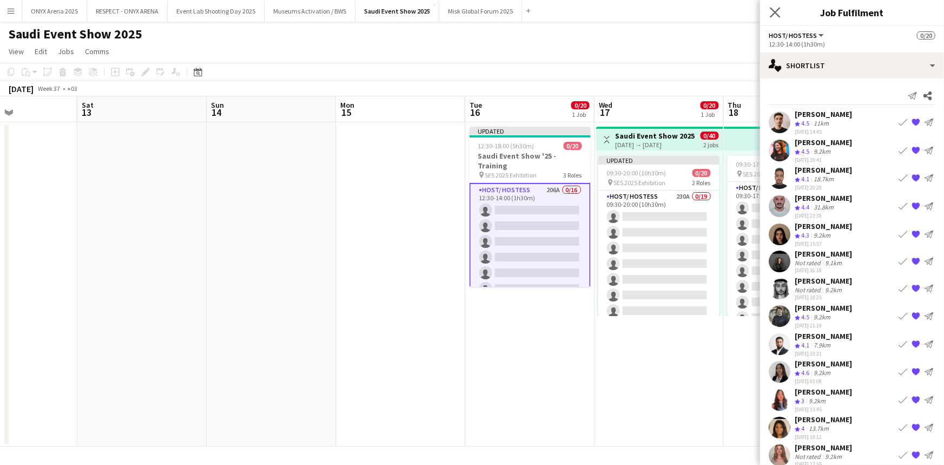
click at [781, 10] on app-icon "Close pop-in" at bounding box center [776, 13] width 16 height 16
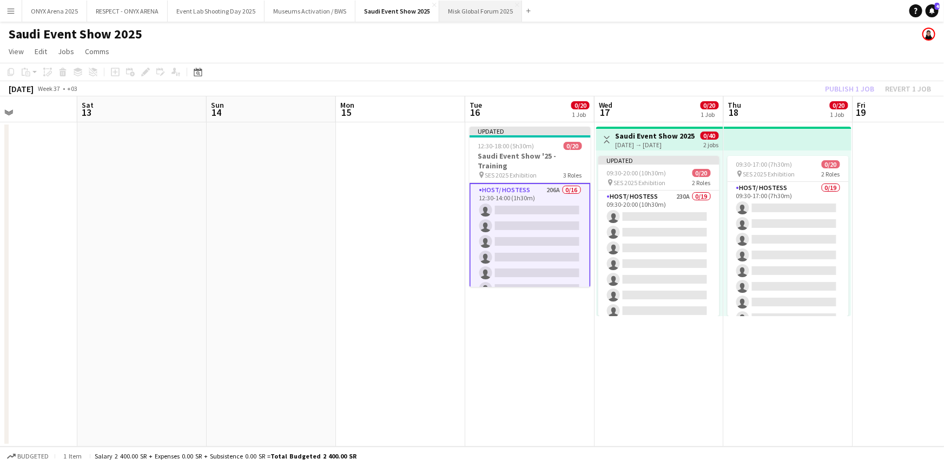
click at [492, 15] on button "Misk Global Forum 2025 Close" at bounding box center [480, 11] width 83 height 21
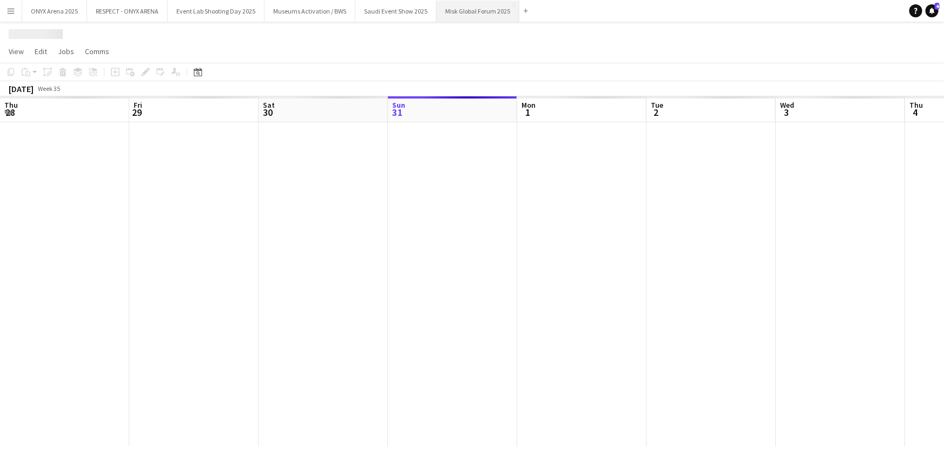
scroll to position [0, 259]
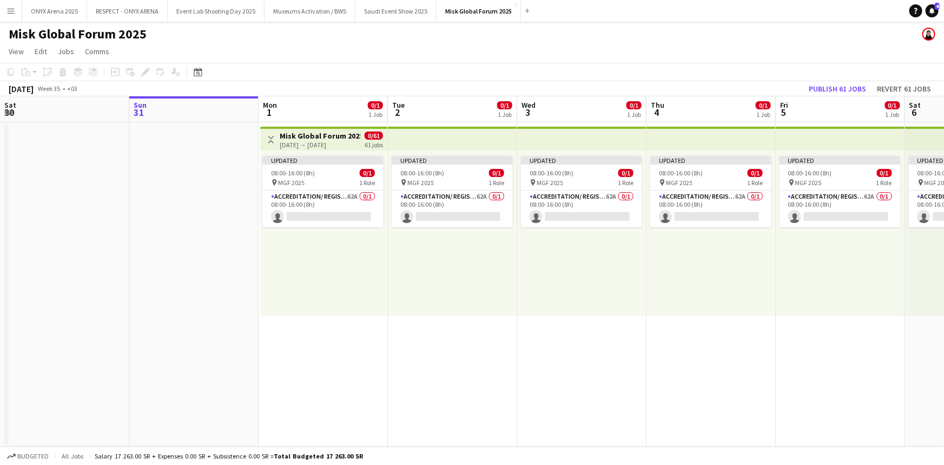
click at [8, 11] on app-icon "Menu" at bounding box center [10, 10] width 9 height 9
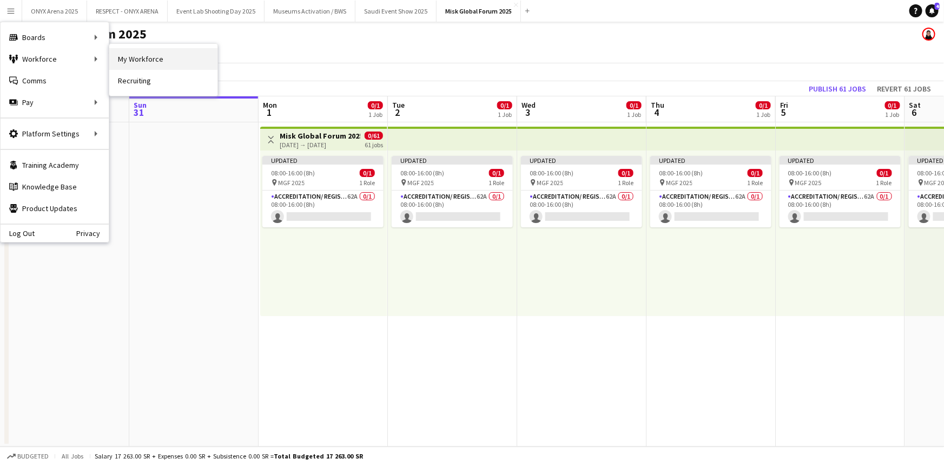
click at [163, 57] on link "My Workforce" at bounding box center [163, 59] width 108 height 22
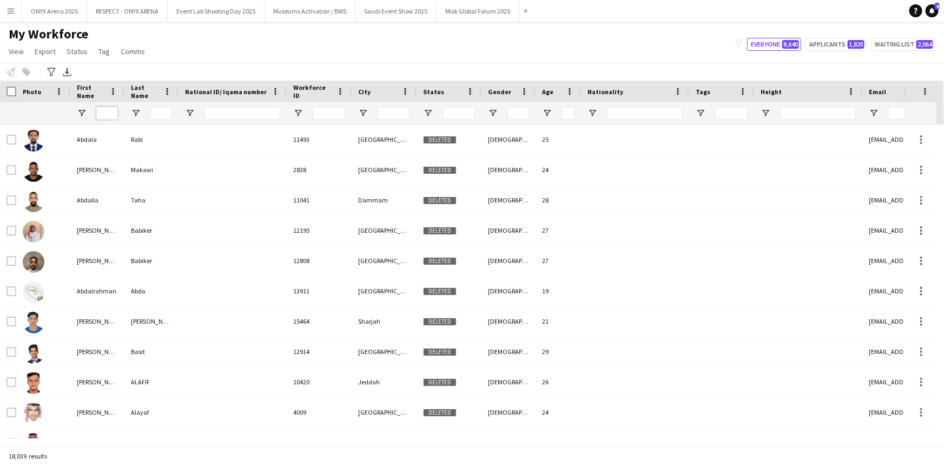
click at [103, 110] on input "First Name Filter Input" at bounding box center [107, 113] width 22 height 13
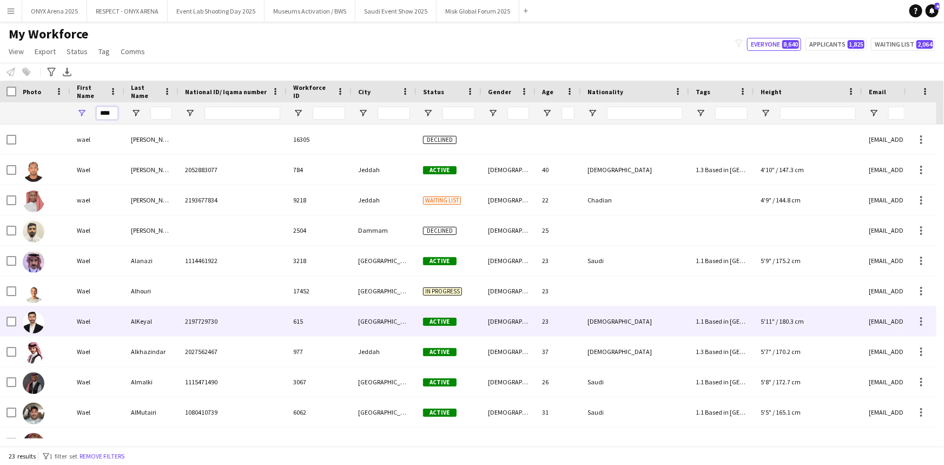
type input "****"
click at [91, 316] on div "Wael" at bounding box center [97, 321] width 54 height 30
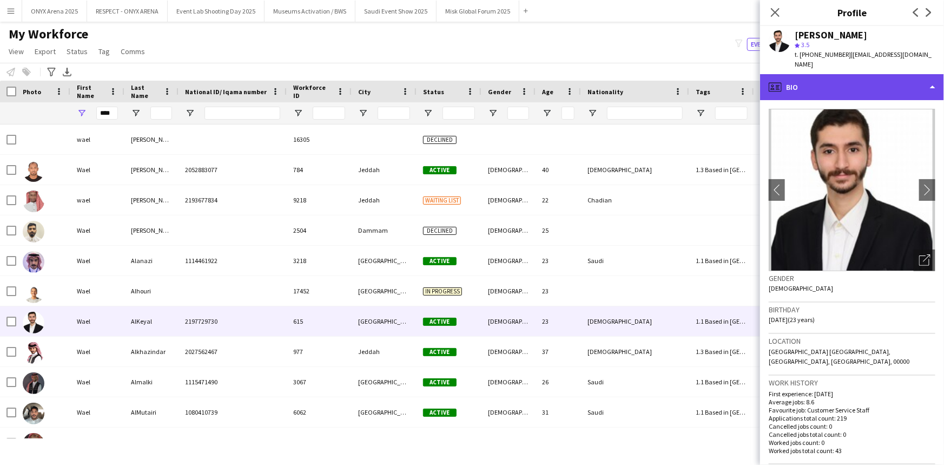
click at [857, 74] on div "profile Bio" at bounding box center [852, 87] width 184 height 26
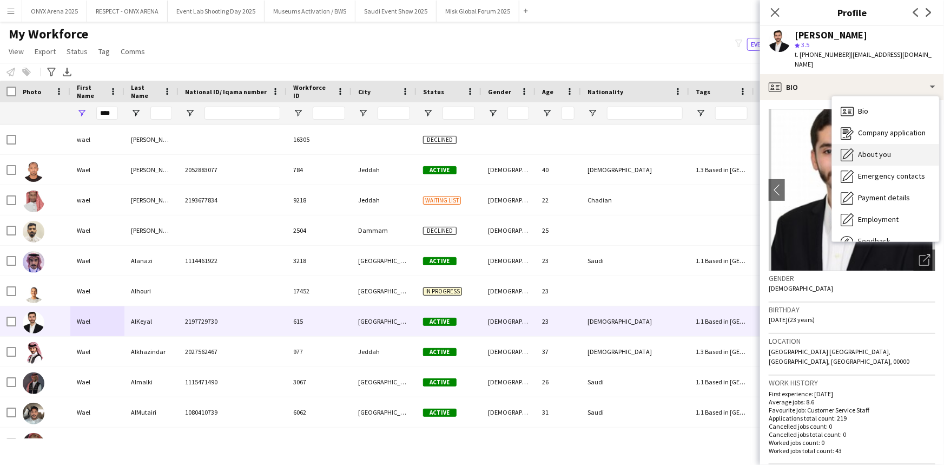
click at [871, 144] on div "About you About you" at bounding box center [885, 155] width 107 height 22
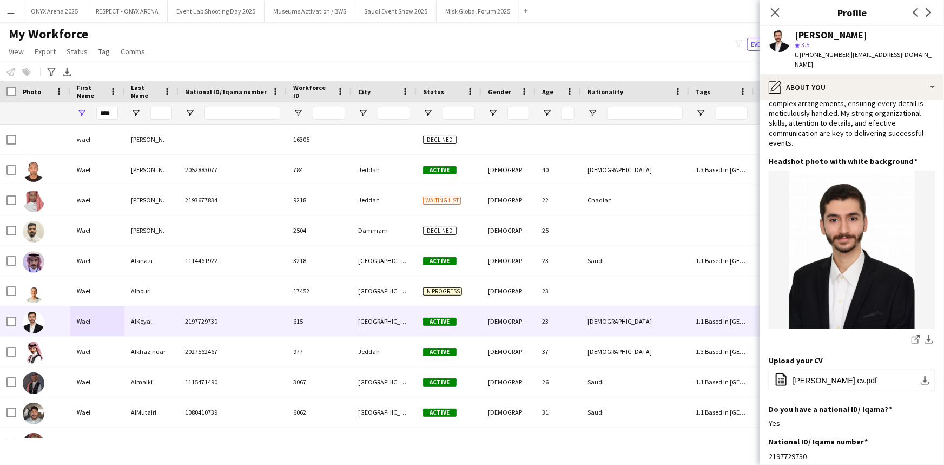
scroll to position [147, 0]
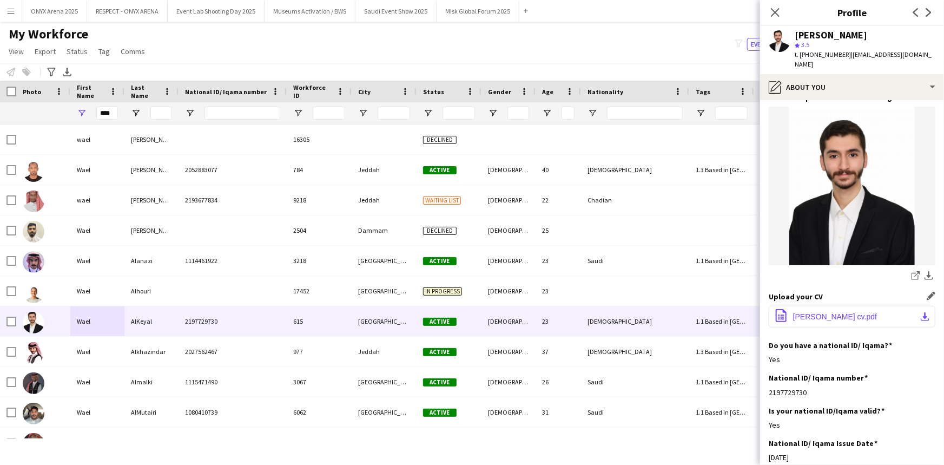
click at [921, 312] on app-icon "download-bottom" at bounding box center [925, 316] width 9 height 9
click at [774, 14] on icon at bounding box center [775, 12] width 10 height 10
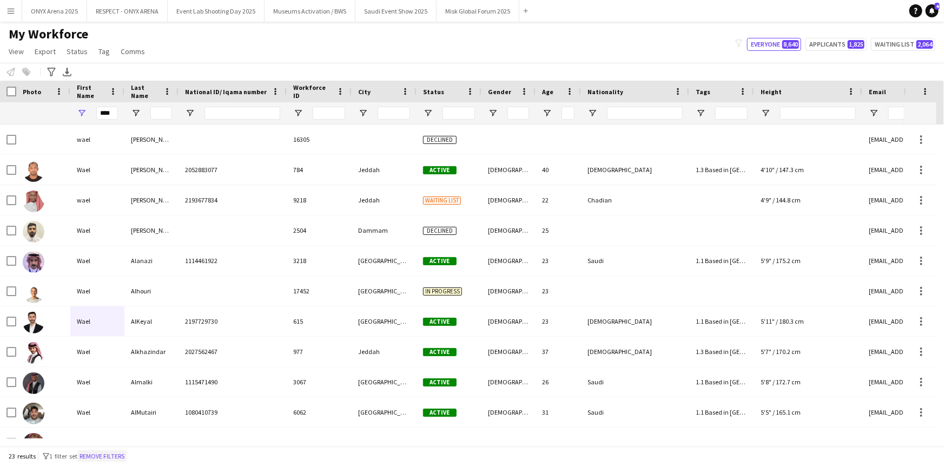
click at [124, 452] on button "Remove filters" at bounding box center [101, 456] width 49 height 12
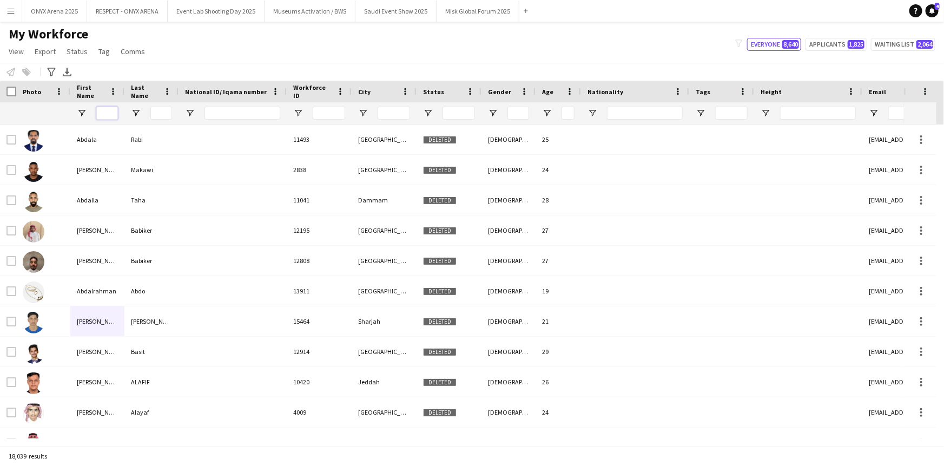
click at [108, 111] on input "First Name Filter Input" at bounding box center [107, 113] width 22 height 13
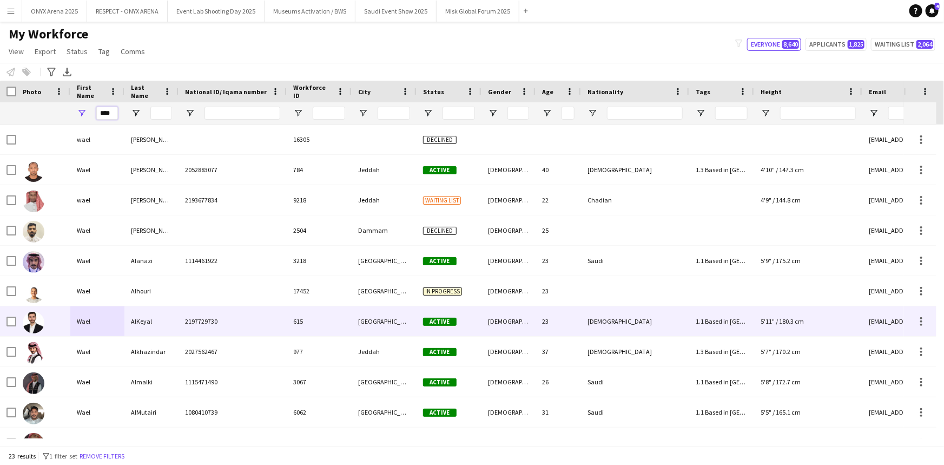
type input "****"
click at [98, 319] on div "Wael" at bounding box center [97, 321] width 54 height 30
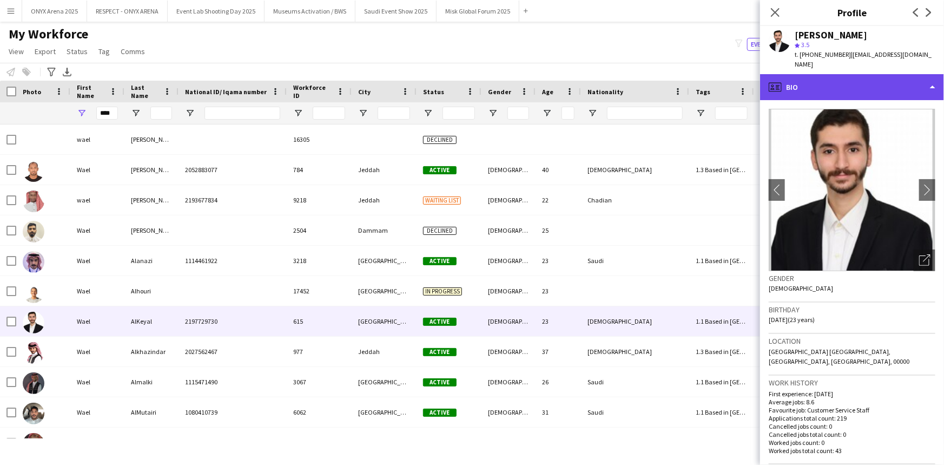
click at [810, 74] on div "profile Bio" at bounding box center [852, 87] width 184 height 26
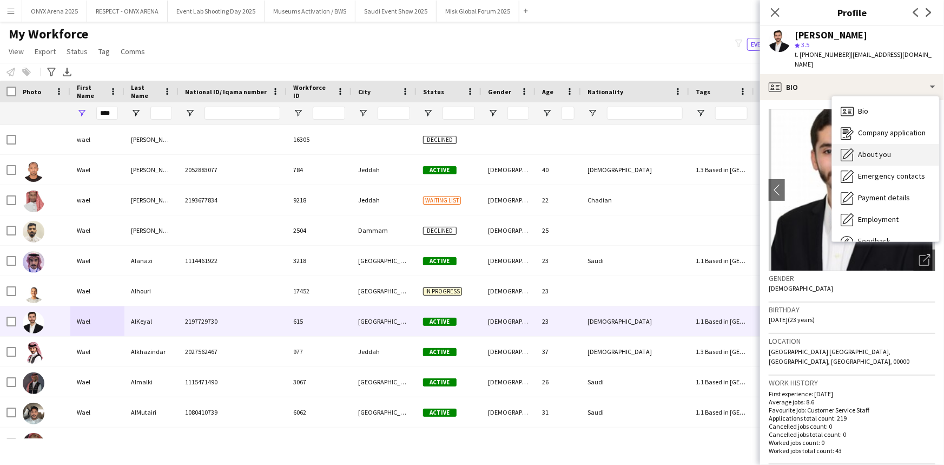
click at [868, 149] on span "About you" at bounding box center [874, 154] width 33 height 10
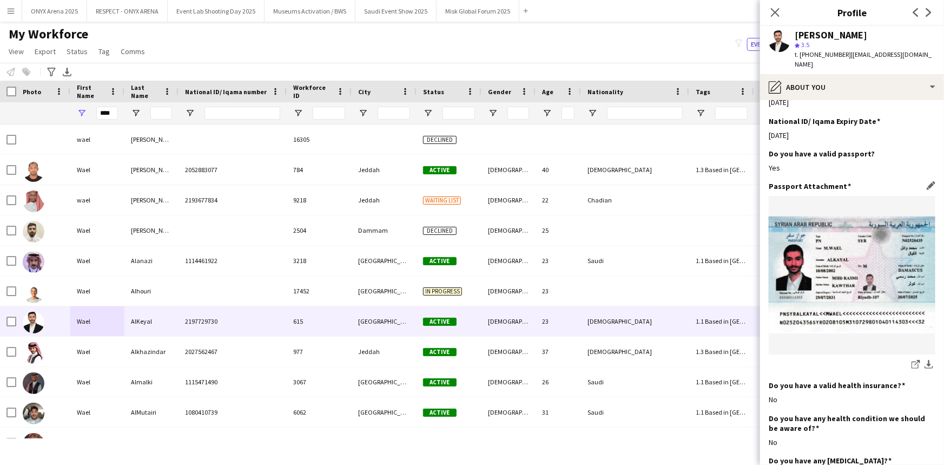
scroll to position [492, 0]
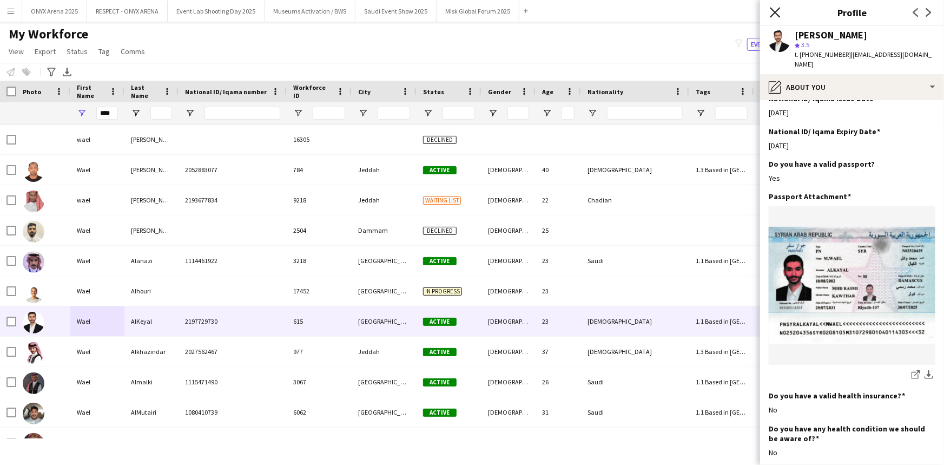
click at [774, 9] on icon "Close pop-in" at bounding box center [775, 12] width 10 height 10
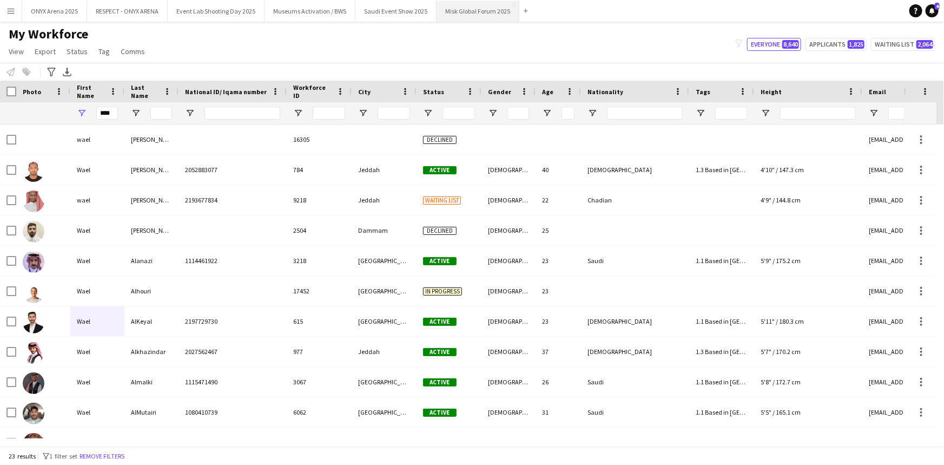
click at [475, 8] on button "Misk Global Forum 2025 Close" at bounding box center [478, 11] width 83 height 21
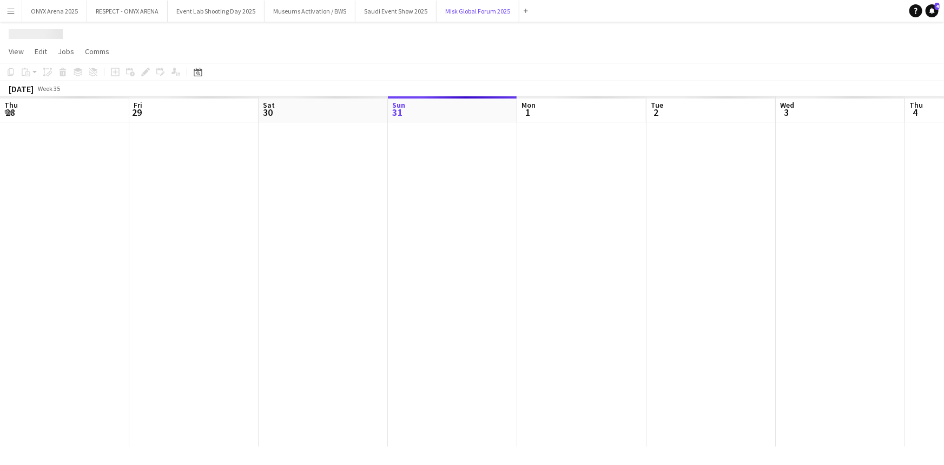
scroll to position [0, 259]
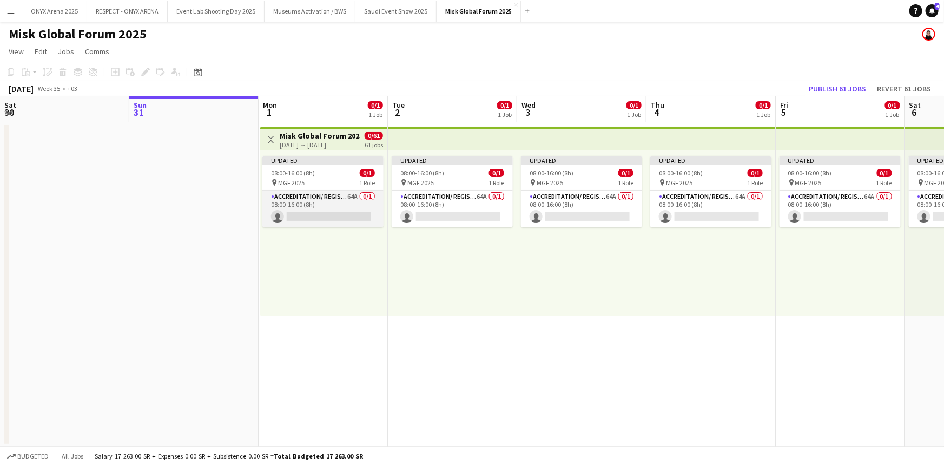
click at [310, 210] on app-card-role "Accreditation/ Registration / Ticketing 64A 0/1 08:00-16:00 (8h) single-neutral…" at bounding box center [322, 208] width 121 height 37
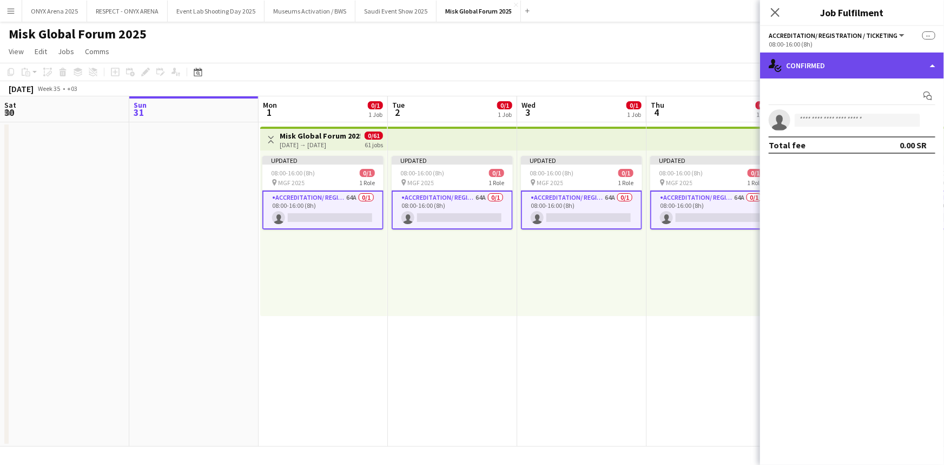
click at [818, 68] on div "single-neutral-actions-check-2 Confirmed" at bounding box center [852, 65] width 184 height 26
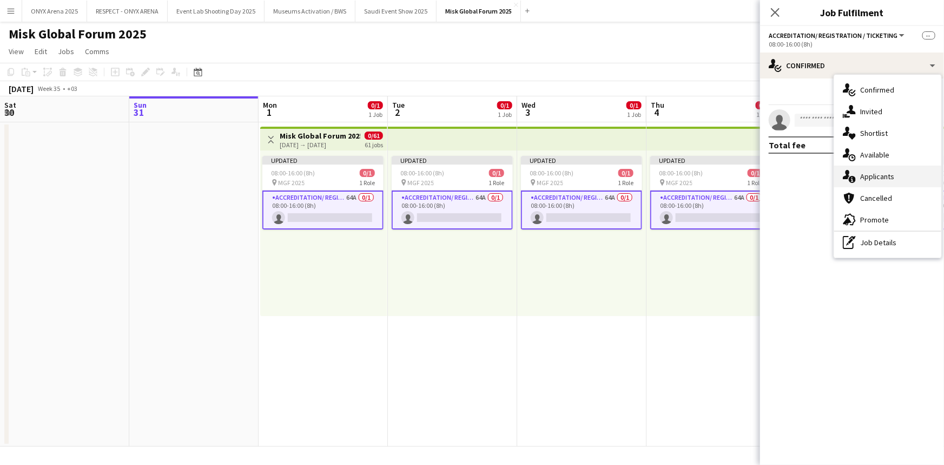
click at [871, 173] on div "single-neutral-actions-information Applicants" at bounding box center [887, 177] width 107 height 22
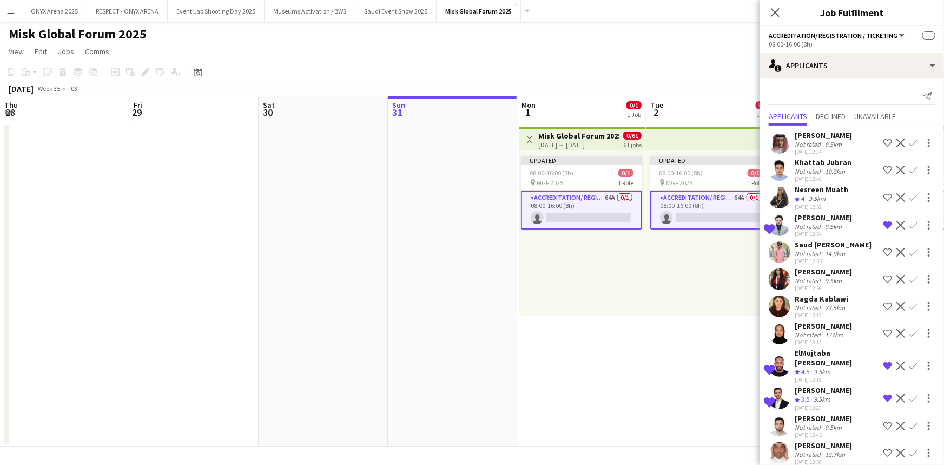
scroll to position [196, 0]
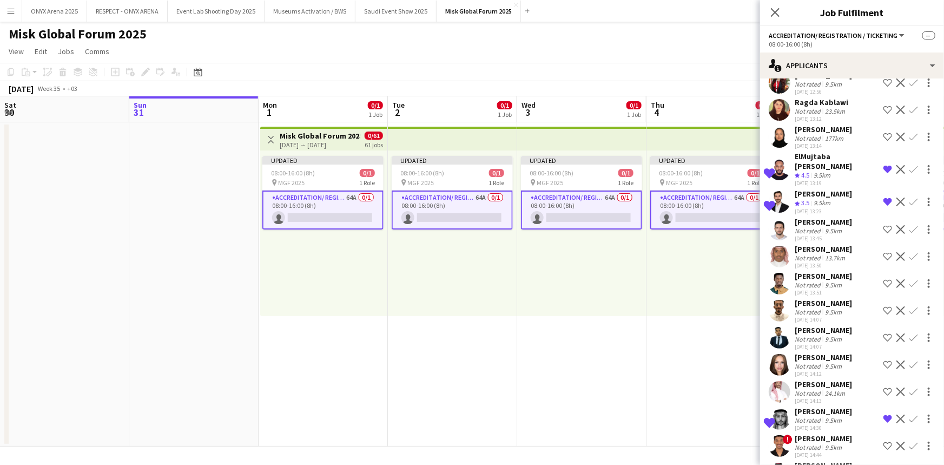
click at [818, 199] on div "9.5km" at bounding box center [822, 203] width 21 height 9
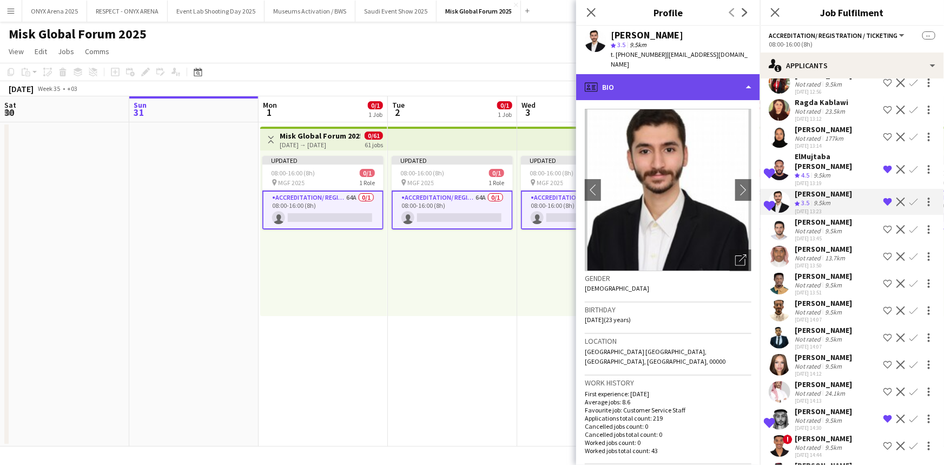
click at [674, 80] on div "profile Bio" at bounding box center [668, 87] width 184 height 26
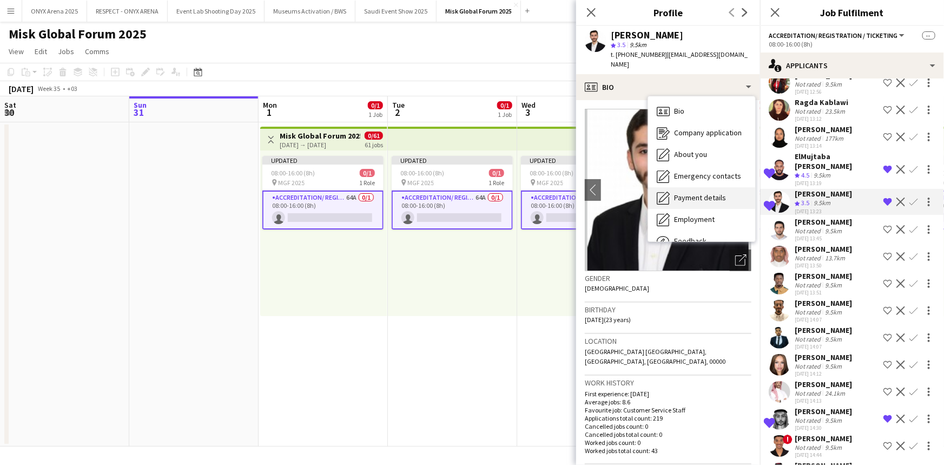
click at [677, 193] on span "Payment details" at bounding box center [700, 198] width 52 height 10
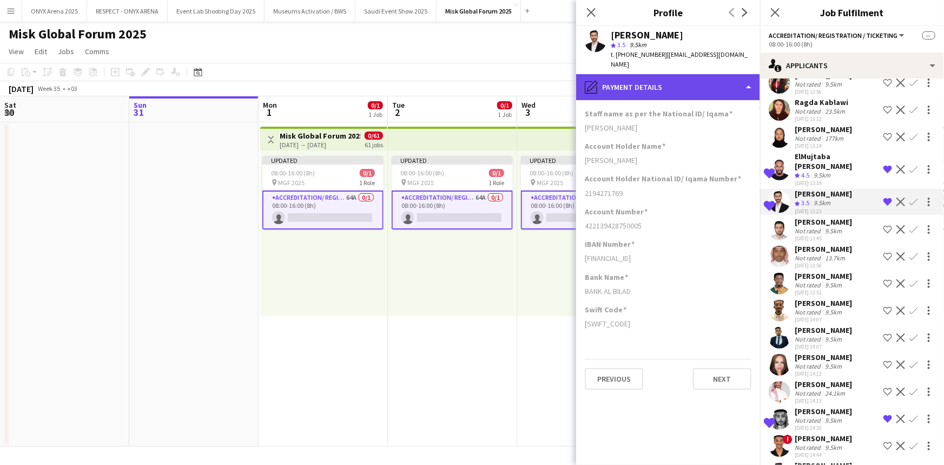
click at [665, 74] on div "pencil4 Payment details" at bounding box center [668, 87] width 184 height 26
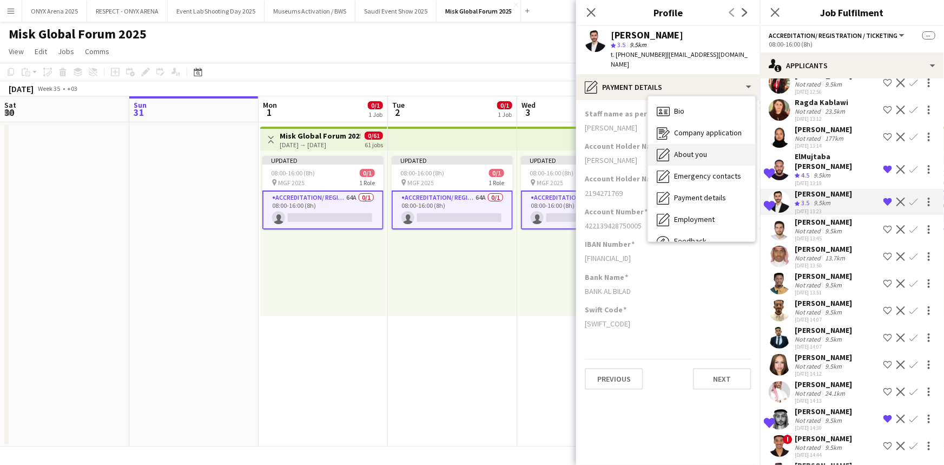
click at [681, 149] on span "About you" at bounding box center [690, 154] width 33 height 10
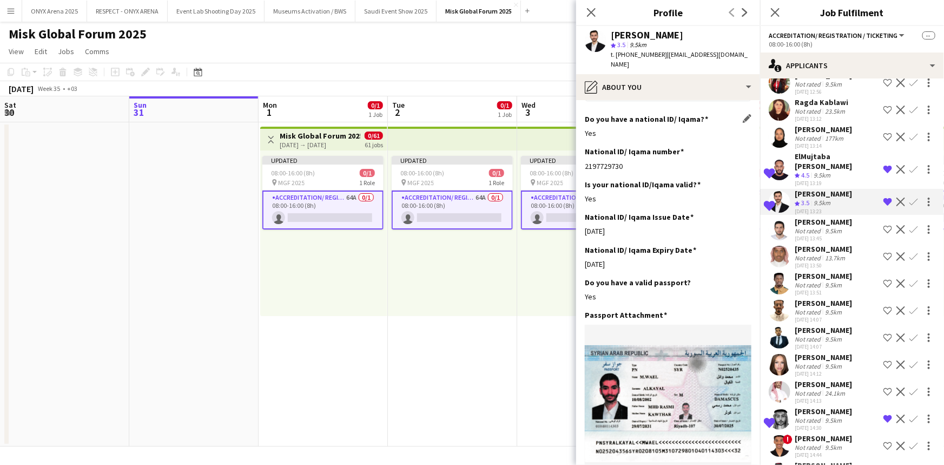
scroll to position [492, 0]
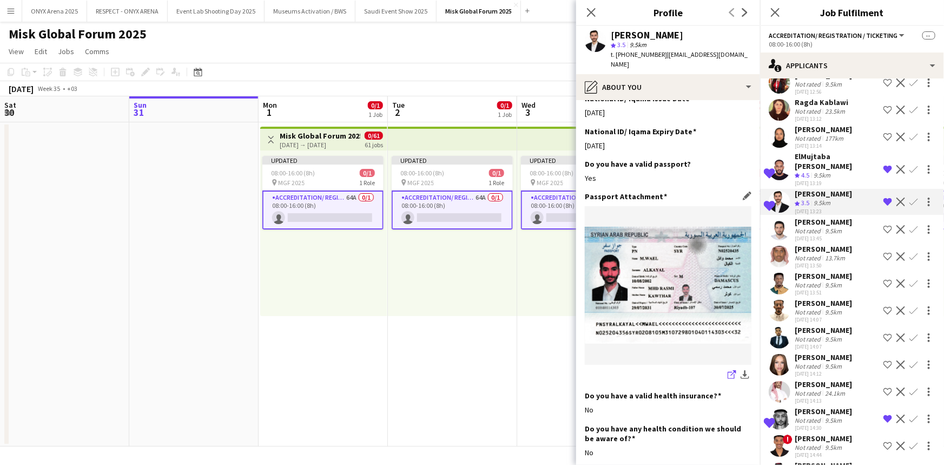
click at [728, 372] on icon at bounding box center [731, 375] width 7 height 7
click at [772, 15] on icon "Close pop-in" at bounding box center [775, 12] width 10 height 10
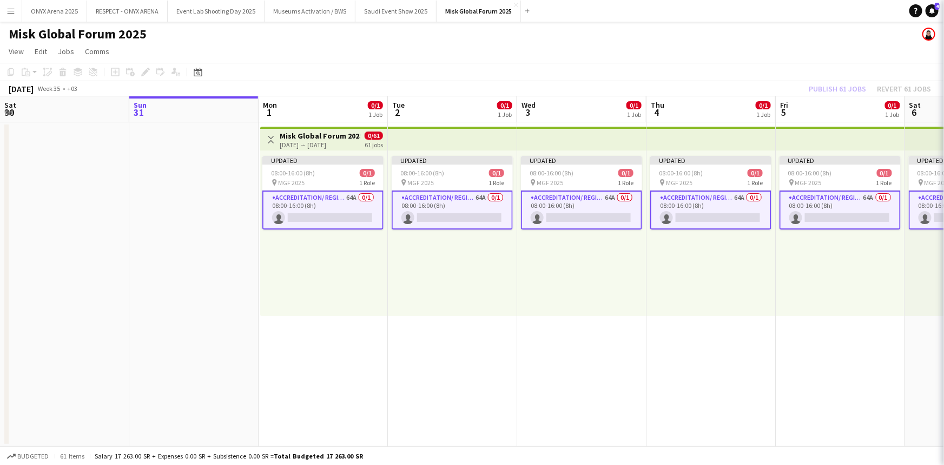
scroll to position [0, 0]
